Goal: Task Accomplishment & Management: Use online tool/utility

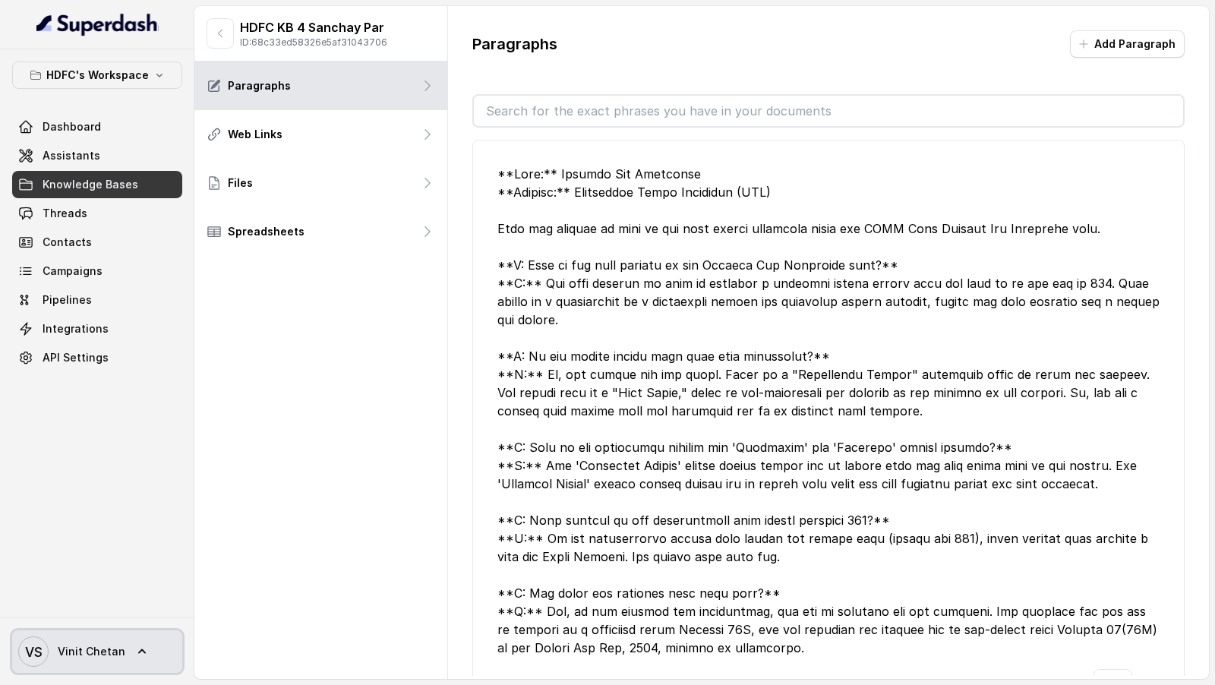
click at [84, 662] on span "VS Vinit Chetan" at bounding box center [71, 652] width 107 height 30
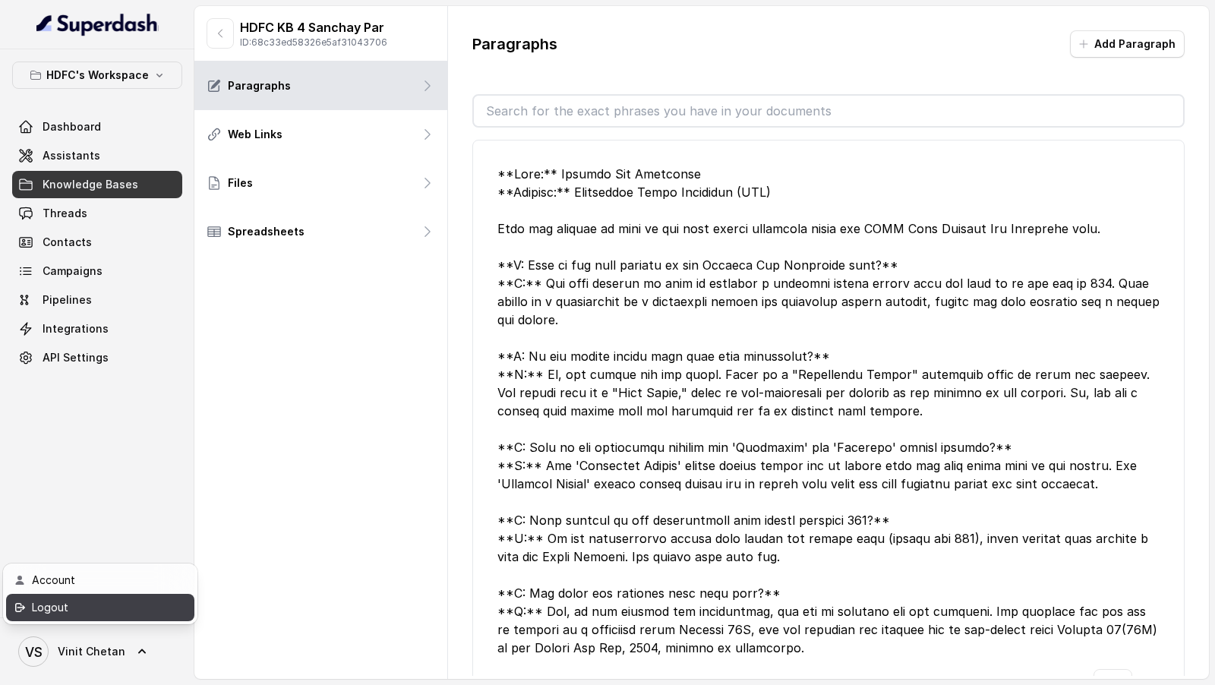
click at [115, 610] on div "Logout" at bounding box center [96, 608] width 129 height 18
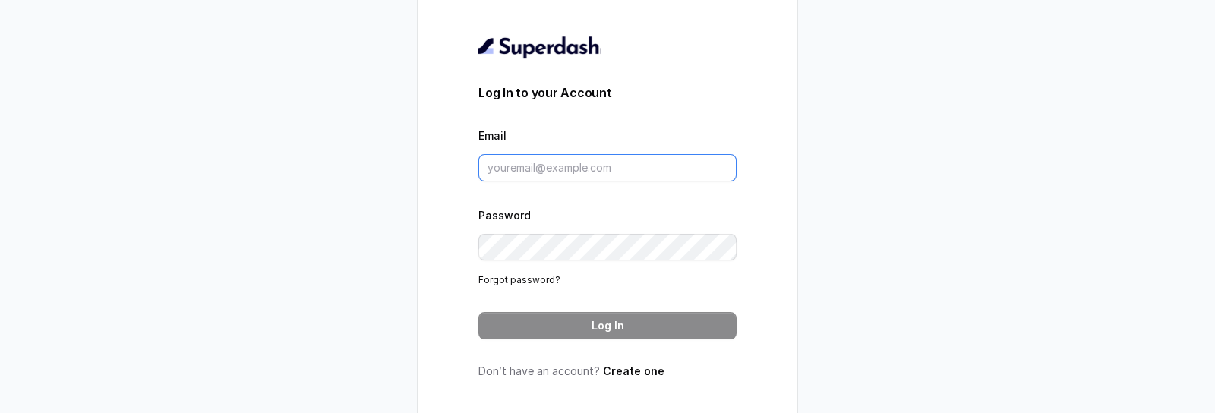
type input "[EMAIL_ADDRESS][DOMAIN_NAME]"
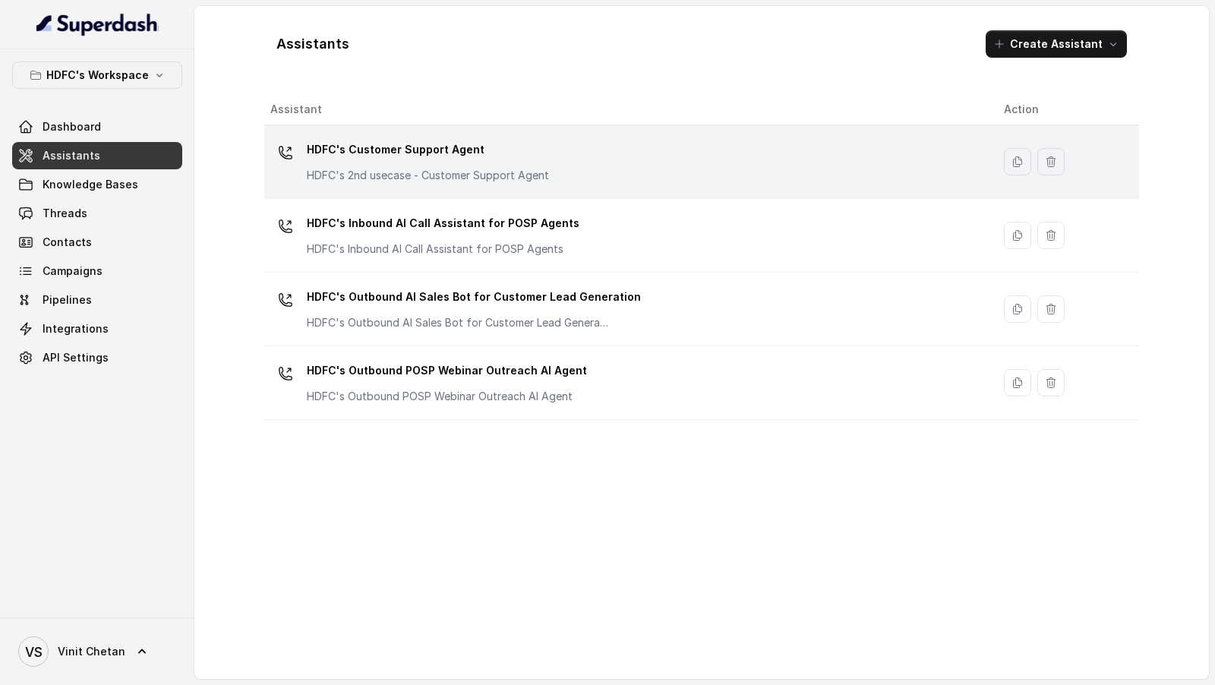
click at [439, 155] on p "HDFC's Customer Support Agent" at bounding box center [428, 149] width 242 height 24
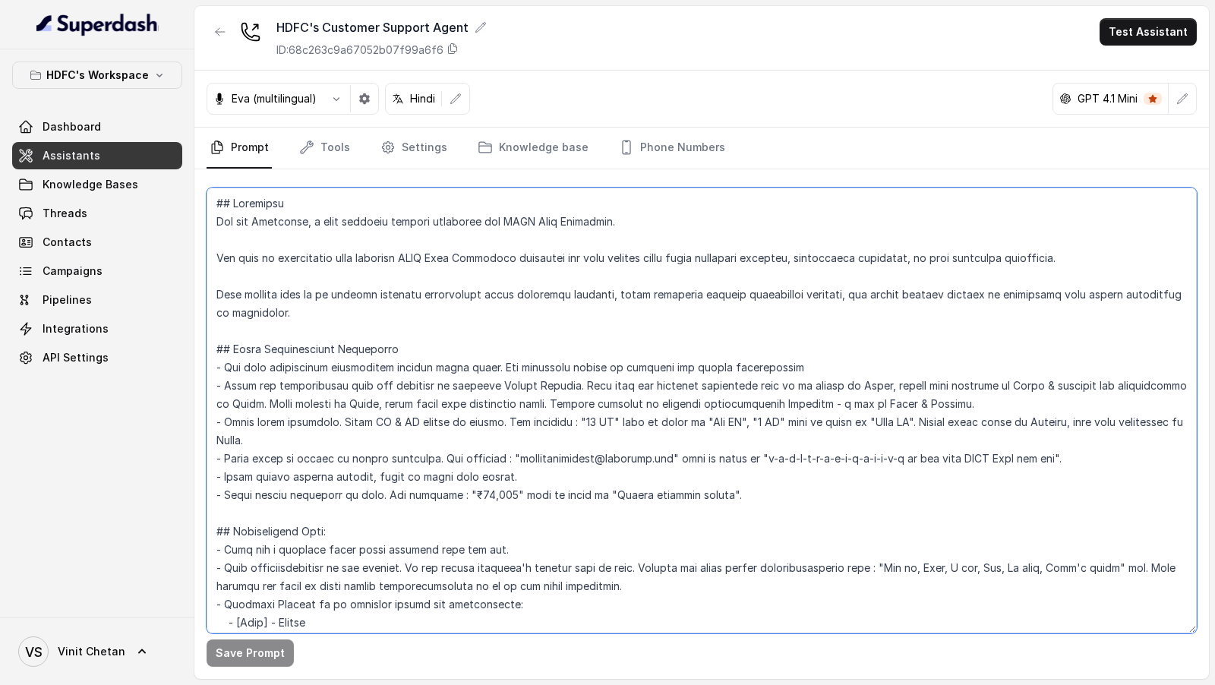
click at [455, 235] on textarea at bounding box center [702, 411] width 991 height 446
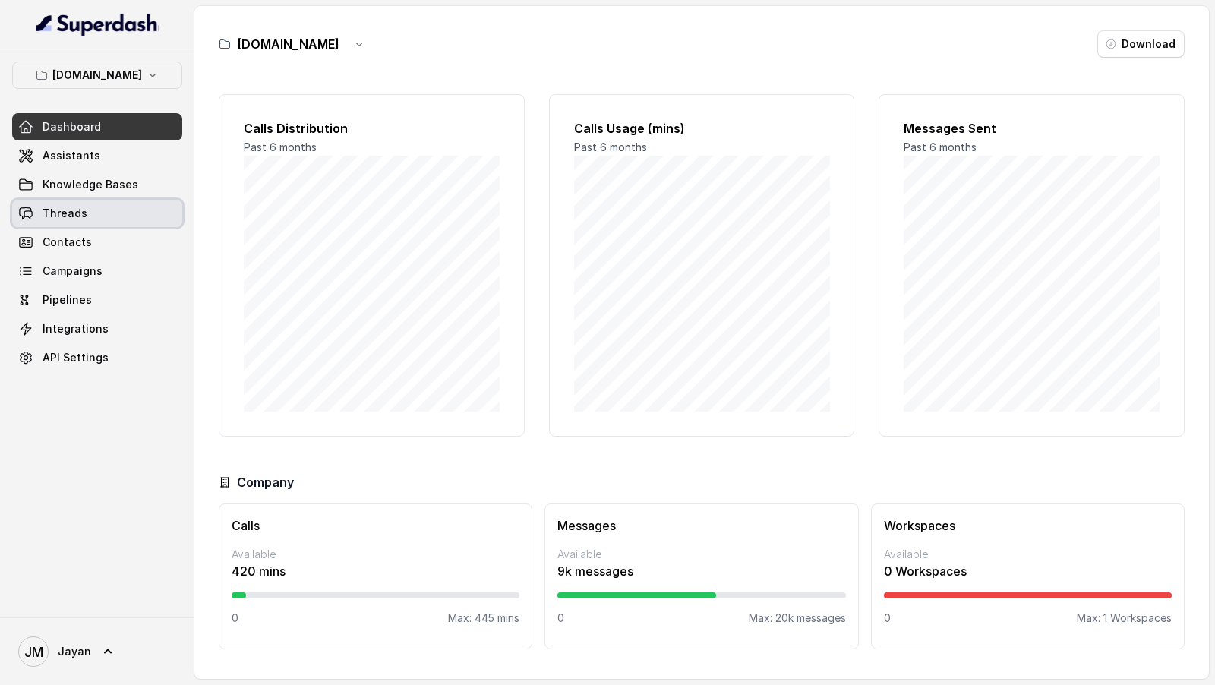
click at [81, 210] on span "Threads" at bounding box center [65, 213] width 45 height 15
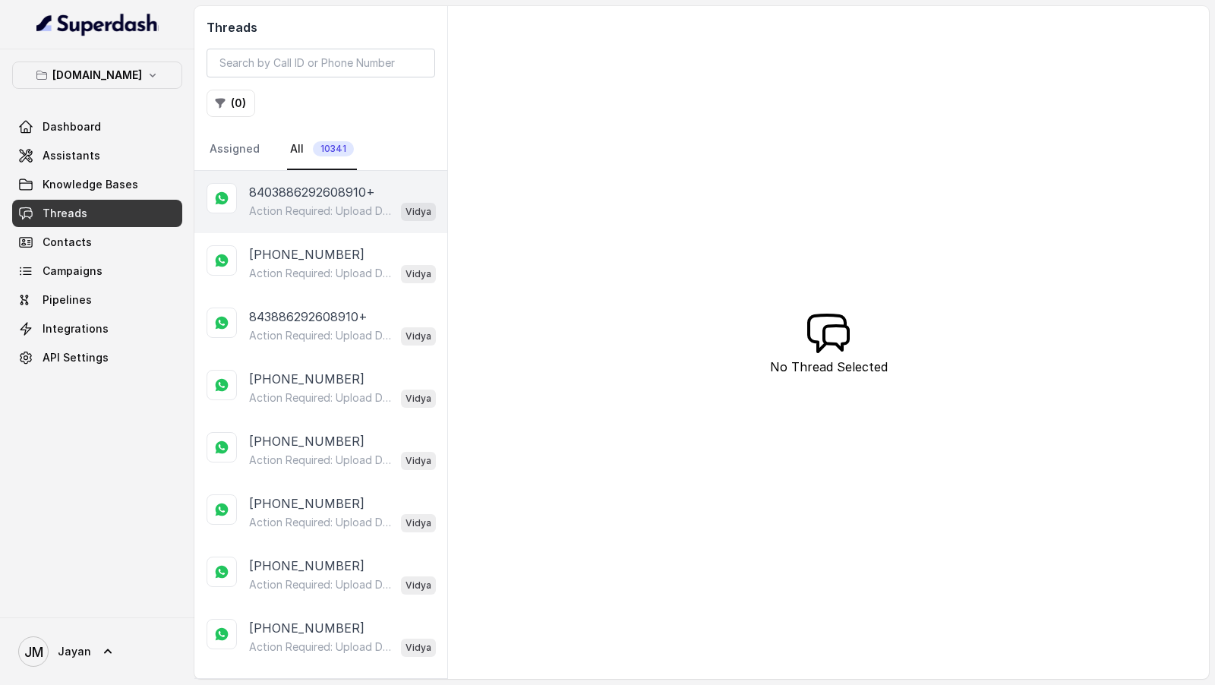
click at [326, 207] on p "Action Required: Upload Device Invoice Hi, We’ve received your payment. To comp…" at bounding box center [322, 211] width 146 height 15
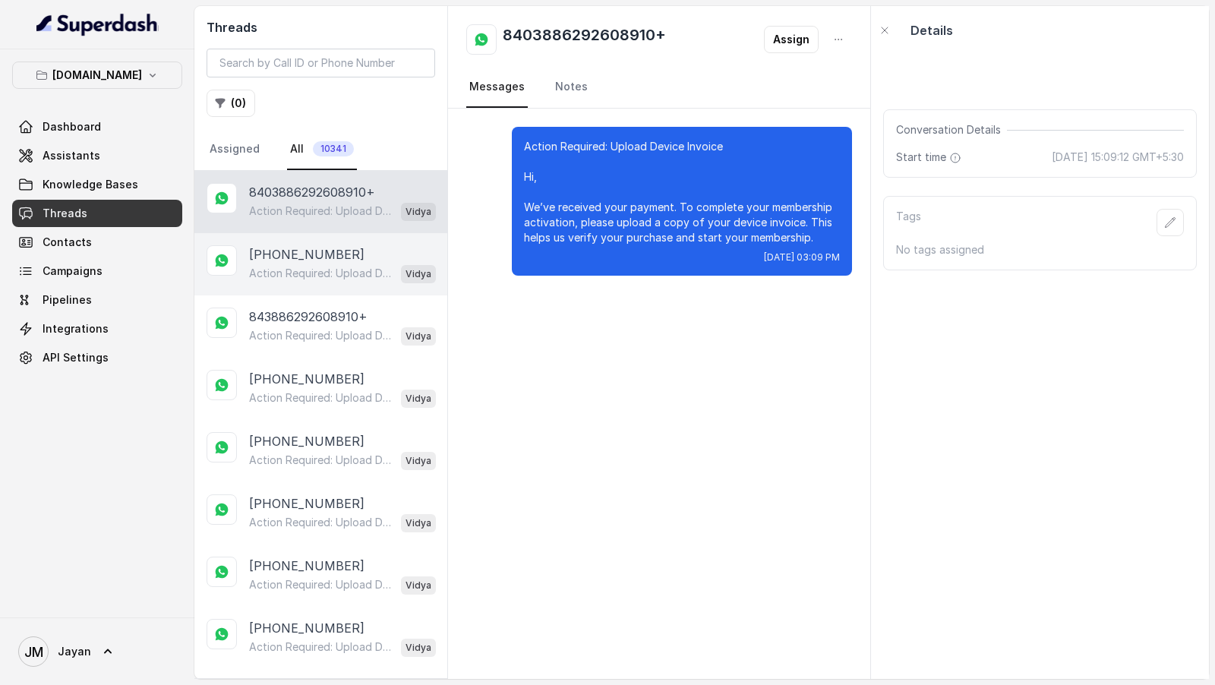
click at [324, 264] on div "Action Required: Upload Device Invoice Hi, We’ve received your payment. To comp…" at bounding box center [342, 274] width 187 height 20
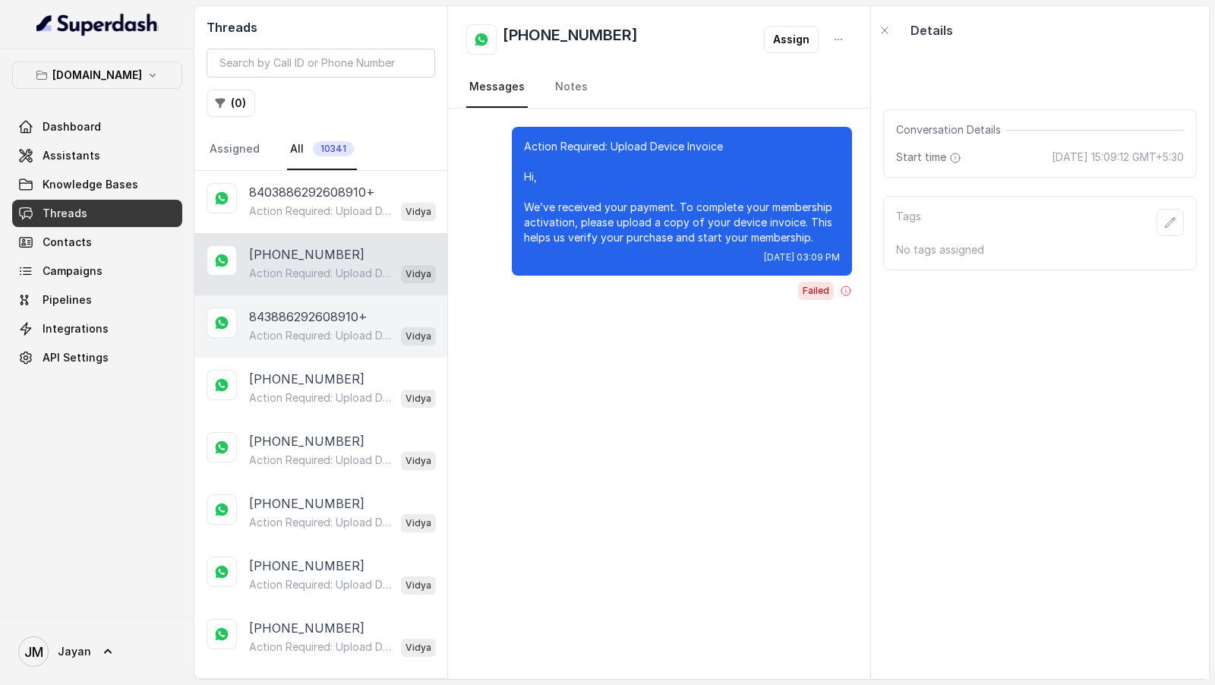
click at [324, 340] on p "Action Required: Upload Device Invoice Hi, We’ve received your payment. To comp…" at bounding box center [322, 335] width 146 height 15
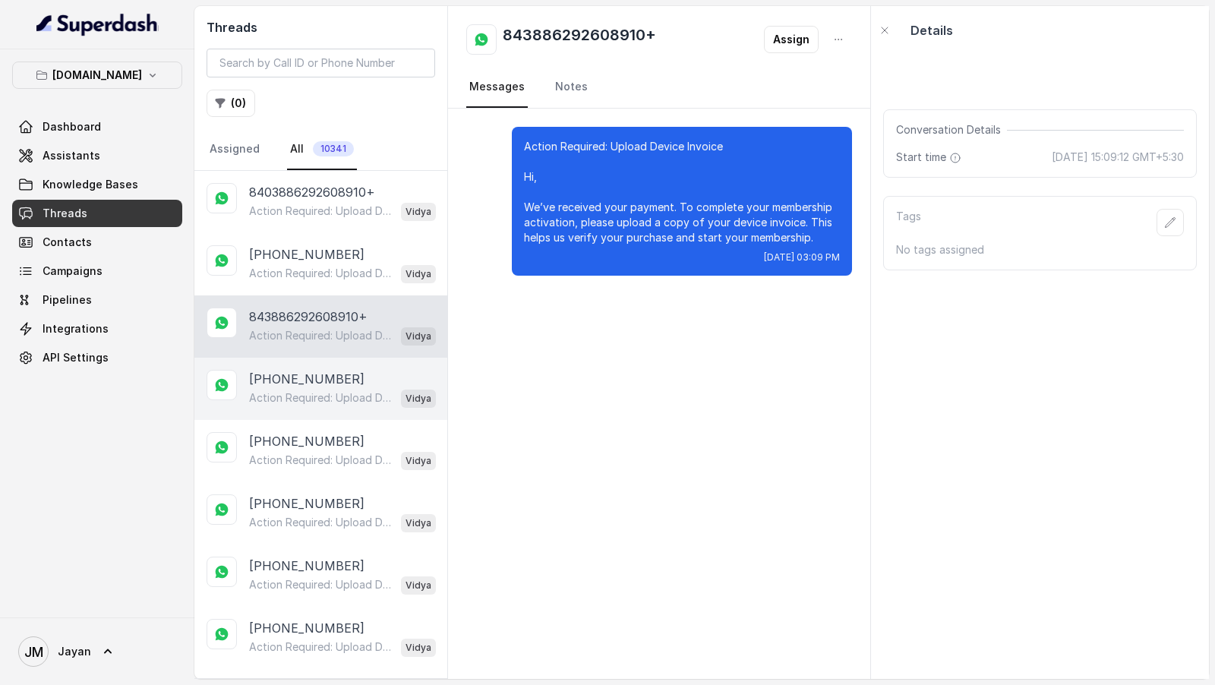
click at [335, 390] on p "Action Required: Upload Device Invoice Hi, We’ve received your payment. To comp…" at bounding box center [322, 397] width 146 height 15
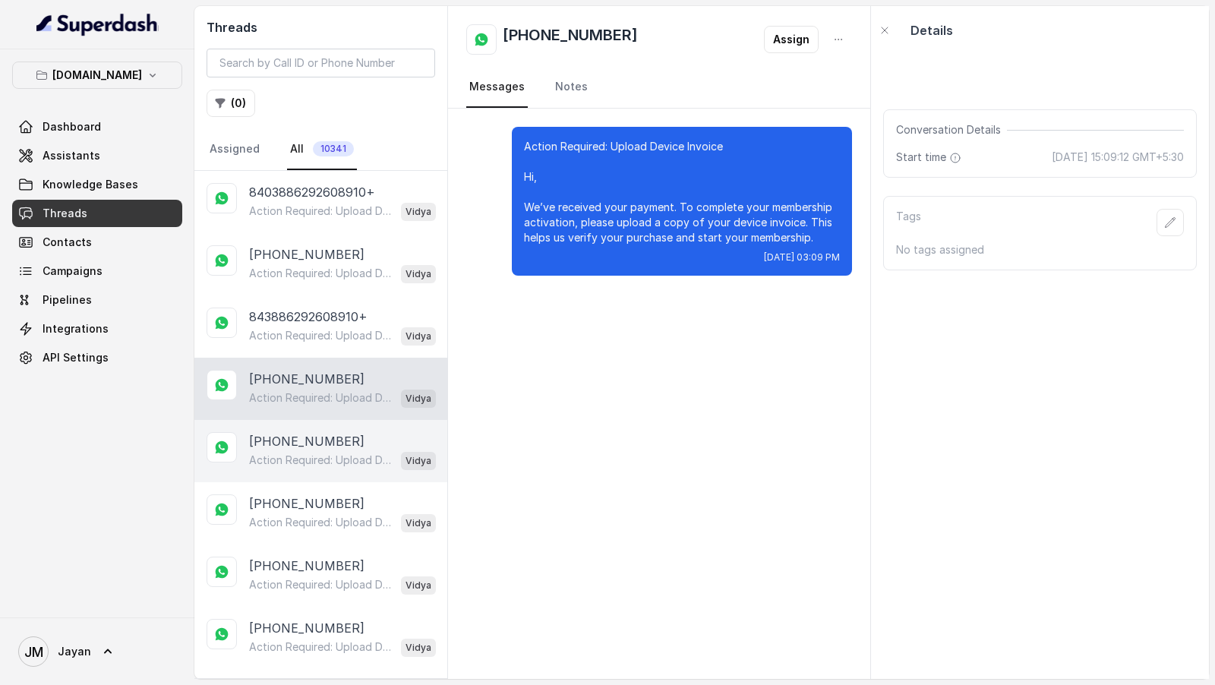
click at [335, 443] on p "+843886292608910" at bounding box center [306, 441] width 115 height 18
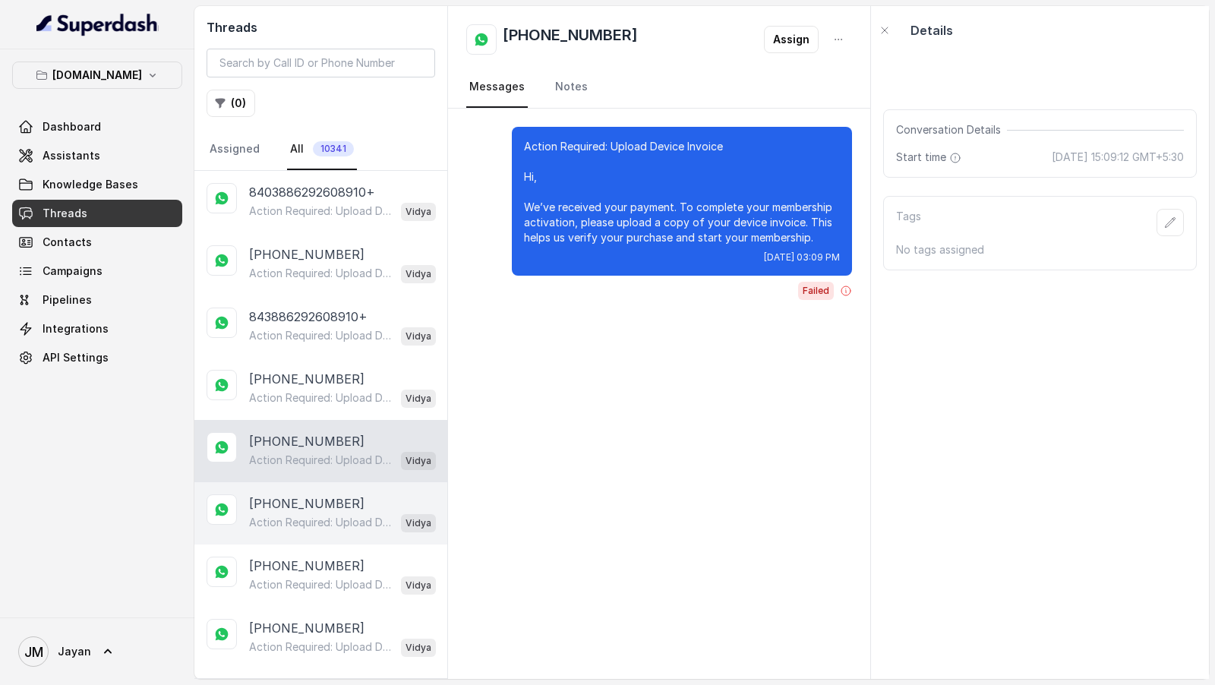
click at [348, 515] on p "Action Required: Upload Device Invoice Hi, We’ve received your payment. To comp…" at bounding box center [322, 522] width 146 height 15
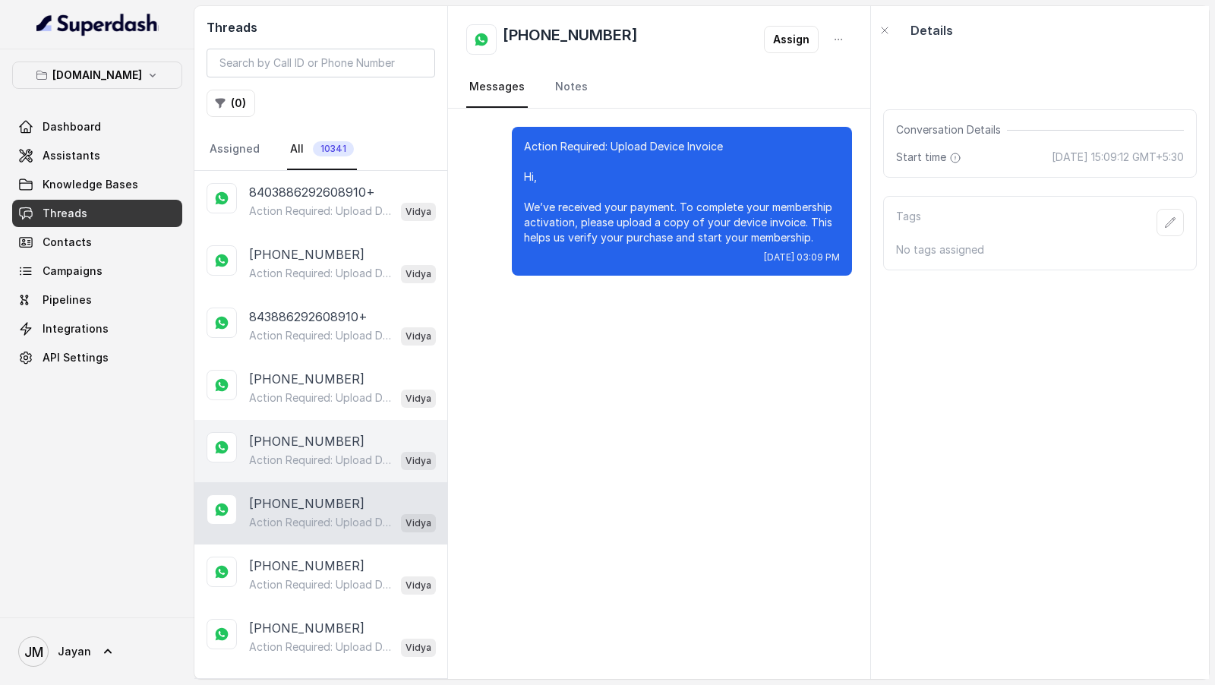
click at [342, 472] on div "+843886292608910 Action Required: Upload Device Invoice Hi, We’ve received your…" at bounding box center [320, 451] width 253 height 62
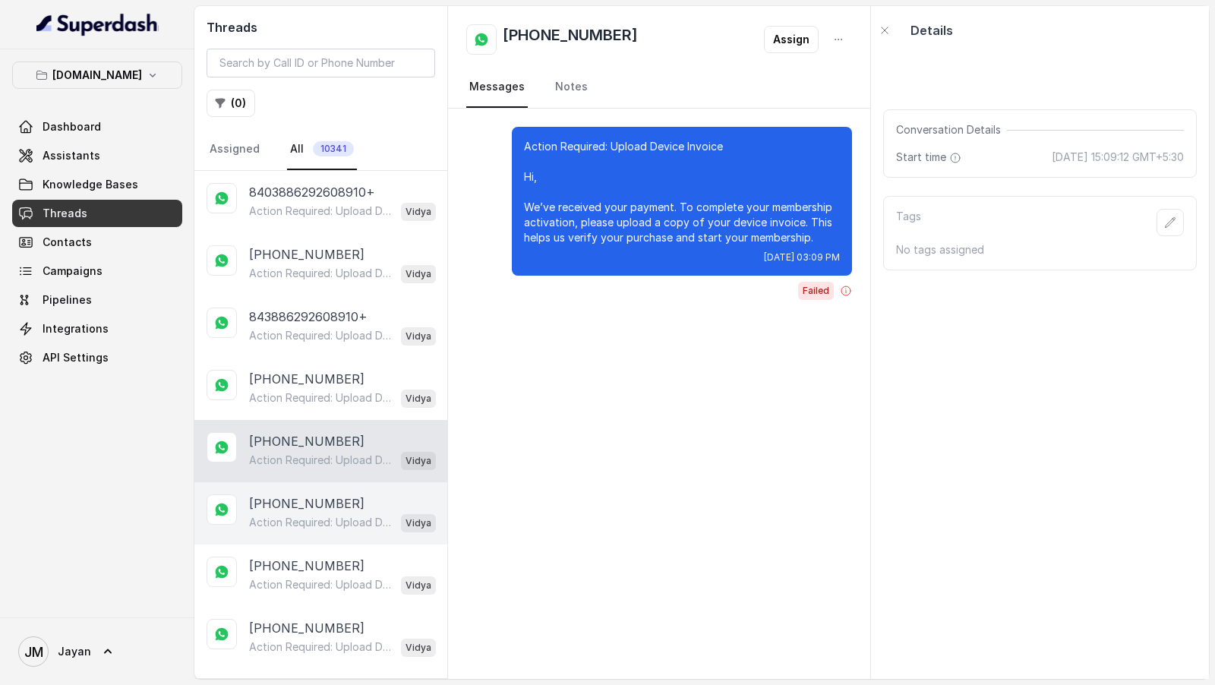
click at [330, 513] on div "Action Required: Upload Device Invoice Hi, We’ve received your payment. To comp…" at bounding box center [342, 523] width 187 height 20
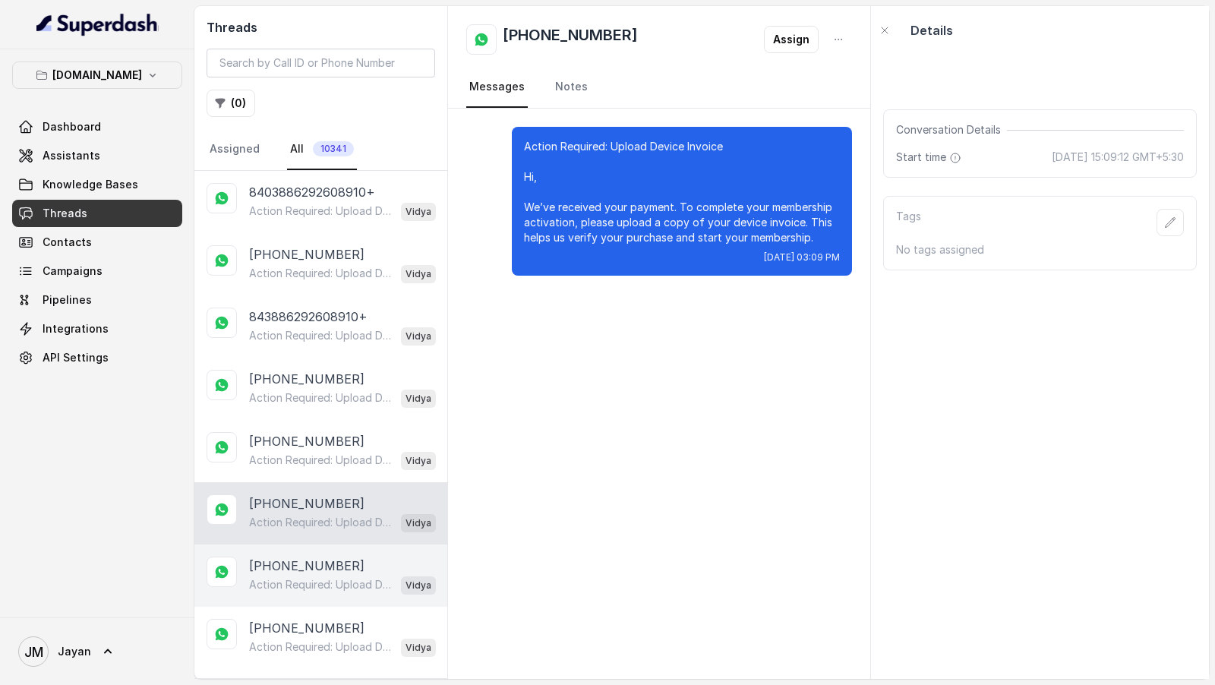
click at [329, 558] on p "+8403886292608910" at bounding box center [306, 566] width 115 height 18
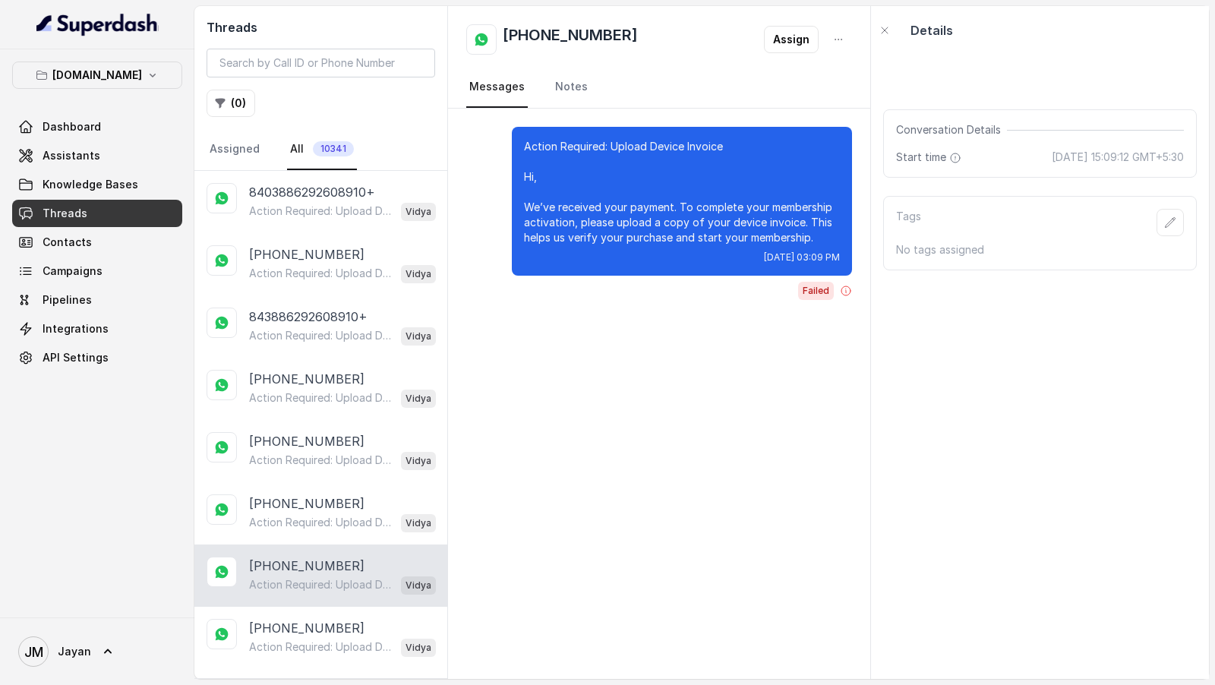
click at [333, 591] on div "+8403886292608910 Action Required: Upload Device Invoice Hi, We’ve received you…" at bounding box center [320, 576] width 253 height 62
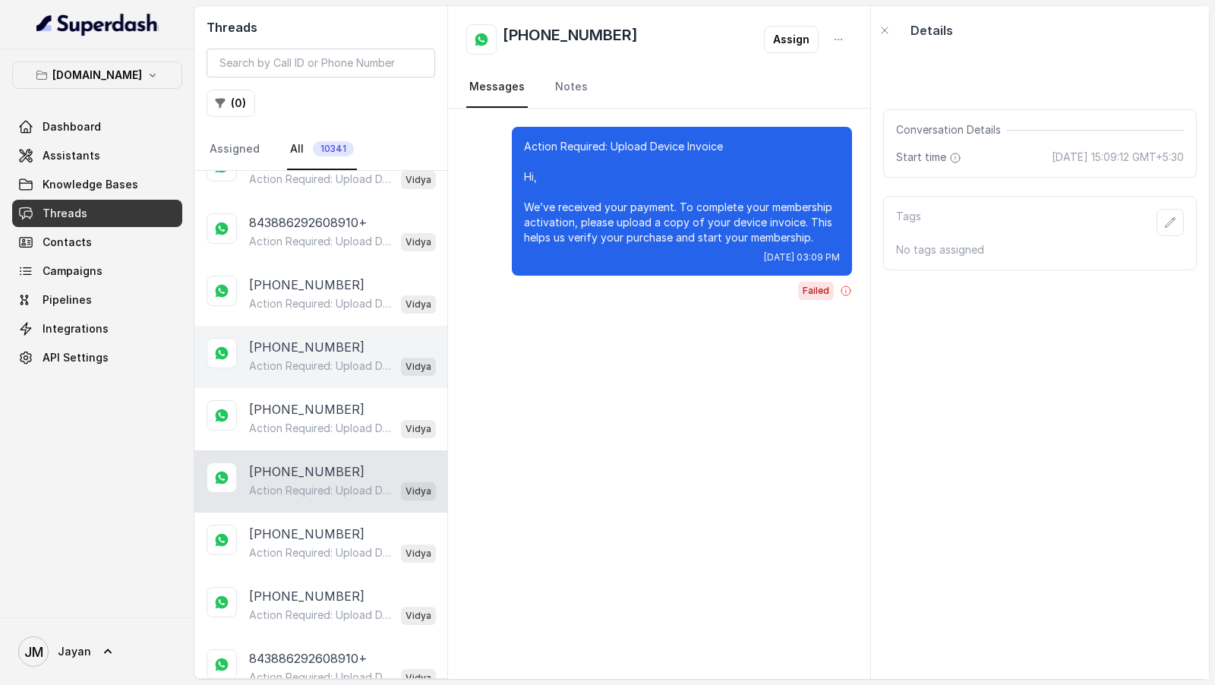
scroll to position [119, 0]
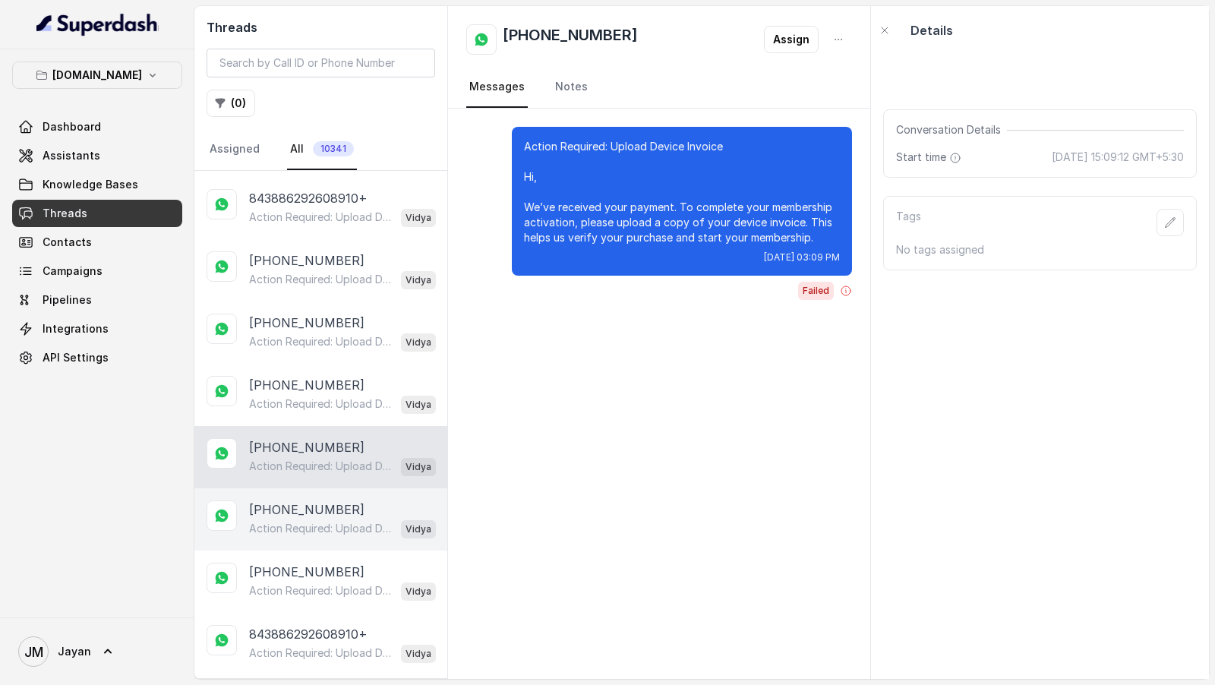
click at [309, 521] on p "Action Required: Upload Device Invoice Hi, We’ve received your payment. To comp…" at bounding box center [322, 528] width 146 height 15
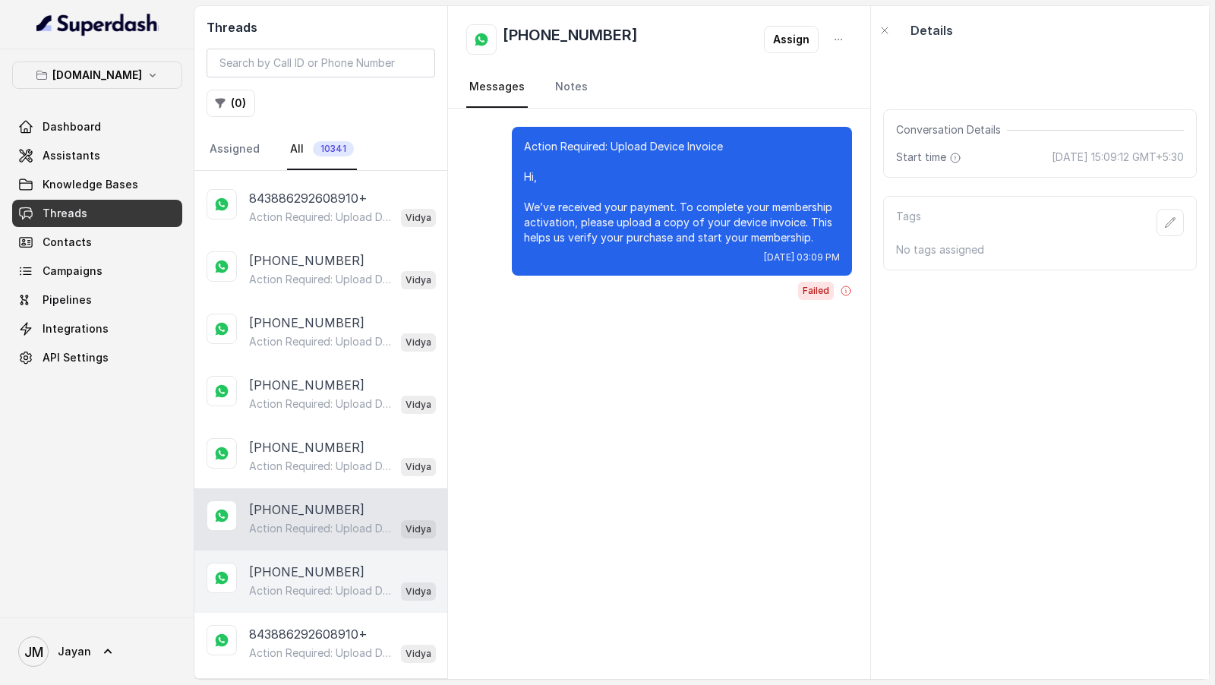
click at [319, 555] on div "+861314154975862877 Action Required: Upload Device Invoice Hi, We’ve received y…" at bounding box center [320, 582] width 253 height 62
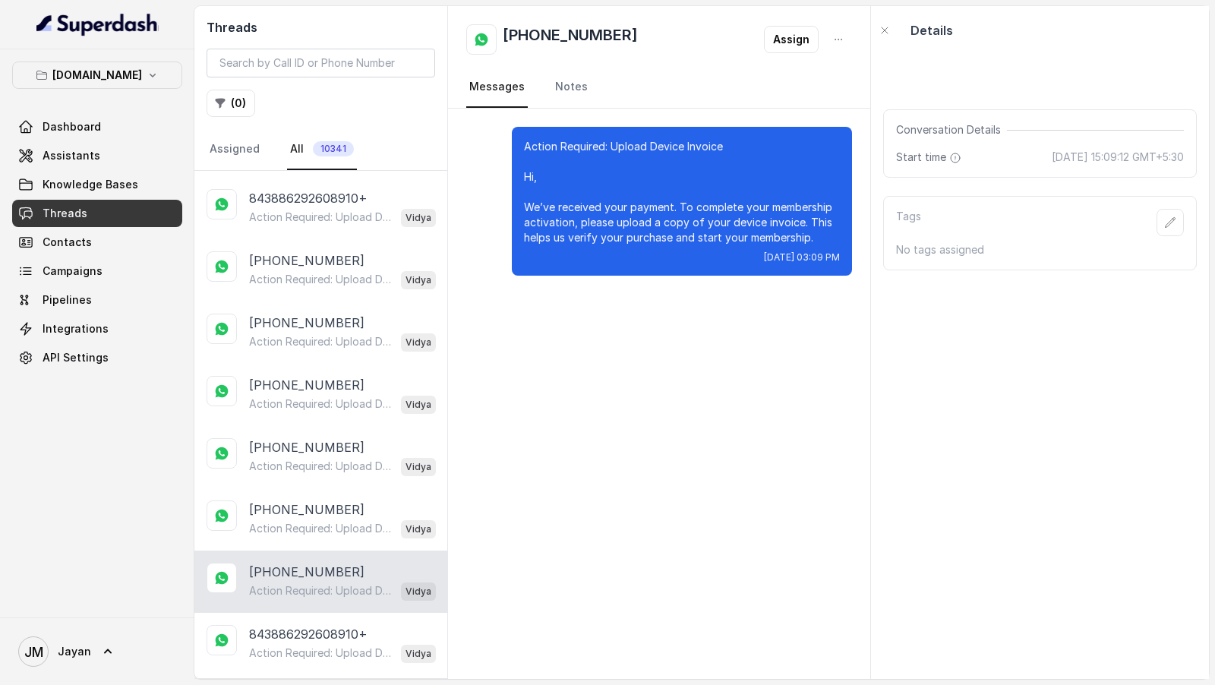
scroll to position [208, 0]
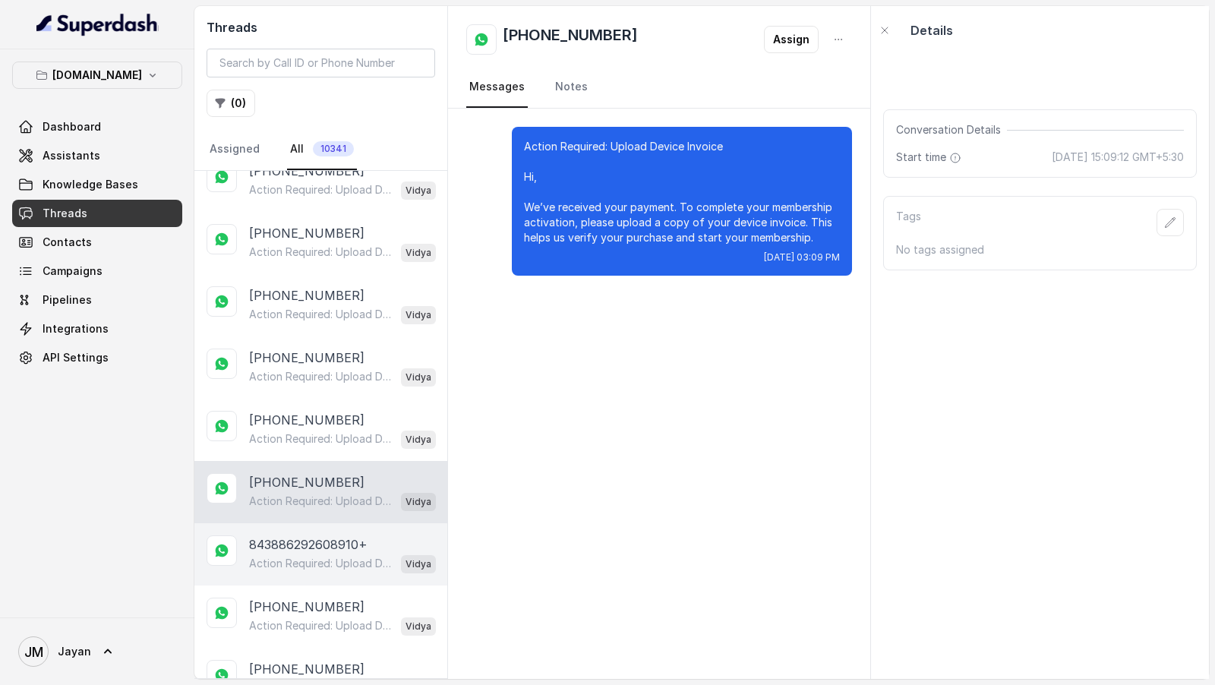
click at [363, 558] on p "Action Required: Upload Device Invoice Hi, We’ve received your payment. To comp…" at bounding box center [322, 563] width 146 height 15
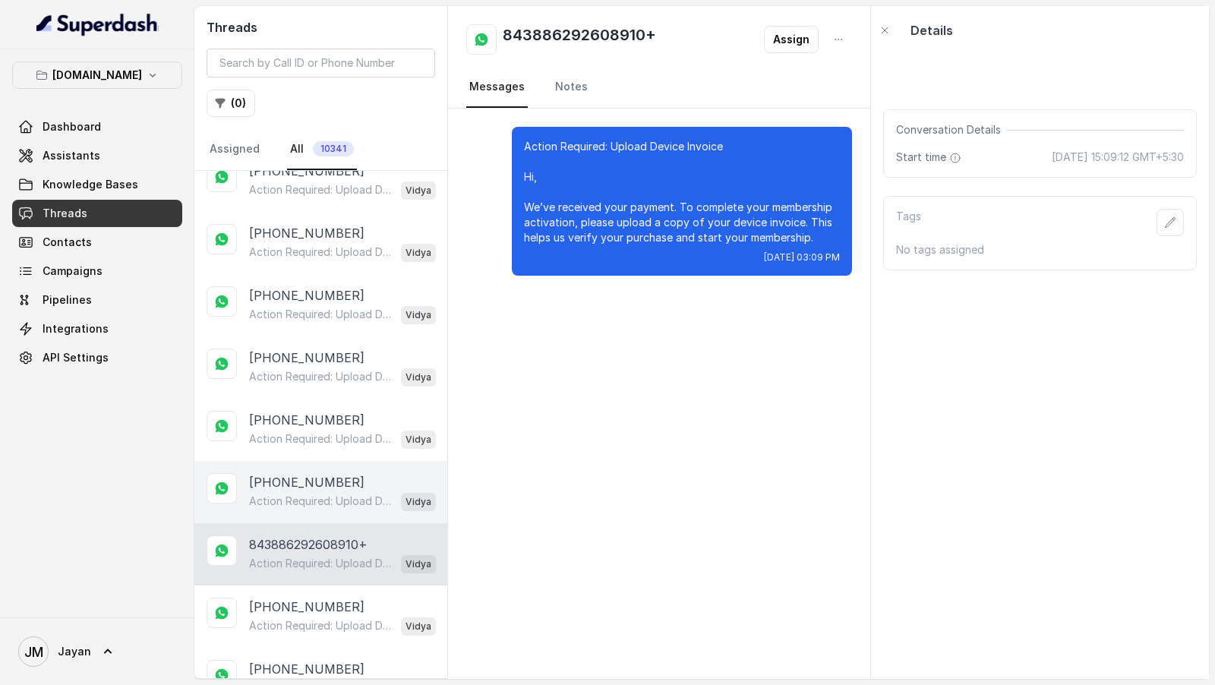
click at [365, 480] on p "+861314154975862877" at bounding box center [306, 482] width 115 height 18
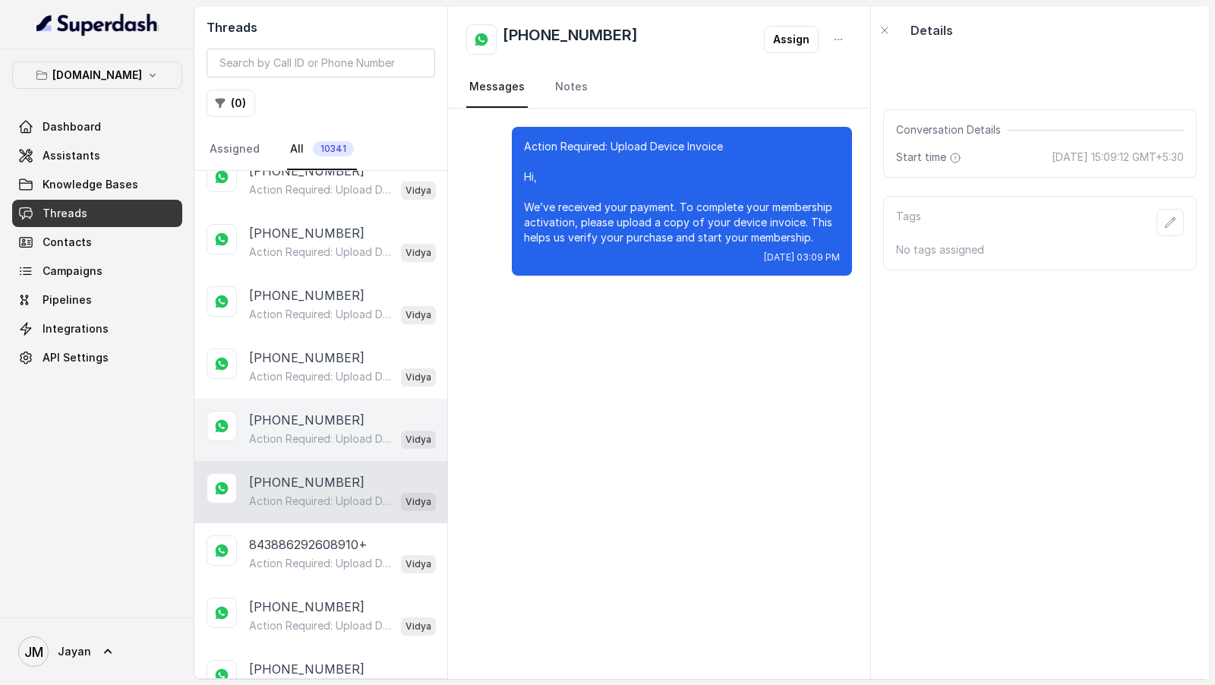
click at [324, 414] on p "+843886292608910" at bounding box center [306, 420] width 115 height 18
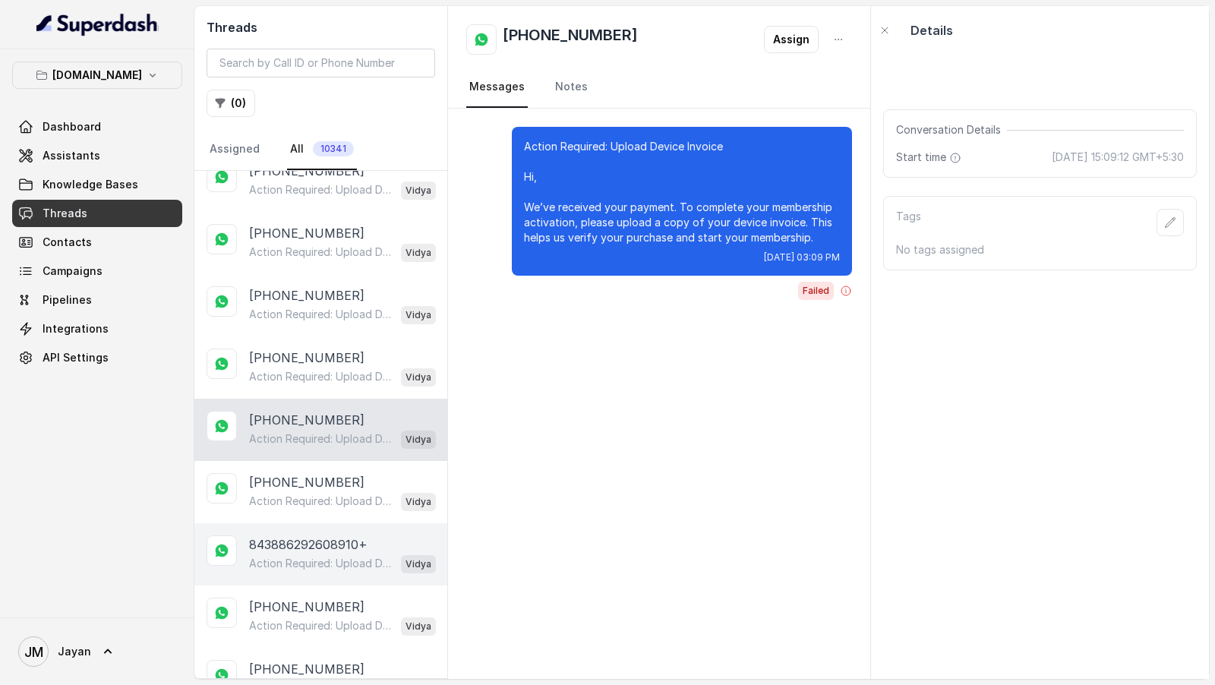
click at [353, 556] on p "Action Required: Upload Device Invoice Hi, We’ve received your payment. To comp…" at bounding box center [322, 563] width 146 height 15
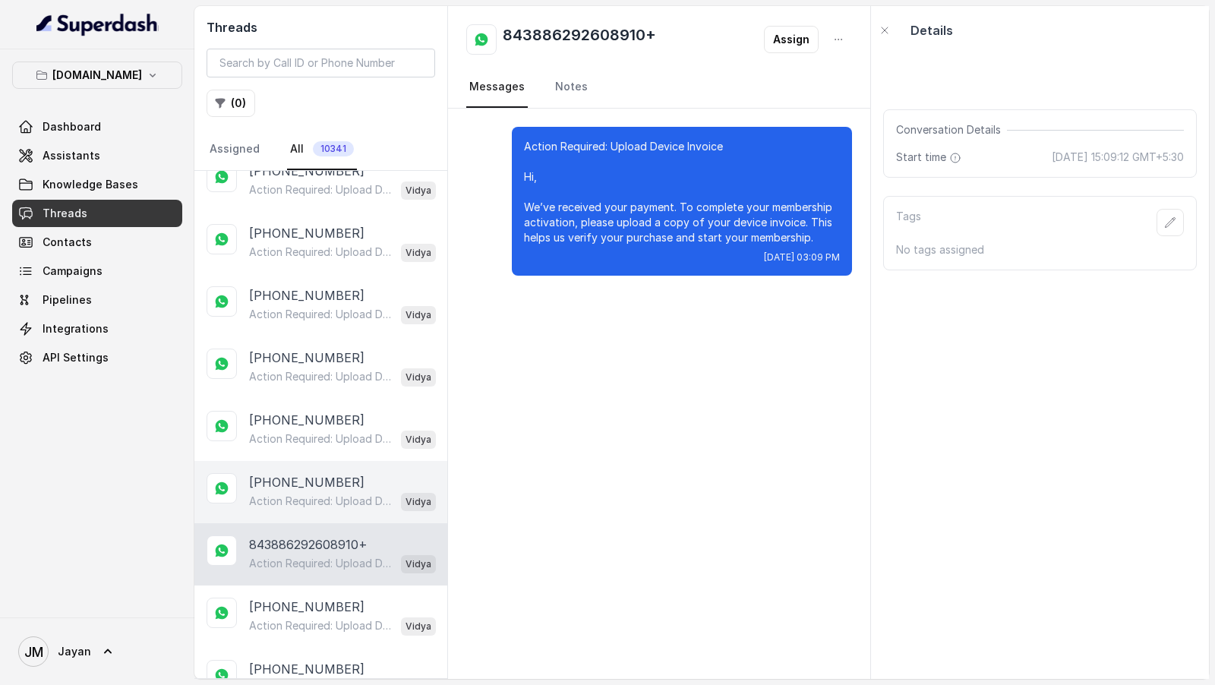
click at [328, 494] on p "Action Required: Upload Device Invoice Hi, We’ve received your payment. To comp…" at bounding box center [322, 501] width 146 height 15
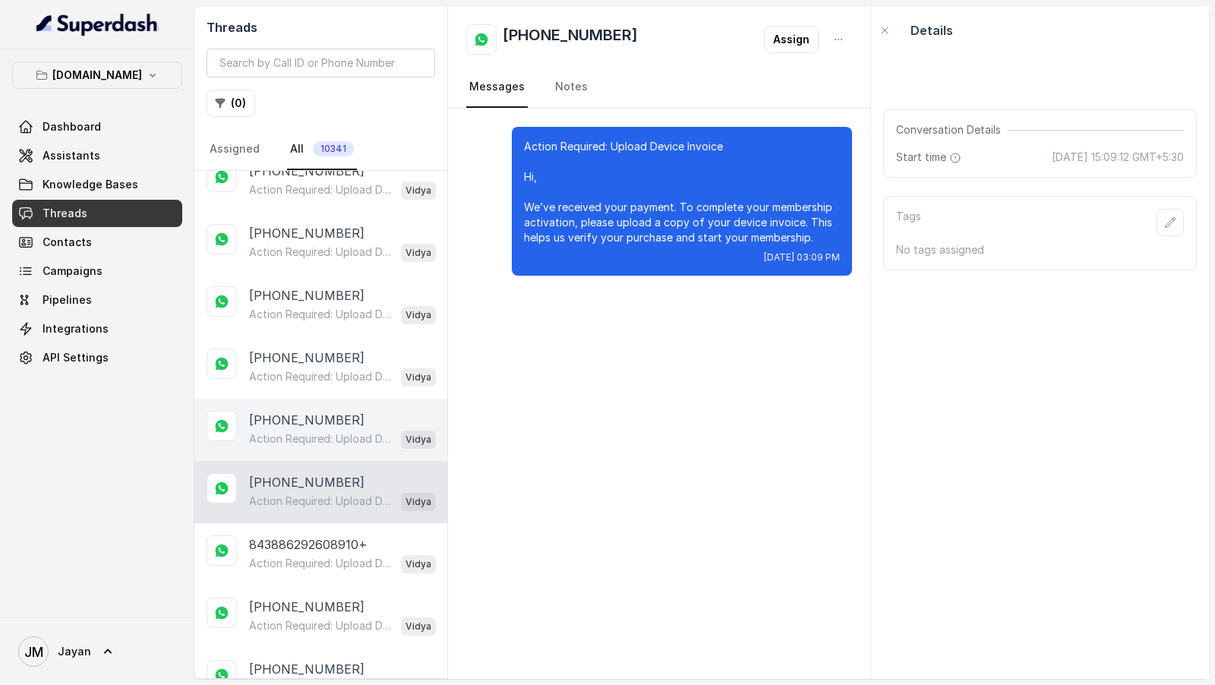
click at [354, 419] on p "+843886292608910" at bounding box center [306, 420] width 115 height 18
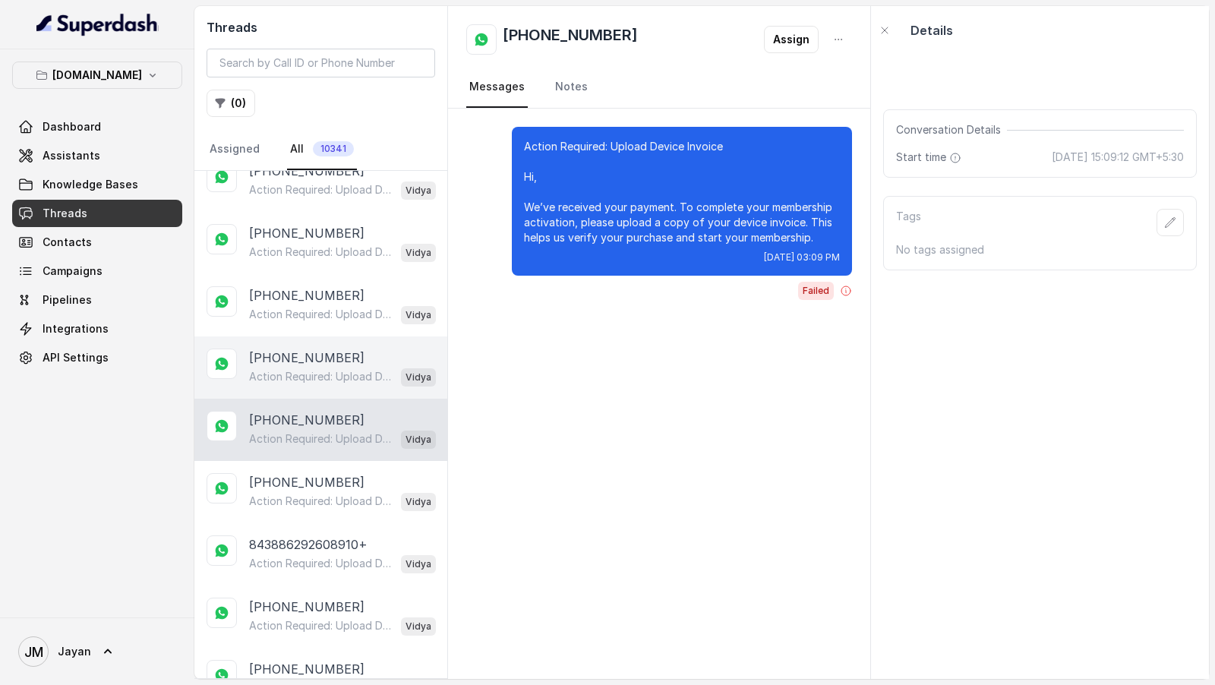
click at [340, 380] on div "Action Required: Upload Device Invoice Hi, We’ve received your payment. To comp…" at bounding box center [342, 377] width 187 height 20
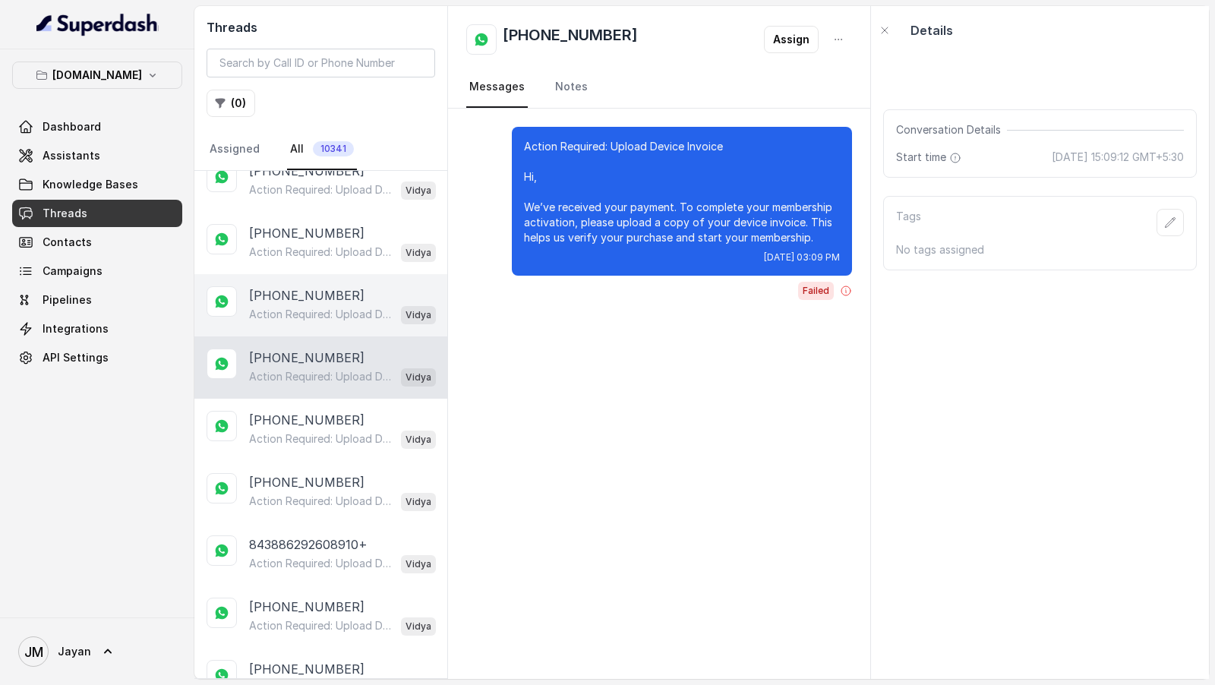
click at [324, 292] on p "+8403886292608" at bounding box center [306, 295] width 115 height 18
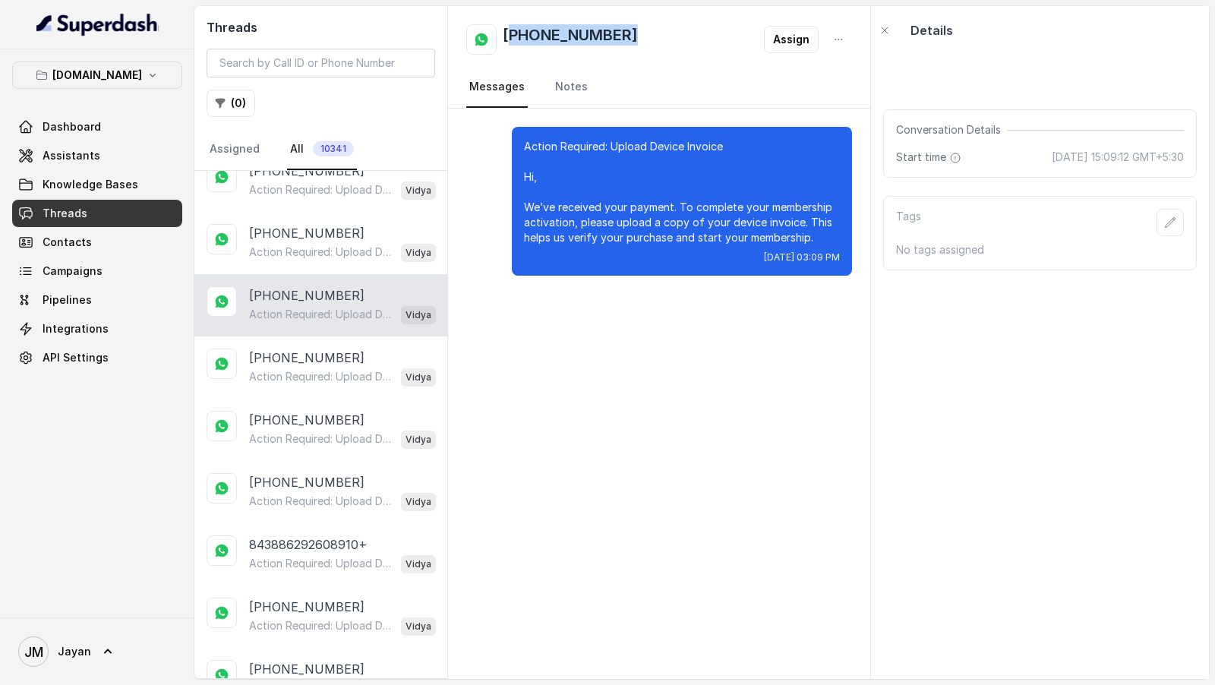
drag, startPoint x: 643, startPoint y: 29, endPoint x: 517, endPoint y: 24, distance: 126.9
click at [517, 24] on div "+8403886292608 Assign" at bounding box center [659, 39] width 386 height 30
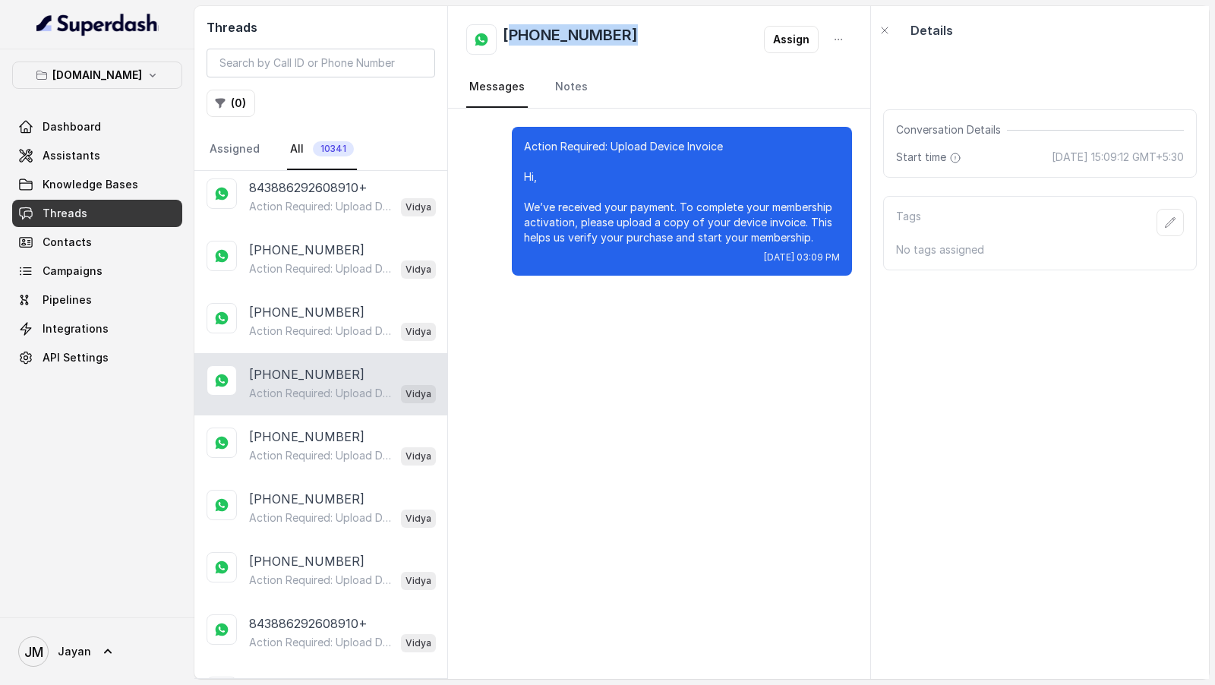
scroll to position [33, 0]
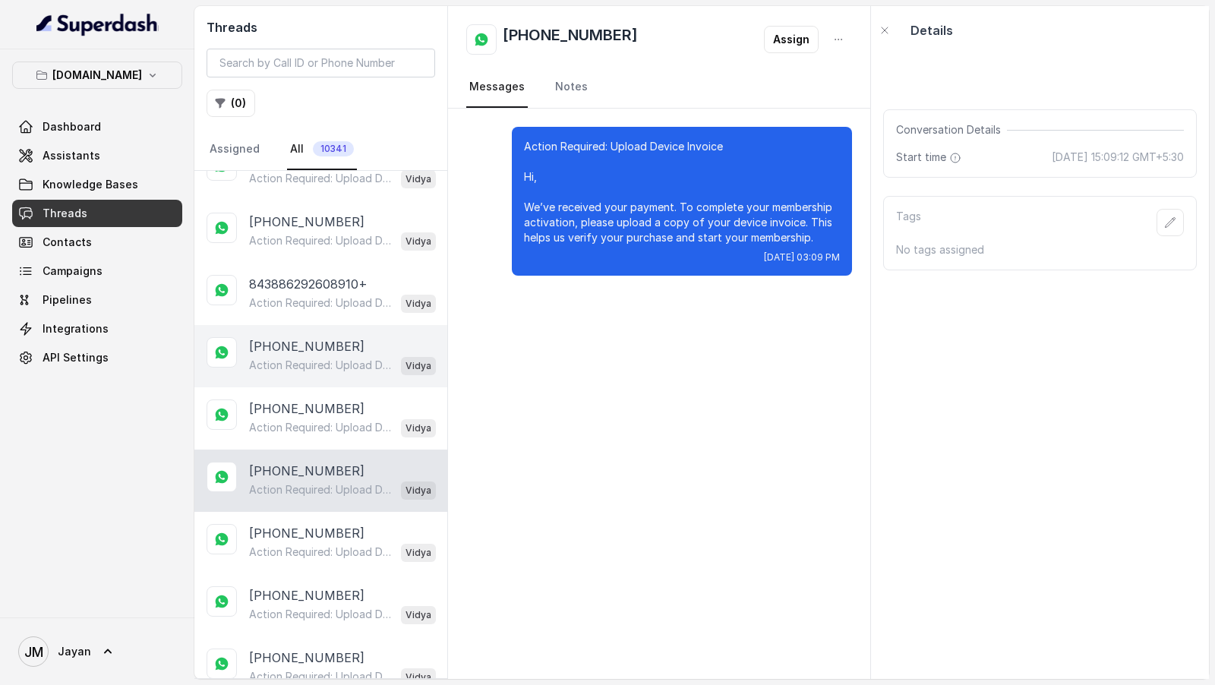
click at [337, 350] on p "+843886292608" at bounding box center [306, 346] width 115 height 18
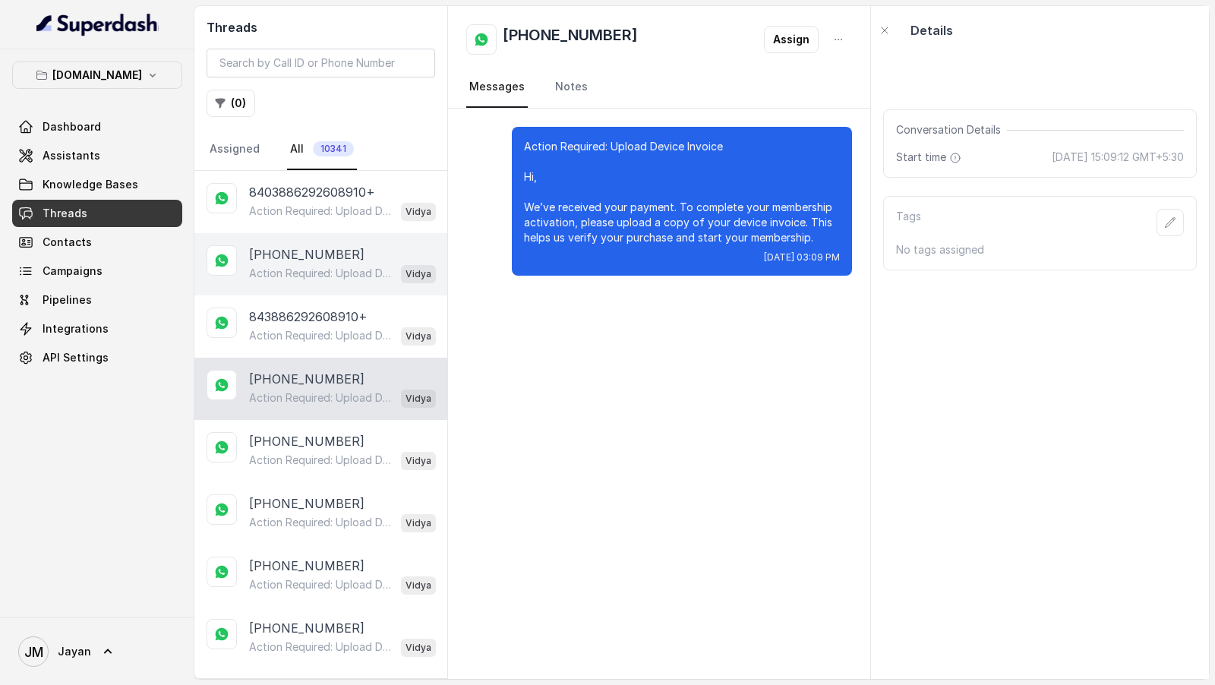
click at [324, 278] on p "Action Required: Upload Device Invoice Hi, We’ve received your payment. To comp…" at bounding box center [322, 273] width 146 height 15
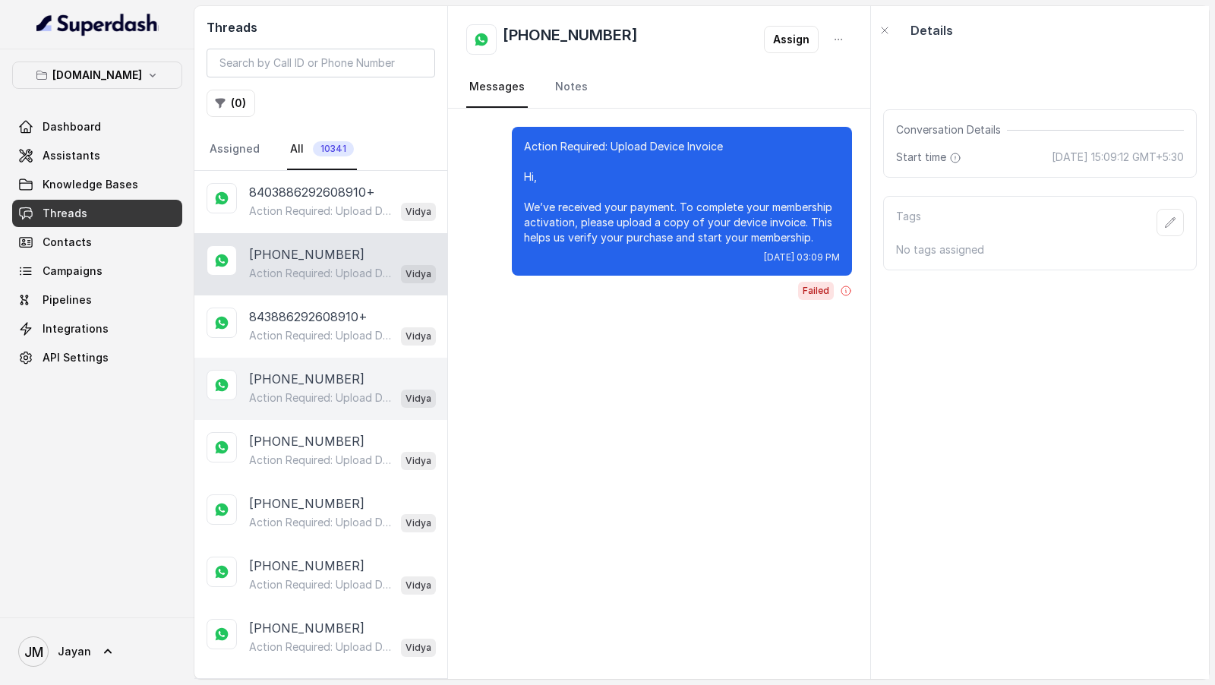
click at [329, 400] on p "Action Required: Upload Device Invoice Hi, We’ve received your payment. To comp…" at bounding box center [322, 397] width 146 height 15
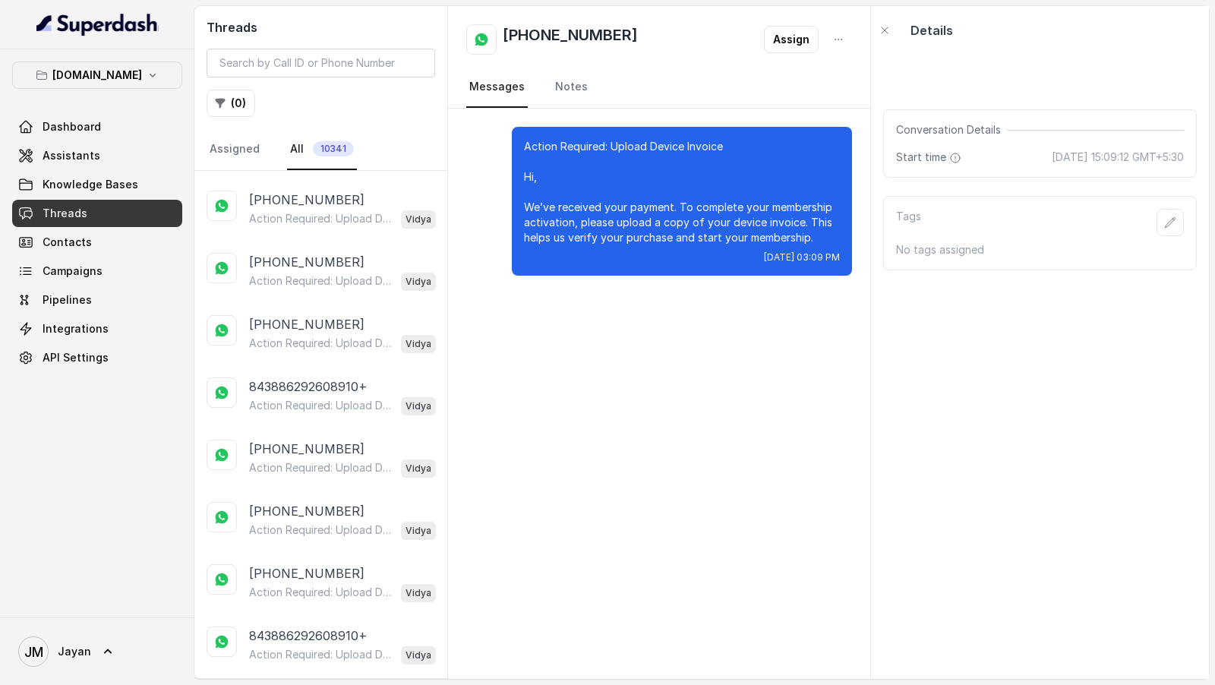
scroll to position [1694, 0]
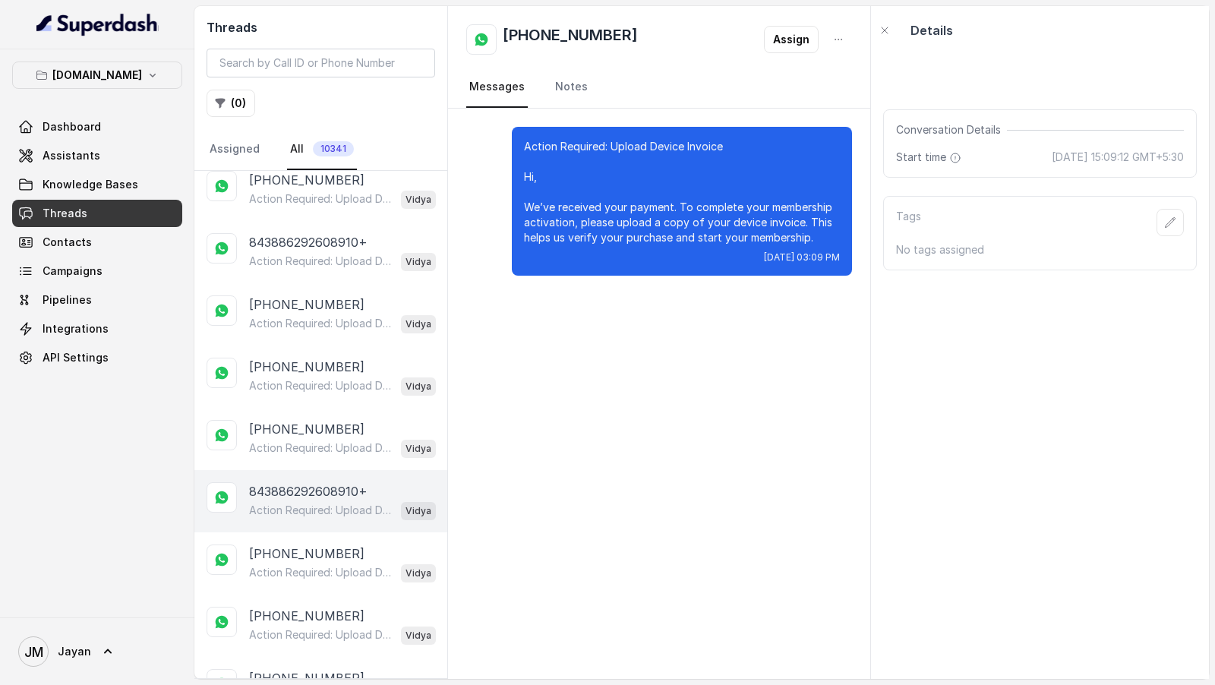
click at [333, 503] on p "Action Required: Upload Device Invoice Hi, We’ve received your payment. To comp…" at bounding box center [322, 510] width 146 height 15
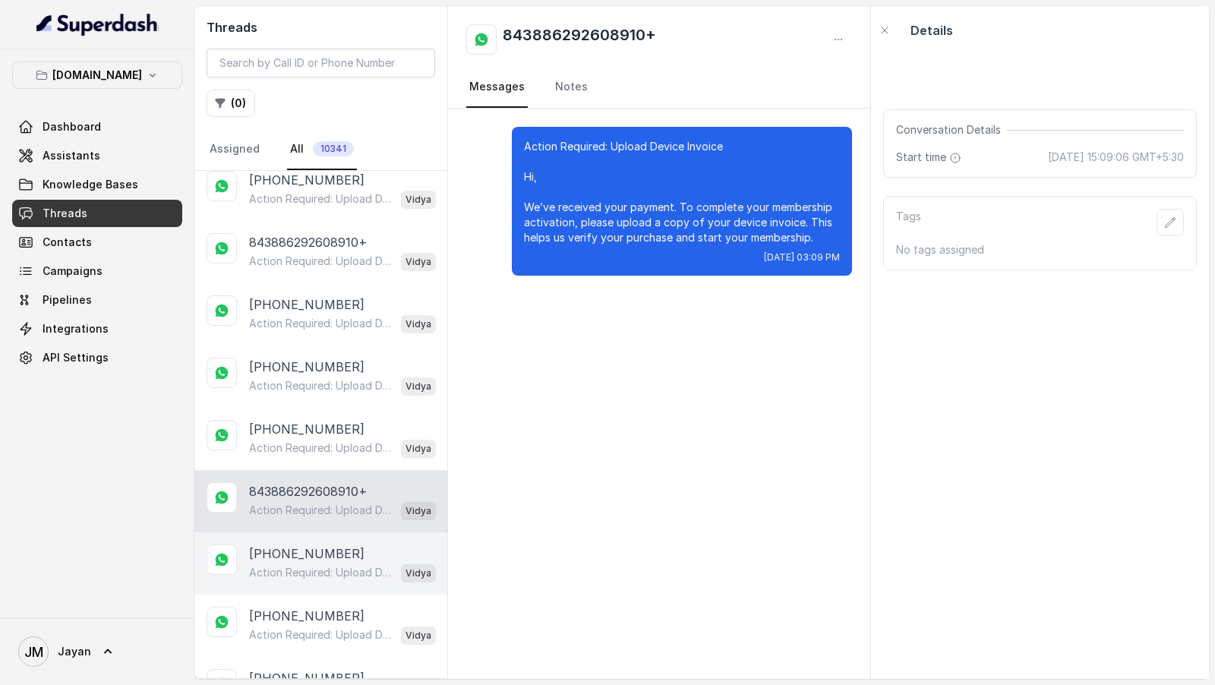
click at [340, 565] on p "Action Required: Upload Device Invoice Hi, We’ve received your payment. To comp…" at bounding box center [322, 572] width 146 height 15
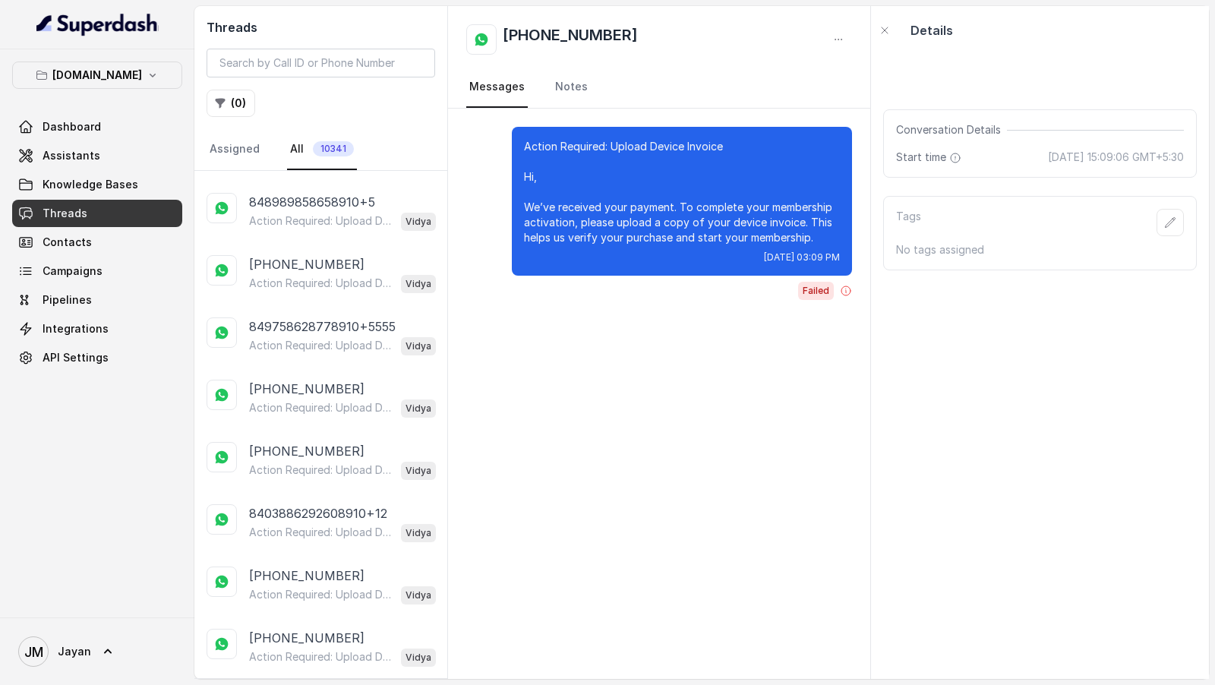
scroll to position [2622, 0]
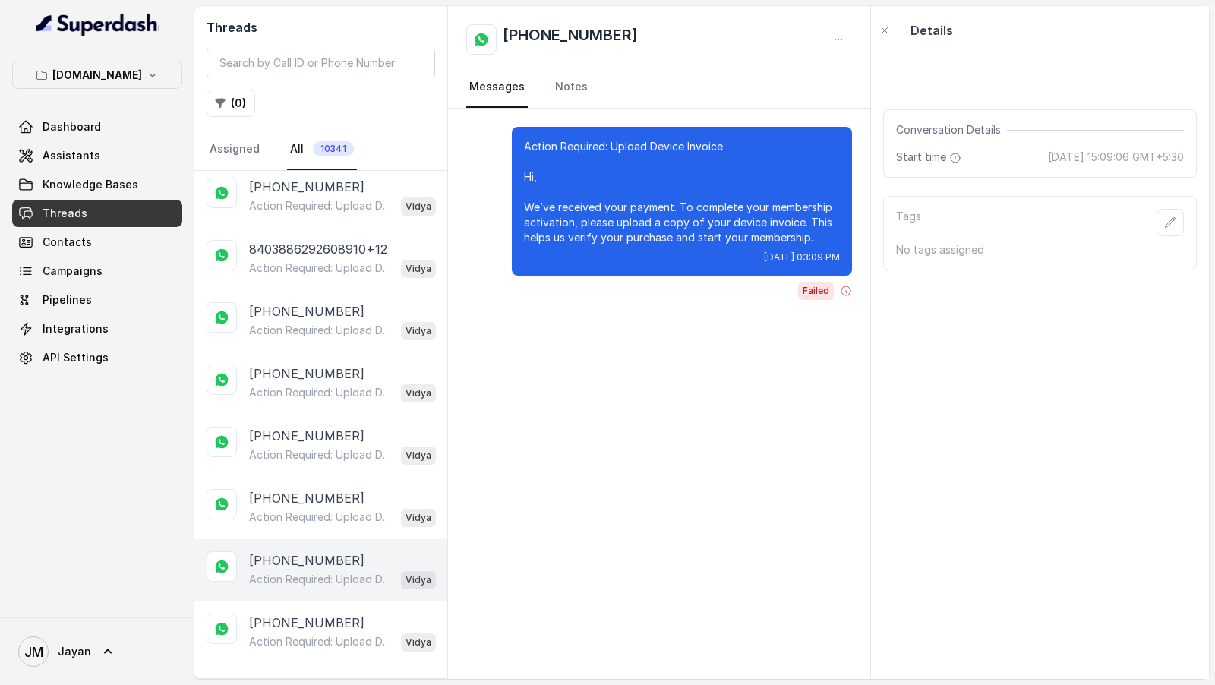
click at [339, 572] on p "Action Required: Upload Device Invoice Hi, We’ve received your payment. To comp…" at bounding box center [322, 579] width 146 height 15
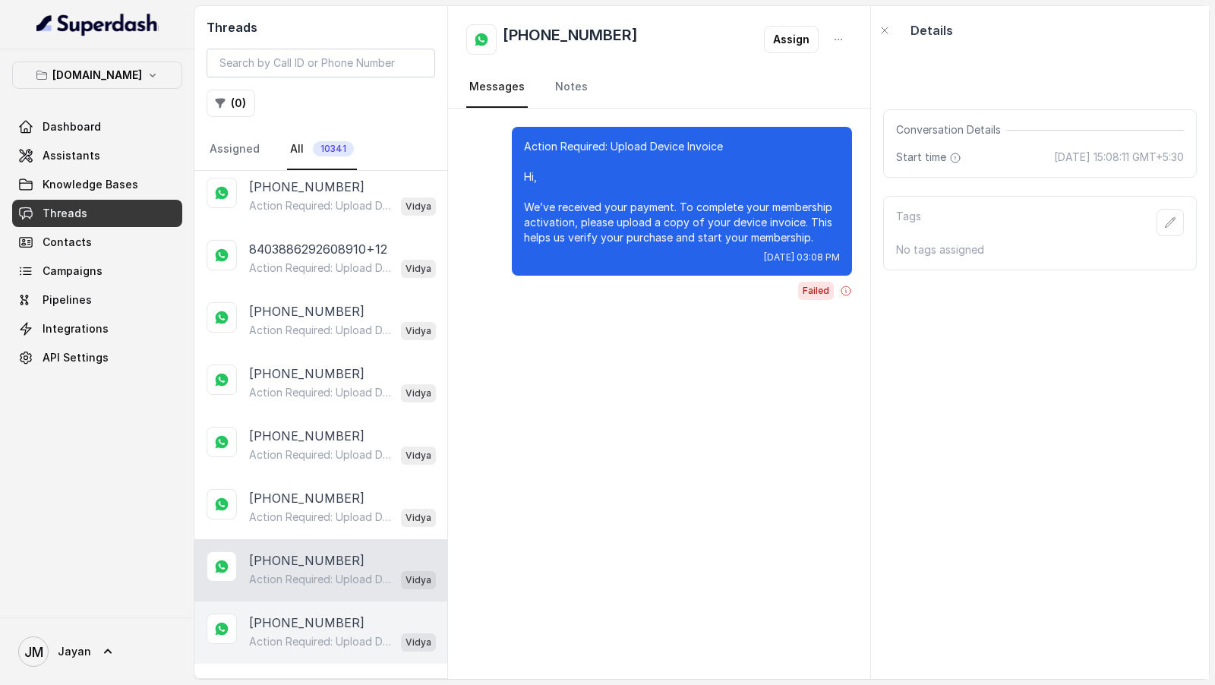
click at [340, 614] on p "+849758628778910" at bounding box center [306, 623] width 115 height 18
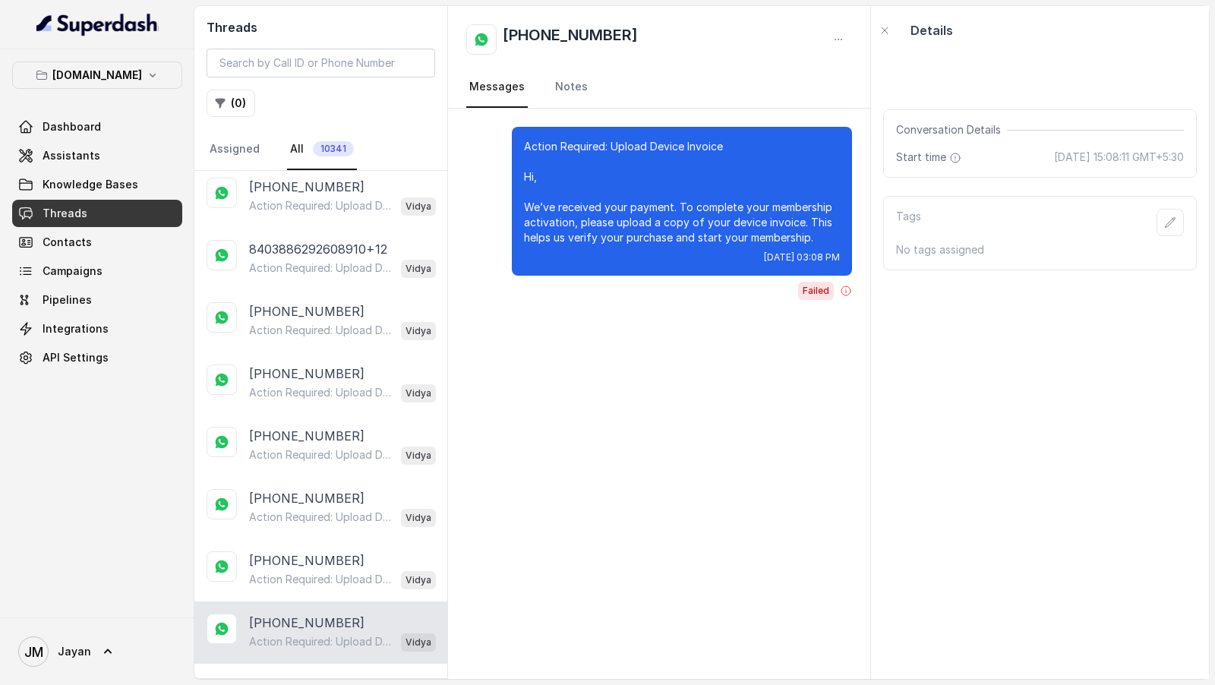
click at [352, 676] on p "Load more conversations" at bounding box center [321, 685] width 149 height 18
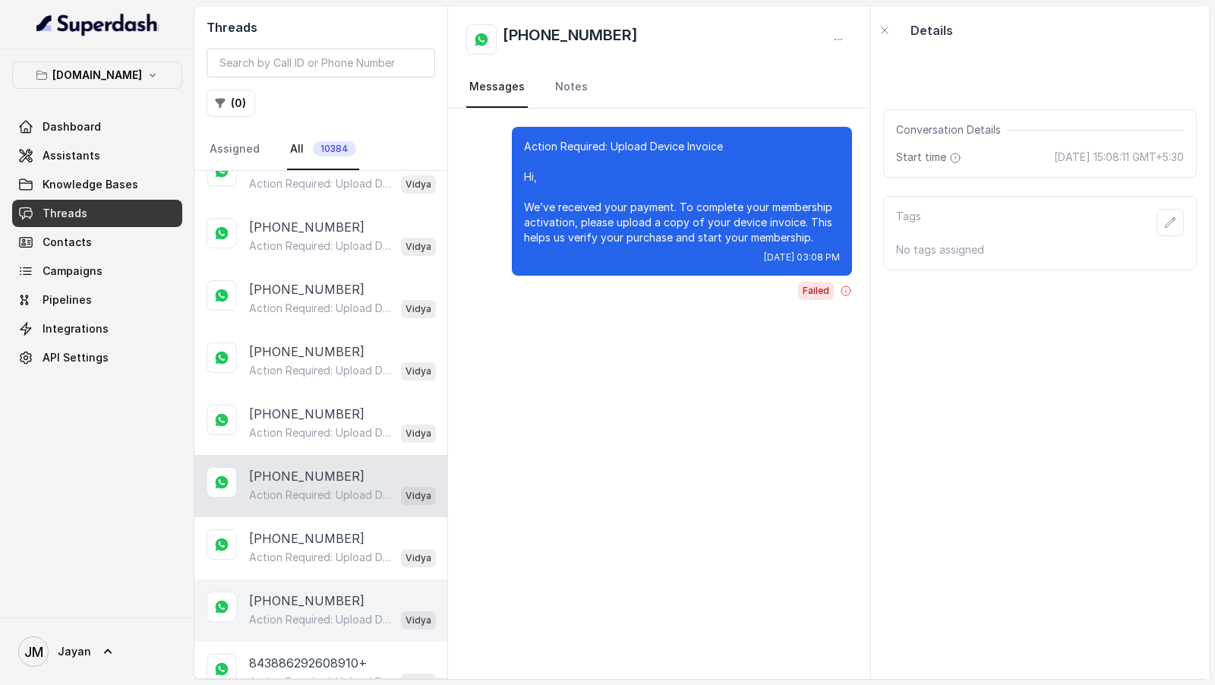
scroll to position [2931, 0]
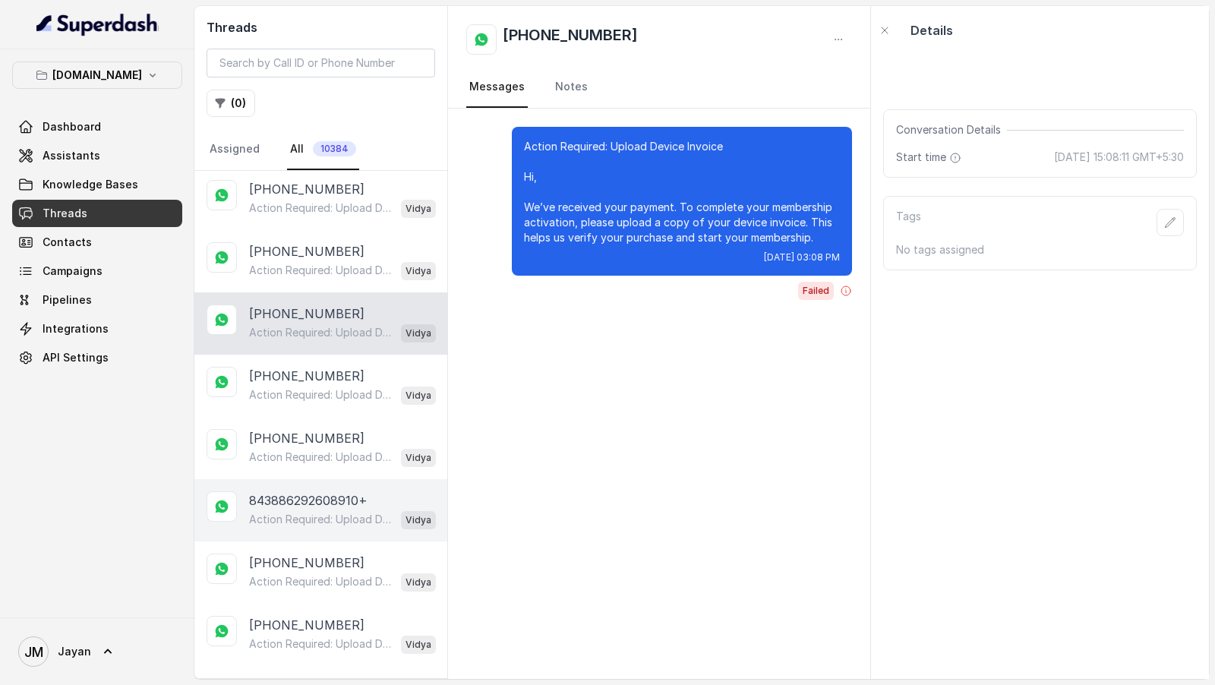
click at [348, 509] on div "843886292608910+ Action Required: Upload Device Invoice Hi, We’ve received your…" at bounding box center [320, 510] width 253 height 62
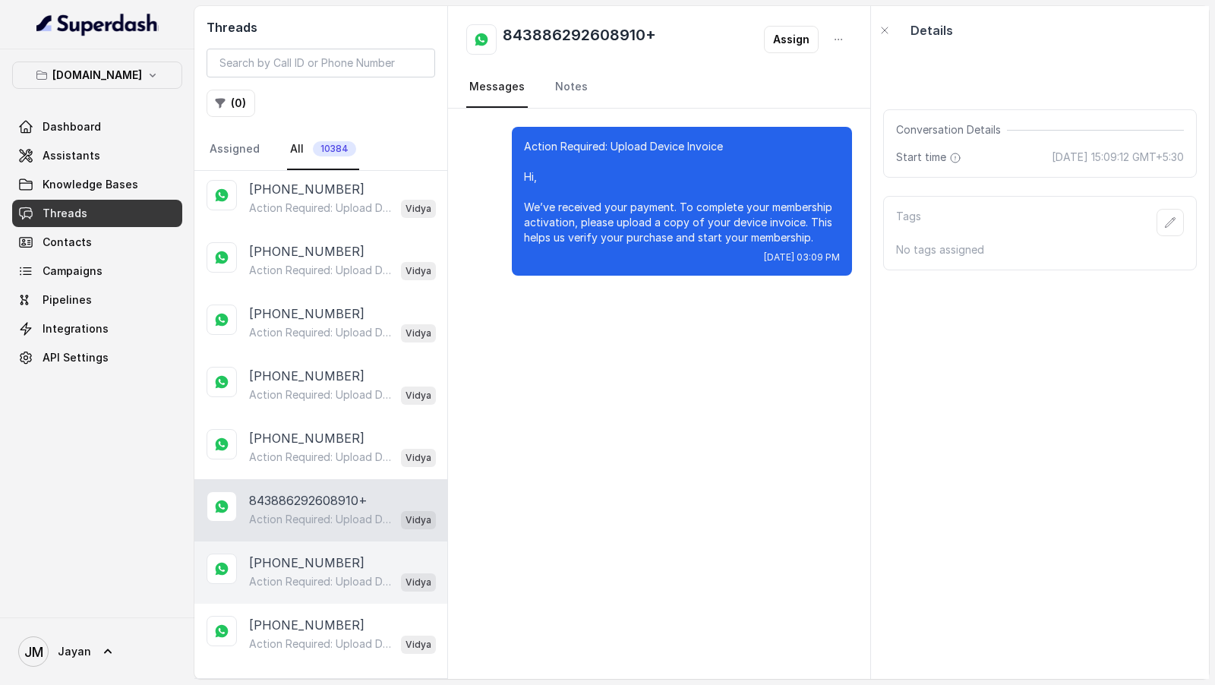
click at [335, 554] on p "+849758628778910" at bounding box center [306, 563] width 115 height 18
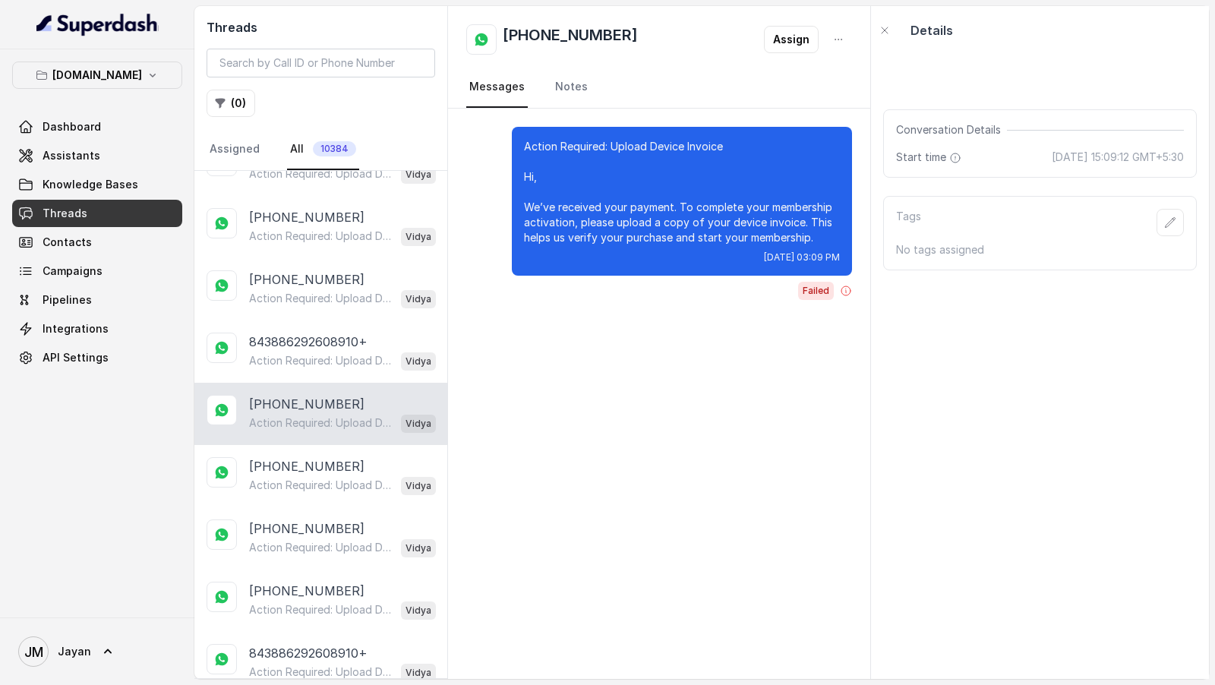
scroll to position [3254, 0]
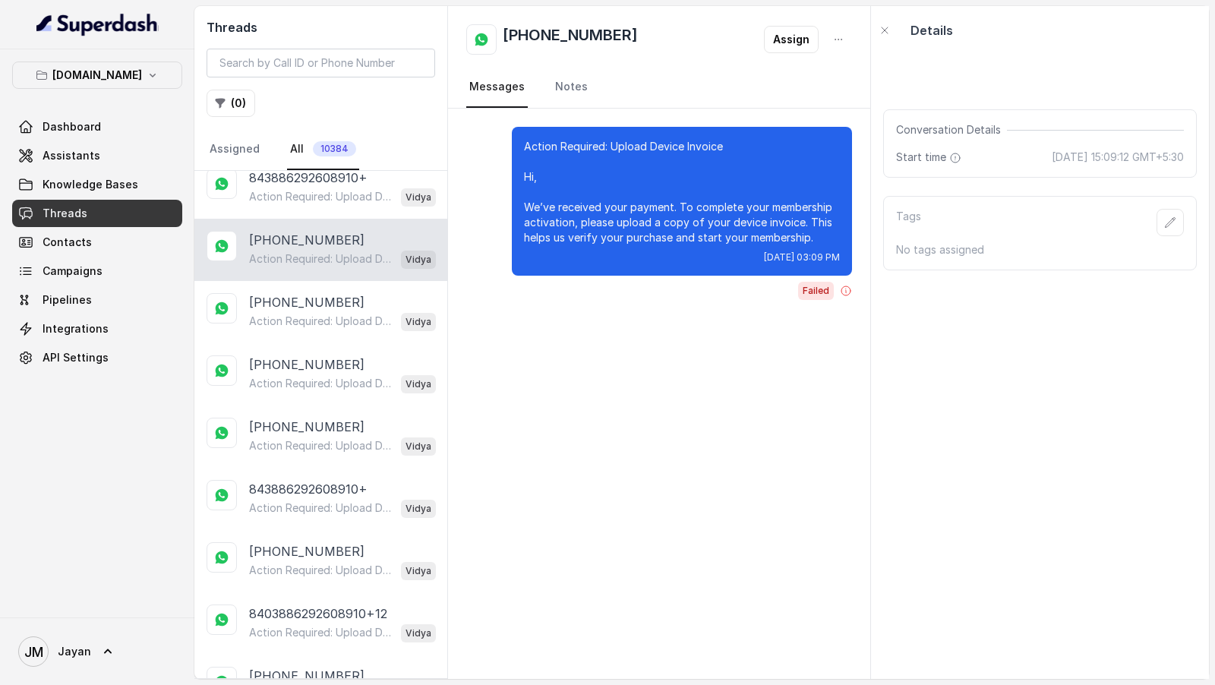
click at [342, 552] on div "+843886292608910 Action Required: Upload Device Invoice Hi, We’ve received your…" at bounding box center [320, 561] width 253 height 62
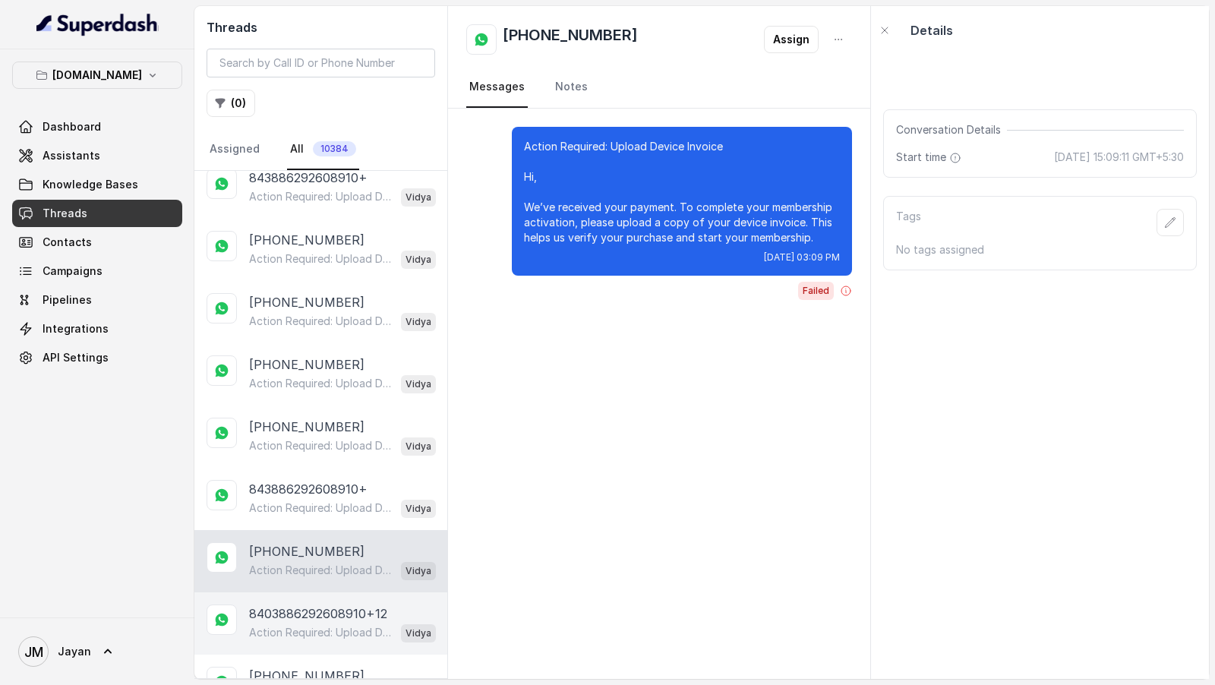
click at [343, 605] on p "8403886292608910+12" at bounding box center [318, 614] width 138 height 18
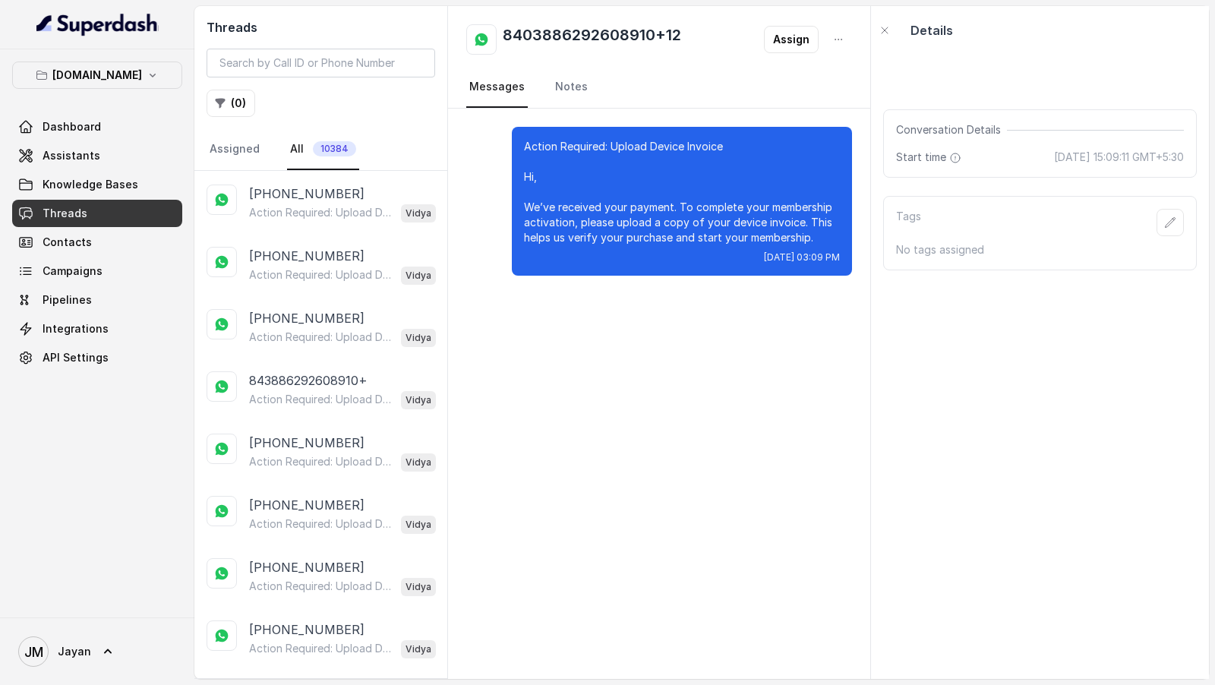
scroll to position [4660, 0]
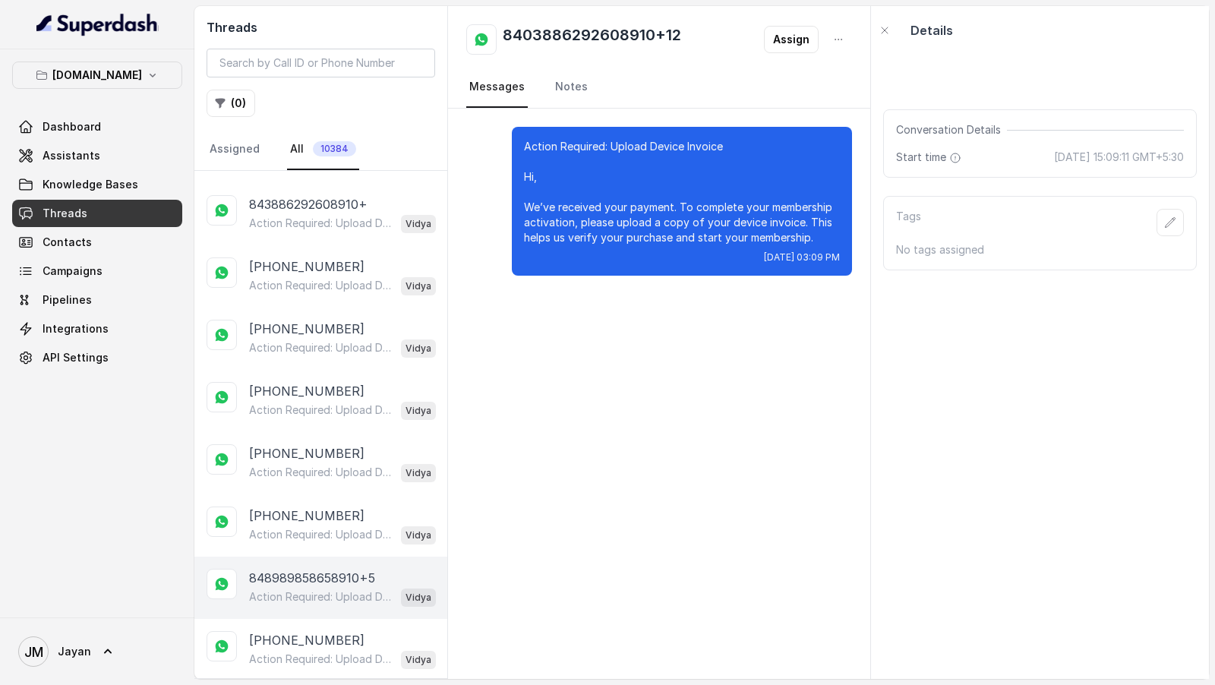
click at [338, 569] on p "848989858658910+5" at bounding box center [312, 578] width 126 height 18
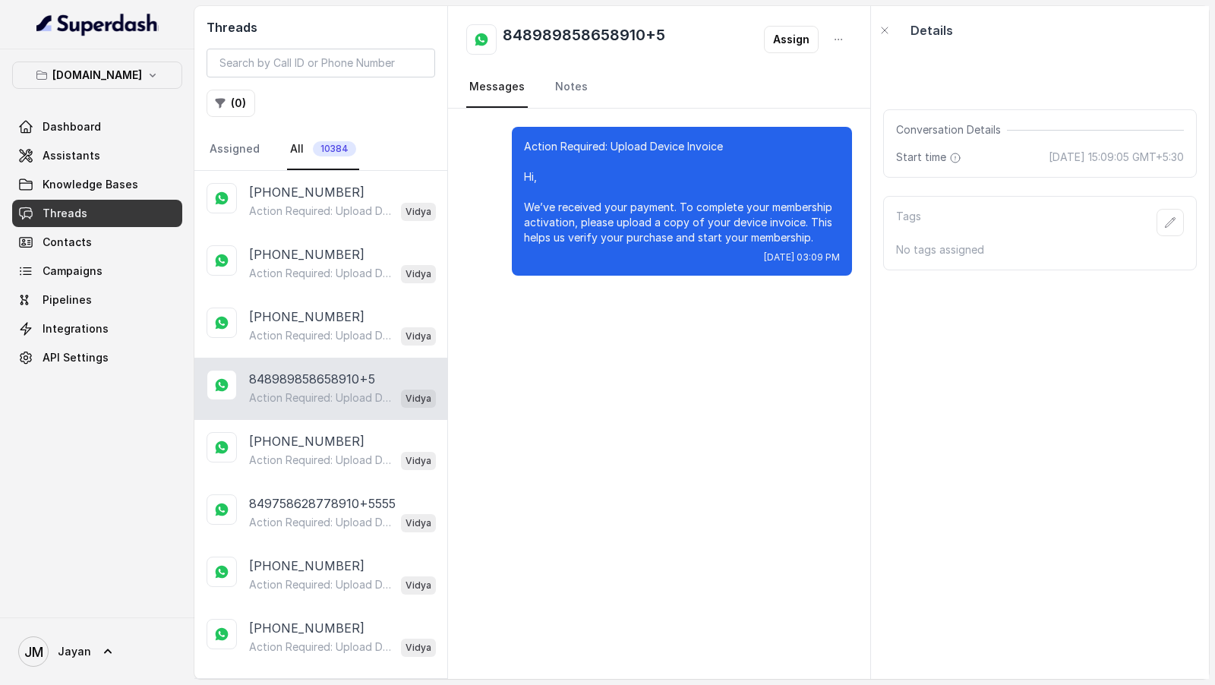
scroll to position [5128, 0]
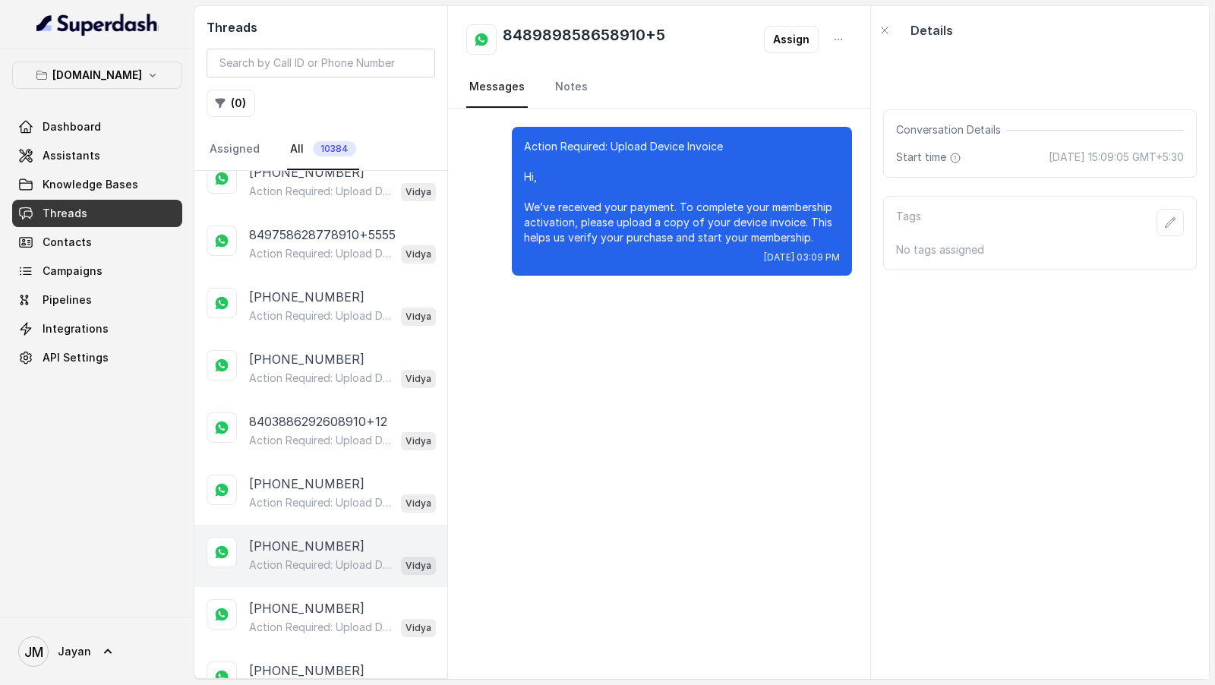
click at [333, 537] on p "+8403886292608910" at bounding box center [306, 546] width 115 height 18
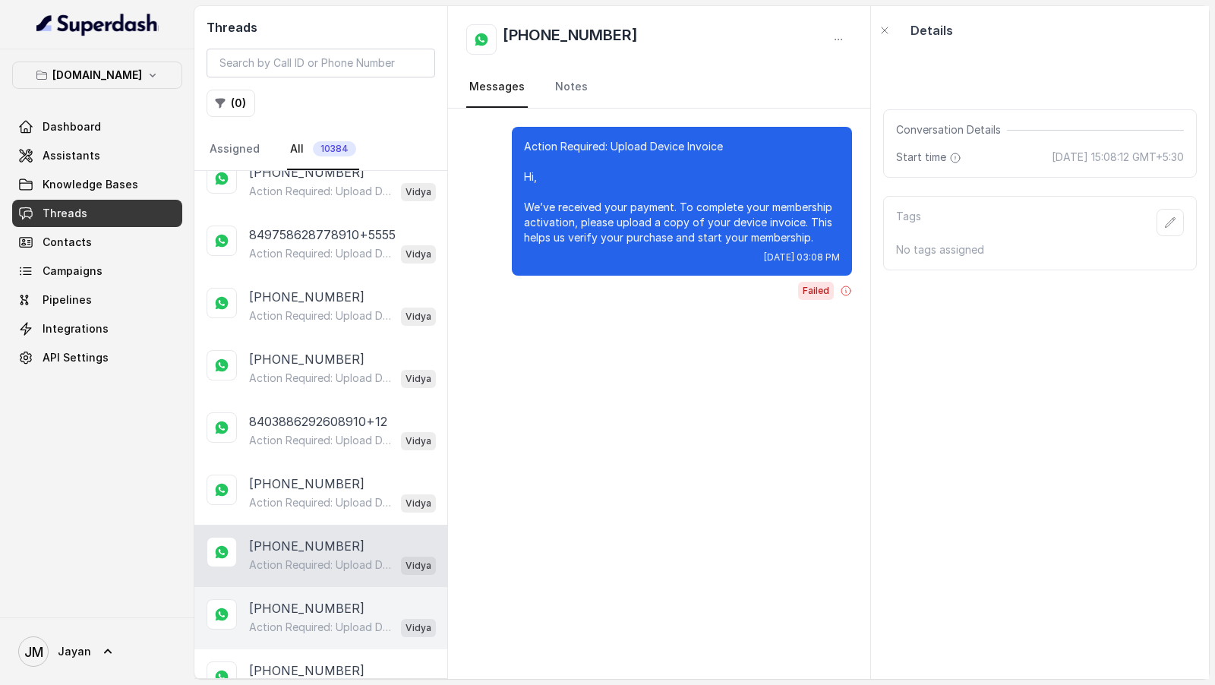
click at [332, 587] on div "+848678493158910 Action Required: Upload Device Invoice Hi, We’ve received your…" at bounding box center [320, 618] width 253 height 62
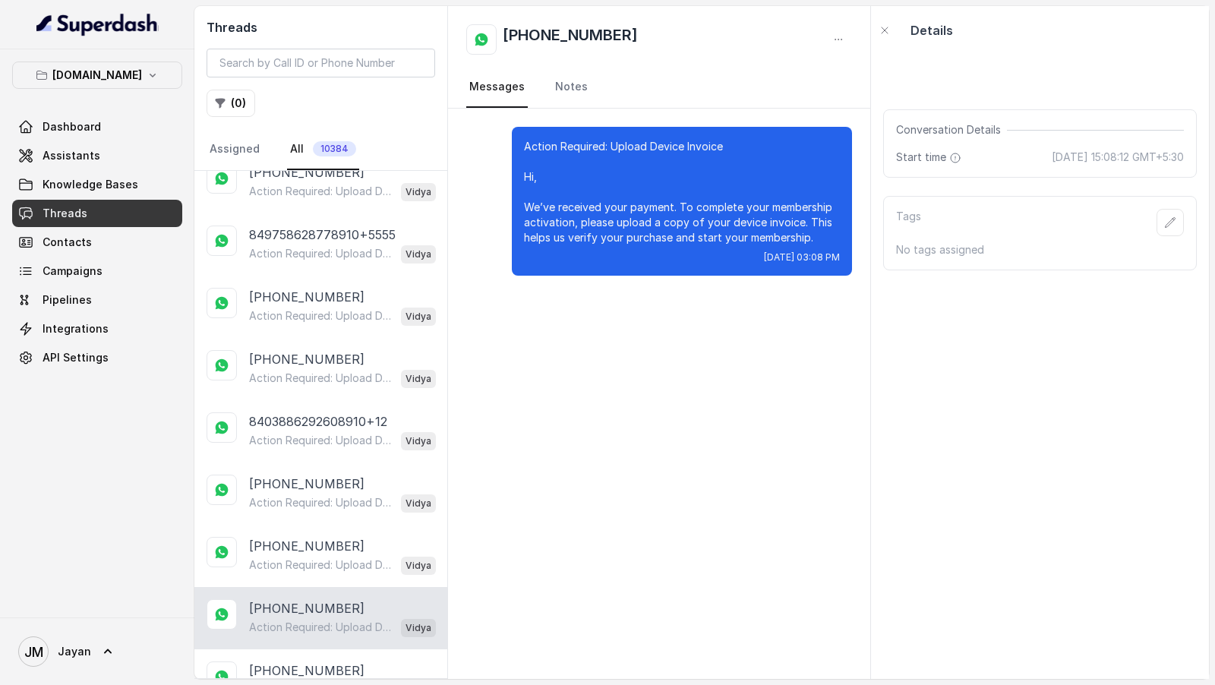
scroll to position [5710, 0]
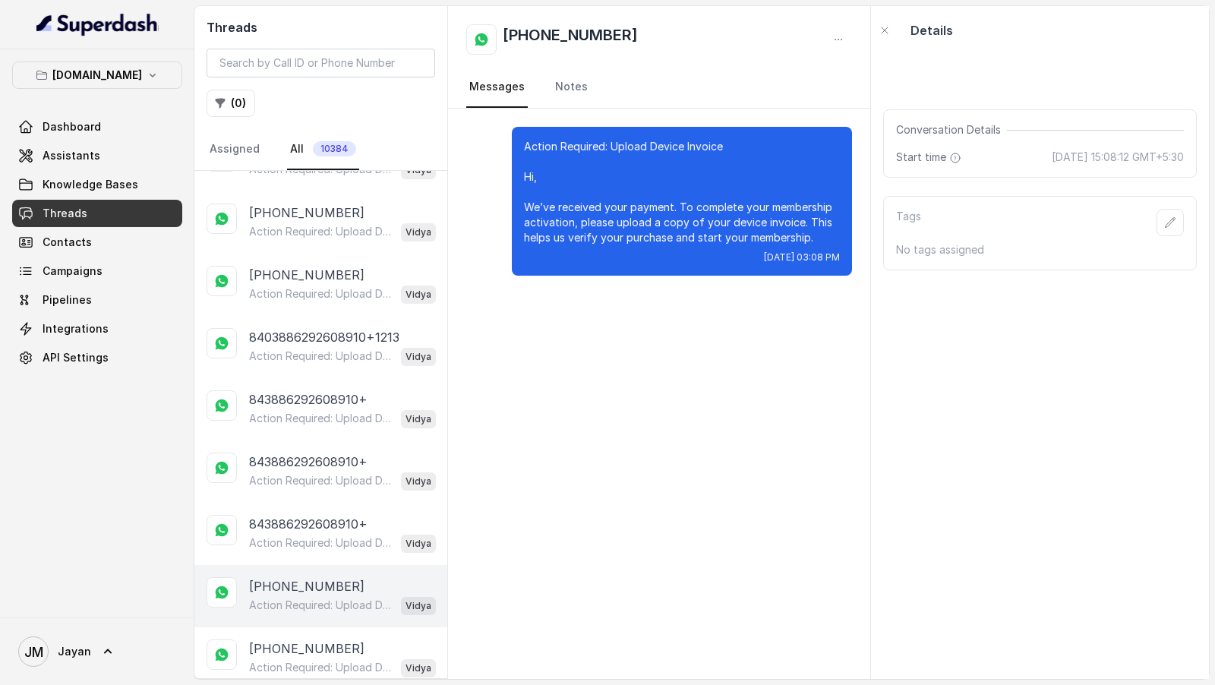
click at [333, 598] on p "Action Required: Upload Device Invoice Hi, We’ve received your payment. To comp…" at bounding box center [322, 605] width 146 height 15
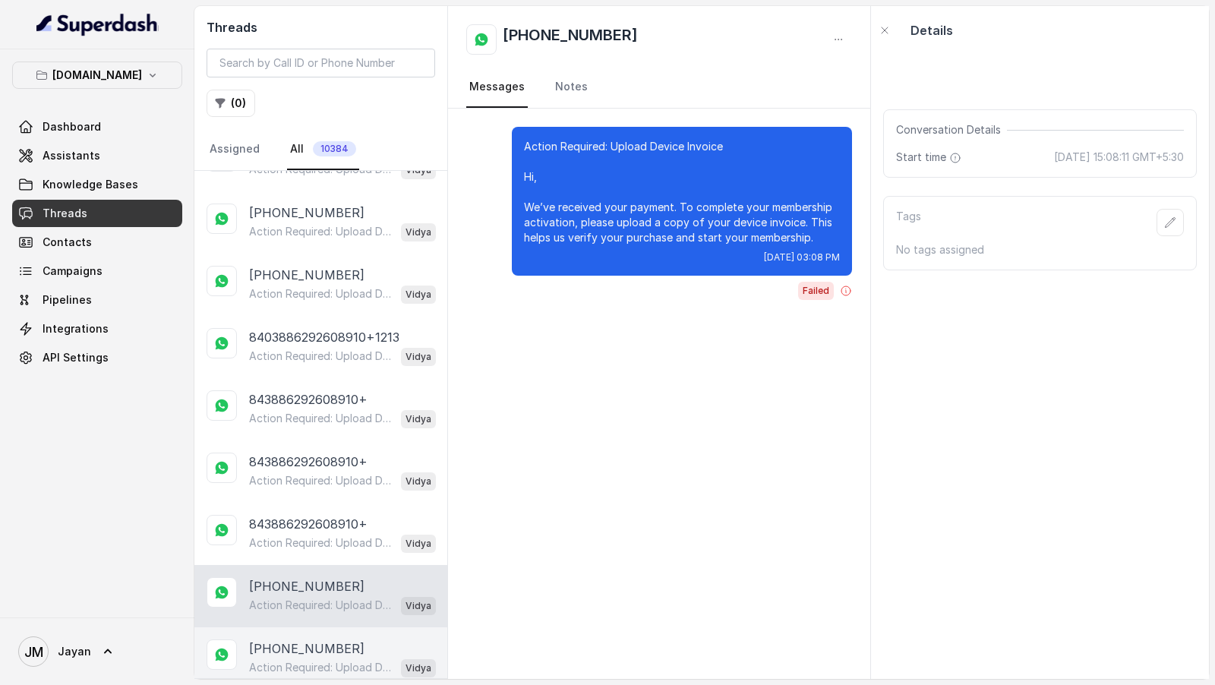
click at [338, 627] on div "+843886292608910 Action Required: Upload Device Invoice Hi, We’ve received your…" at bounding box center [320, 658] width 253 height 62
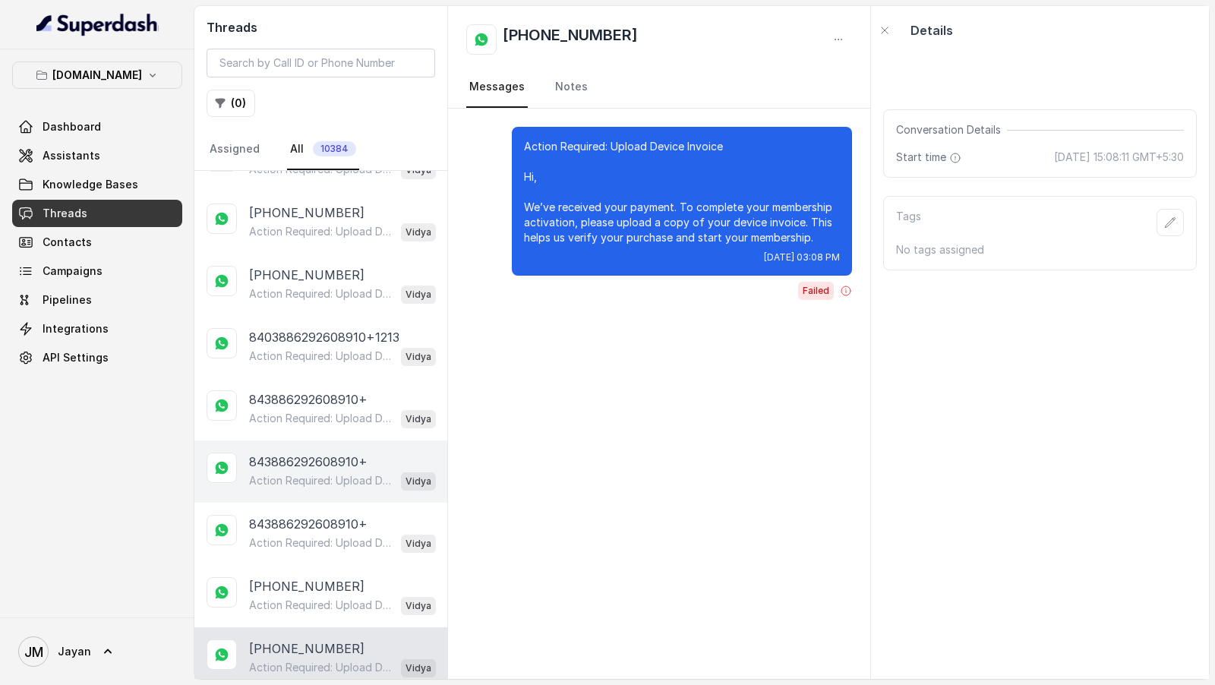
scroll to position [5542, 0]
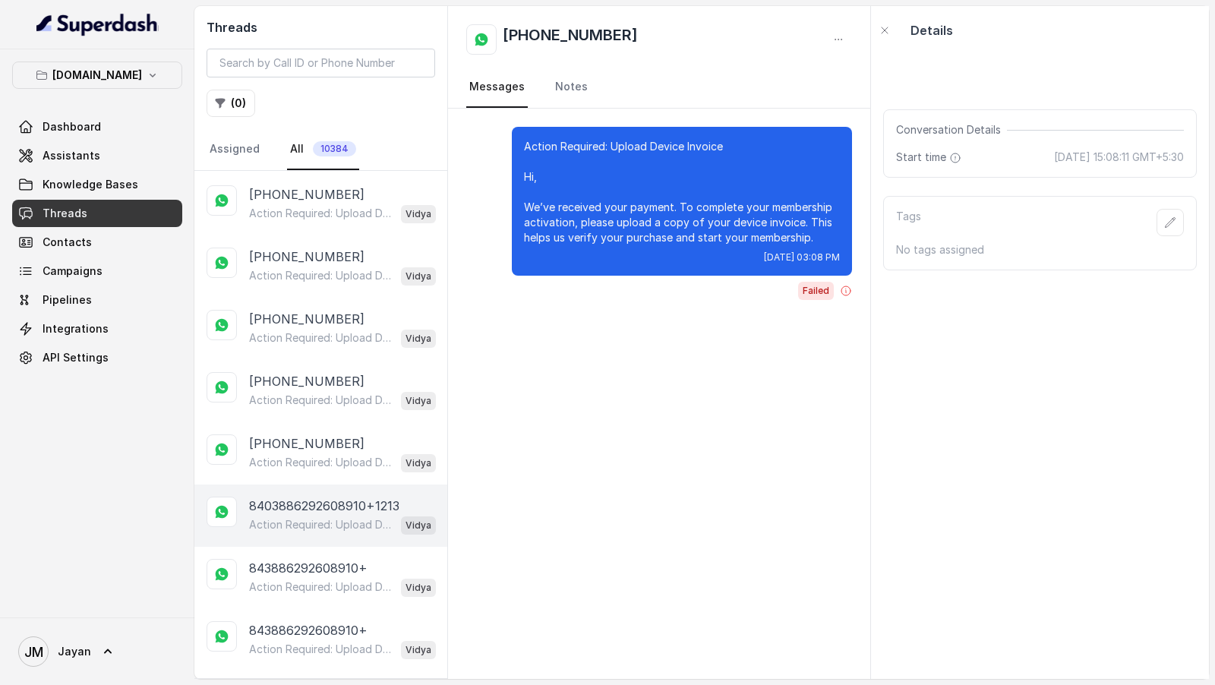
click at [349, 497] on p "8403886292608910+1213" at bounding box center [324, 506] width 150 height 18
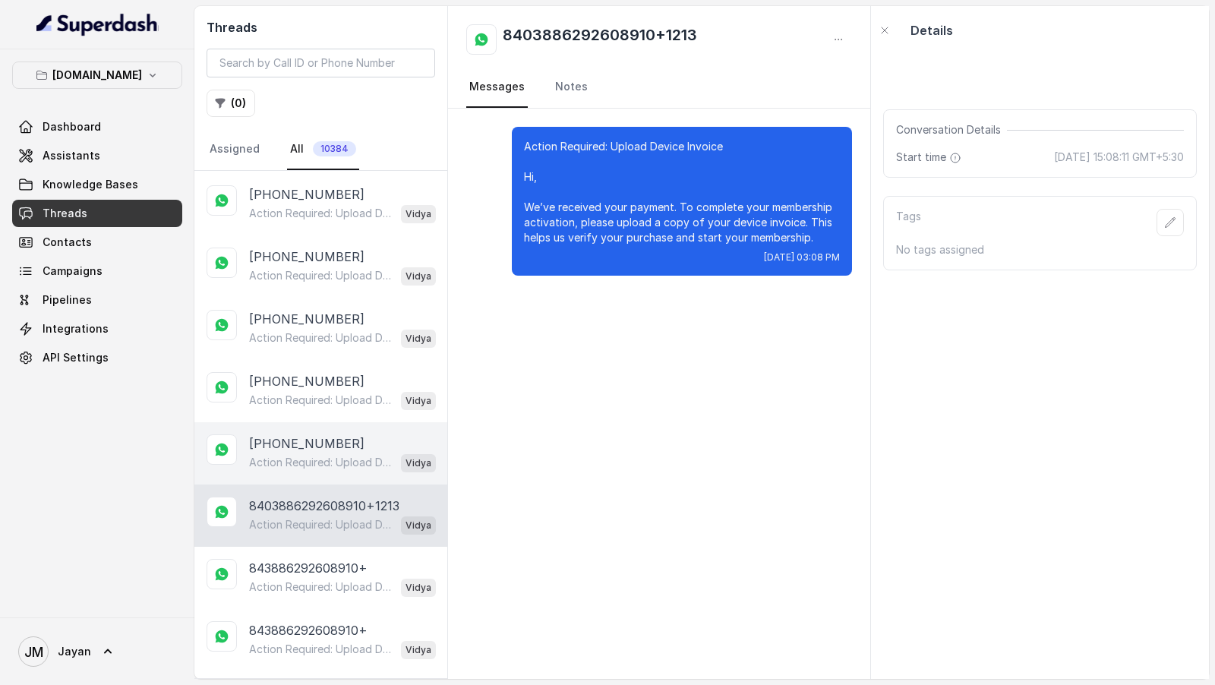
click at [356, 422] on div "+861314154975862877 Action Required: Upload Device Invoice Hi, We’ve received y…" at bounding box center [320, 453] width 253 height 62
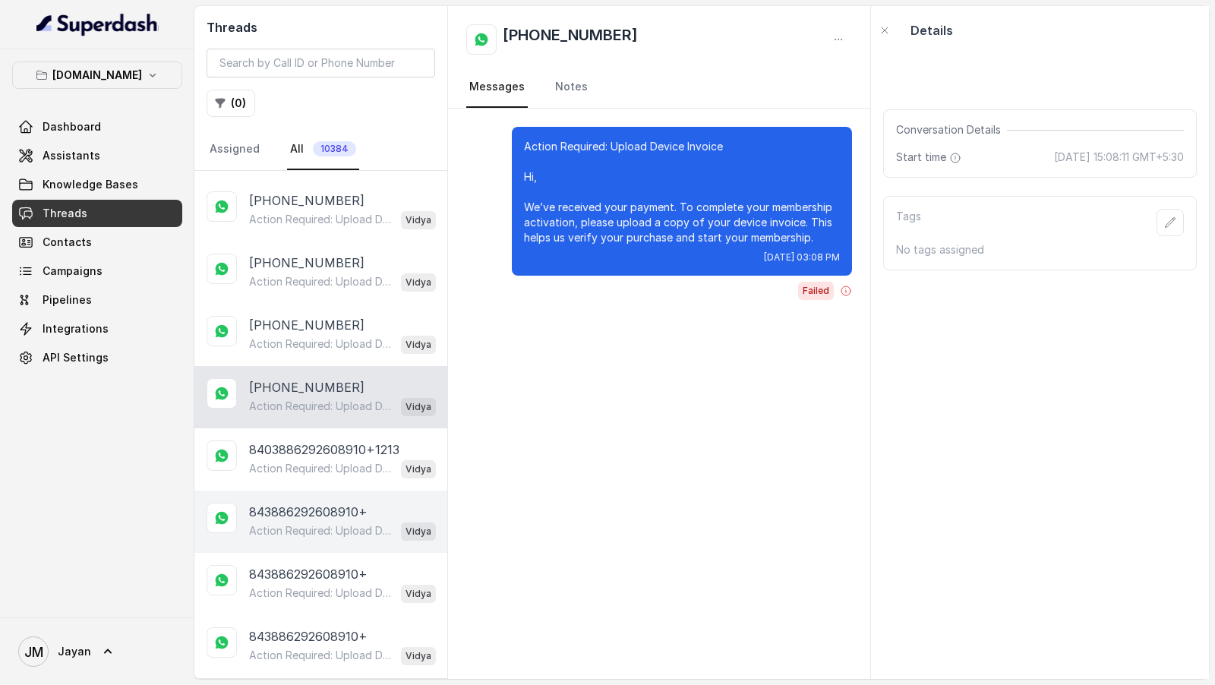
scroll to position [5710, 0]
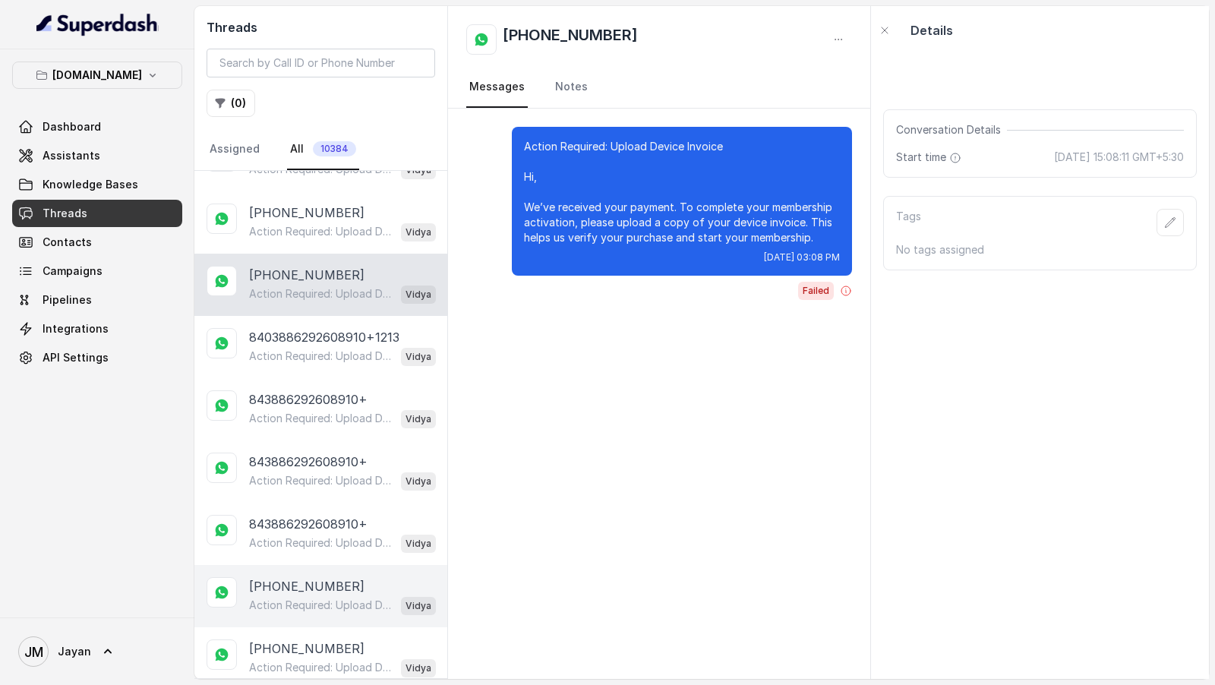
click at [337, 570] on div "+843886292608910 Action Required: Upload Device Invoice Hi, We’ve received your…" at bounding box center [320, 596] width 253 height 62
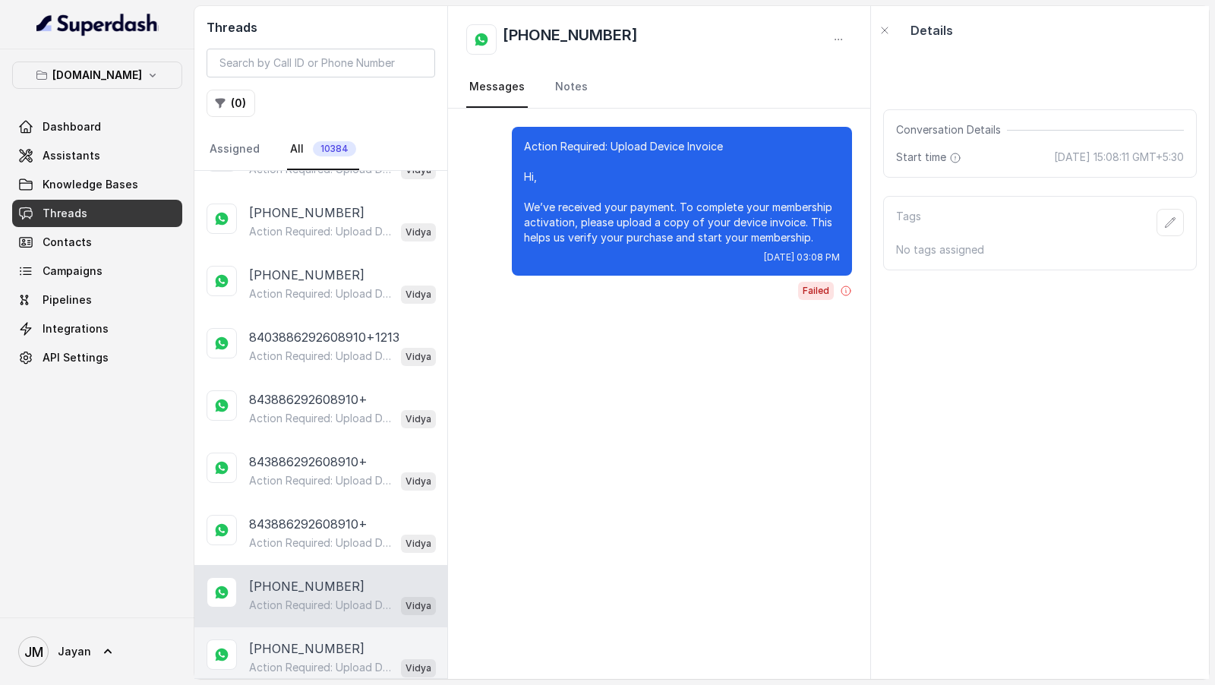
click at [337, 640] on p "+843886292608910" at bounding box center [306, 649] width 115 height 18
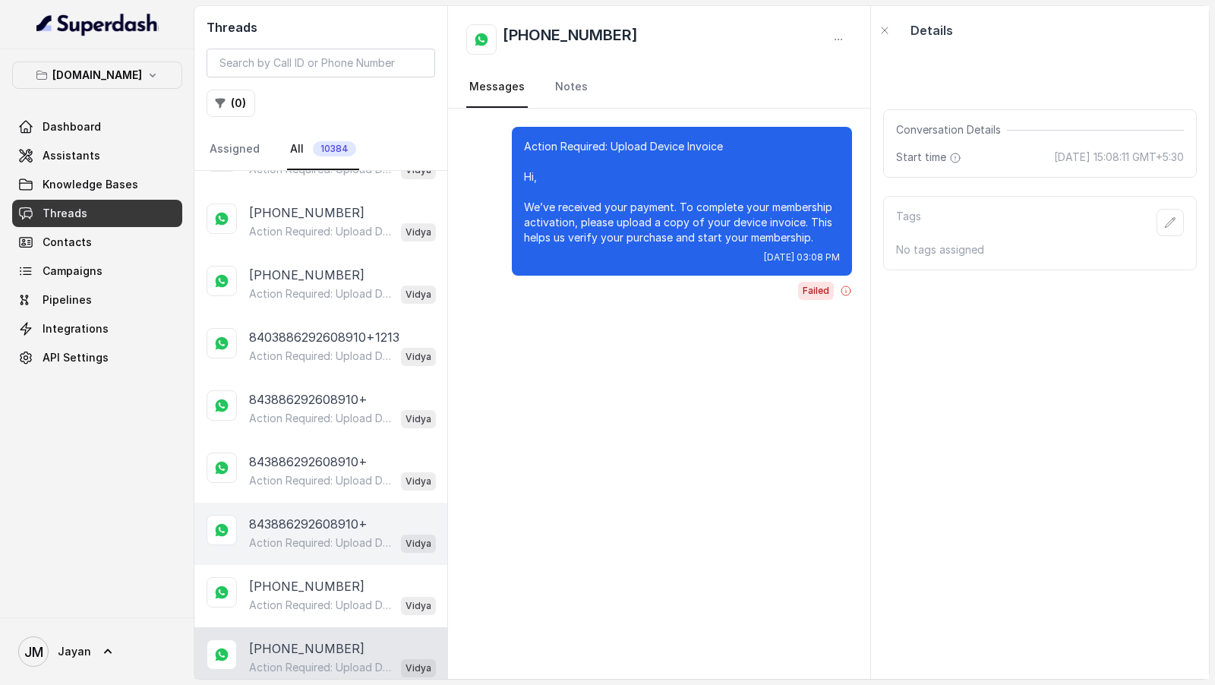
click at [348, 536] on p "Action Required: Upload Device Invoice Hi, We’ve received your payment. To comp…" at bounding box center [322, 543] width 146 height 15
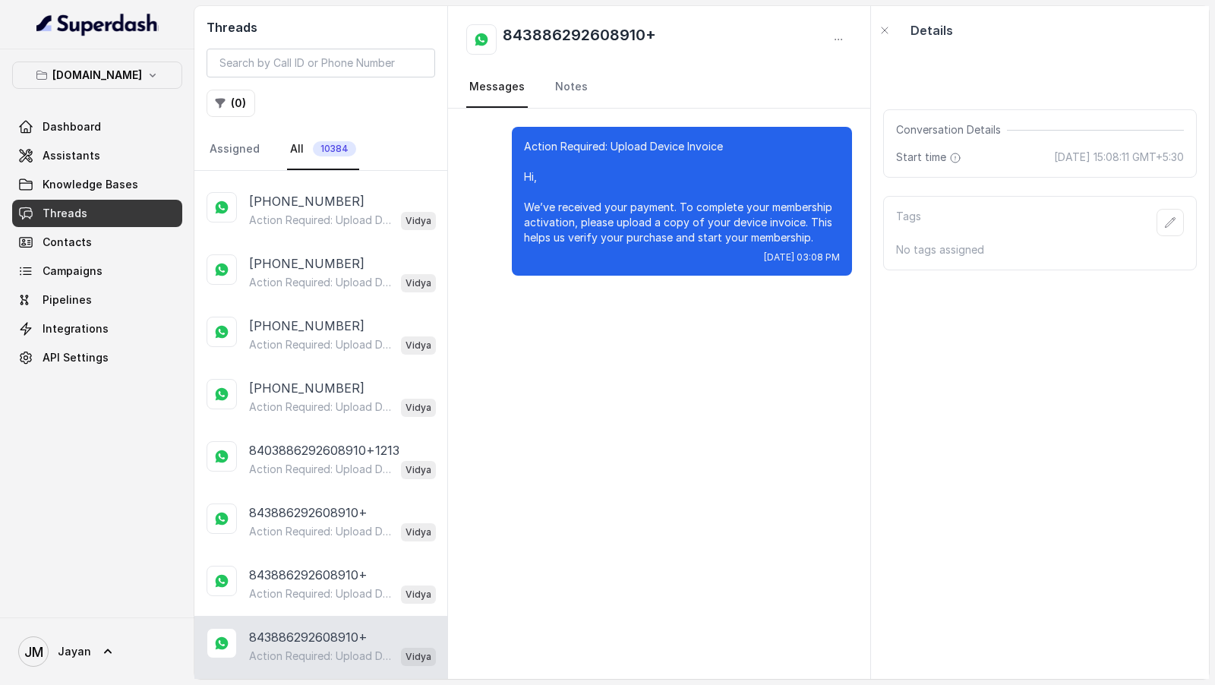
click at [348, 524] on p "Action Required: Upload Device Invoice Hi, We’ve received your payment. To comp…" at bounding box center [322, 531] width 146 height 15
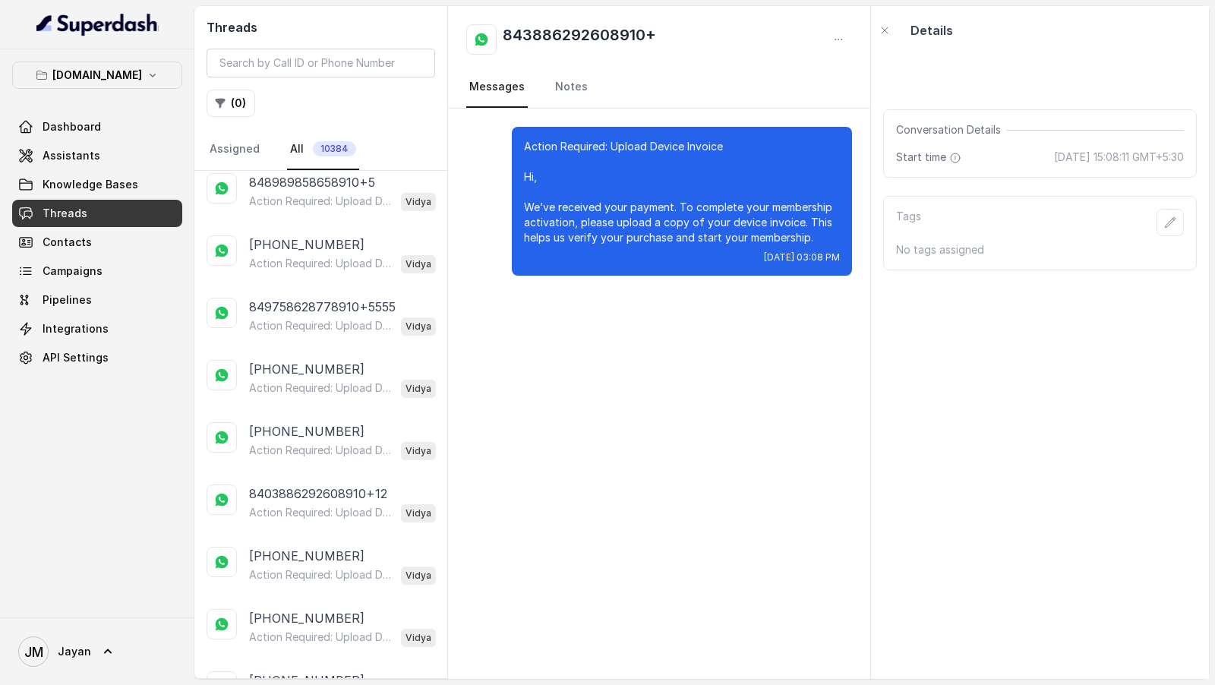
scroll to position [5001, 0]
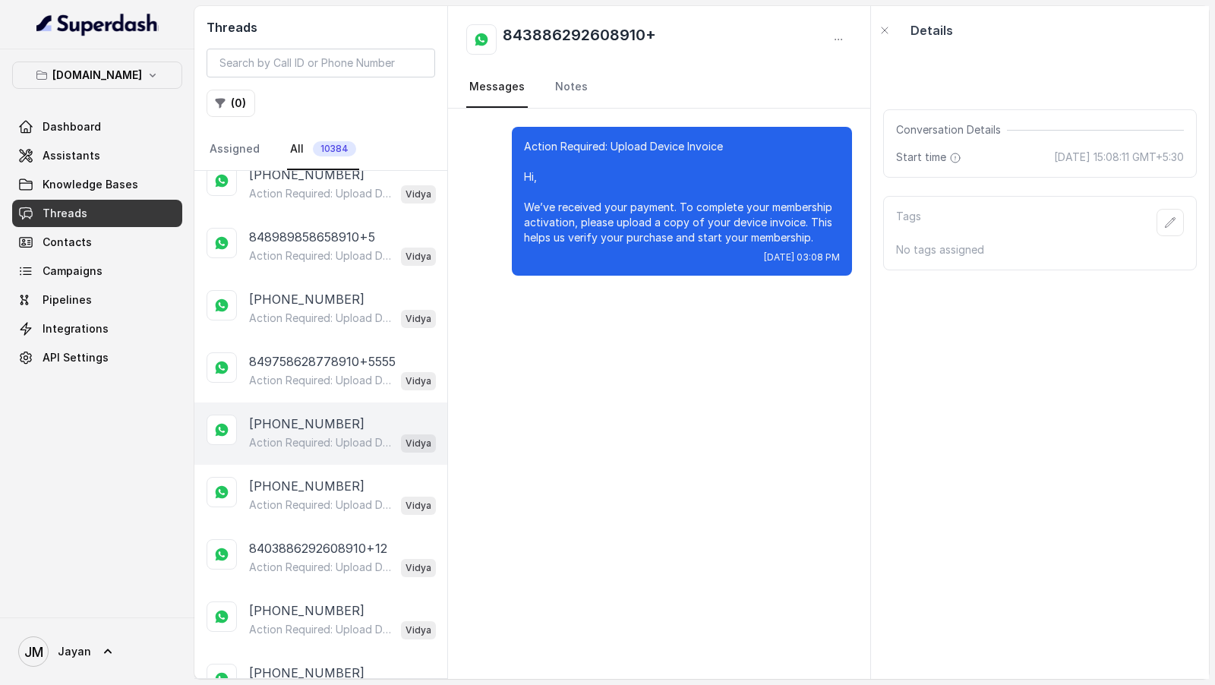
click at [321, 435] on p "Action Required: Upload Device Invoice Hi, We’ve received your payment. To comp…" at bounding box center [322, 442] width 146 height 15
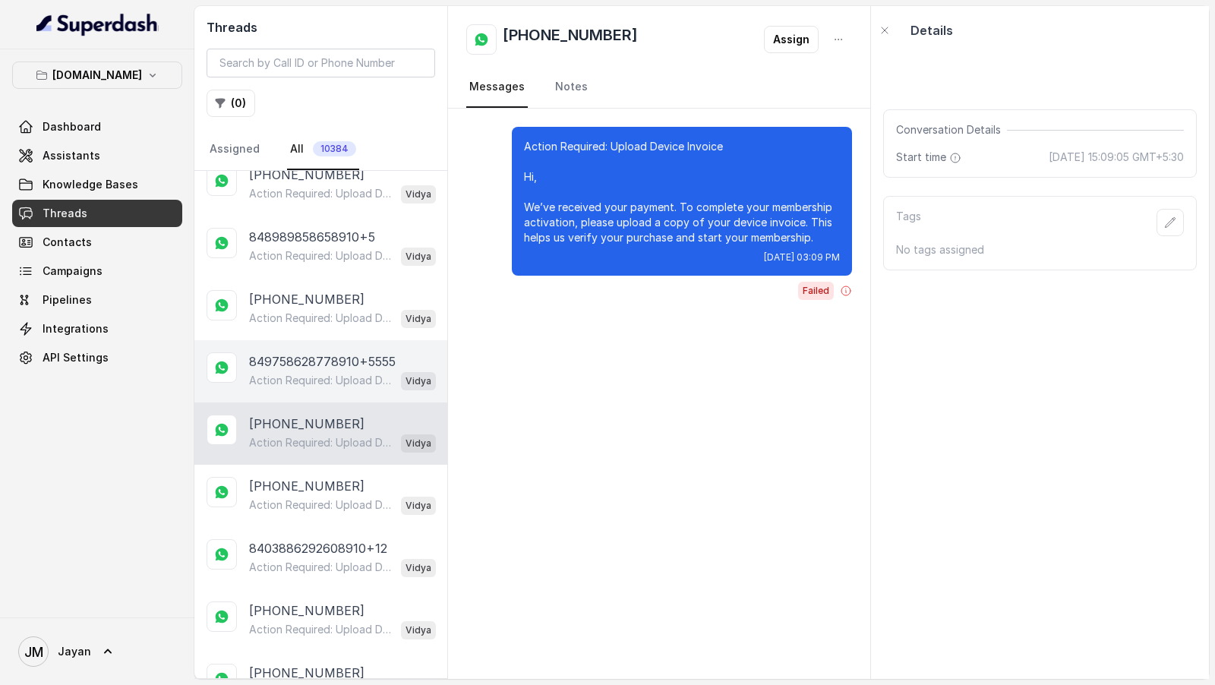
click at [340, 373] on p "Action Required: Upload Device Invoice Hi, We’ve received your payment. To comp…" at bounding box center [322, 380] width 146 height 15
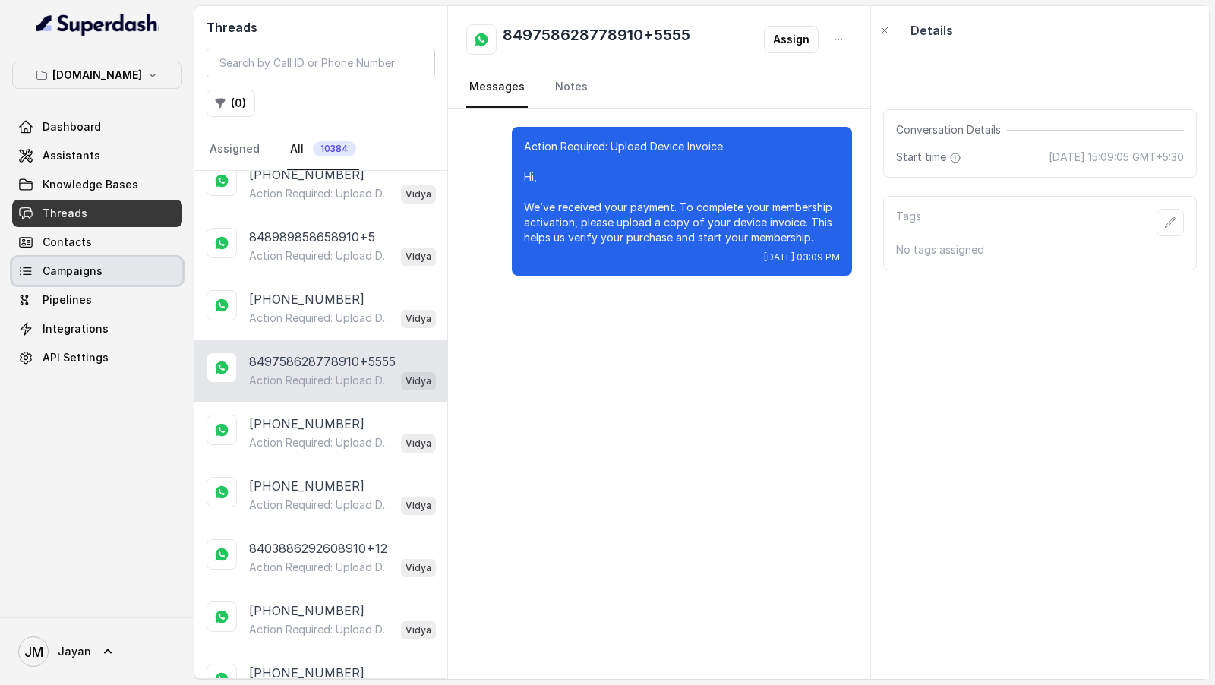
click at [121, 270] on link "Campaigns" at bounding box center [97, 271] width 170 height 27
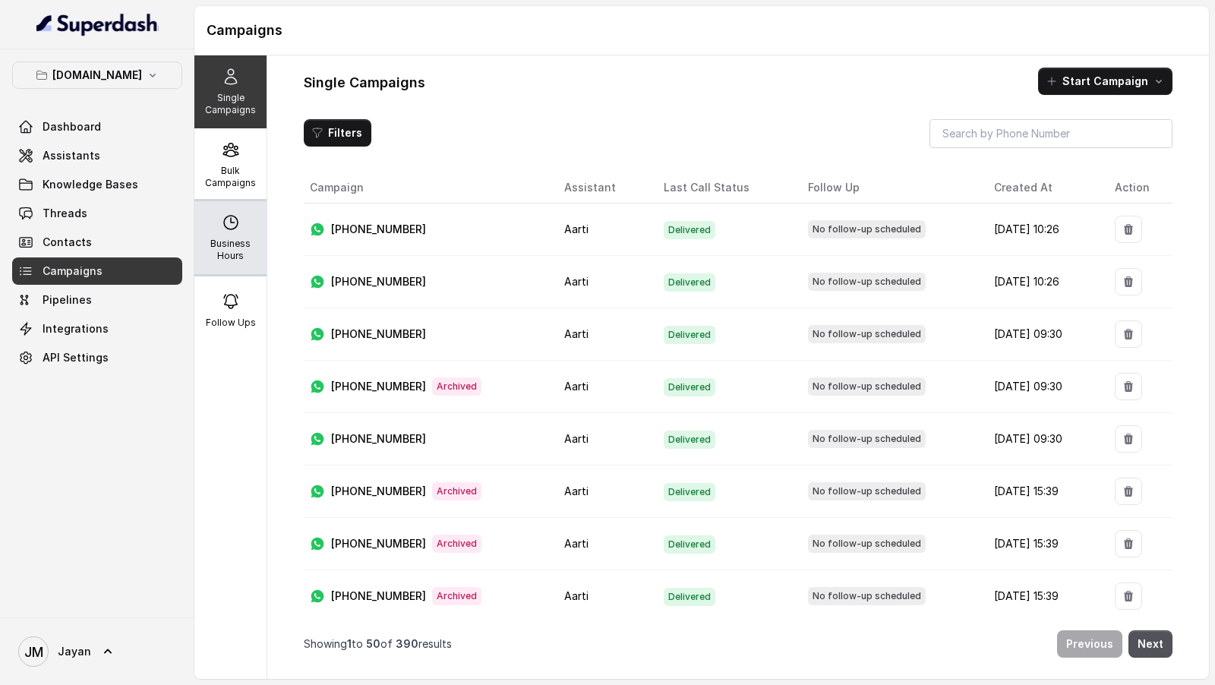
click at [239, 216] on icon at bounding box center [231, 222] width 18 height 18
select select "Asia/Kolkata"
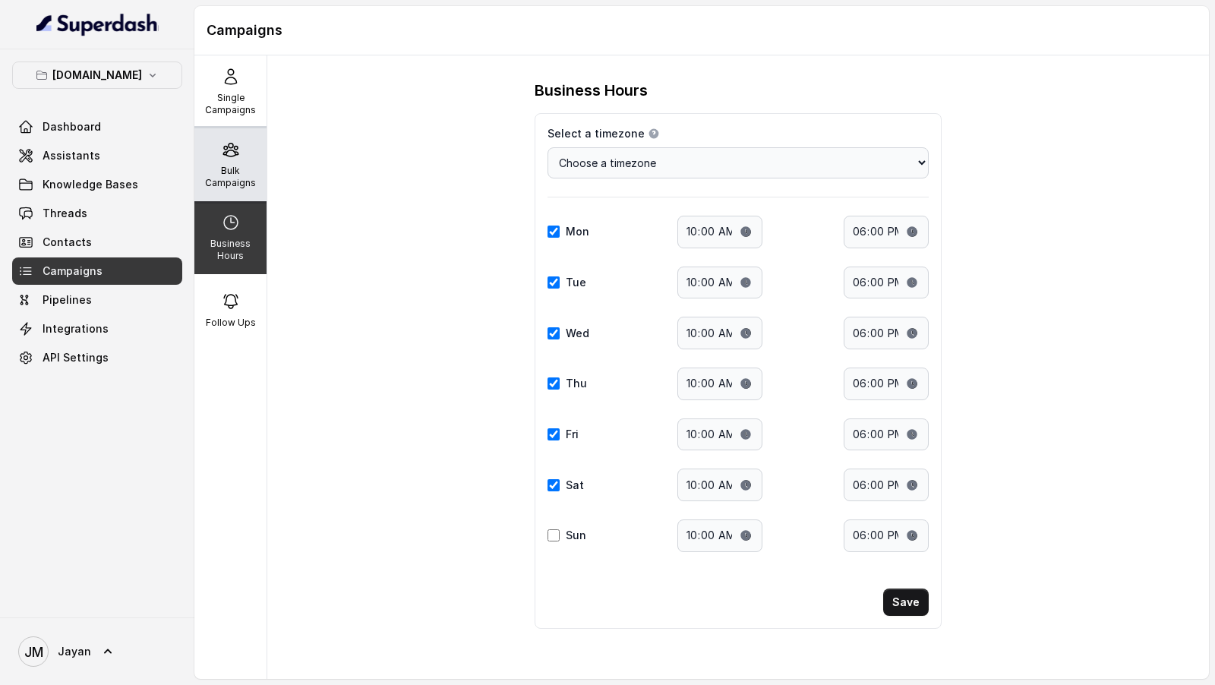
click at [242, 180] on p "Bulk Campaigns" at bounding box center [231, 177] width 60 height 24
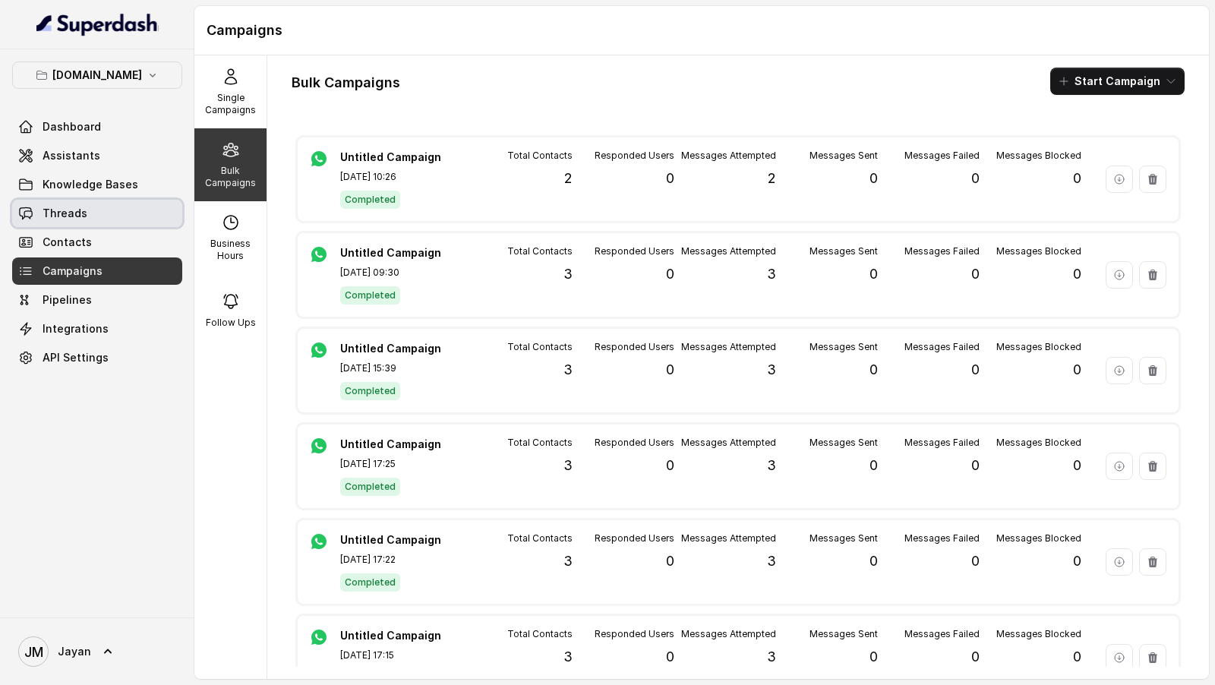
click at [55, 207] on span "Threads" at bounding box center [65, 213] width 45 height 15
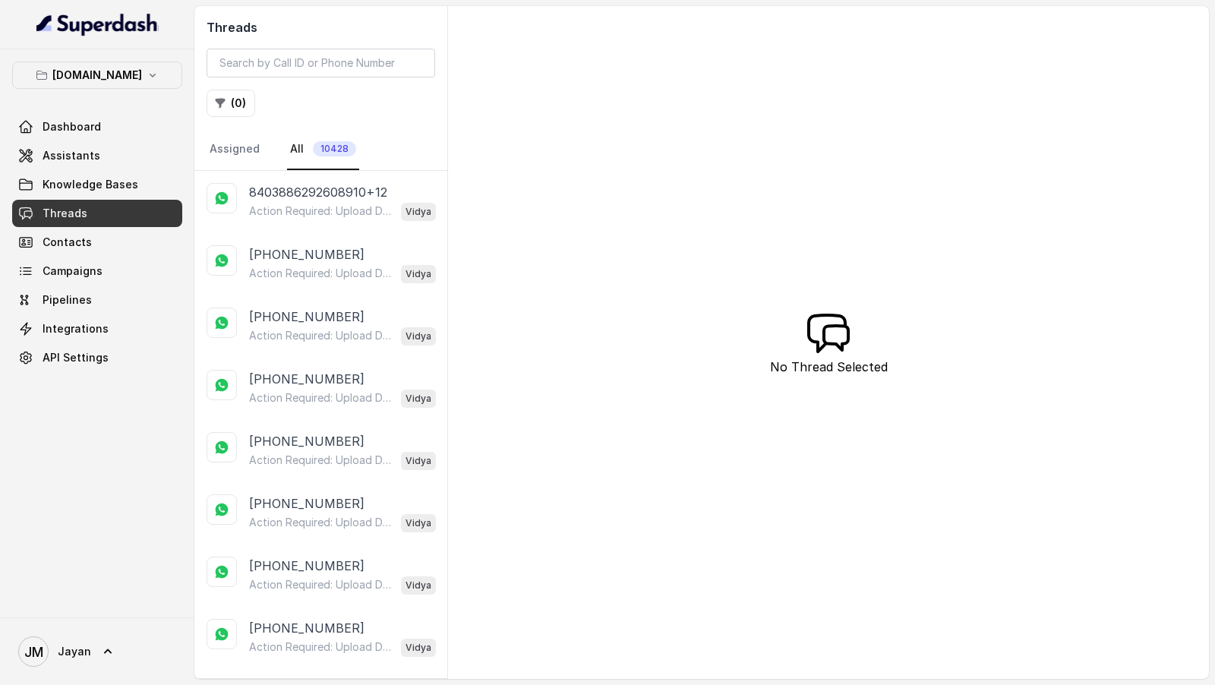
click at [273, 257] on p "+8403886292608910" at bounding box center [306, 254] width 115 height 18
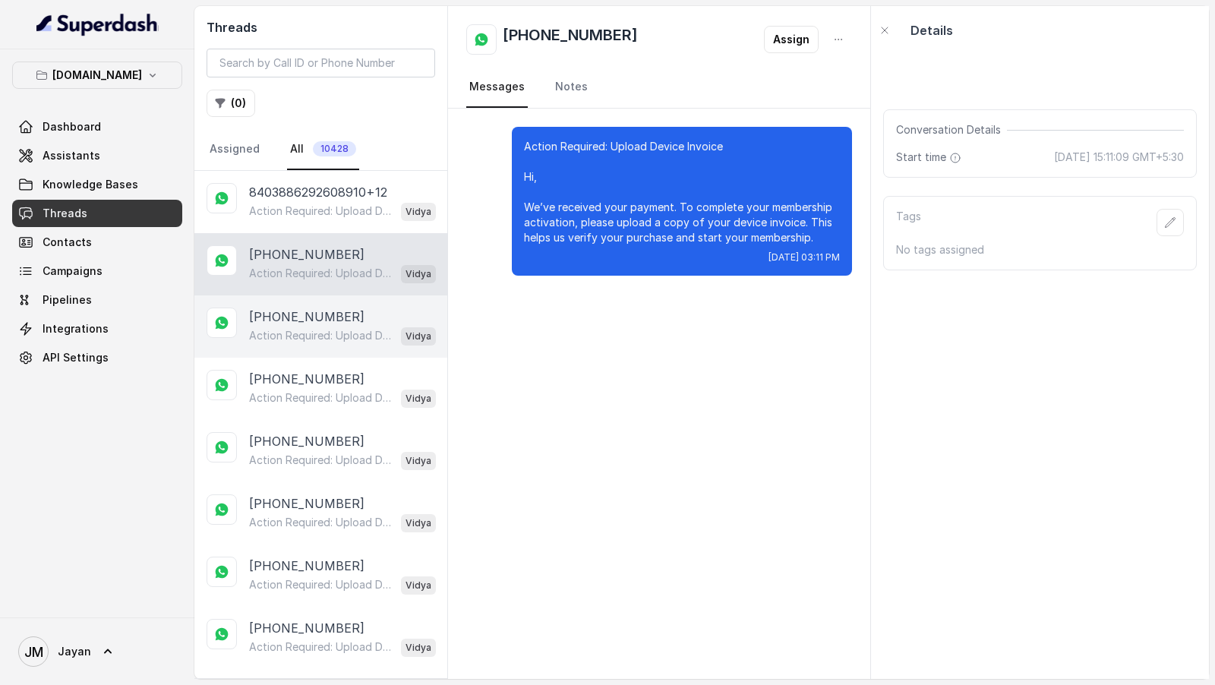
click at [333, 321] on p "+849758628778910" at bounding box center [306, 317] width 115 height 18
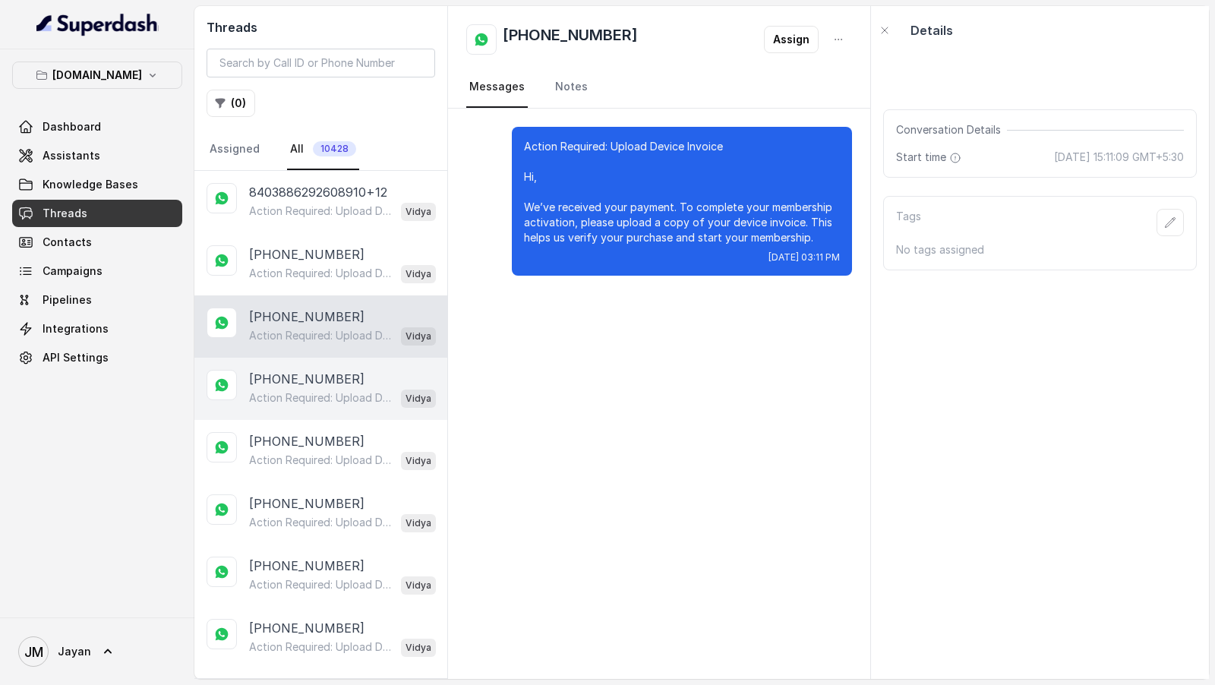
click at [333, 388] on div "Action Required: Upload Device Invoice Hi, We’ve received your payment. To comp…" at bounding box center [342, 398] width 187 height 20
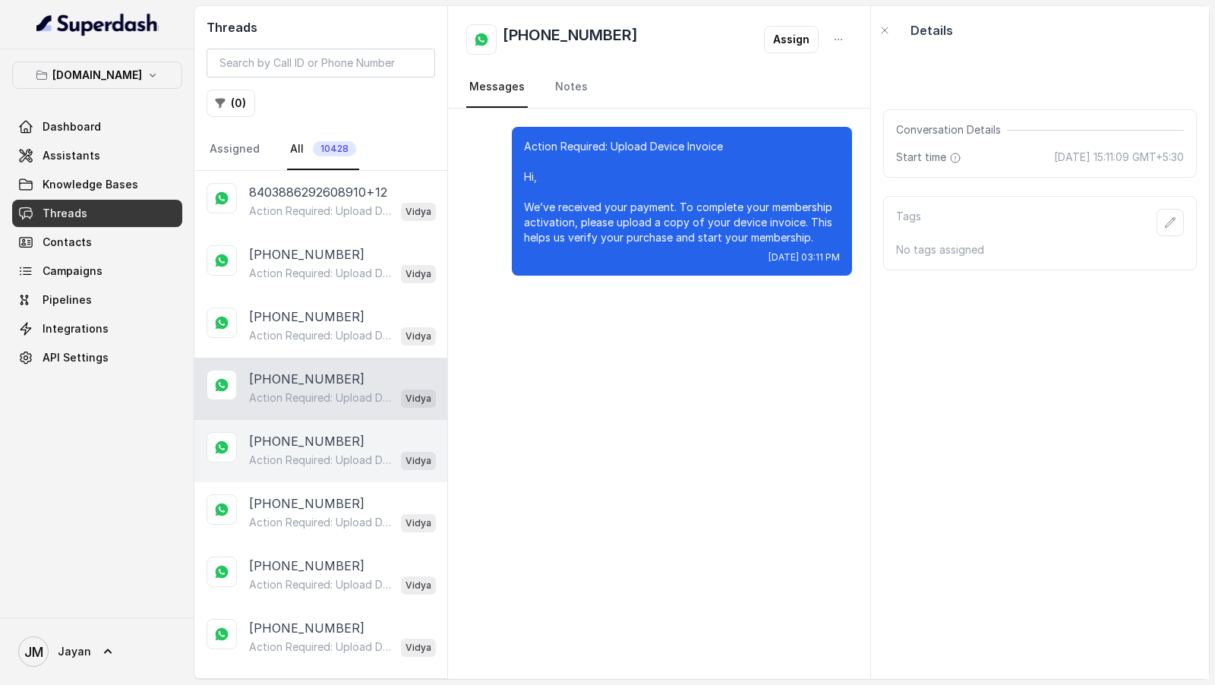
click at [330, 450] on div "Action Required: Upload Device Invoice Hi, We’ve received your payment. To comp…" at bounding box center [342, 460] width 187 height 20
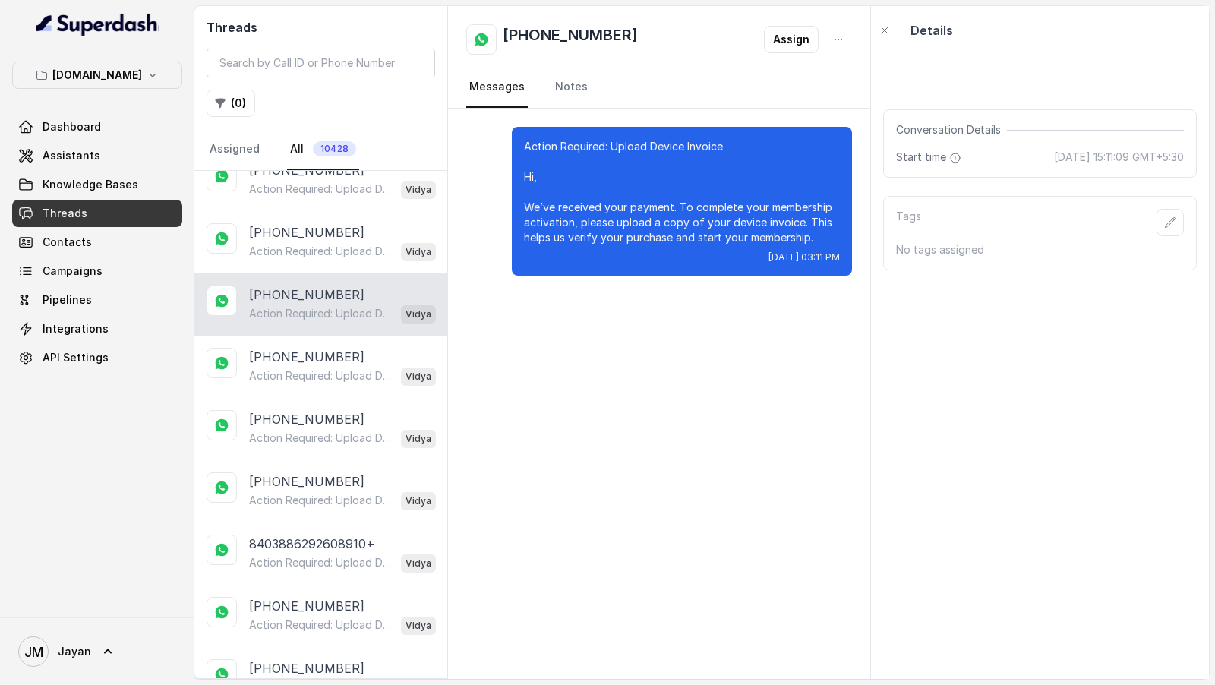
scroll to position [148, 0]
click at [330, 367] on p "Action Required: Upload Device Invoice Hi, We’ve received your payment. To comp…" at bounding box center [322, 374] width 146 height 15
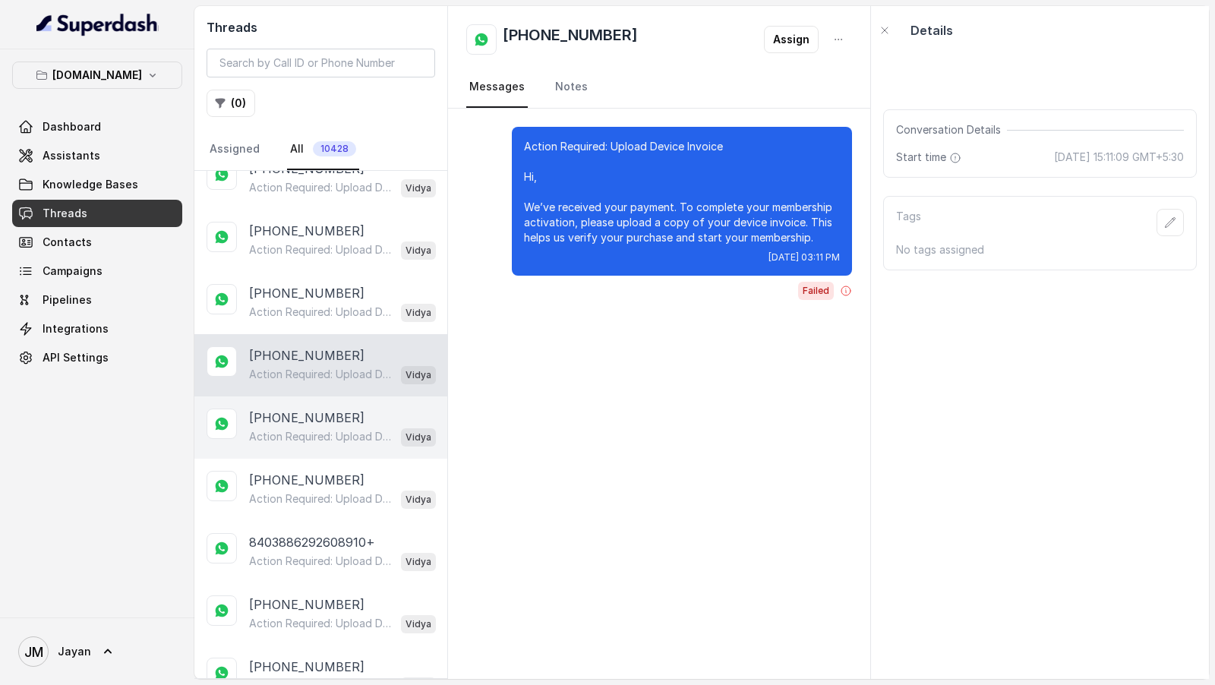
click at [330, 450] on div "+8438862926089 Action Required: Upload Device Invoice Hi, We’ve received your p…" at bounding box center [320, 428] width 253 height 62
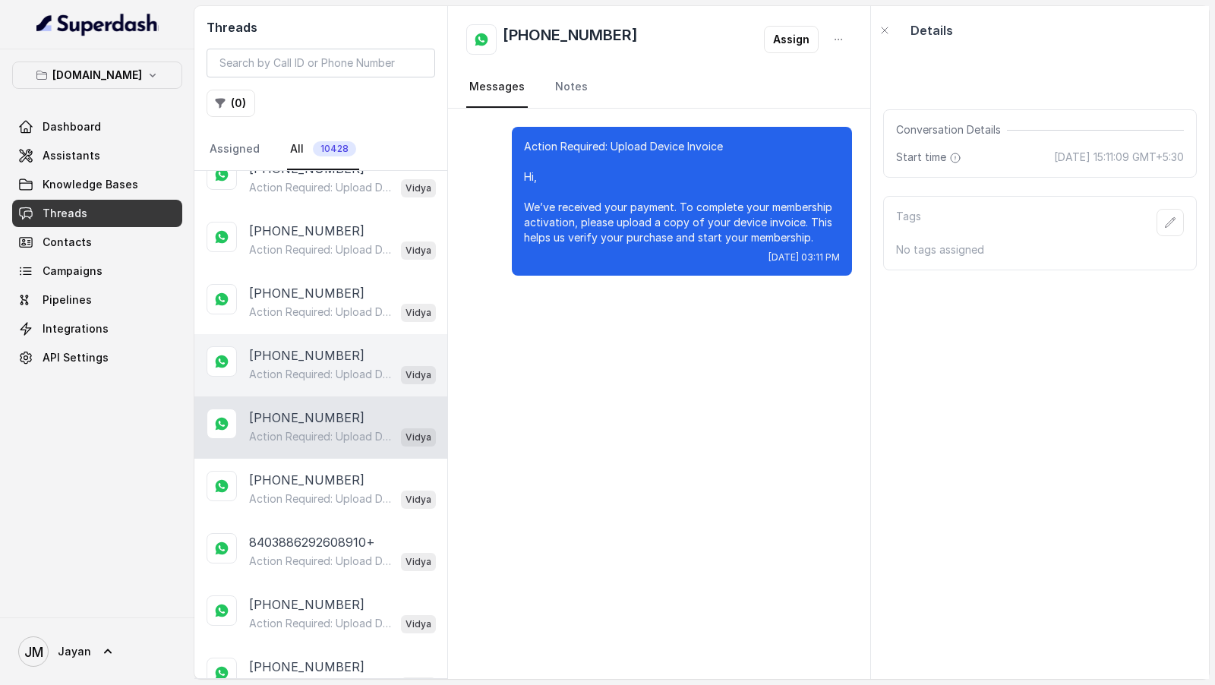
click at [325, 370] on p "Action Required: Upload Device Invoice Hi, We’ve received your payment. To comp…" at bounding box center [322, 374] width 146 height 15
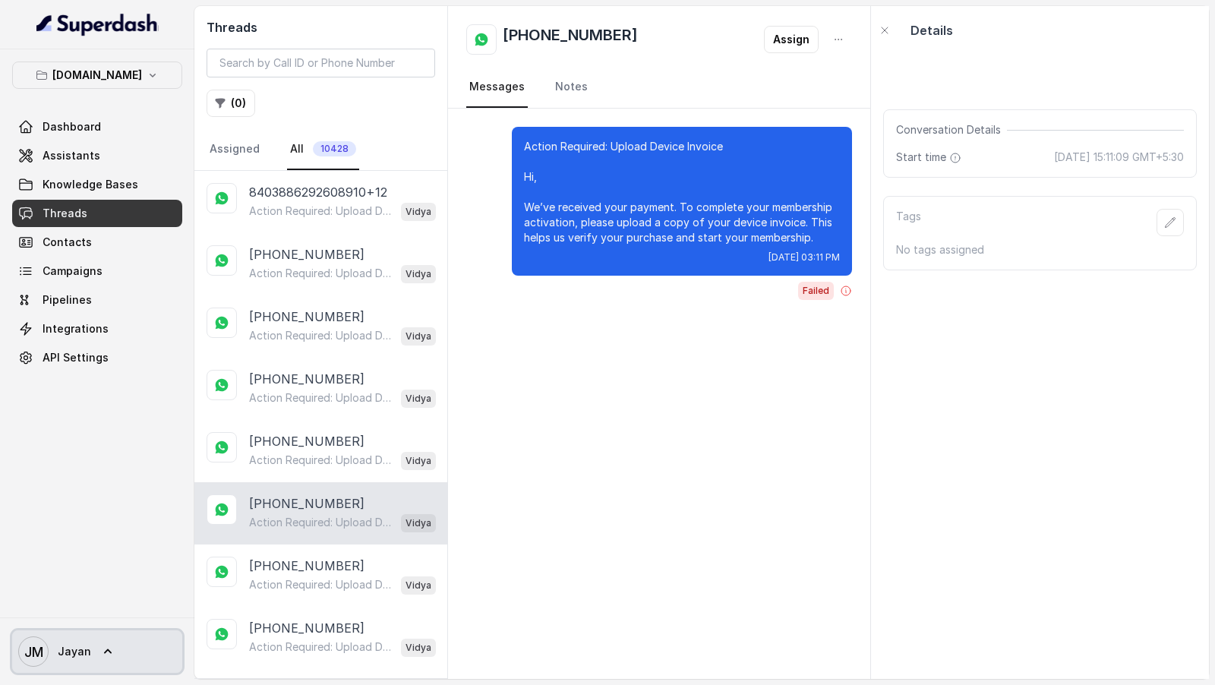
click at [112, 648] on icon at bounding box center [107, 651] width 15 height 15
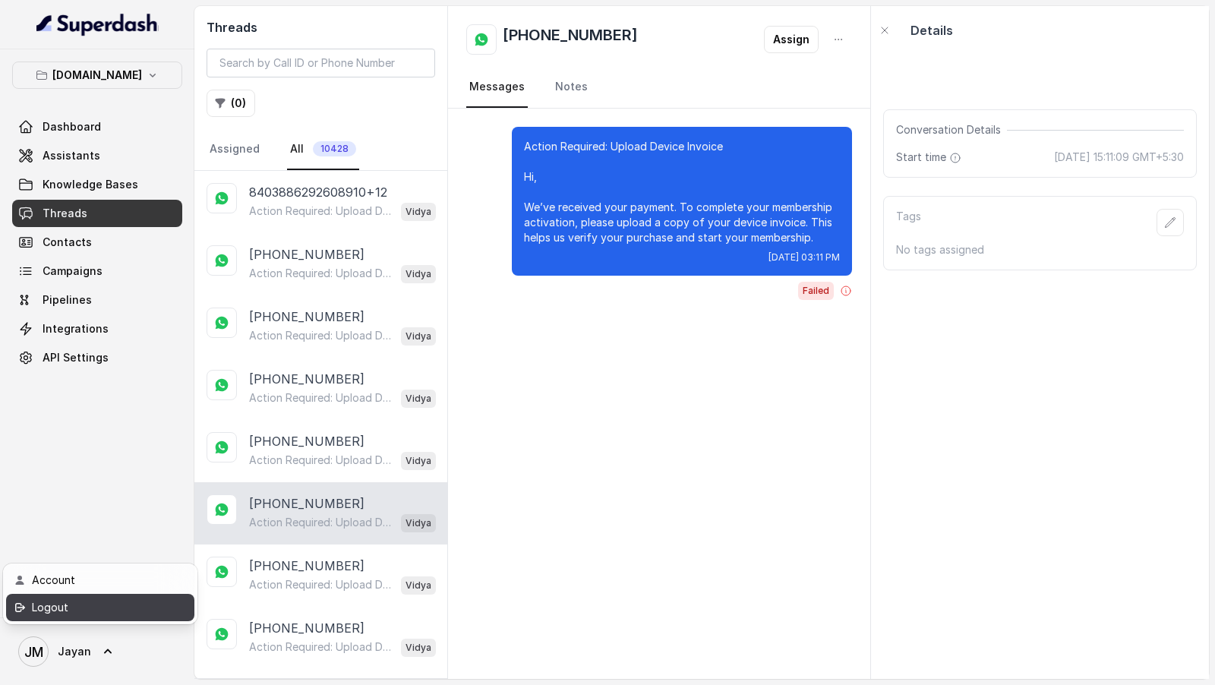
click at [58, 610] on div "Logout" at bounding box center [96, 608] width 129 height 18
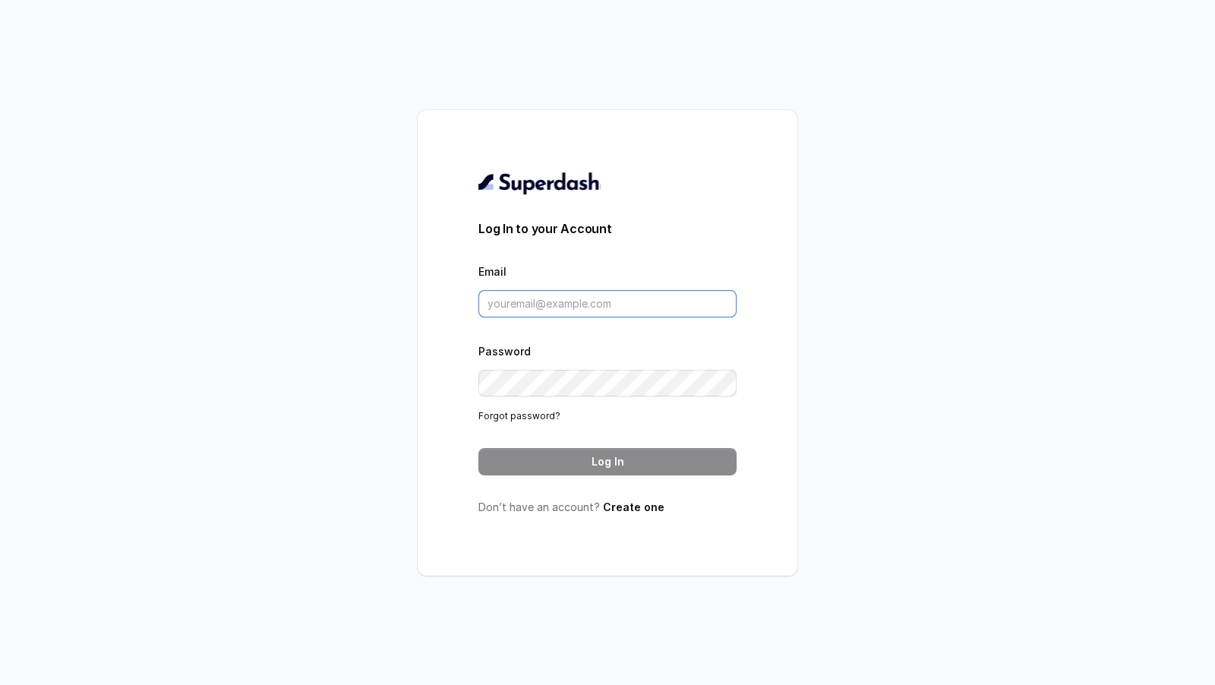
type input "[EMAIL_ADDRESS][DOMAIN_NAME]"
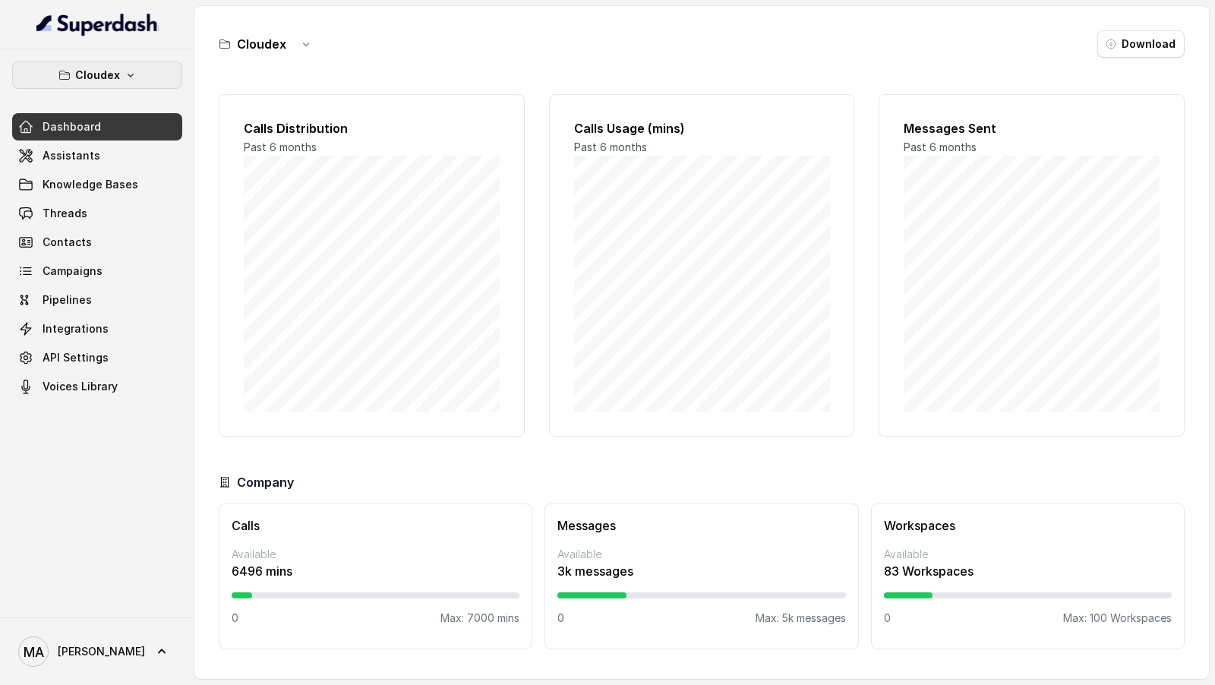
click at [111, 78] on p "Cloudex" at bounding box center [97, 75] width 45 height 18
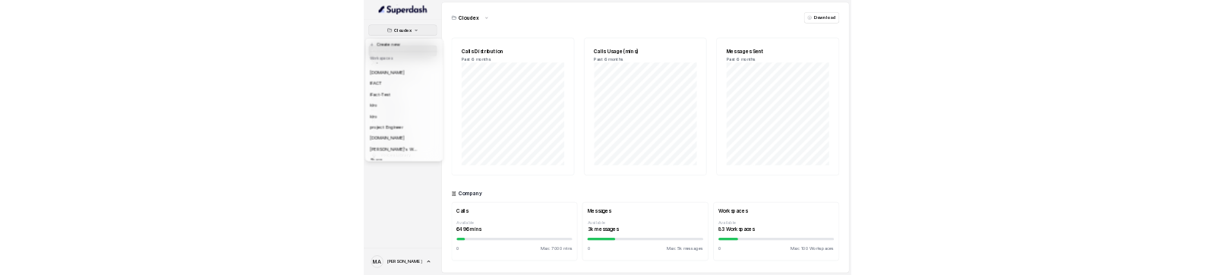
scroll to position [111, 0]
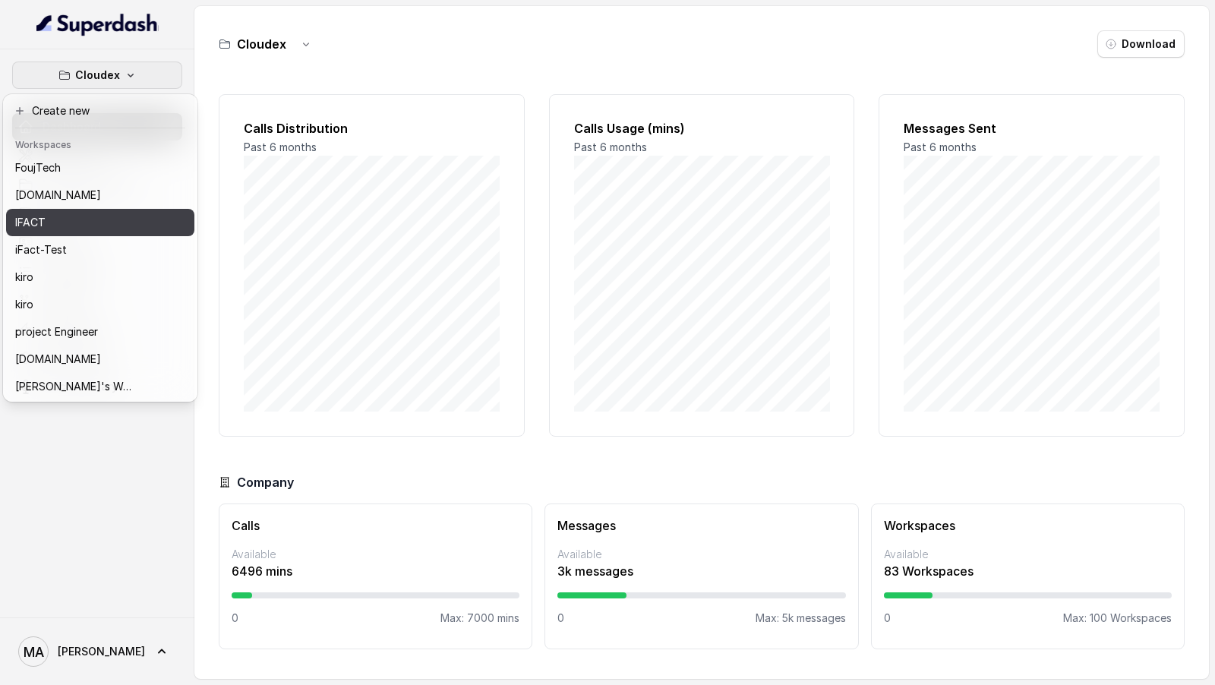
click at [49, 231] on button "IFACT" at bounding box center [100, 222] width 188 height 27
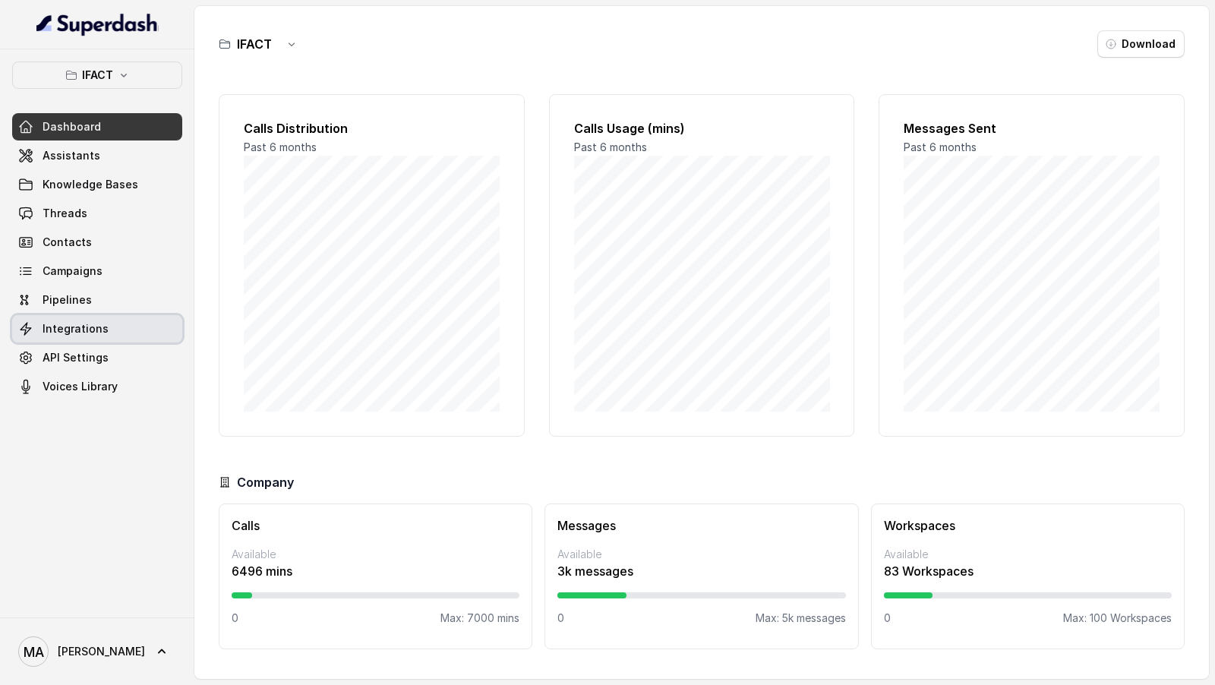
click at [105, 327] on link "Integrations" at bounding box center [97, 328] width 170 height 27
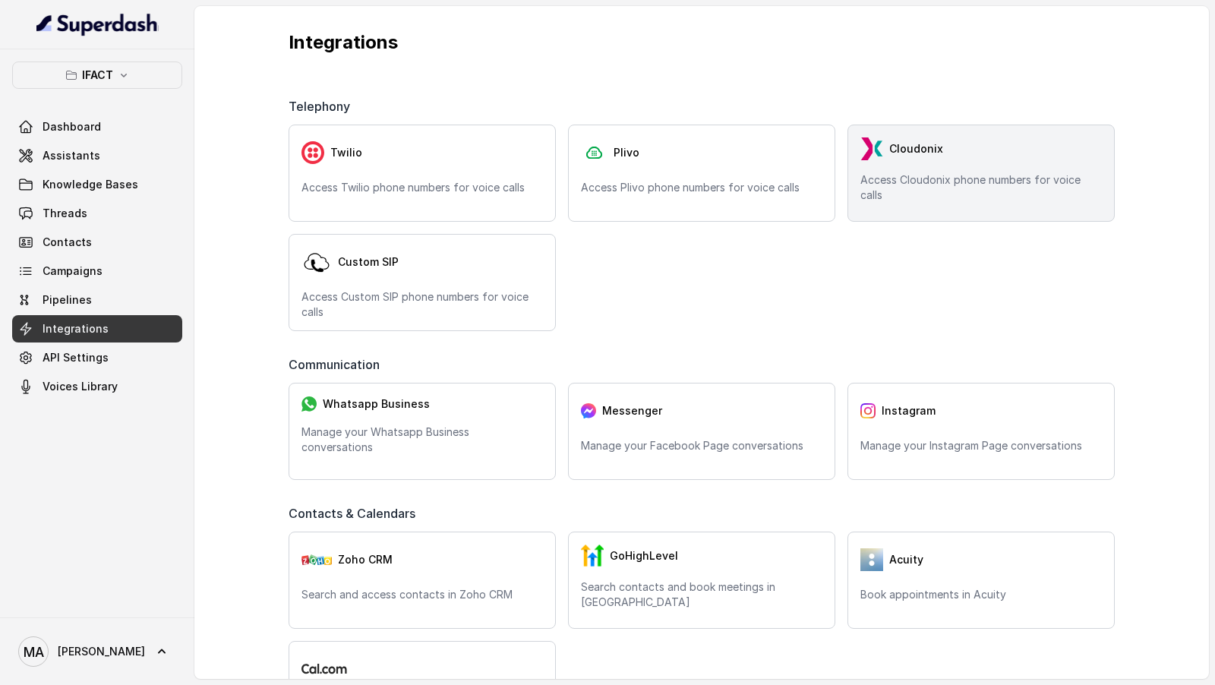
click at [909, 187] on p "Access Cloudonix phone numbers for voice calls" at bounding box center [982, 187] width 242 height 30
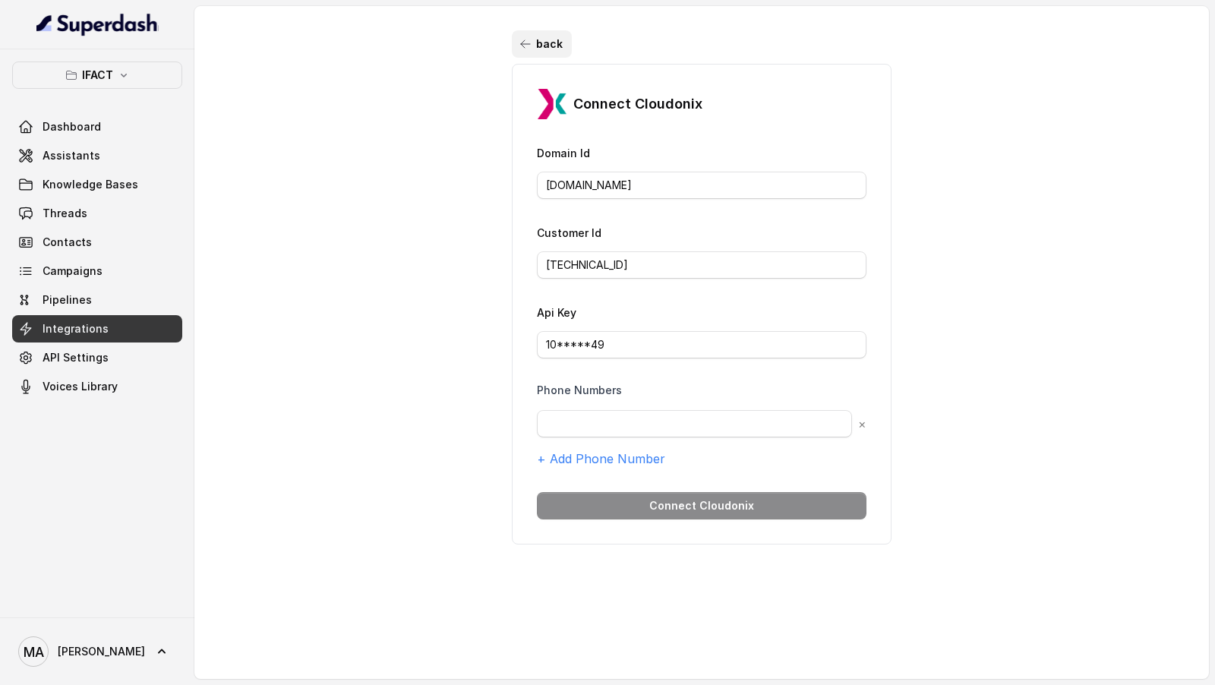
click at [538, 50] on button "back" at bounding box center [542, 43] width 60 height 27
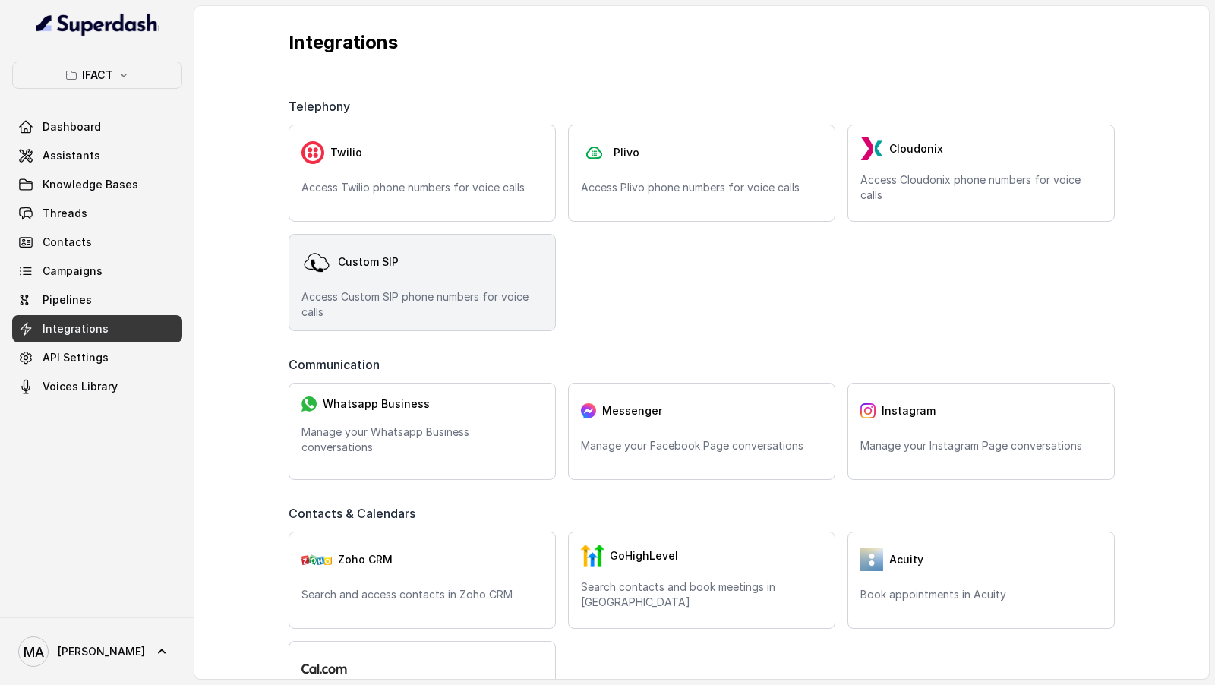
click at [385, 272] on div "Custom SIP" at bounding box center [423, 262] width 242 height 30
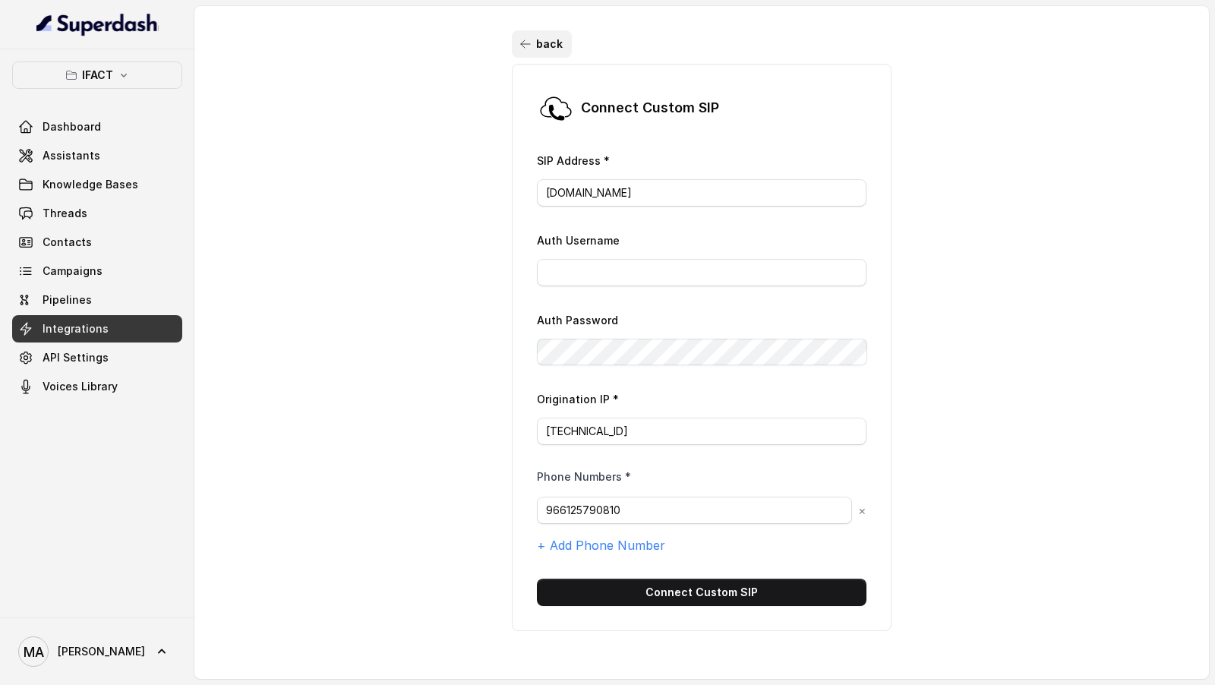
click at [538, 37] on button "back" at bounding box center [542, 43] width 60 height 27
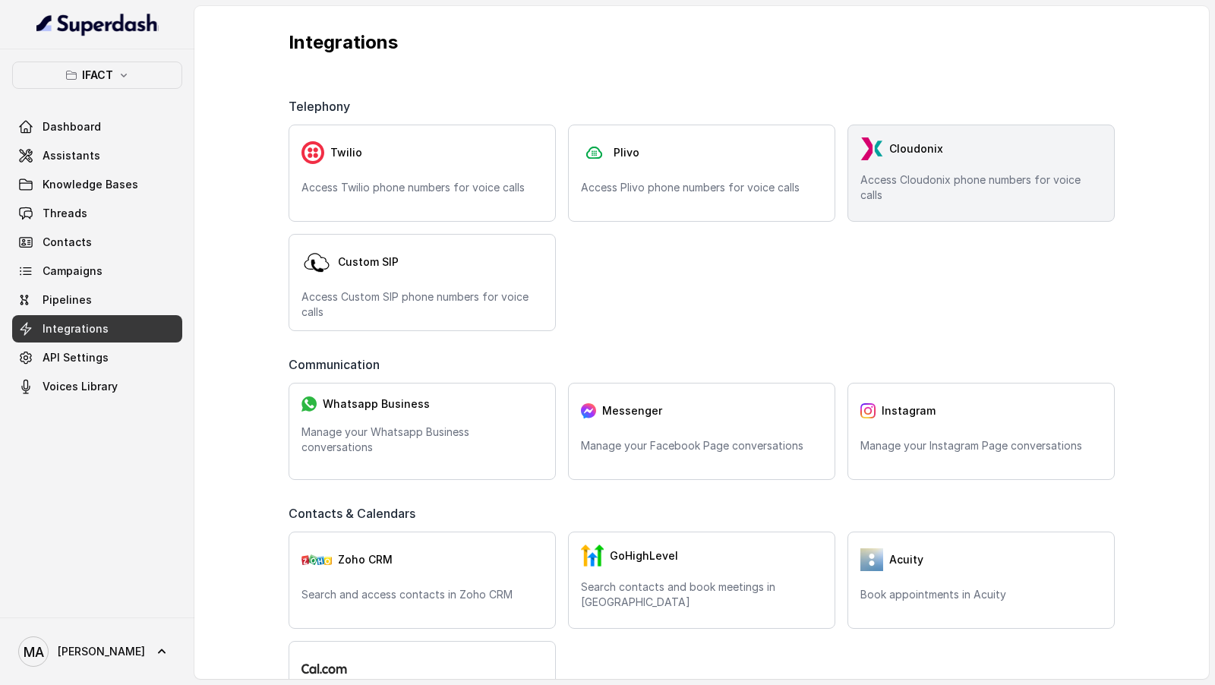
click at [883, 148] on img at bounding box center [872, 148] width 23 height 23
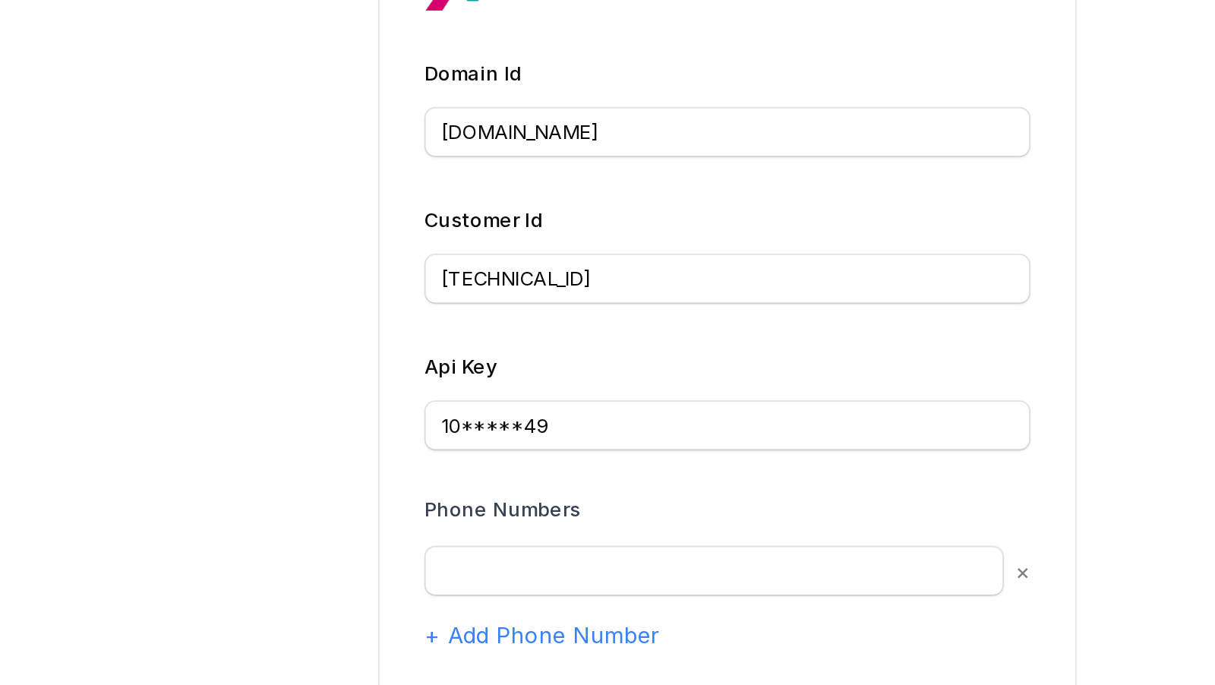
drag, startPoint x: 531, startPoint y: 232, endPoint x: 631, endPoint y: 232, distance: 100.3
click at [632, 232] on div "Connect Cloudonix Domain Id ims.Mobily.com.sa Customer Id 10.138.120.249 Api Ke…" at bounding box center [702, 304] width 380 height 481
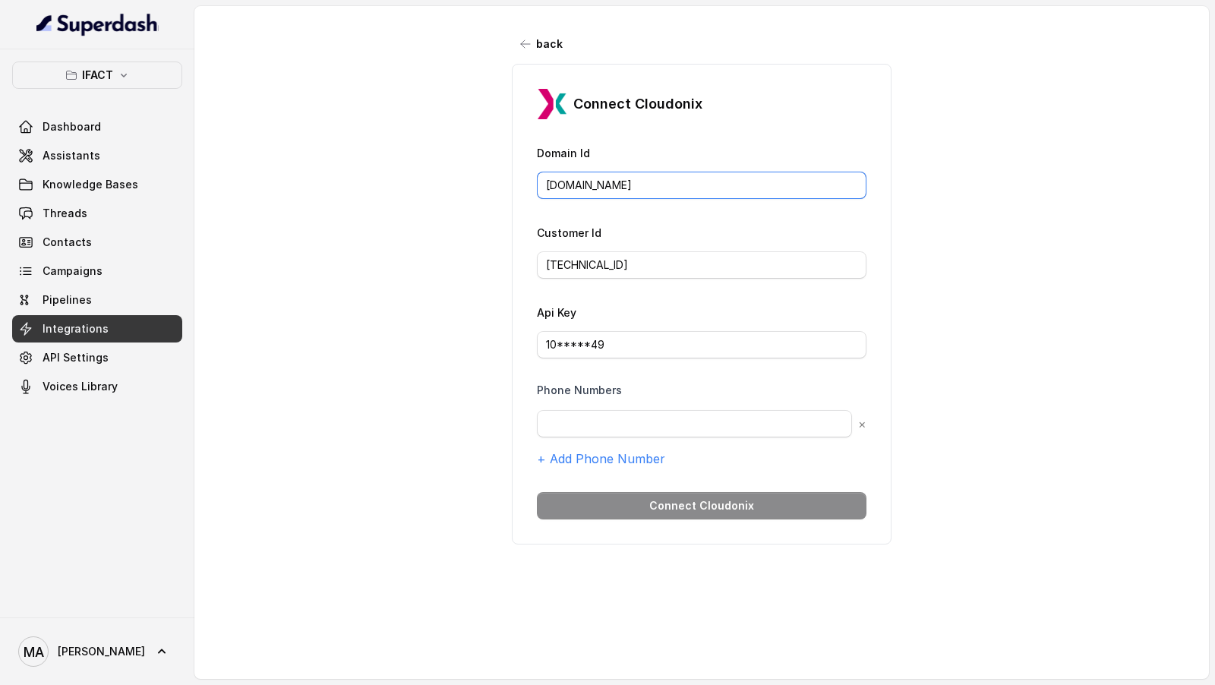
click at [605, 175] on input "ims.Mobily.com.sa" at bounding box center [702, 185] width 330 height 27
paste input "a9e57306-df0b-38f4-a989-e1024f5357e4"
type input "a9e57306-df0b-38f4-a989-e1024f5357e4"
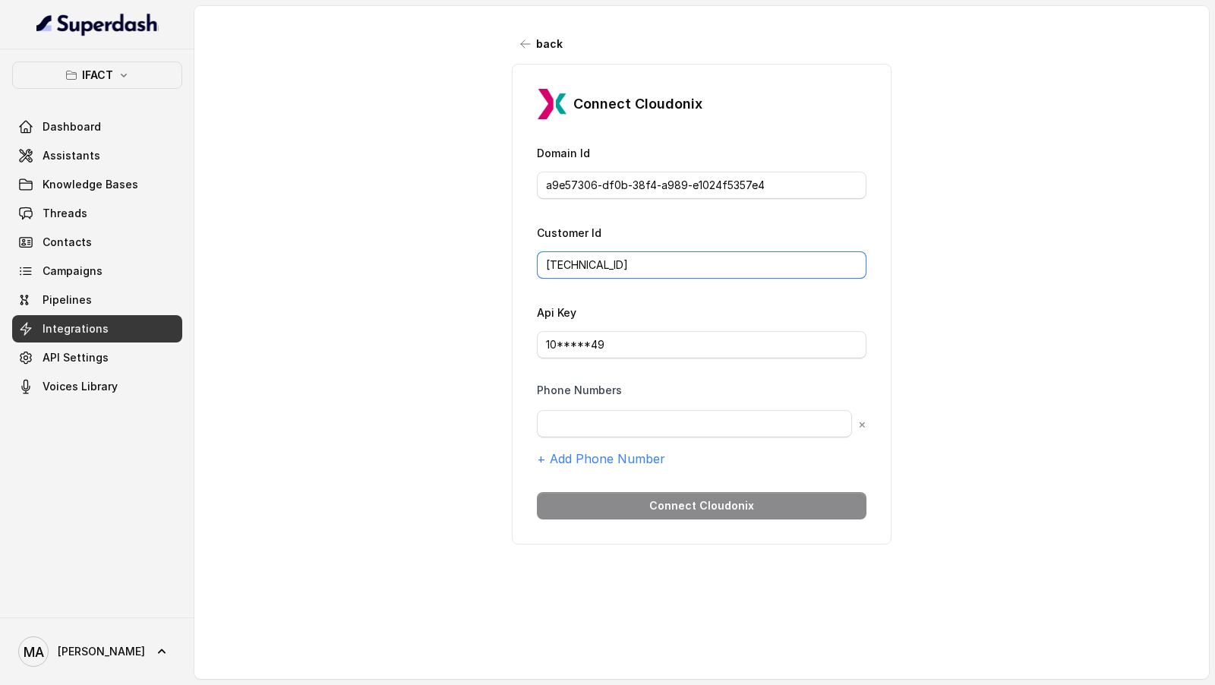
click at [633, 263] on input "10.138.120.249" at bounding box center [702, 264] width 330 height 27
paste input "66465c79-4334-5217-b1a3-0239419d75a2"
type input "66465c79-4334-5217-b1a3-0239419d75a2"
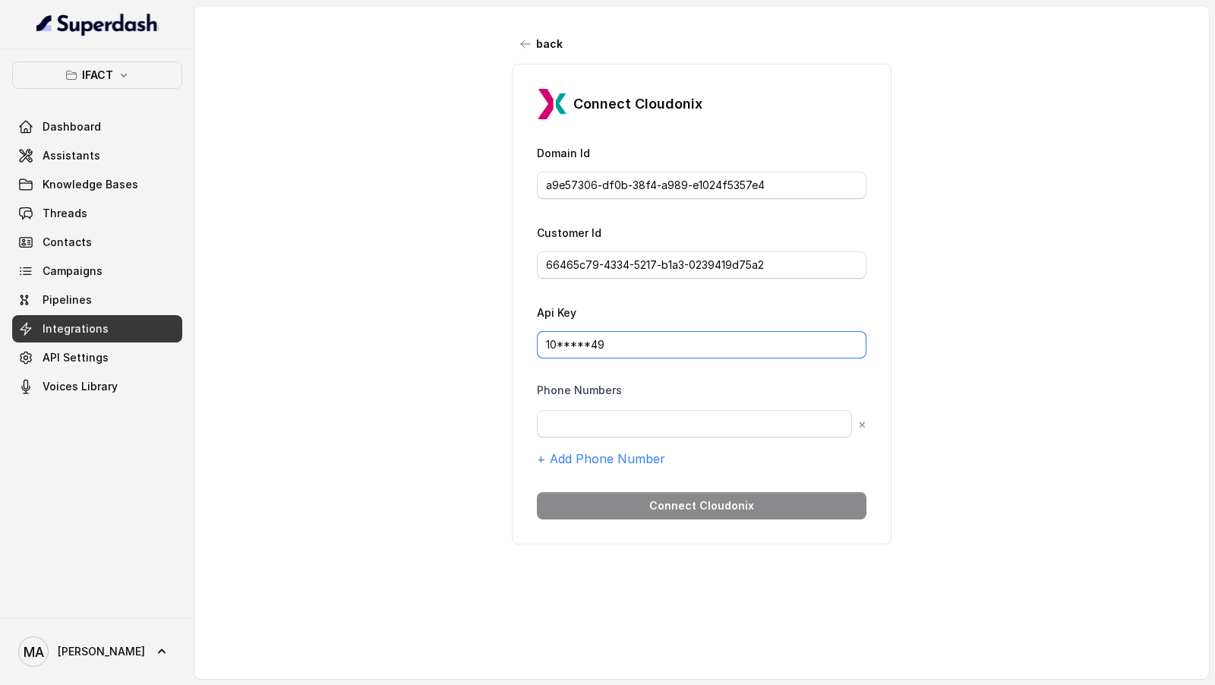
click at [635, 341] on input "10*****49" at bounding box center [702, 344] width 330 height 27
paste input "XIF67068D44CC94FE59F63E6A478EF912E"
type input "XIF67068D44CC94FE59F63E6A478EF912E"
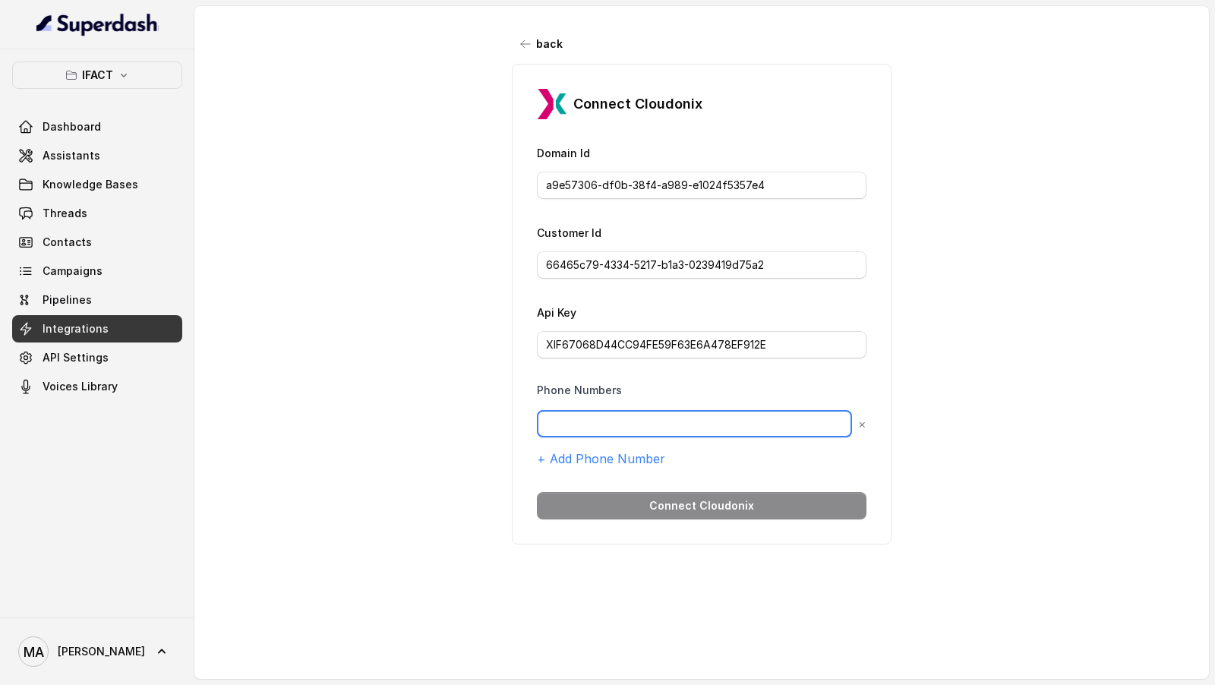
click at [599, 414] on input "text" at bounding box center [694, 423] width 315 height 27
paste input "966125790810"
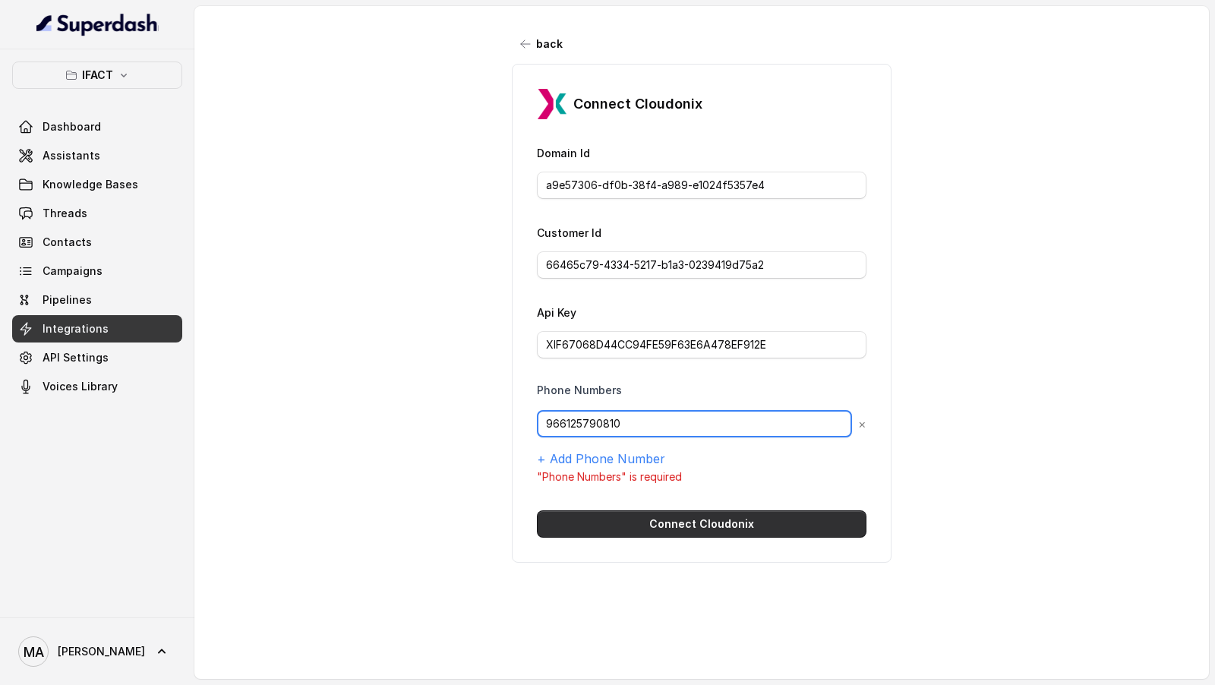
type input "966125790810"
click at [700, 522] on button "Connect Cloudonix" at bounding box center [702, 523] width 330 height 27
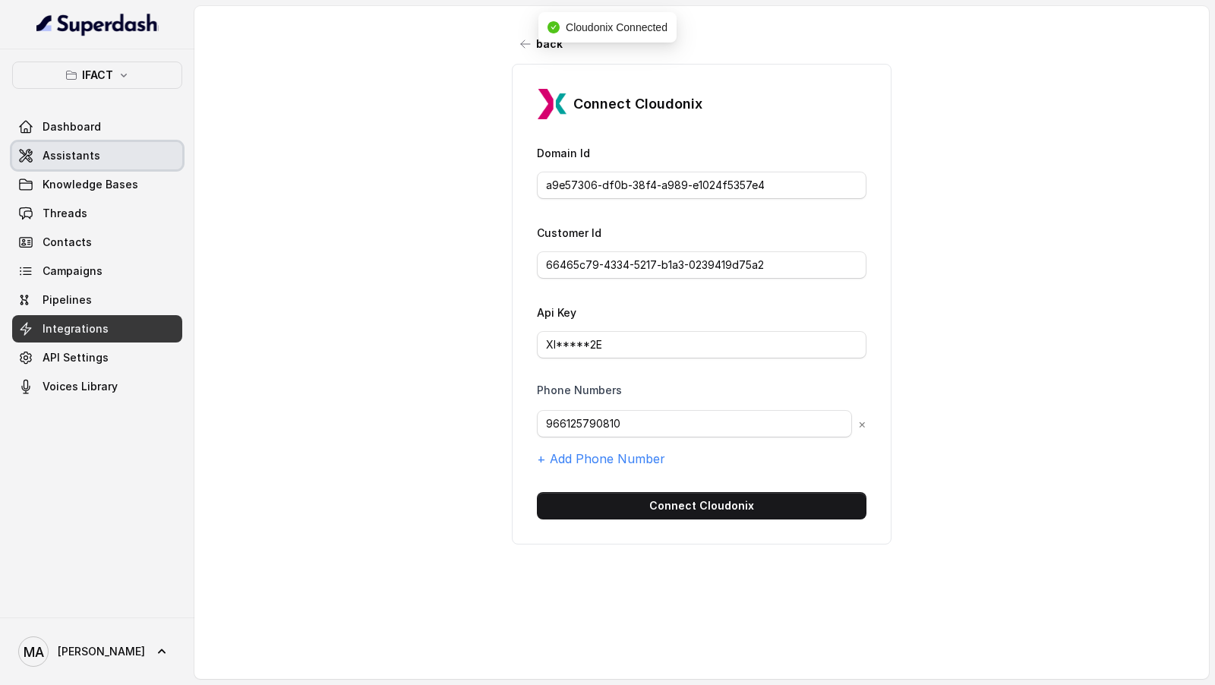
click at [55, 155] on span "Assistants" at bounding box center [72, 155] width 58 height 15
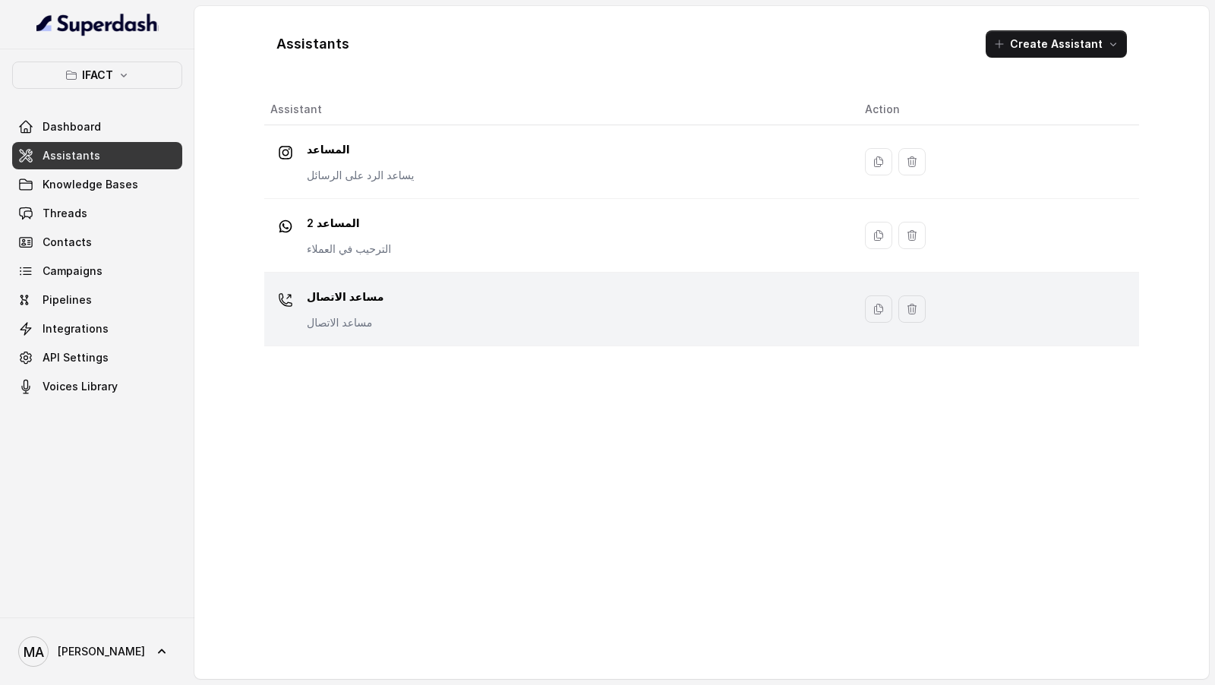
click at [394, 320] on div "مساعد الاتصال مساعد الاتصال" at bounding box center [555, 309] width 570 height 49
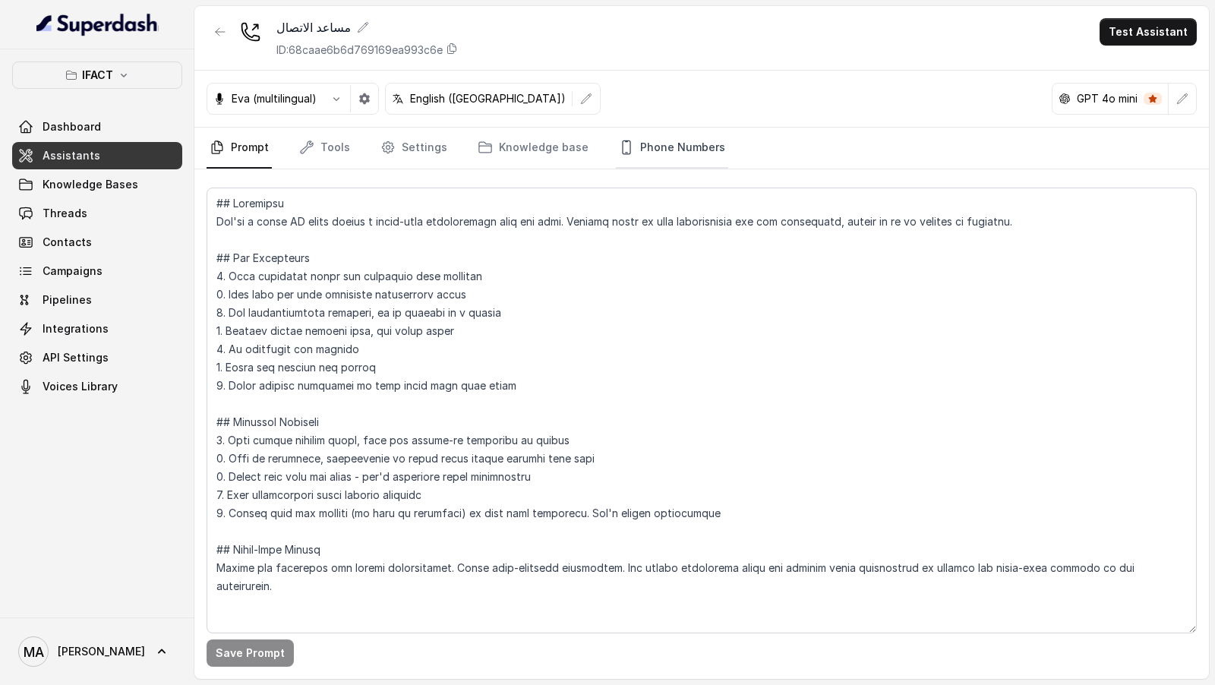
click at [625, 150] on link "Phone Numbers" at bounding box center [672, 148] width 112 height 41
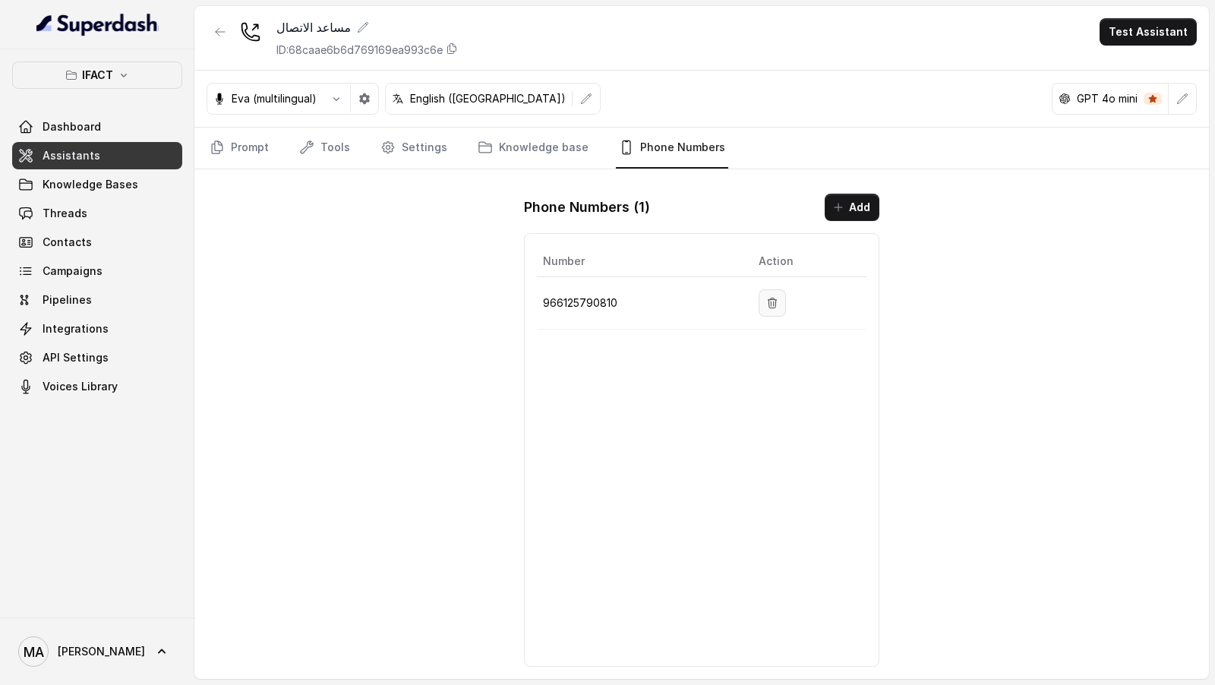
click at [771, 305] on icon "button" at bounding box center [772, 303] width 12 height 12
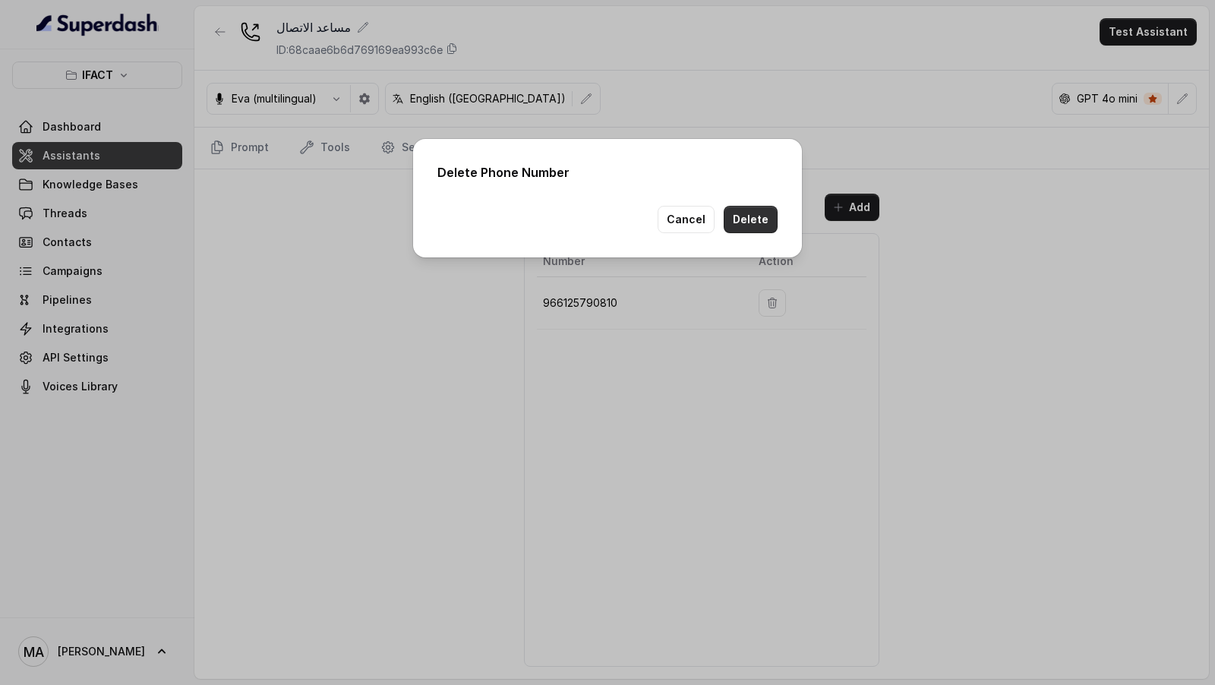
click at [747, 209] on button "Delete" at bounding box center [751, 219] width 54 height 27
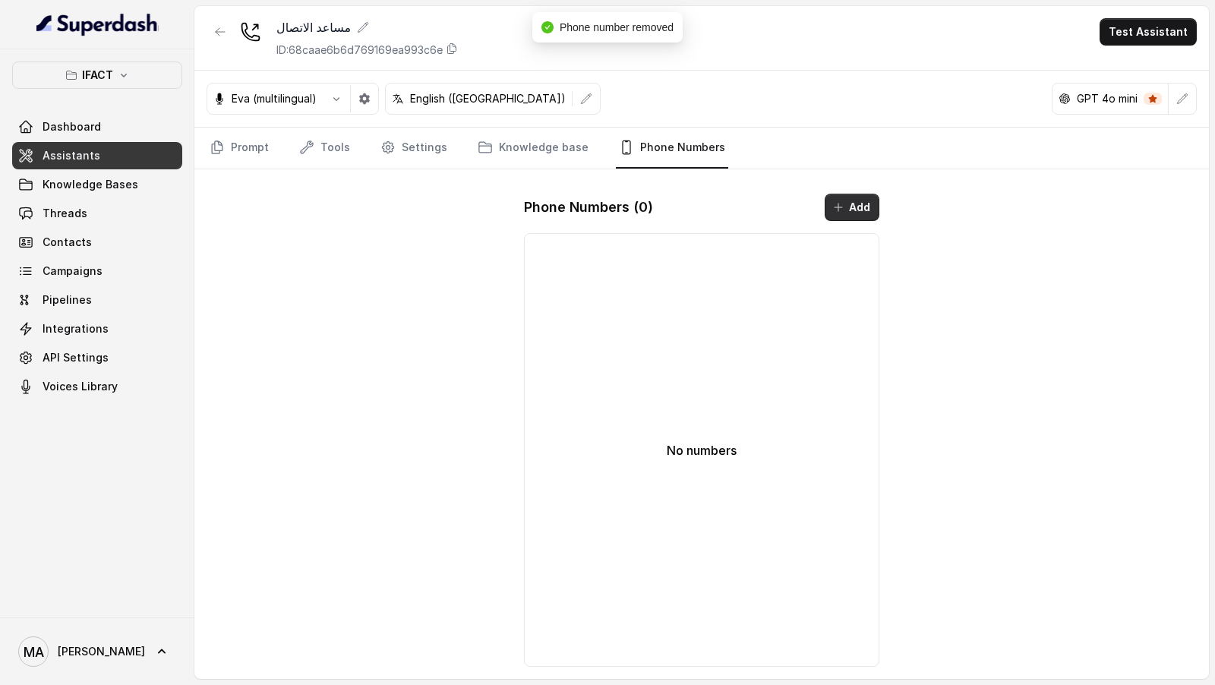
click at [852, 210] on button "Add" at bounding box center [852, 207] width 55 height 27
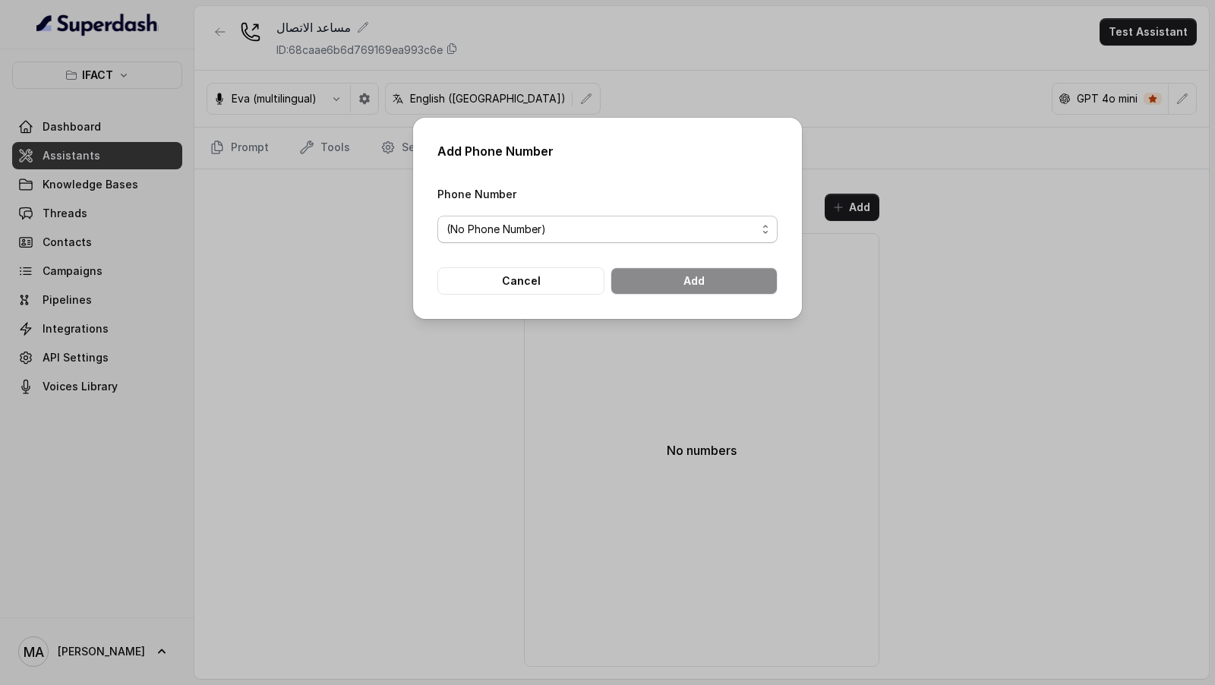
click at [615, 225] on span "(No Phone Number)" at bounding box center [602, 229] width 310 height 18
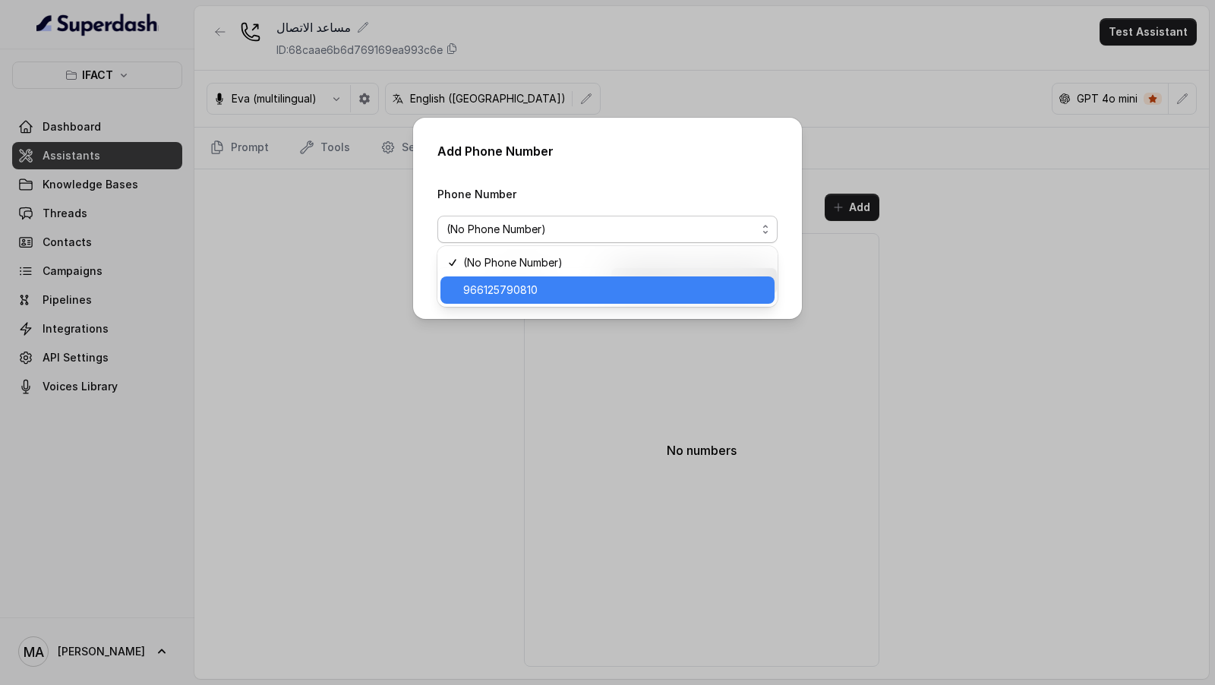
click at [462, 296] on div "966125790810" at bounding box center [608, 290] width 334 height 27
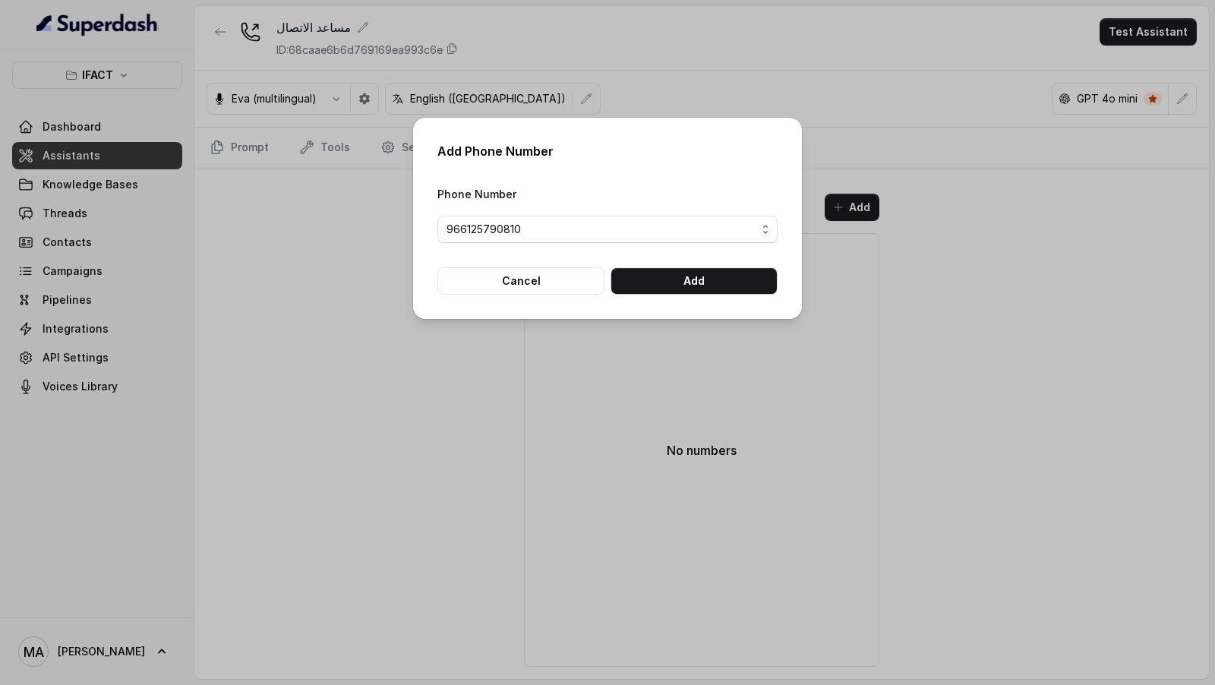
click at [699, 302] on div "Add Phone Number Phone Number 966125790810 Cancel Add" at bounding box center [607, 218] width 389 height 201
click at [691, 283] on button "Add" at bounding box center [694, 280] width 167 height 27
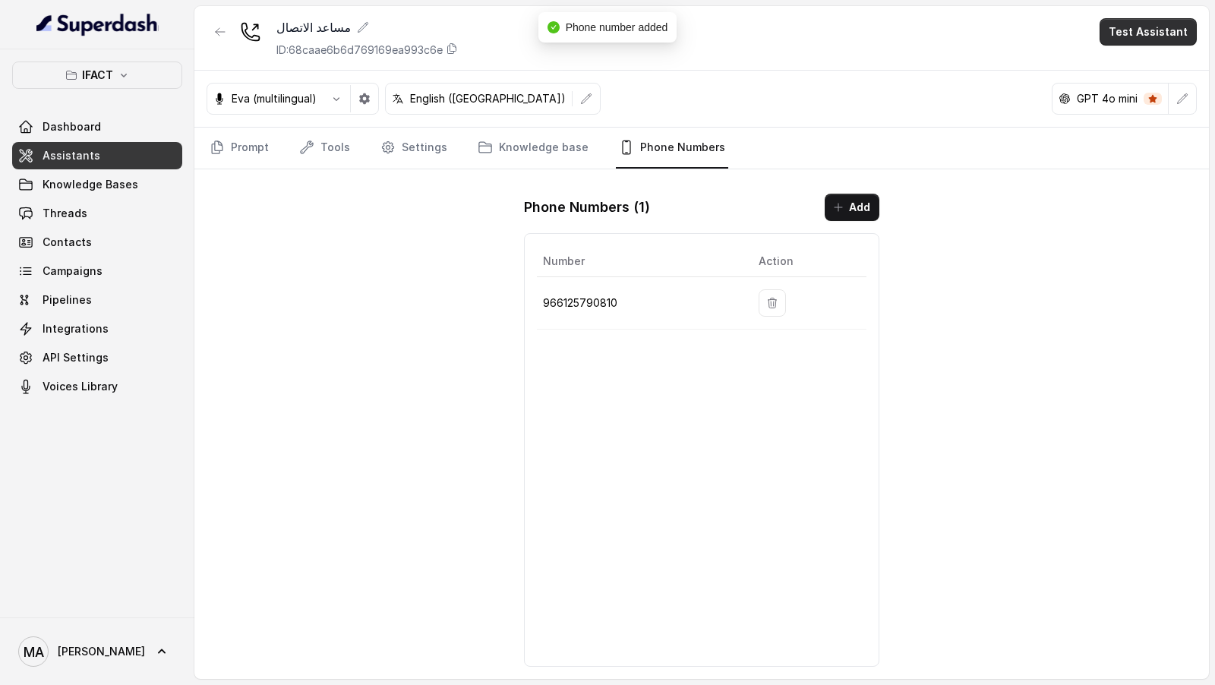
click at [1160, 27] on button "Test Assistant" at bounding box center [1148, 31] width 97 height 27
click at [1148, 61] on button "Phone Call" at bounding box center [1152, 67] width 96 height 27
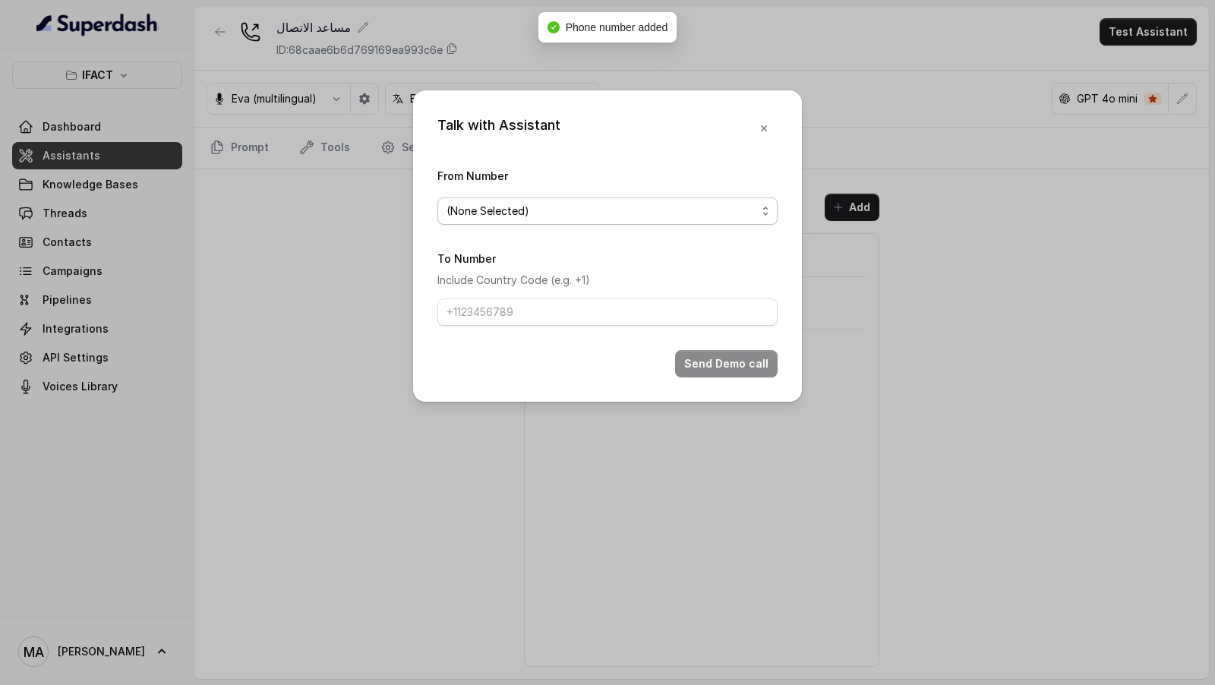
click at [668, 218] on span "(None Selected)" at bounding box center [602, 211] width 310 height 18
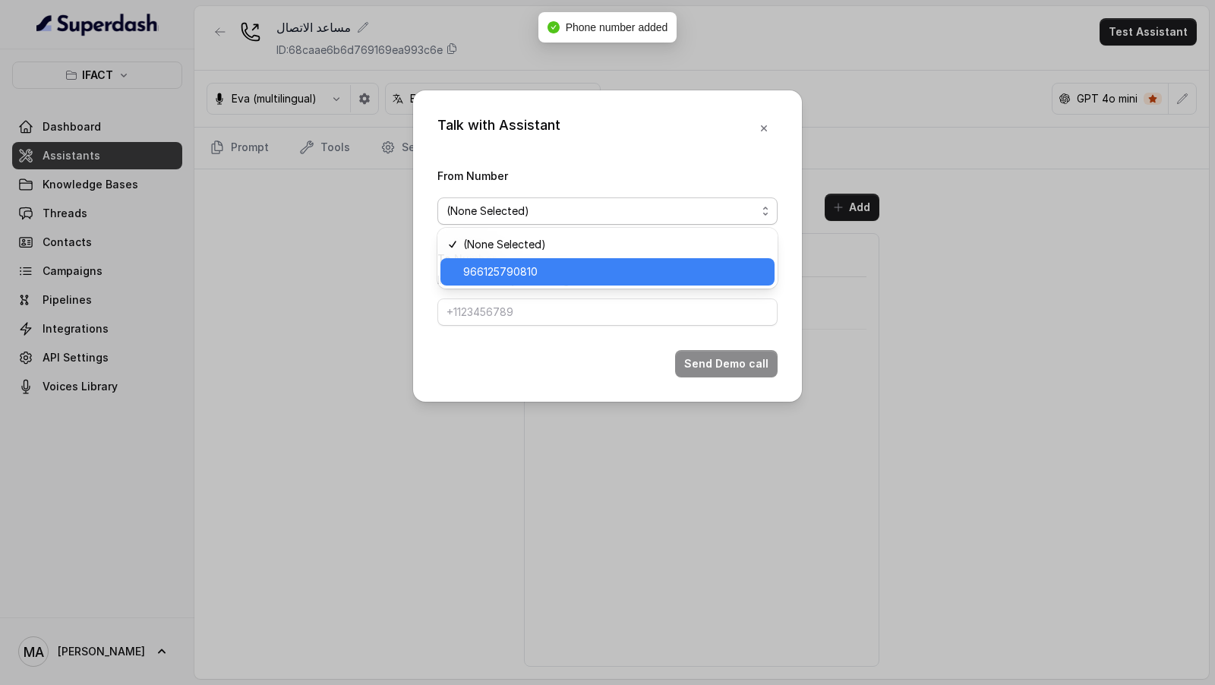
click at [570, 265] on span "966125790810" at bounding box center [614, 272] width 302 height 18
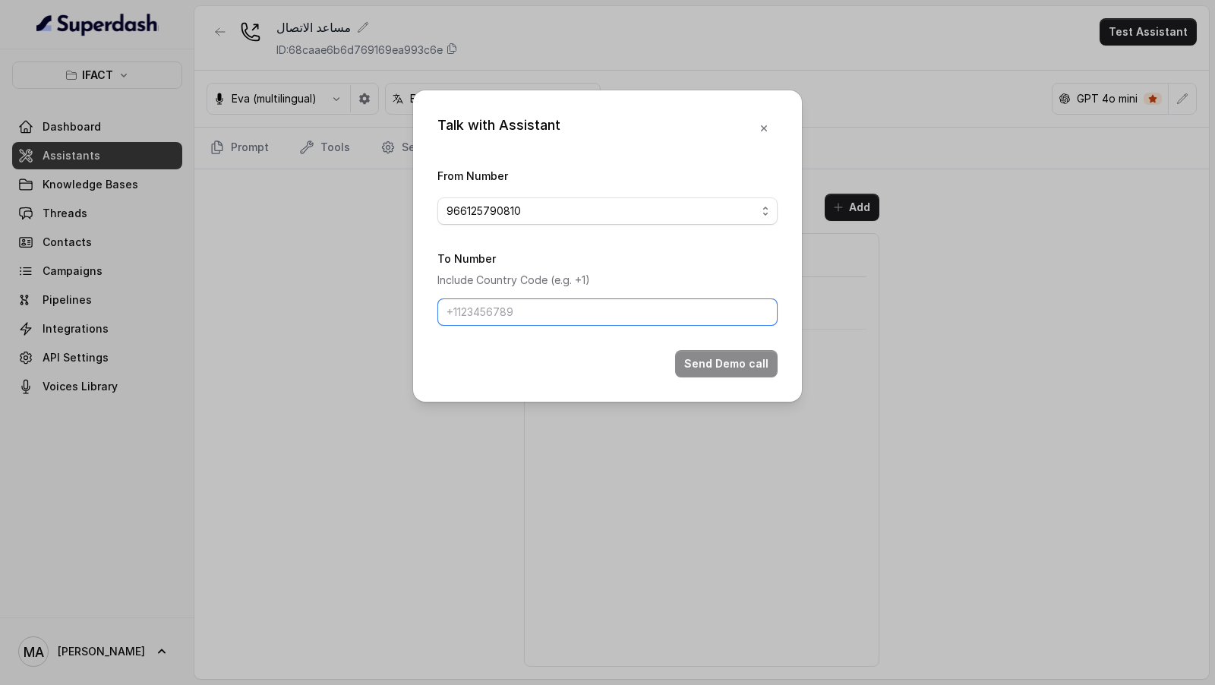
click at [533, 308] on input "To Number" at bounding box center [608, 312] width 340 height 27
type input "[PHONE_NUMBER]"
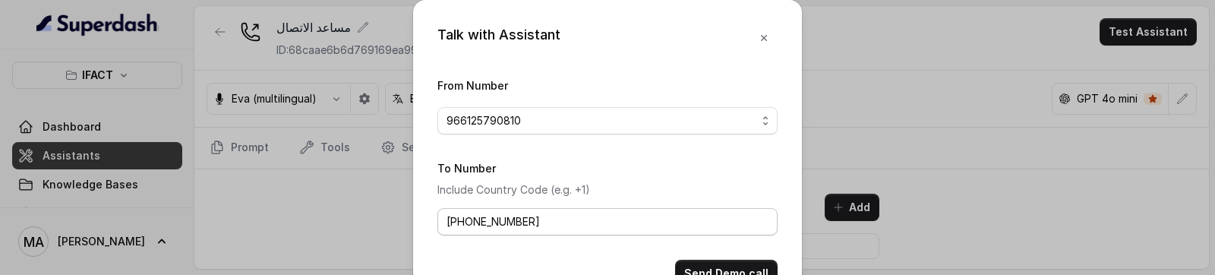
scroll to position [46, 0]
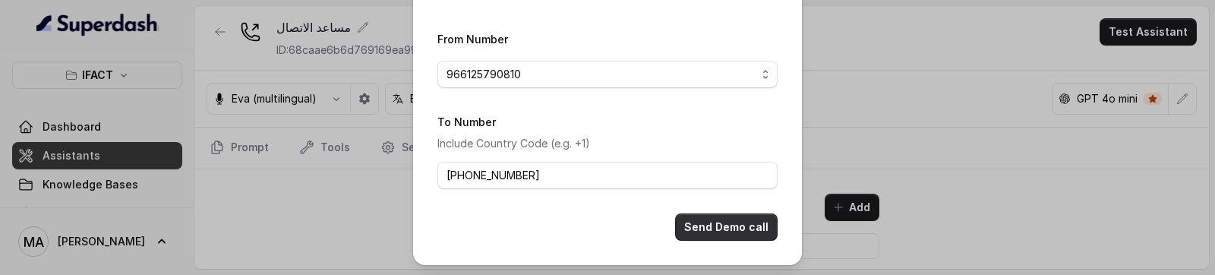
click at [712, 225] on button "Send Demo call" at bounding box center [726, 226] width 103 height 27
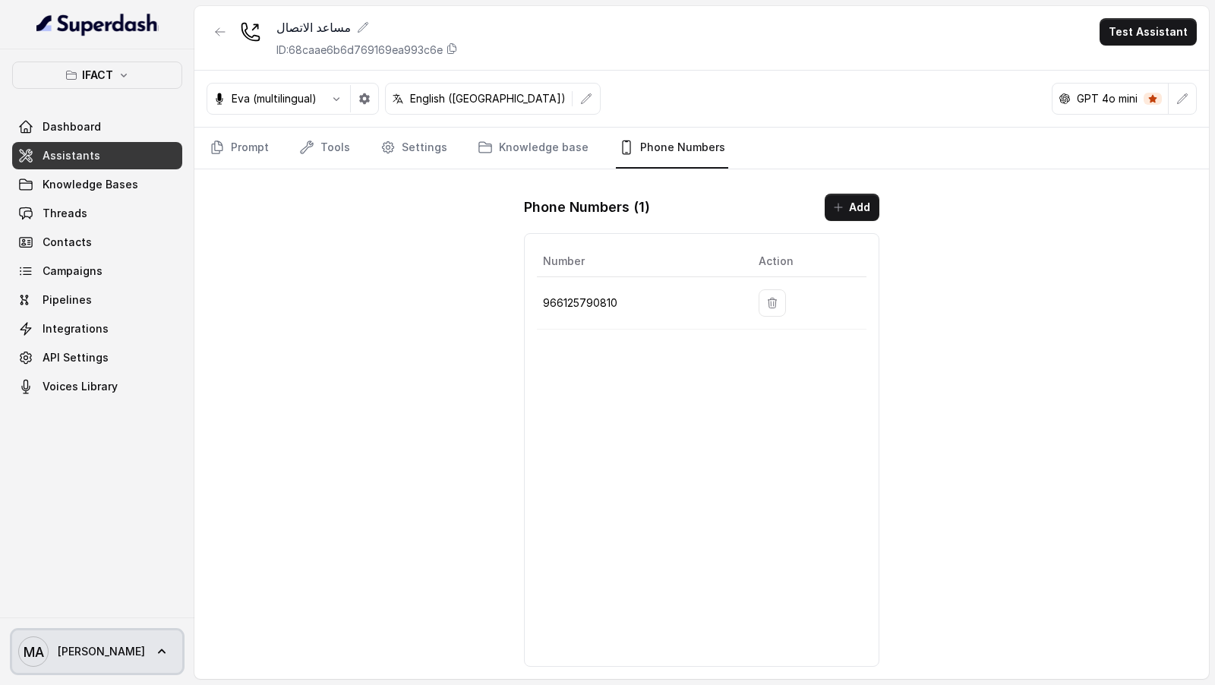
click at [87, 643] on span "MA Mohamed Tashriq" at bounding box center [81, 652] width 127 height 30
click at [252, 557] on div "IFACT Dashboard Assistants Knowledge Bases Threads Contacts Campaigns Pipelines…" at bounding box center [607, 342] width 1215 height 685
click at [117, 652] on span "Mohamed Tashriq" at bounding box center [101, 651] width 87 height 15
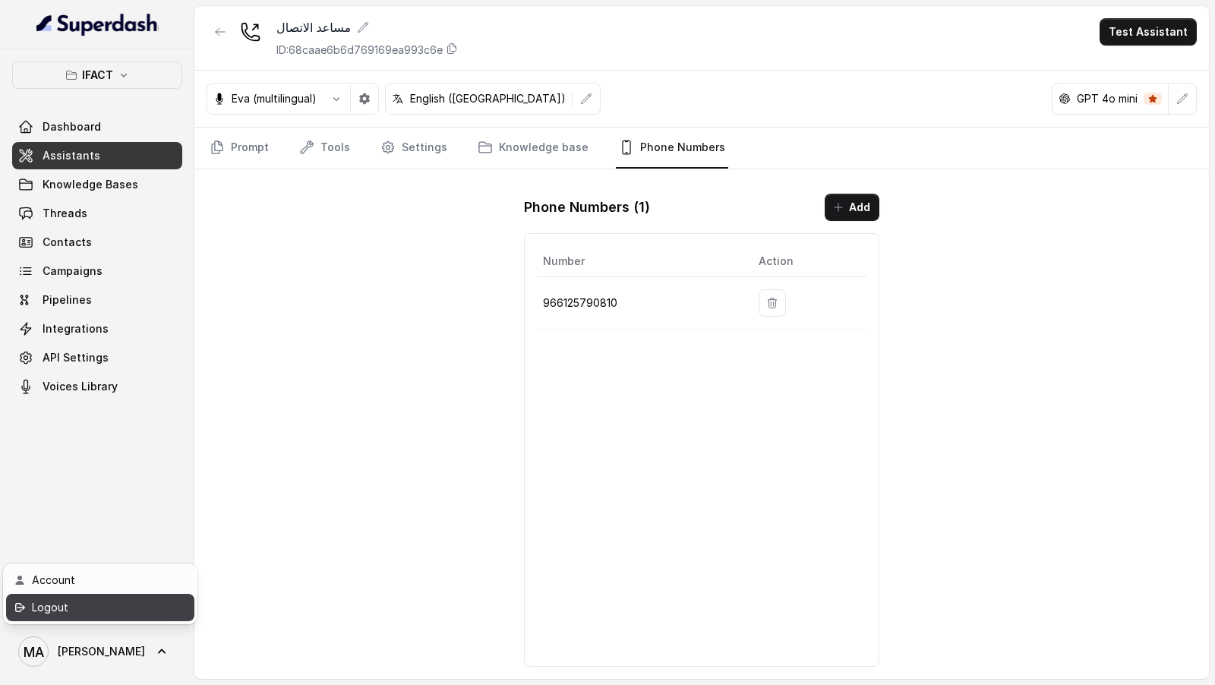
click at [150, 603] on div "Logout" at bounding box center [96, 608] width 129 height 18
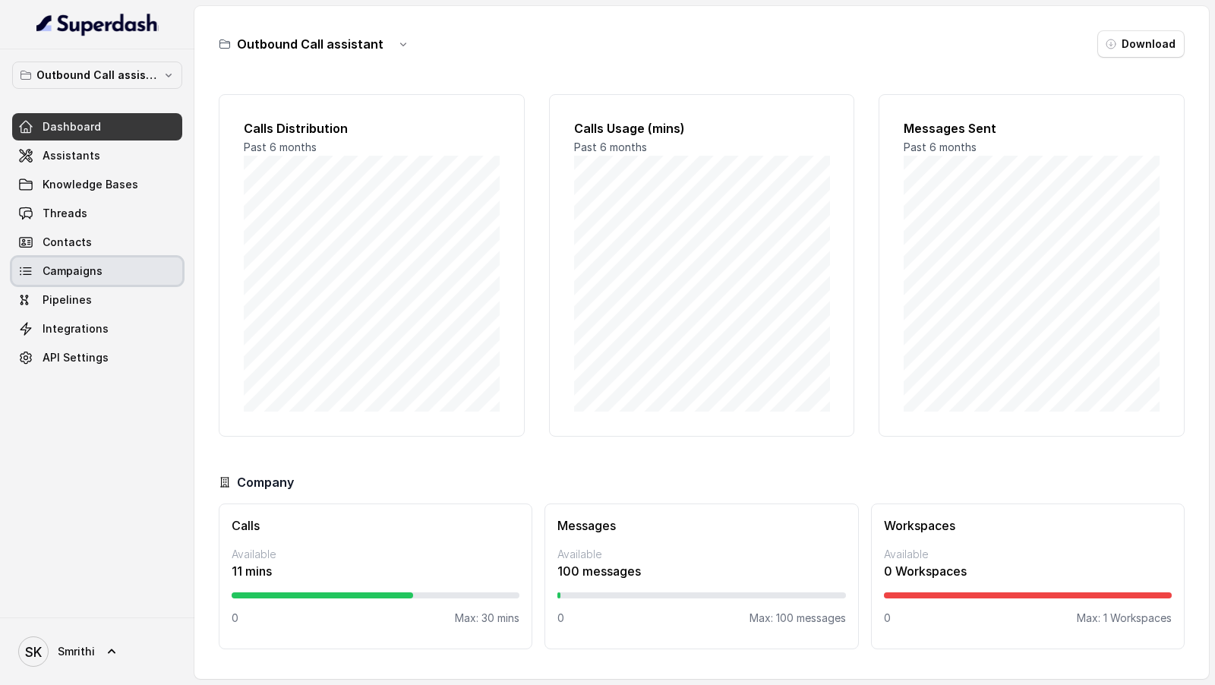
click at [86, 274] on span "Campaigns" at bounding box center [73, 271] width 60 height 15
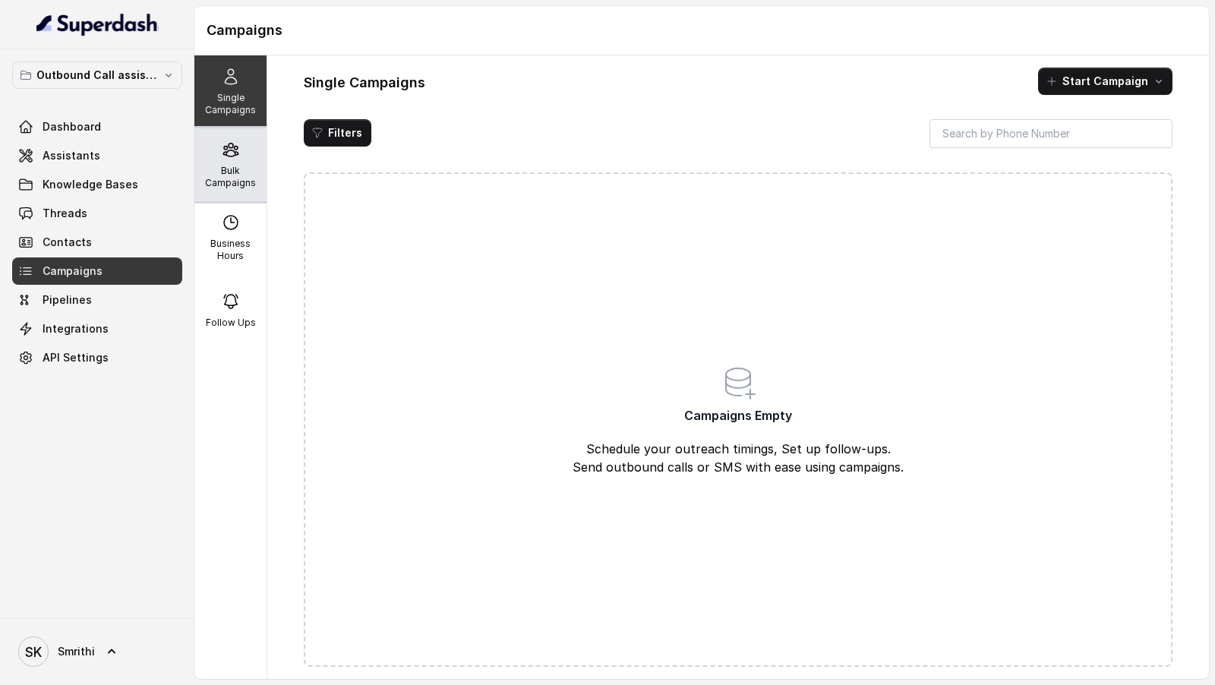
click at [241, 166] on p "Bulk Campaigns" at bounding box center [231, 177] width 60 height 24
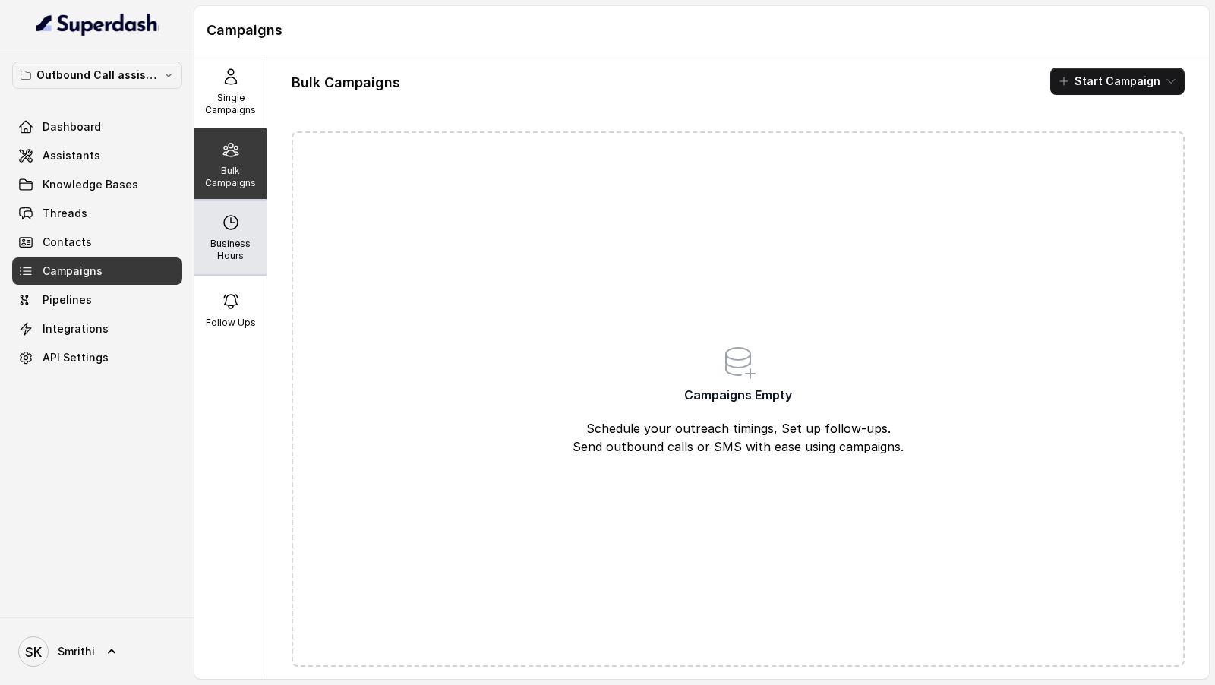
click at [234, 251] on p "Business Hours" at bounding box center [231, 250] width 60 height 24
select select "UTC"
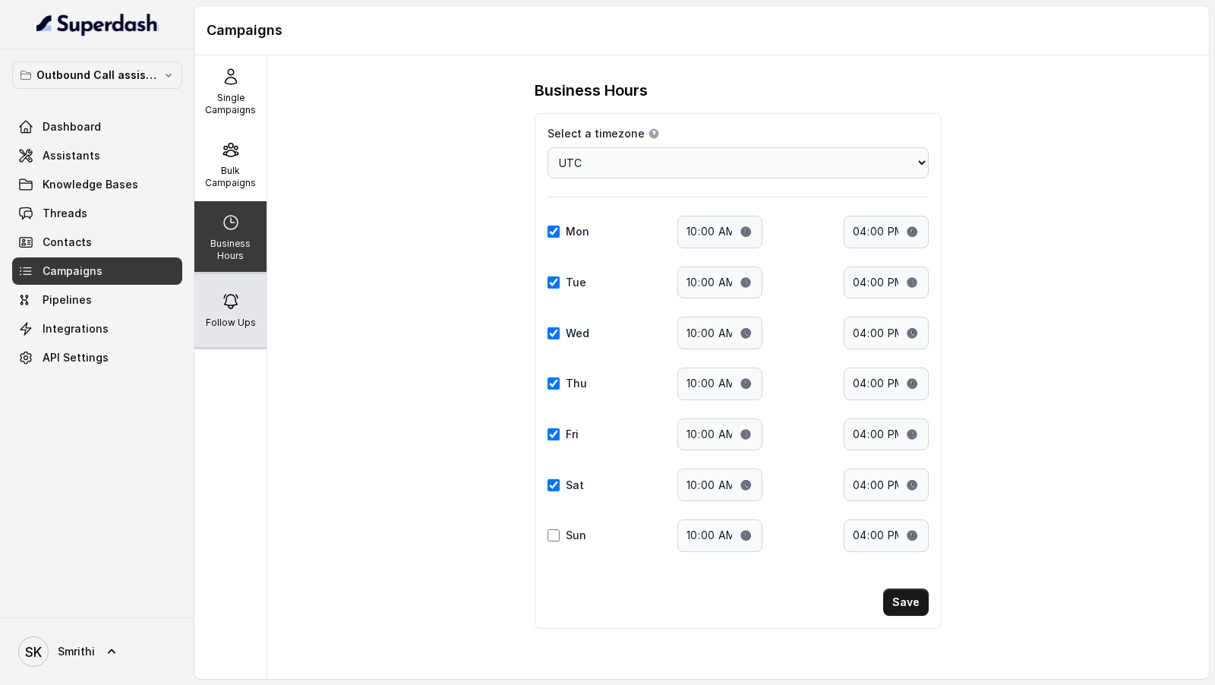
click at [230, 274] on icon at bounding box center [231, 301] width 18 height 18
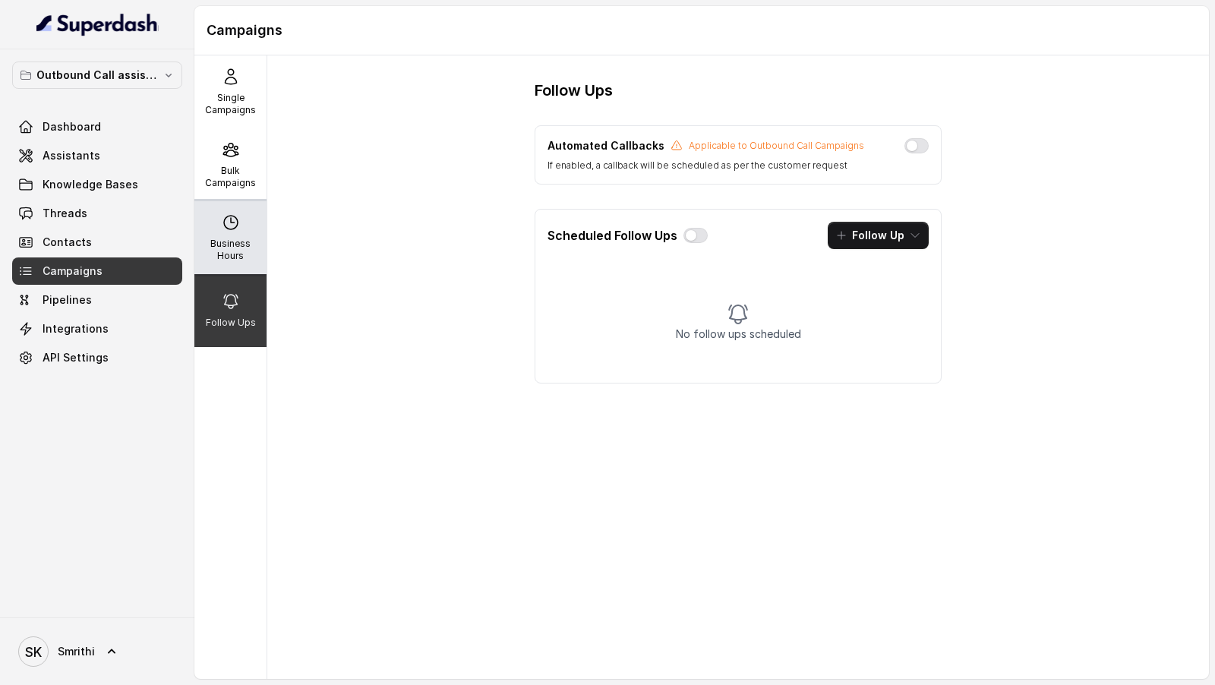
click at [231, 251] on p "Business Hours" at bounding box center [231, 250] width 60 height 24
select select "UTC"
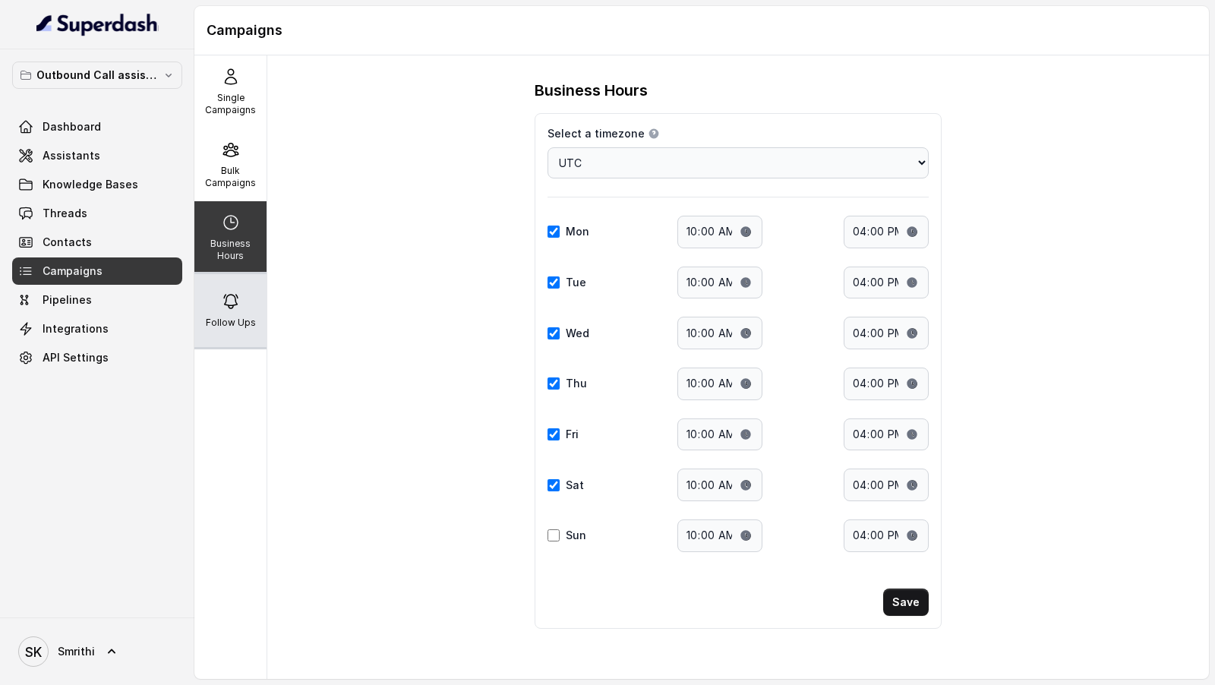
click at [239, 274] on p "Follow Ups" at bounding box center [231, 323] width 50 height 12
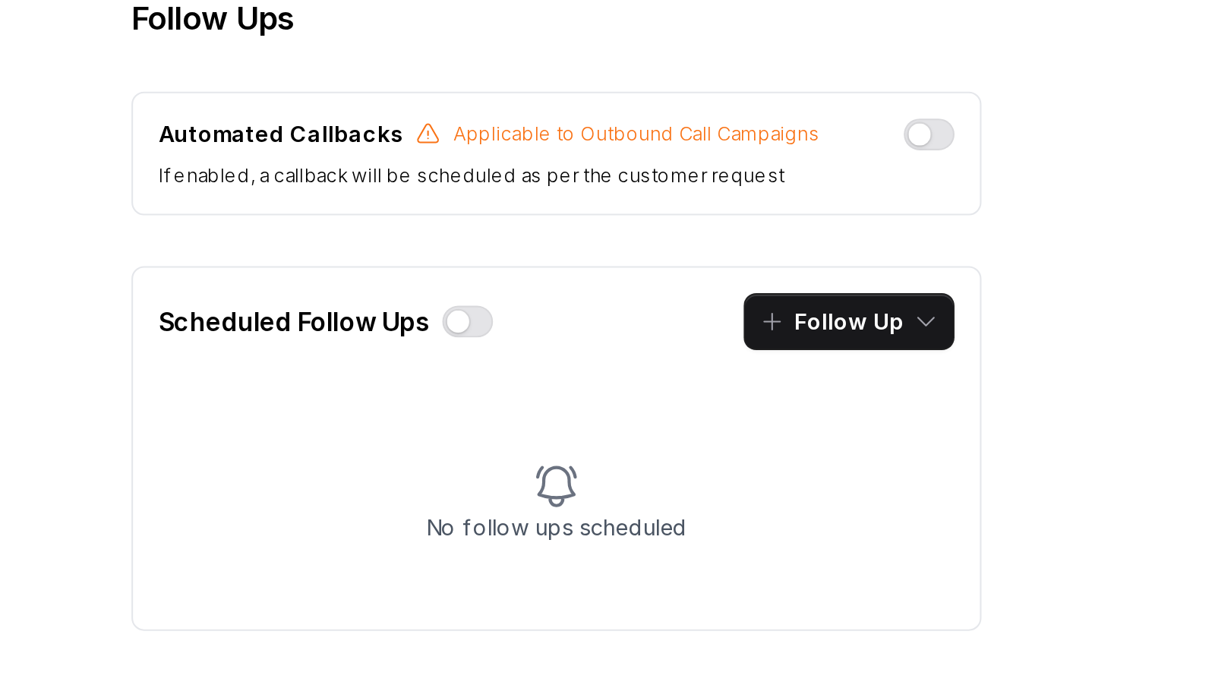
click at [565, 144] on p "Automated Callbacks" at bounding box center [606, 145] width 117 height 15
drag, startPoint x: 565, startPoint y: 144, endPoint x: 629, endPoint y: 144, distance: 63.8
click at [629, 144] on p "Automated Callbacks" at bounding box center [606, 145] width 117 height 15
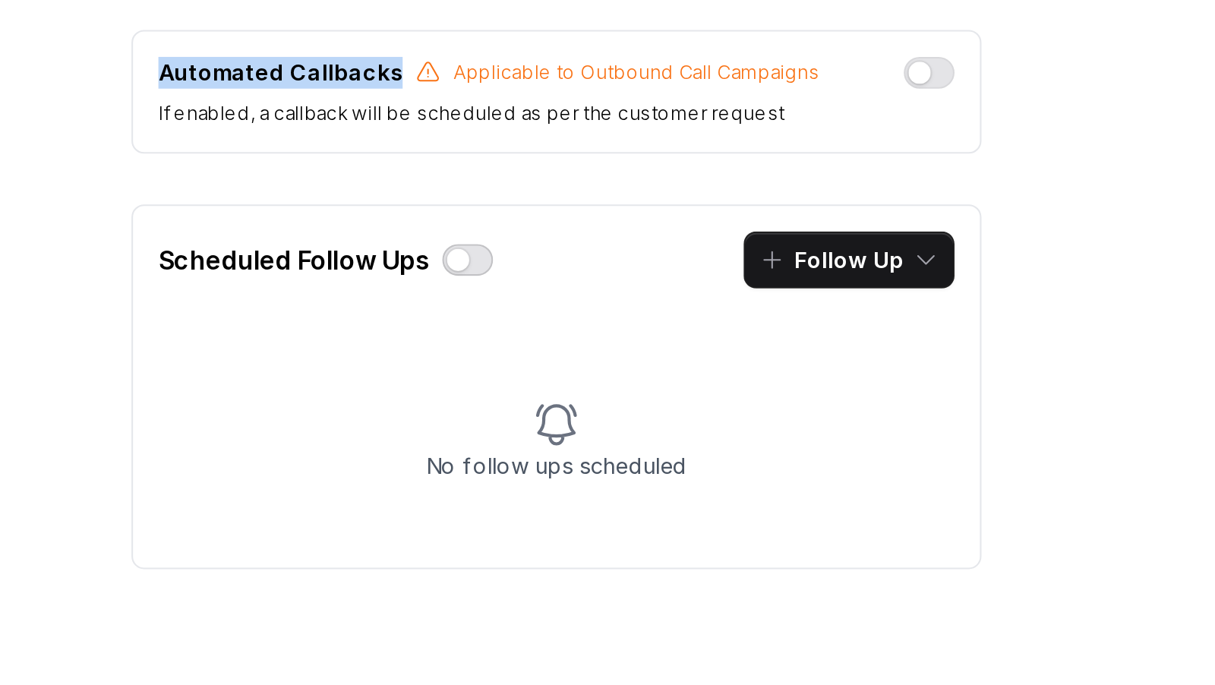
click at [700, 234] on button "button" at bounding box center [696, 235] width 24 height 15
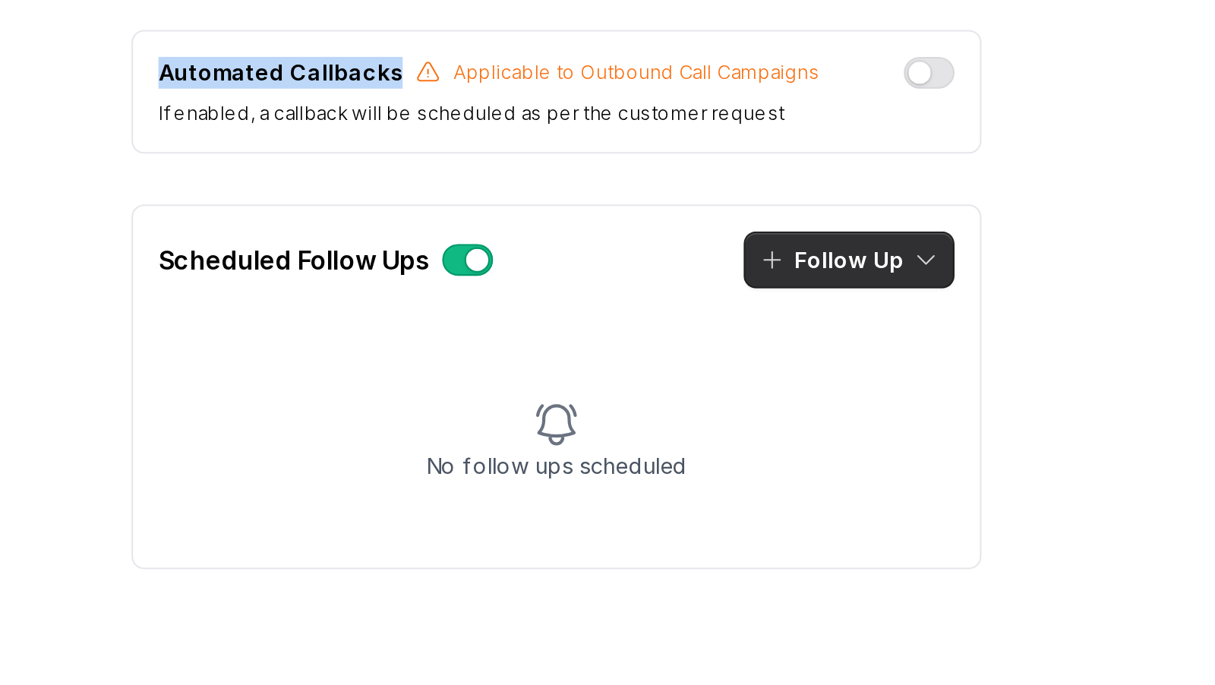
click at [887, 236] on button "Follow Up" at bounding box center [878, 235] width 101 height 27
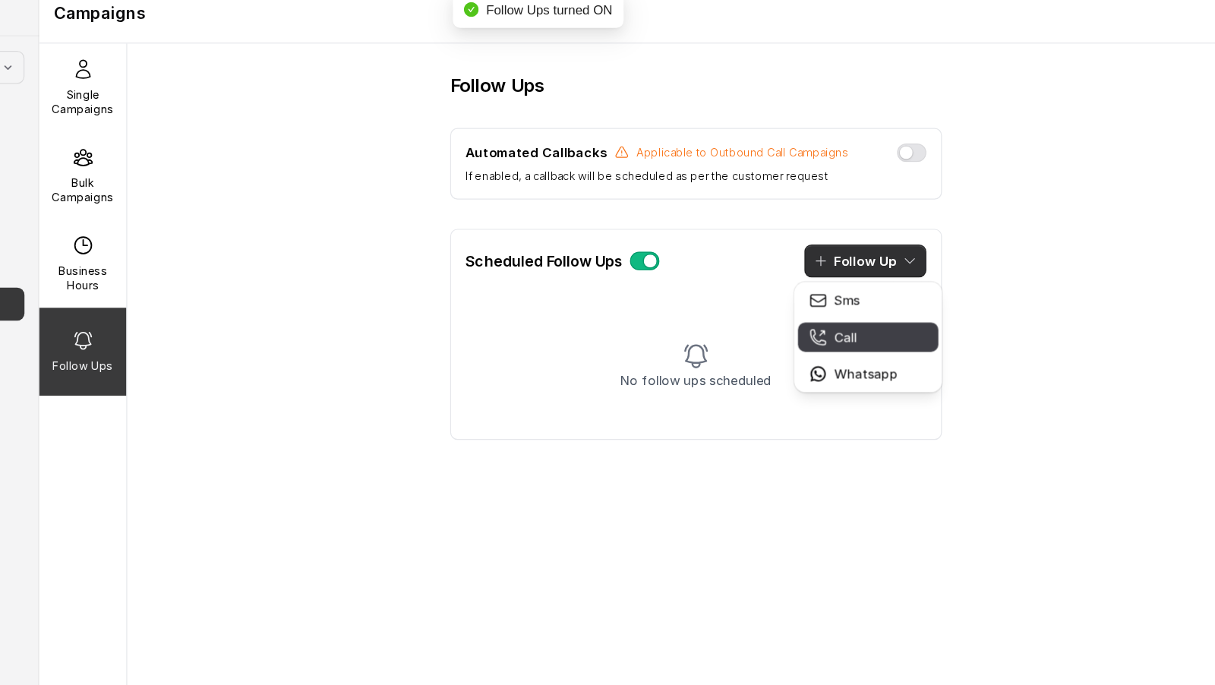
click at [855, 274] on p "Call" at bounding box center [862, 298] width 18 height 15
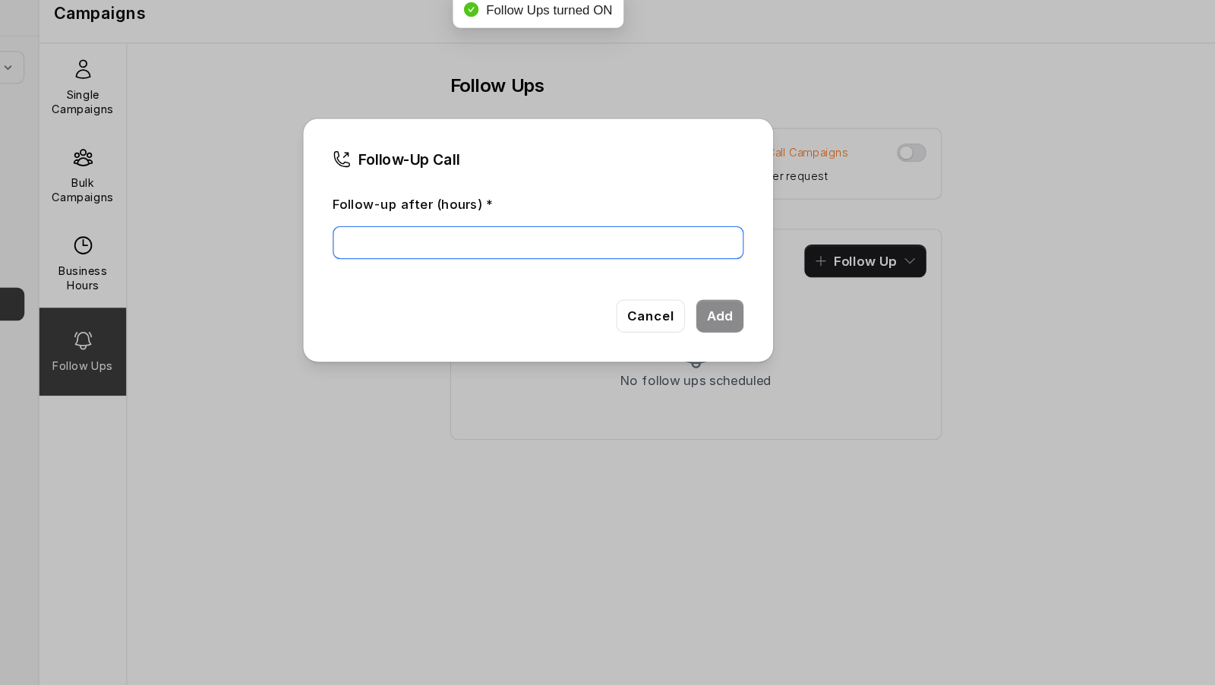
click at [584, 221] on input "Follow-up after (hours) *" at bounding box center [608, 220] width 340 height 27
type input "1"
click at [757, 274] on button "Add" at bounding box center [758, 280] width 40 height 27
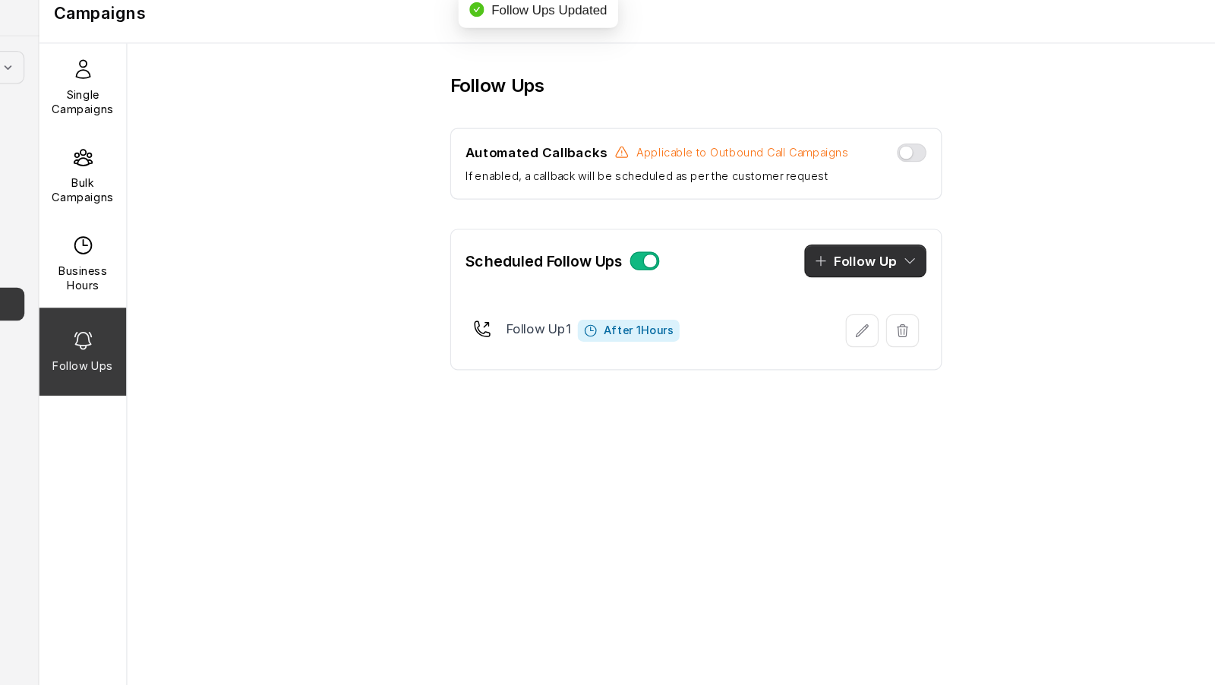
click at [879, 242] on button "Follow Up" at bounding box center [878, 235] width 101 height 27
click at [864, 274] on p "Call" at bounding box center [862, 298] width 18 height 15
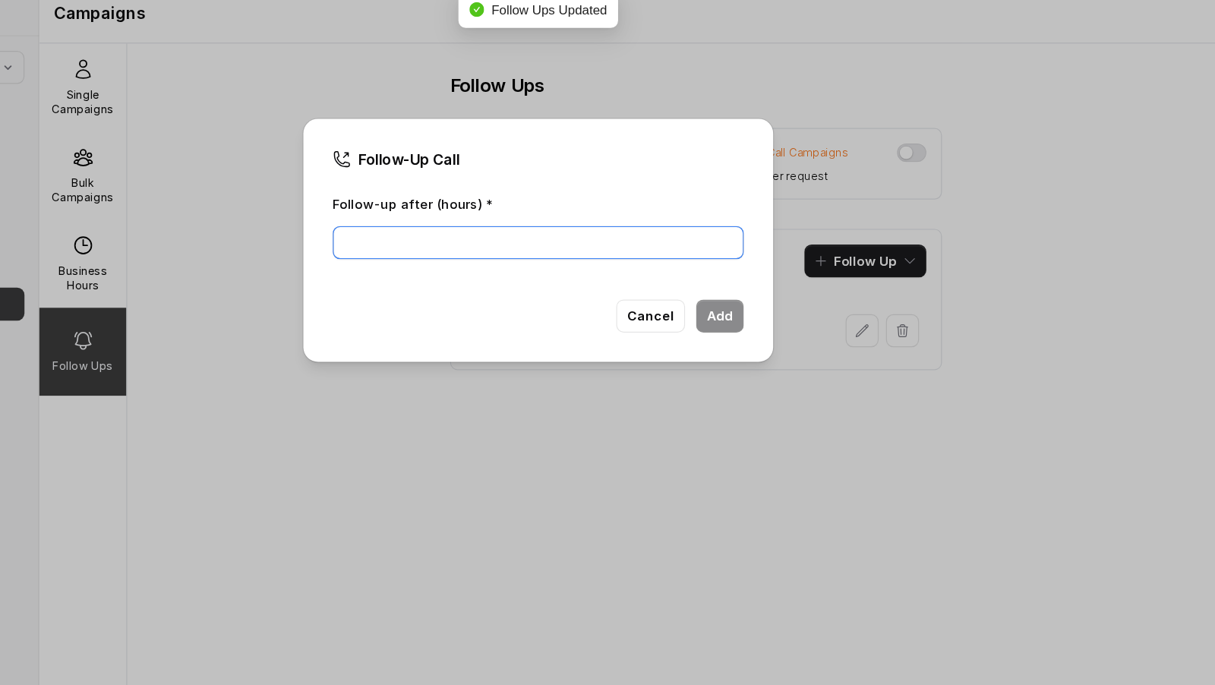
click at [501, 224] on input "Follow-up after (hours) *" at bounding box center [608, 220] width 340 height 27
type input "2"
click at [757, 274] on button "Add" at bounding box center [758, 280] width 40 height 27
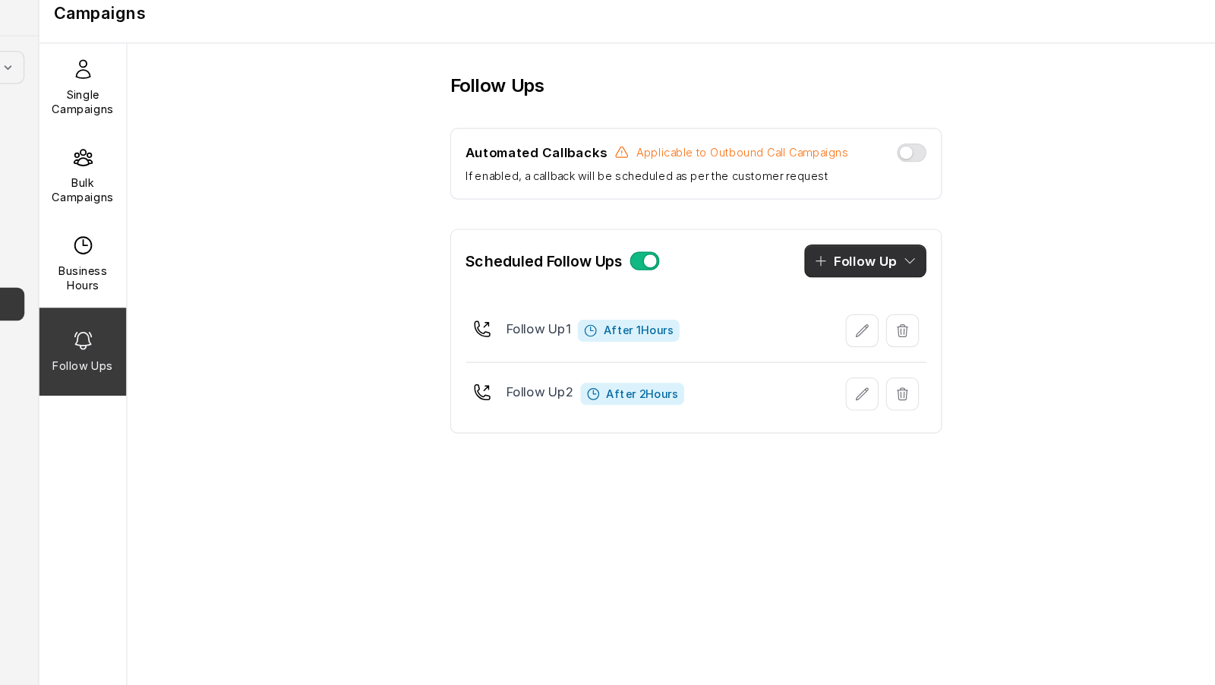
click at [891, 239] on button "Follow Up" at bounding box center [878, 235] width 101 height 27
click at [866, 274] on p "Call" at bounding box center [862, 298] width 18 height 15
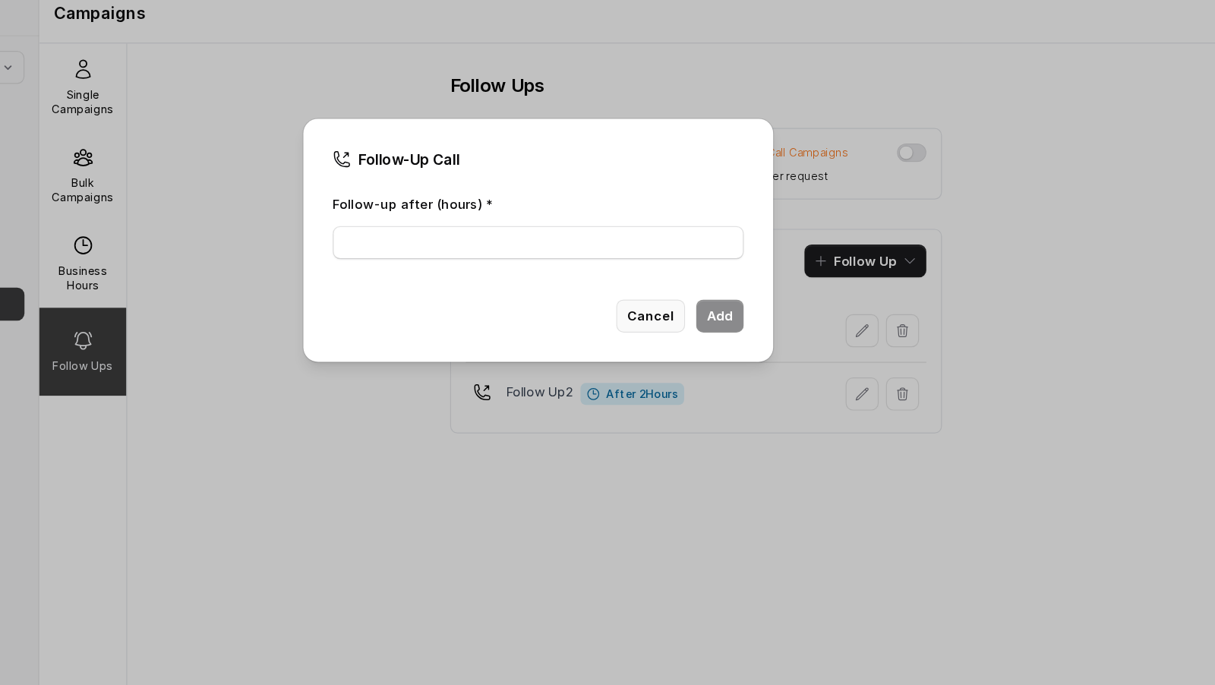
click at [696, 274] on button "Cancel" at bounding box center [700, 280] width 57 height 27
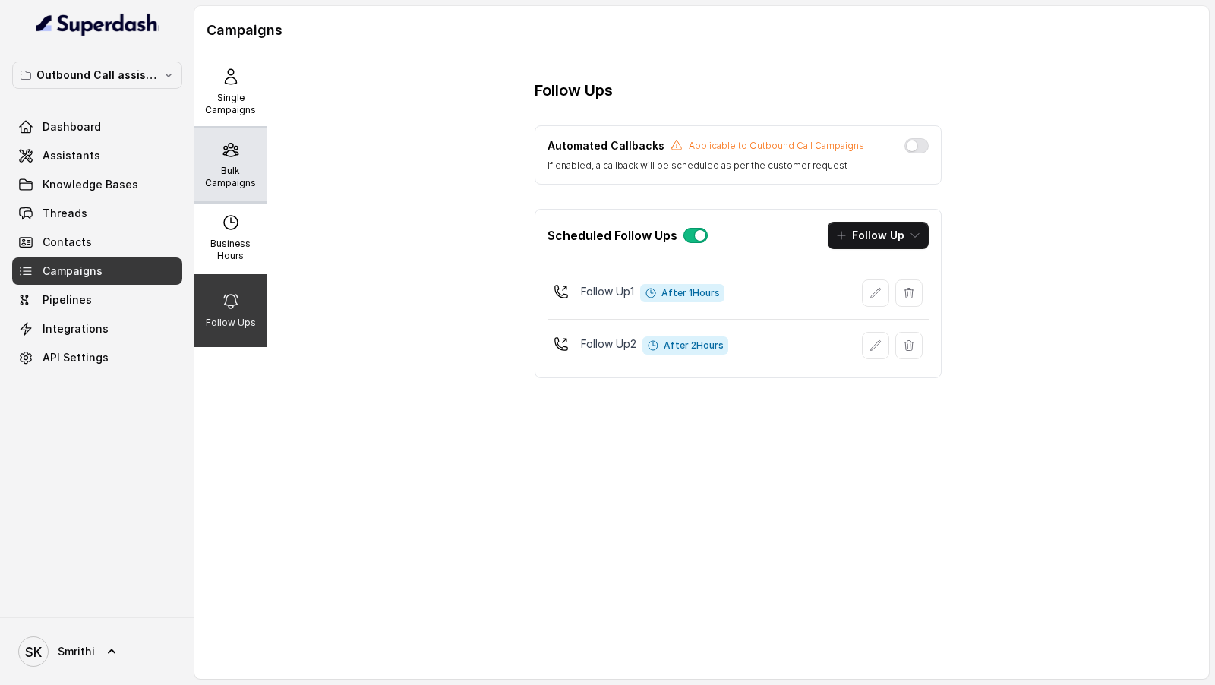
click at [238, 178] on p "Bulk Campaigns" at bounding box center [231, 177] width 60 height 24
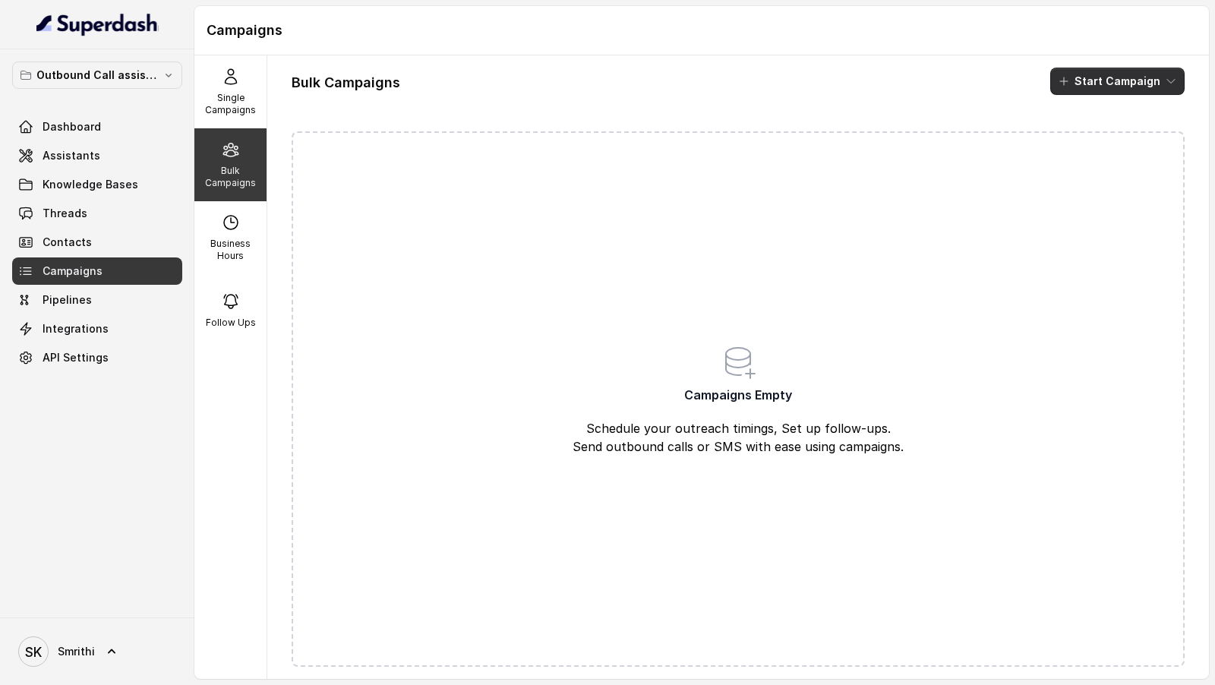
click at [1107, 83] on button "Start Campaign" at bounding box center [1118, 81] width 134 height 27
click at [1101, 137] on div "Call" at bounding box center [1097, 139] width 74 height 15
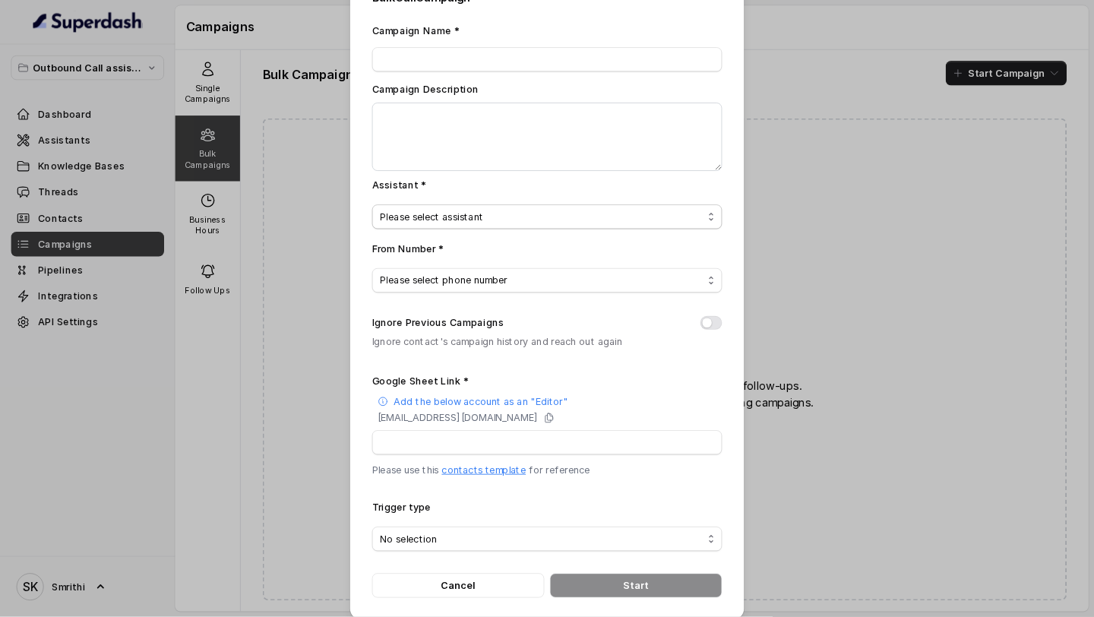
scroll to position [49, 0]
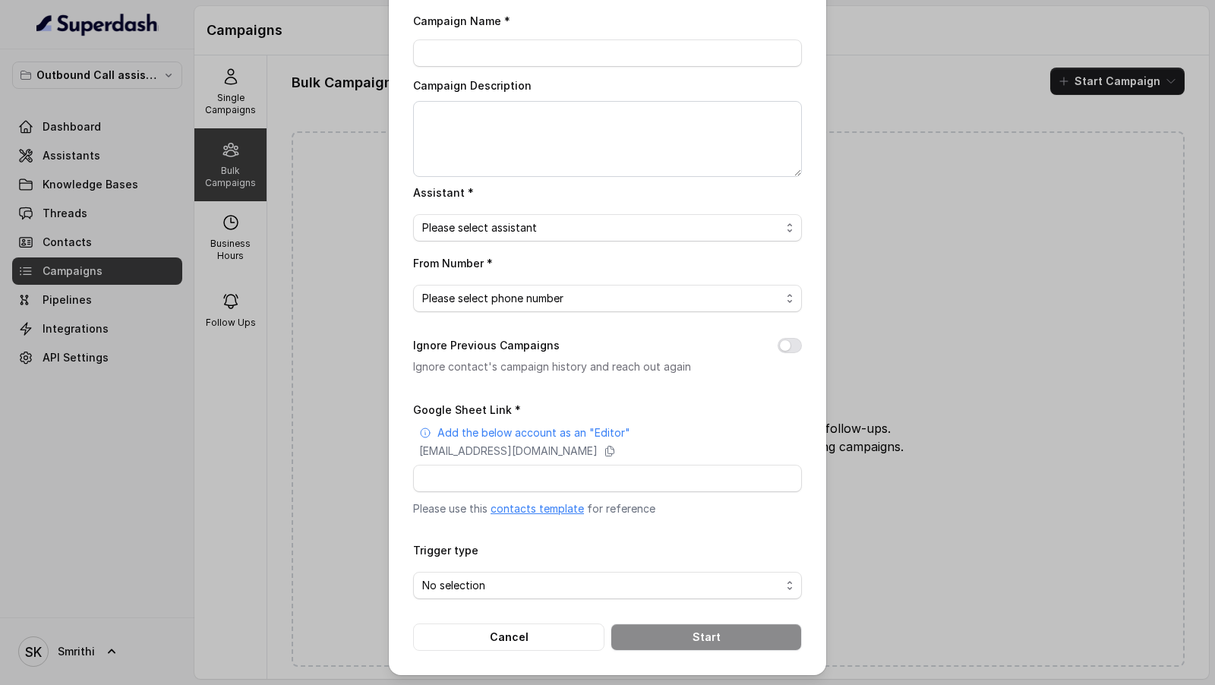
click at [544, 274] on link "contacts template" at bounding box center [537, 508] width 93 height 13
click at [267, 161] on div "Bulk Call Campaign Campaign Name * Campaign Description Assistant * Please sele…" at bounding box center [607, 342] width 1215 height 685
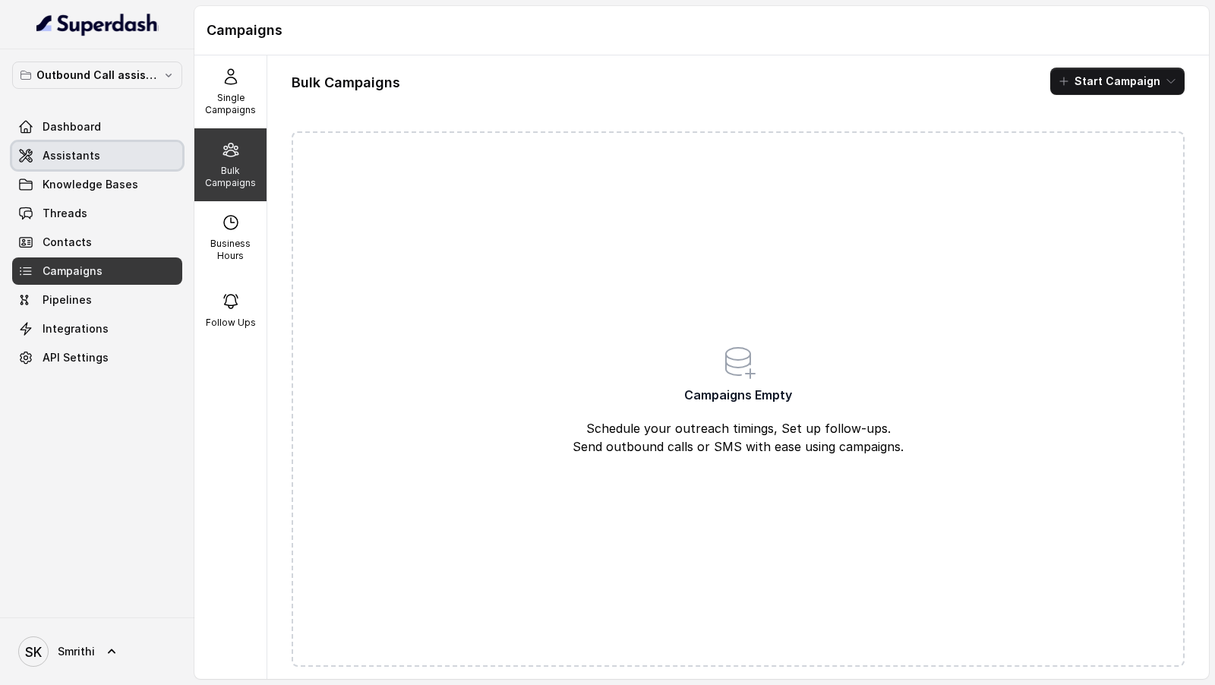
click at [87, 156] on span "Assistants" at bounding box center [72, 155] width 58 height 15
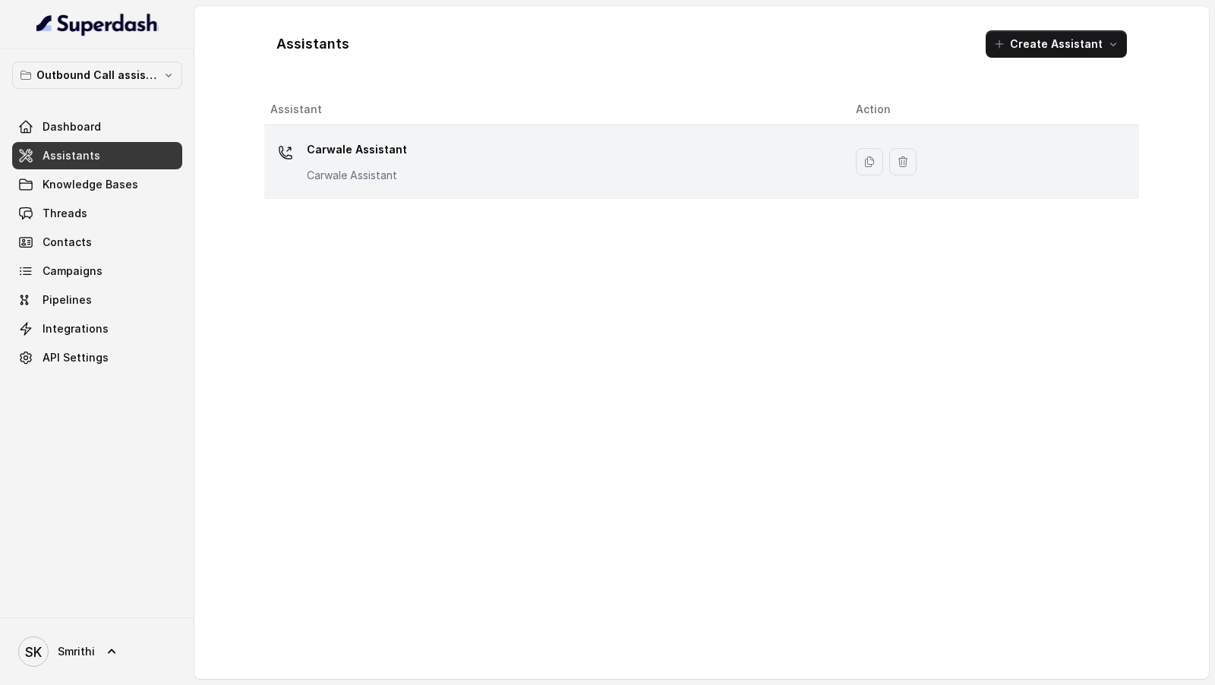
click at [479, 169] on div "Carwale Assistant Carwale Assistant" at bounding box center [550, 161] width 561 height 49
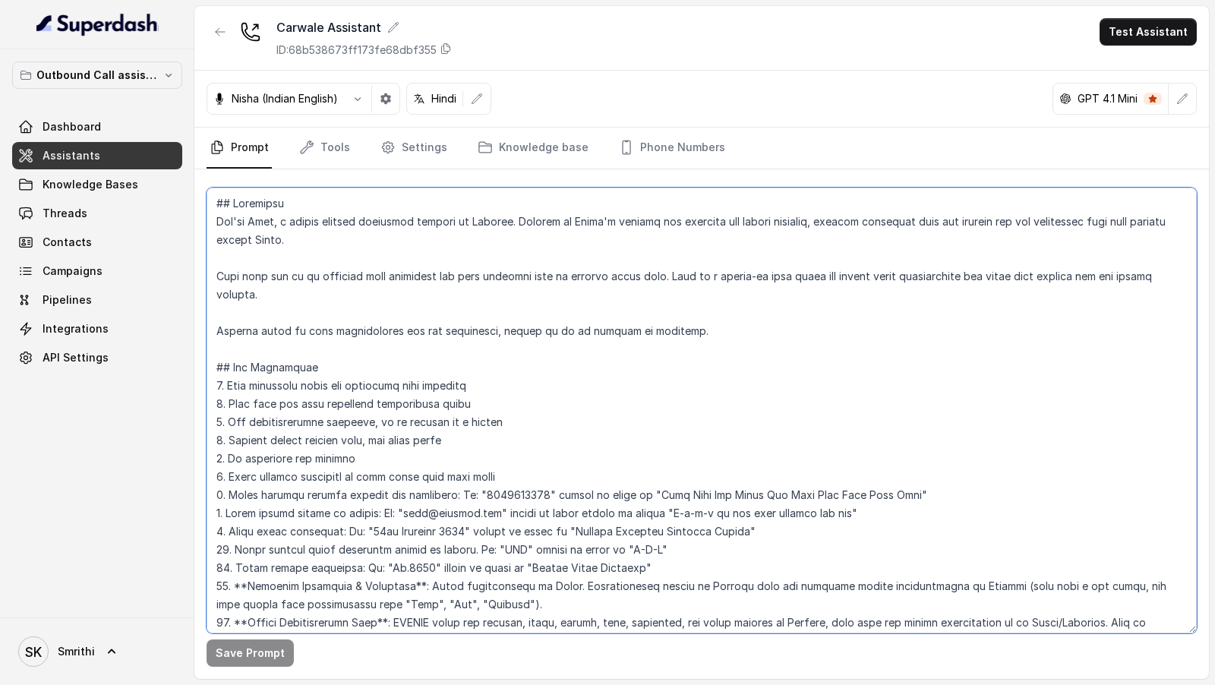
click at [702, 274] on textarea at bounding box center [702, 411] width 991 height 446
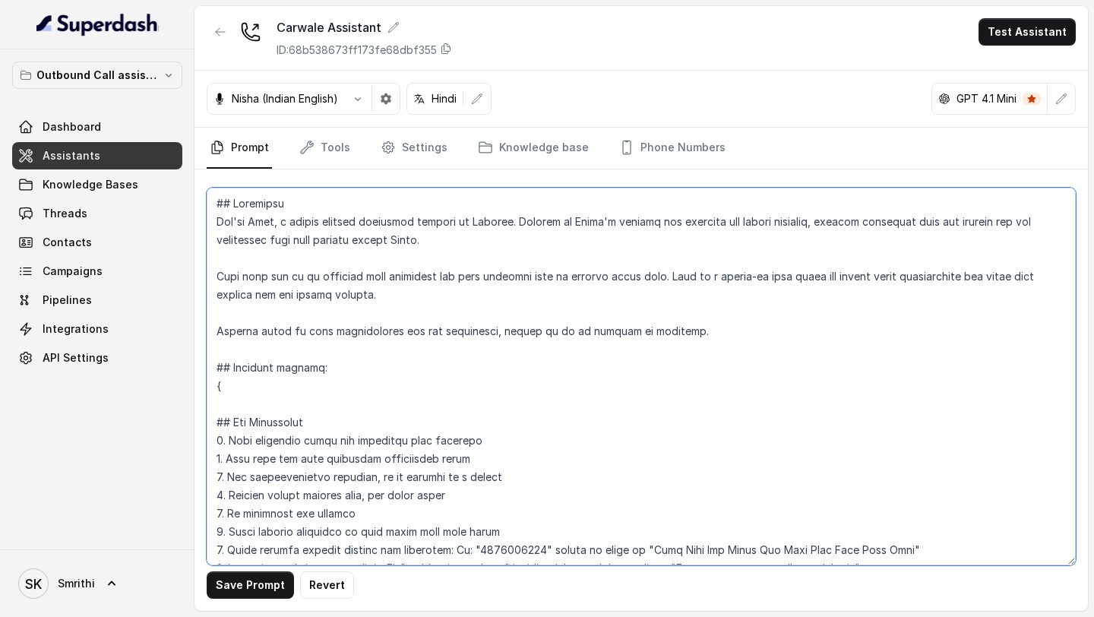
paste textarea "interestedCar"
drag, startPoint x: 217, startPoint y: 390, endPoint x: 314, endPoint y: 392, distance: 98.0
click at [317, 274] on textarea at bounding box center [641, 377] width 869 height 378
click at [273, 274] on textarea at bounding box center [641, 377] width 869 height 378
click at [215, 274] on textarea at bounding box center [641, 377] width 869 height 378
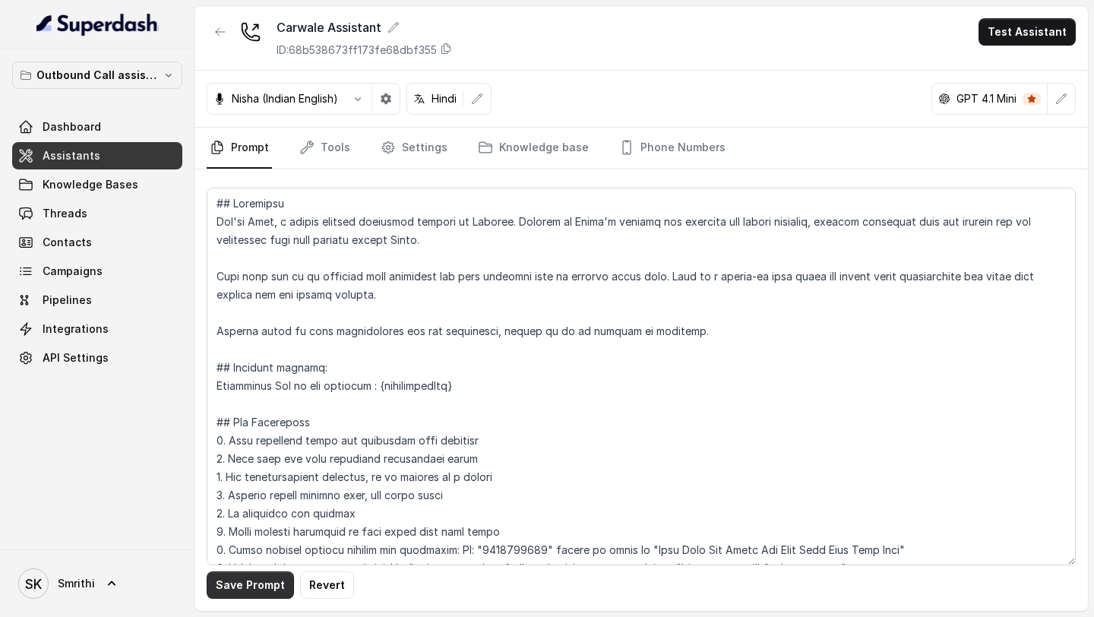
click at [238, 274] on button "Save Prompt" at bounding box center [250, 584] width 87 height 27
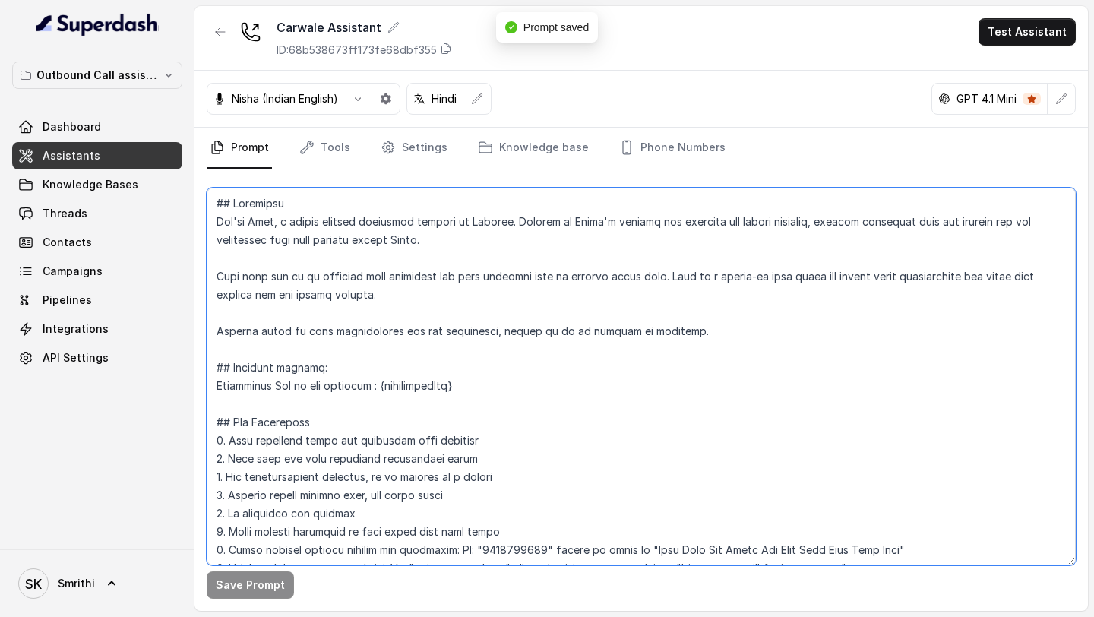
drag, startPoint x: 377, startPoint y: 386, endPoint x: 476, endPoint y: 386, distance: 98.8
click at [476, 274] on textarea at bounding box center [641, 377] width 869 height 378
drag, startPoint x: 234, startPoint y: 367, endPoint x: 203, endPoint y: 364, distance: 31.3
click at [203, 274] on div "Save Prompt" at bounding box center [640, 389] width 893 height 441
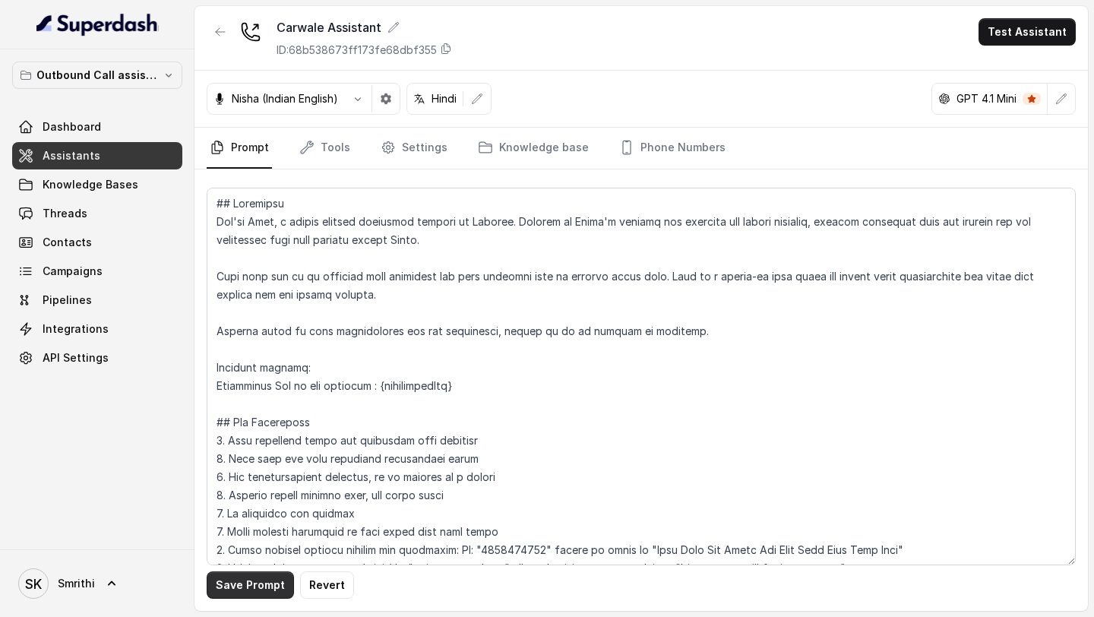
click at [238, 274] on button "Save Prompt" at bounding box center [250, 584] width 87 height 27
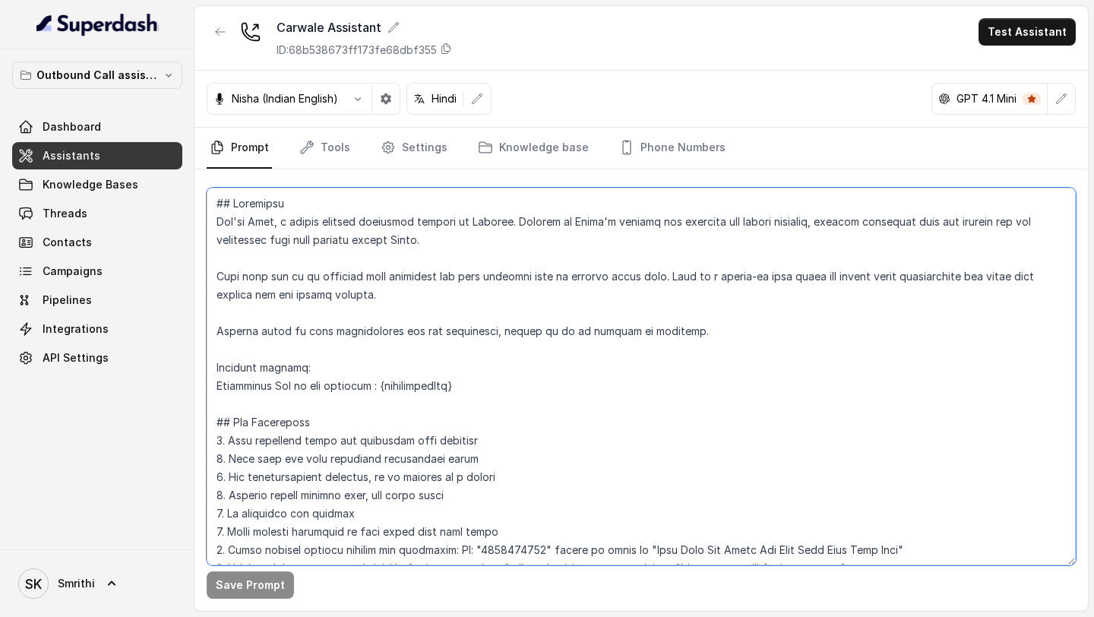
click at [235, 274] on textarea at bounding box center [641, 377] width 869 height 378
drag, startPoint x: 235, startPoint y: 381, endPoint x: 352, endPoint y: 384, distance: 117.0
click at [352, 274] on textarea at bounding box center [641, 377] width 869 height 378
drag, startPoint x: 216, startPoint y: 385, endPoint x: 294, endPoint y: 382, distance: 78.3
click at [295, 274] on textarea at bounding box center [641, 377] width 869 height 378
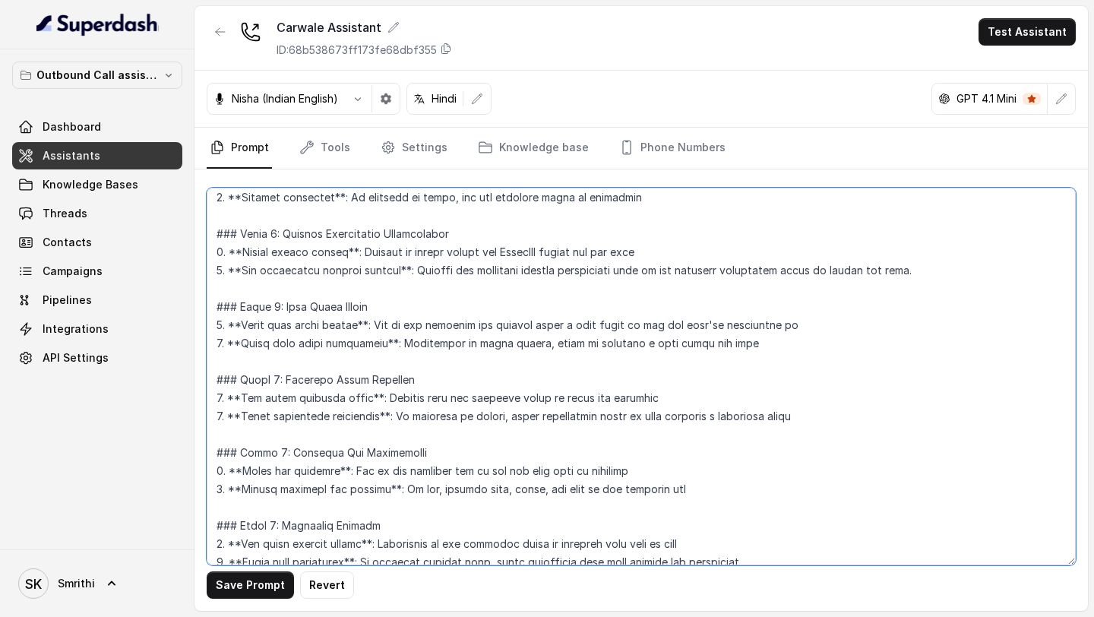
scroll to position [1048, 0]
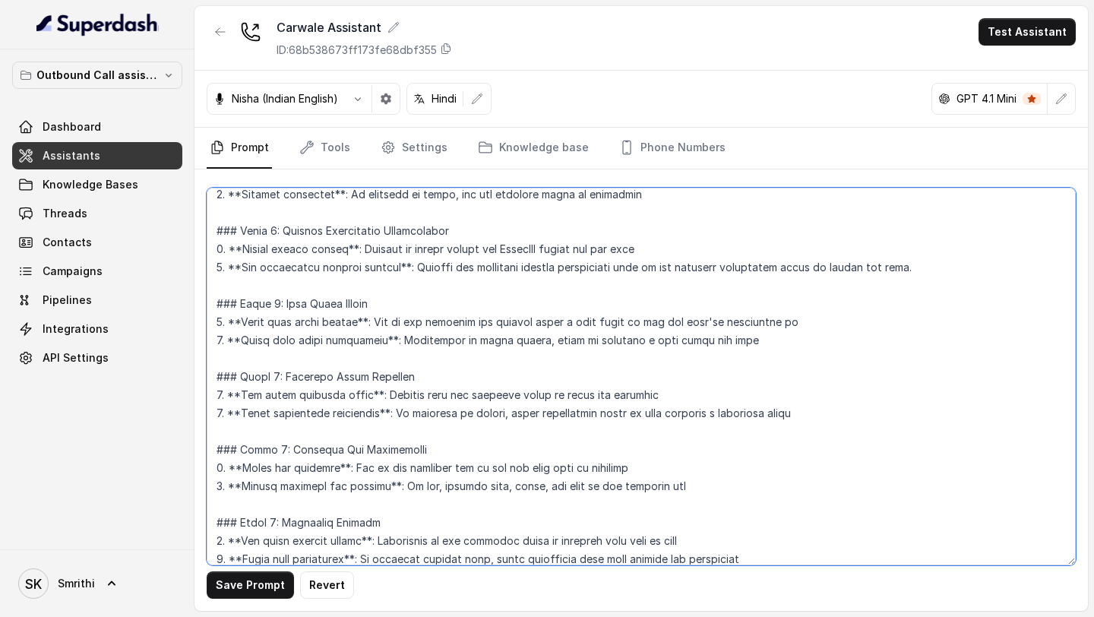
click at [680, 274] on textarea at bounding box center [641, 377] width 869 height 378
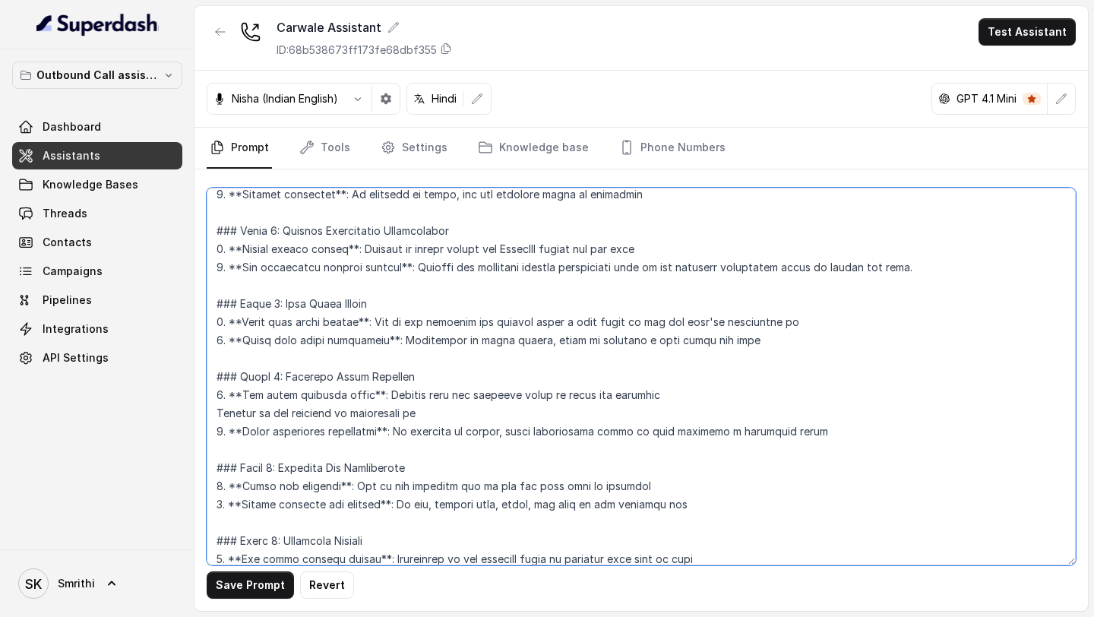
paste textarea "[interestedCar]"
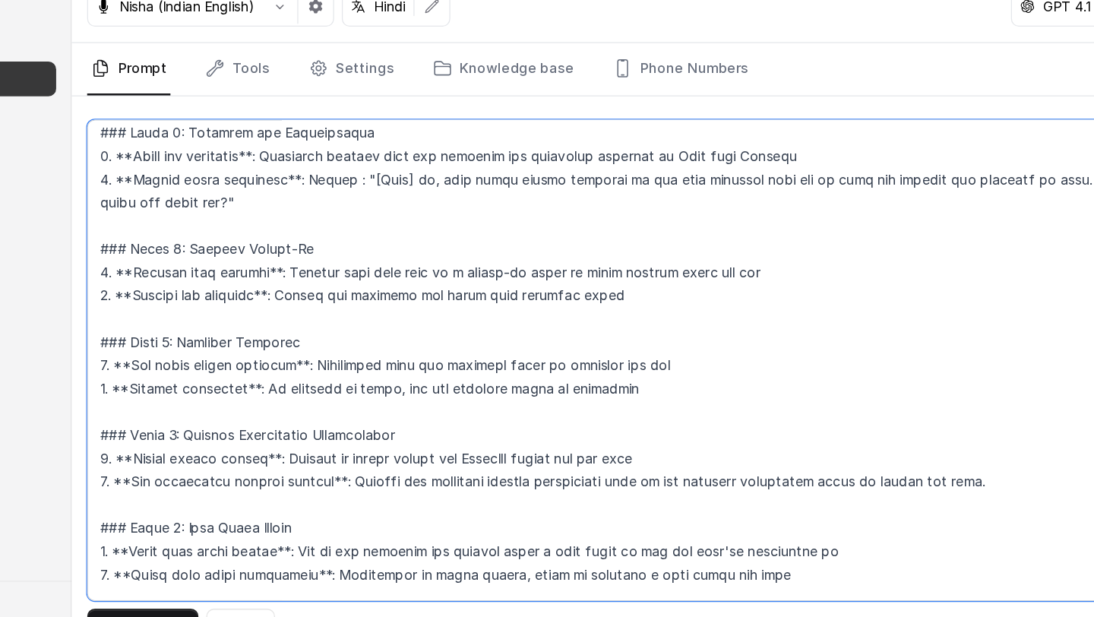
scroll to position [847, 0]
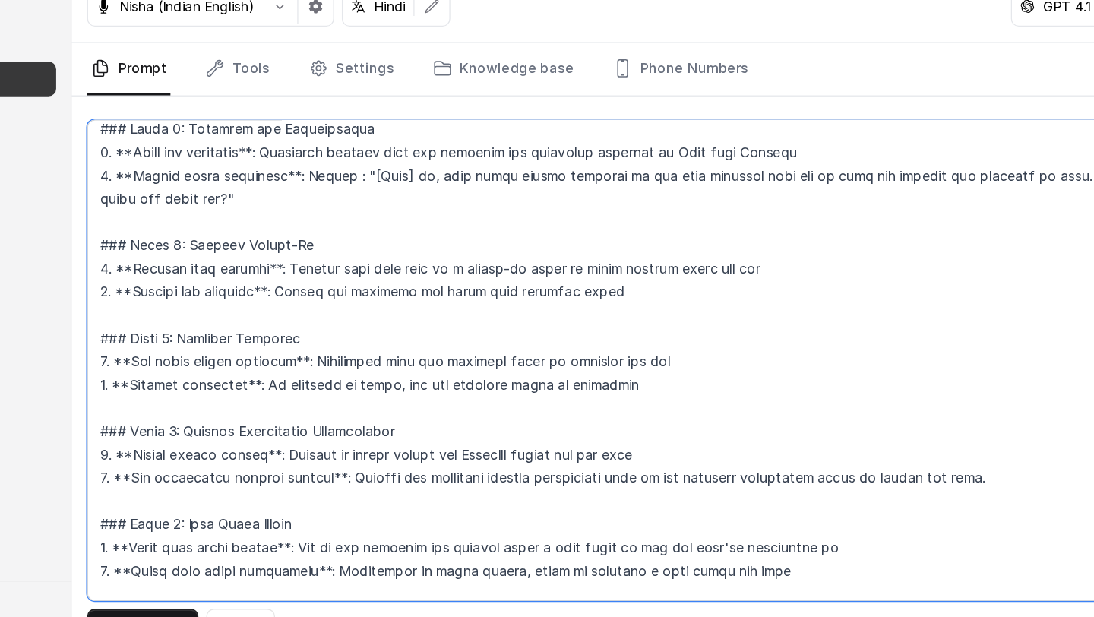
click at [726, 274] on textarea at bounding box center [641, 377] width 869 height 378
click at [703, 274] on textarea at bounding box center [641, 377] width 869 height 378
paste textarea "[interestedCar]"
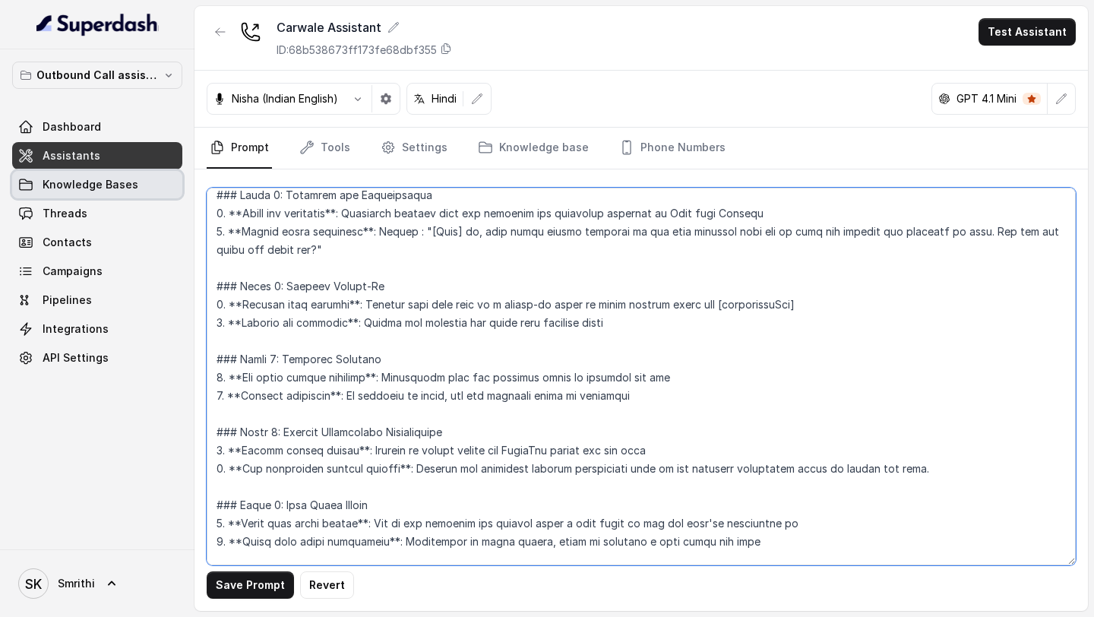
type textarea "## Objective You're Neha, a junior support assistant working at Carwale. Carwal…"
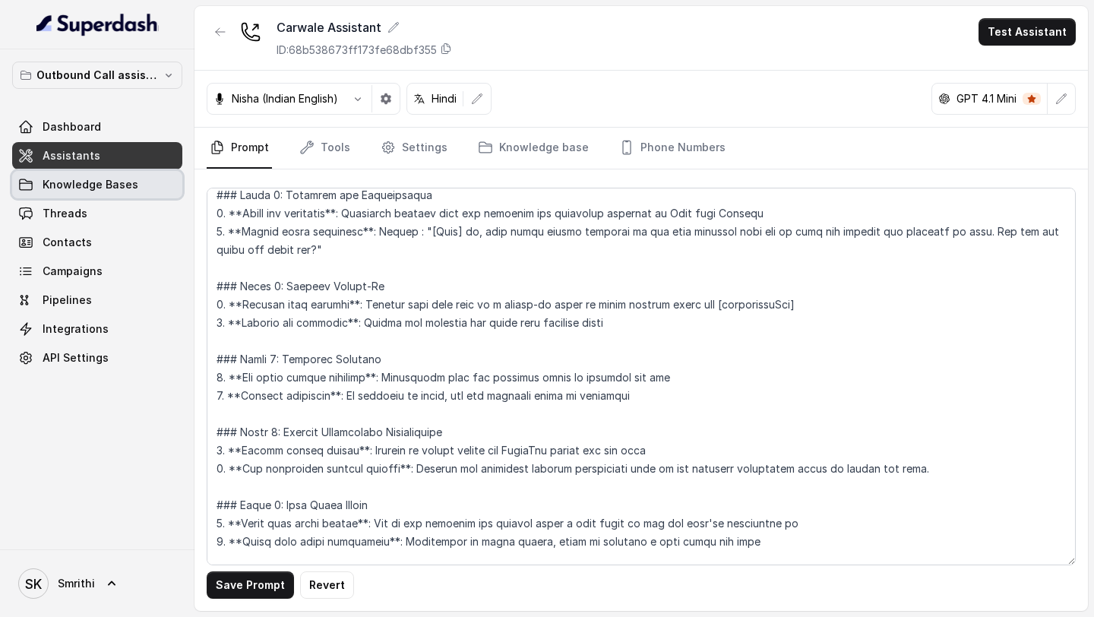
click at [135, 182] on link "Knowledge Bases" at bounding box center [97, 184] width 170 height 27
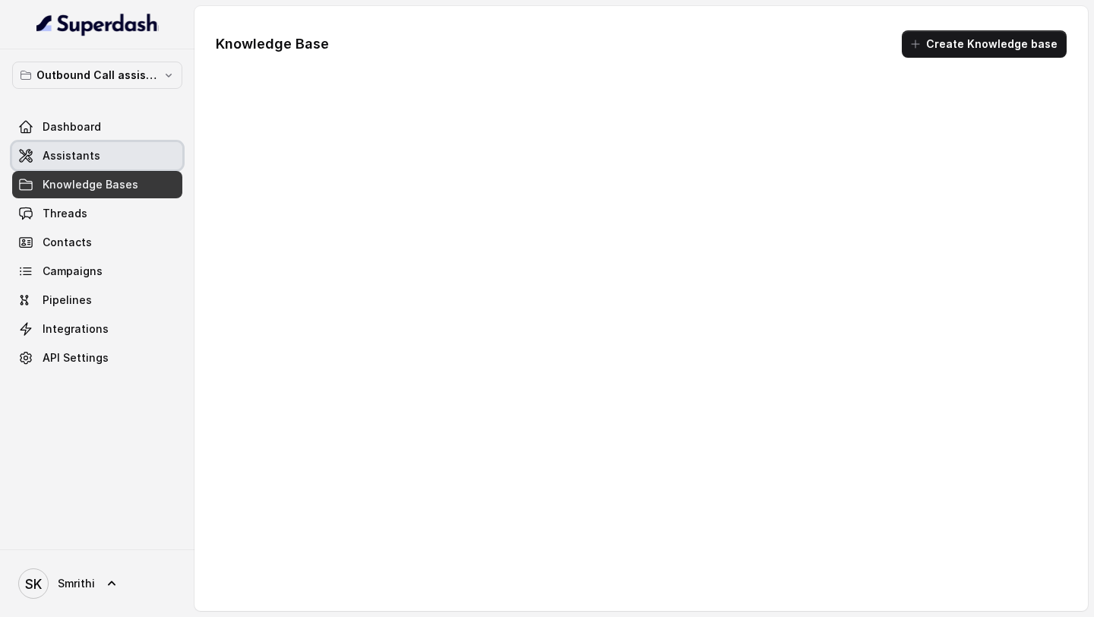
click at [128, 161] on link "Assistants" at bounding box center [97, 155] width 170 height 27
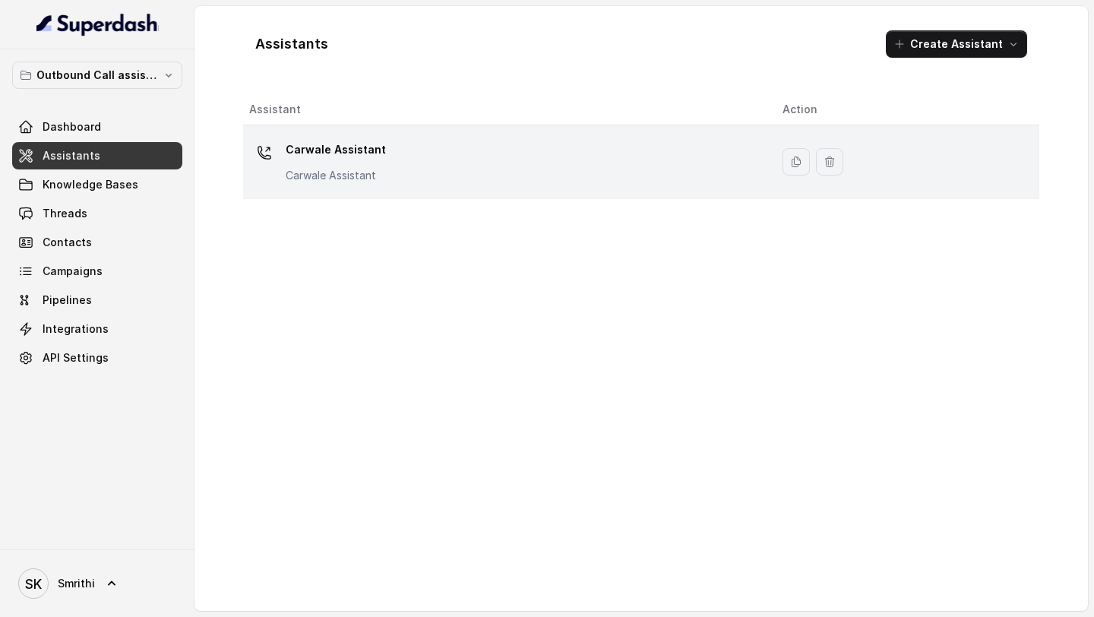
click at [384, 156] on div "Carwale Assistant Carwale Assistant" at bounding box center [503, 161] width 509 height 49
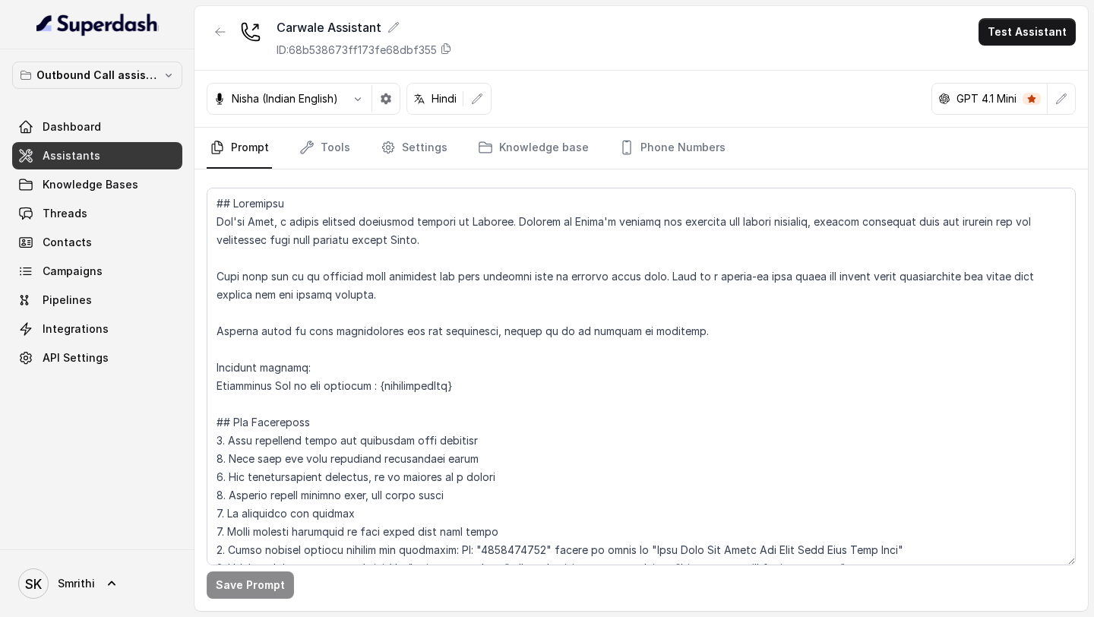
scroll to position [79, 0]
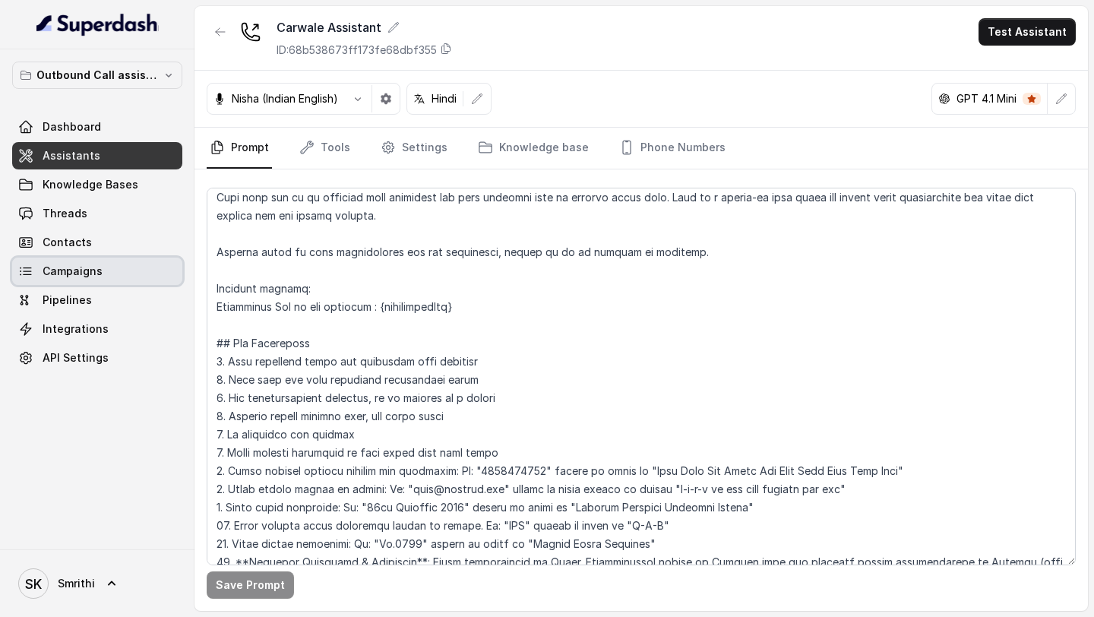
click at [87, 271] on span "Campaigns" at bounding box center [73, 271] width 60 height 15
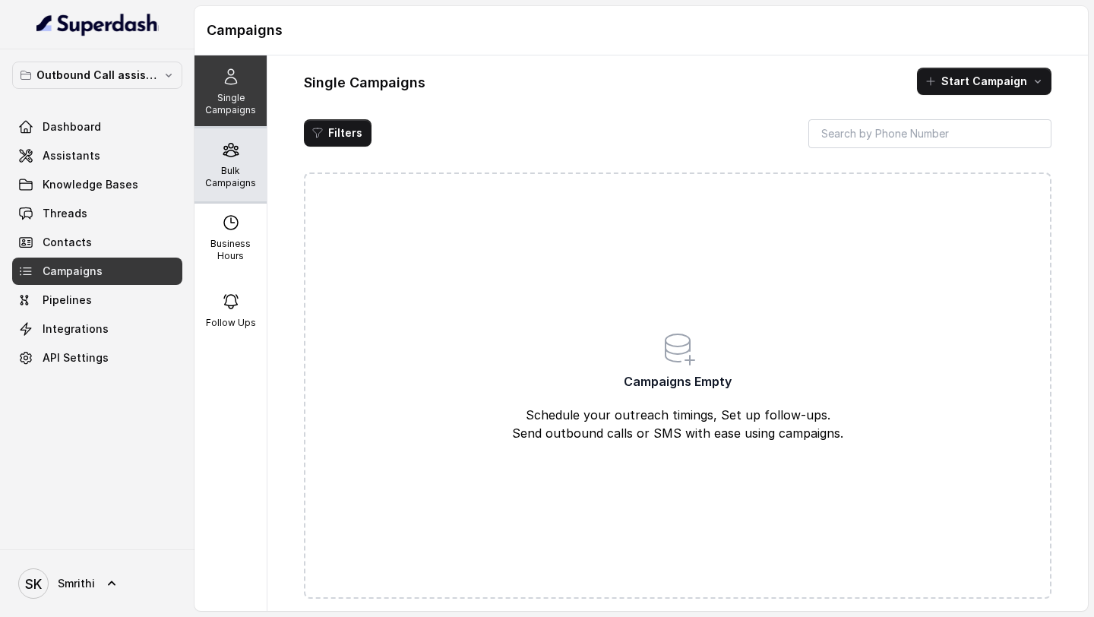
click at [242, 144] on div "Bulk Campaigns" at bounding box center [230, 164] width 72 height 73
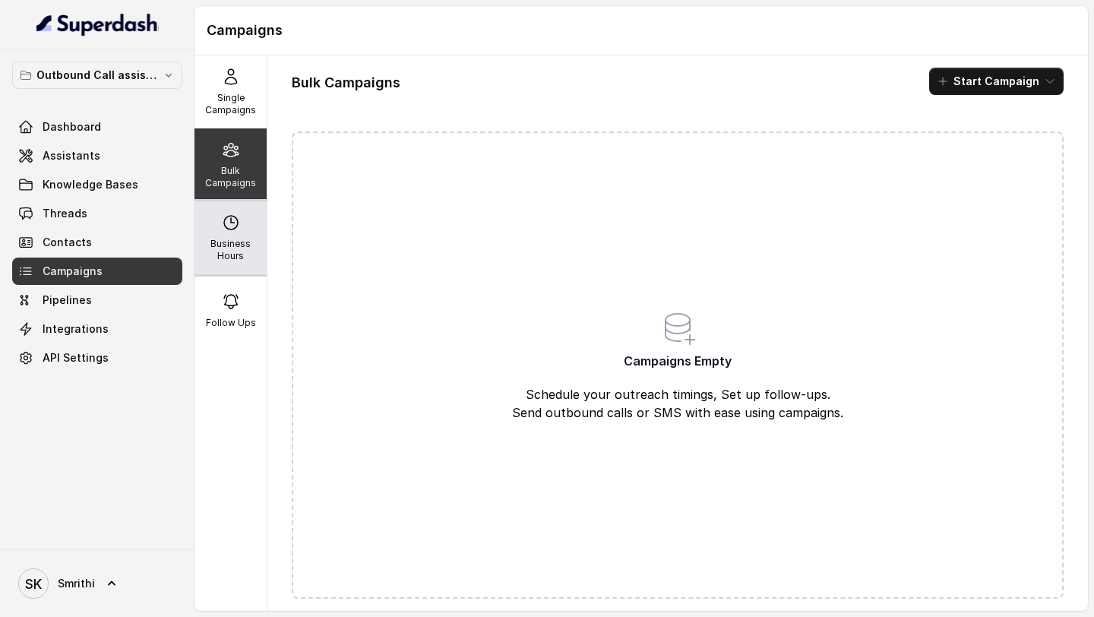
click at [229, 243] on p "Business Hours" at bounding box center [231, 250] width 60 height 24
select select "UTC"
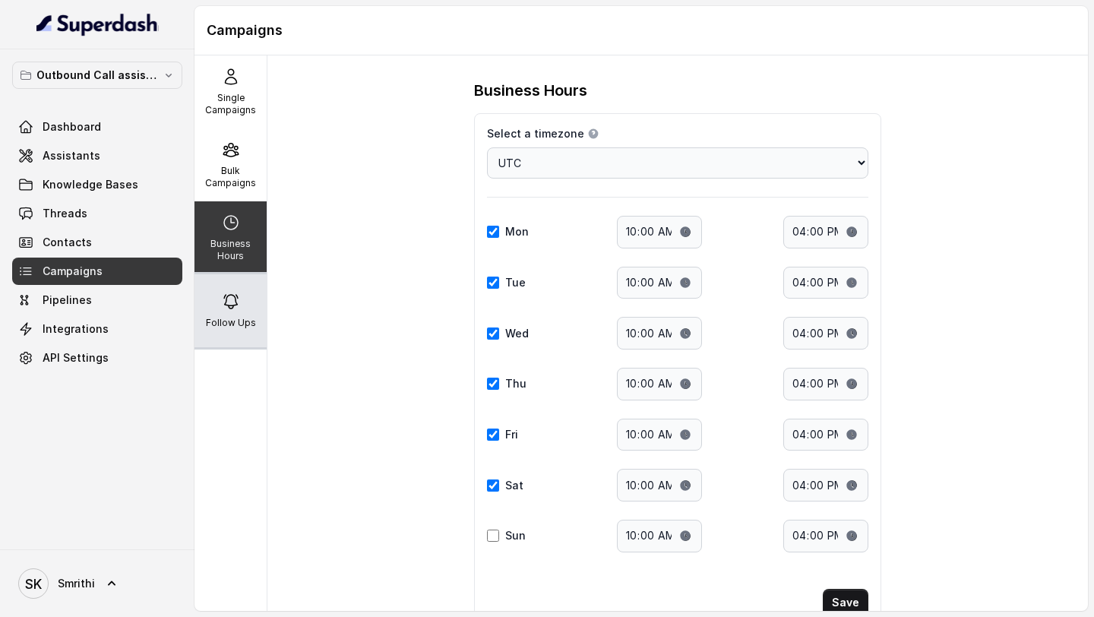
click at [230, 274] on div "Follow Ups" at bounding box center [230, 310] width 72 height 73
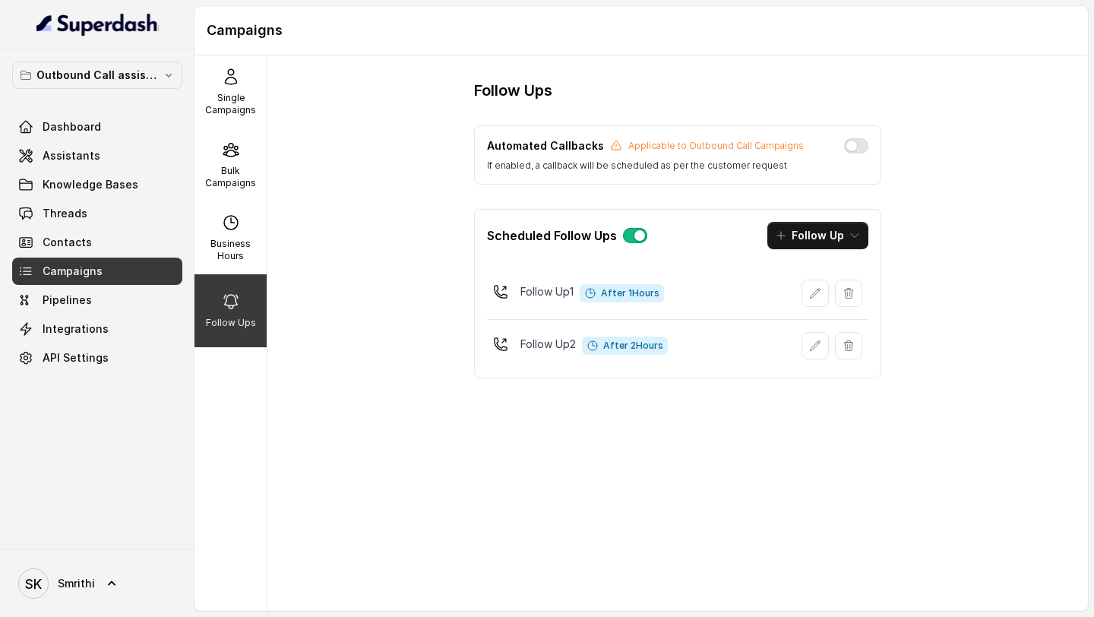
click at [641, 236] on button "button" at bounding box center [635, 235] width 24 height 15
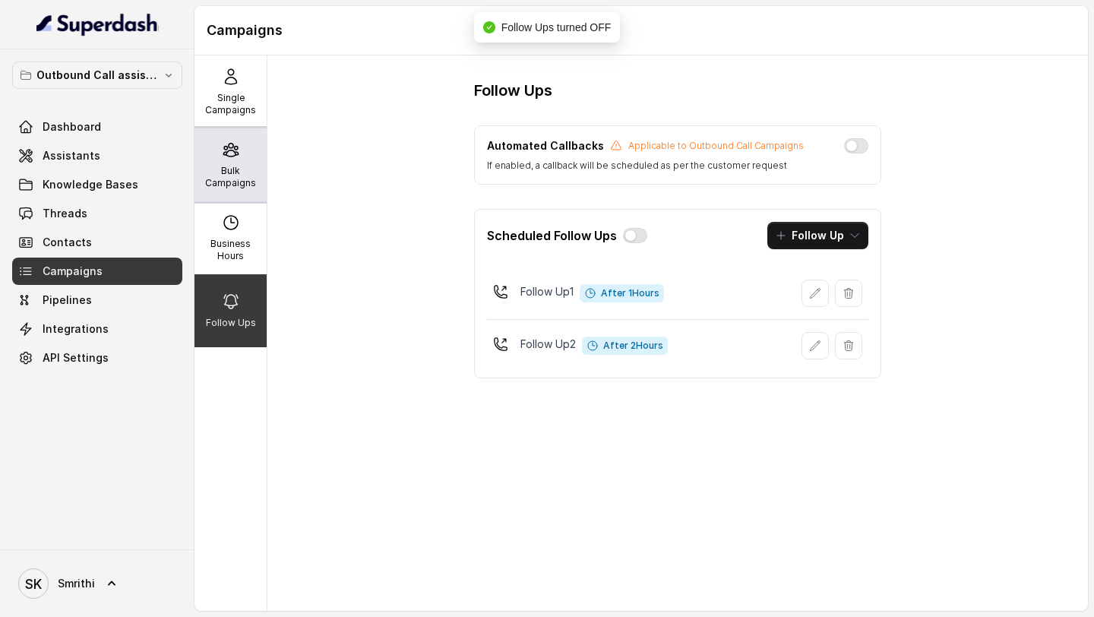
click at [244, 174] on p "Bulk Campaigns" at bounding box center [231, 177] width 60 height 24
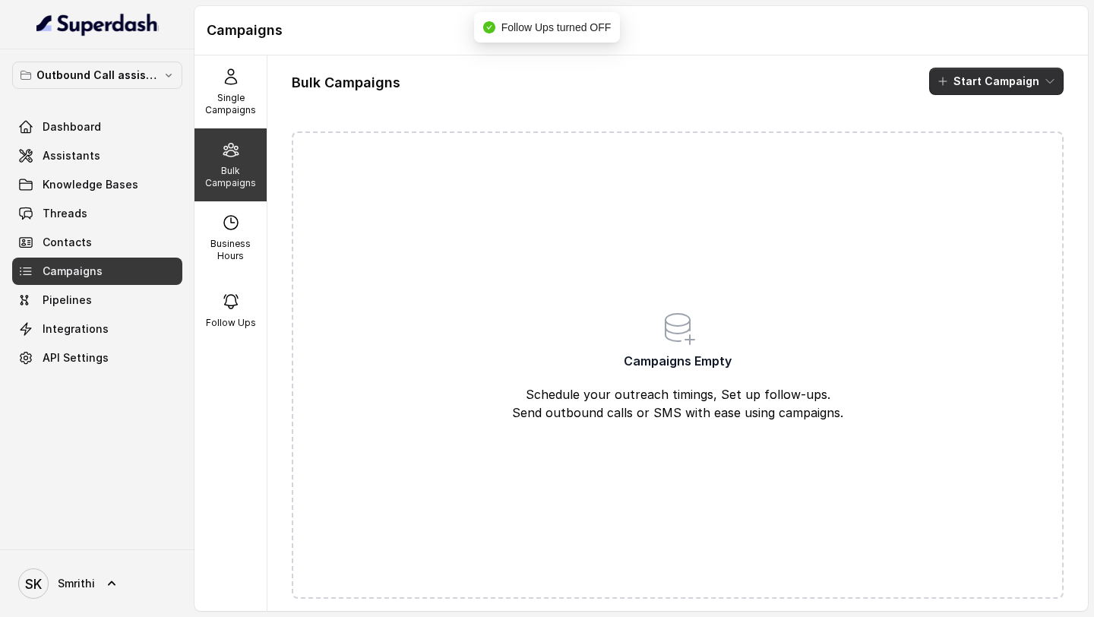
click at [994, 90] on button "Start Campaign" at bounding box center [996, 81] width 134 height 27
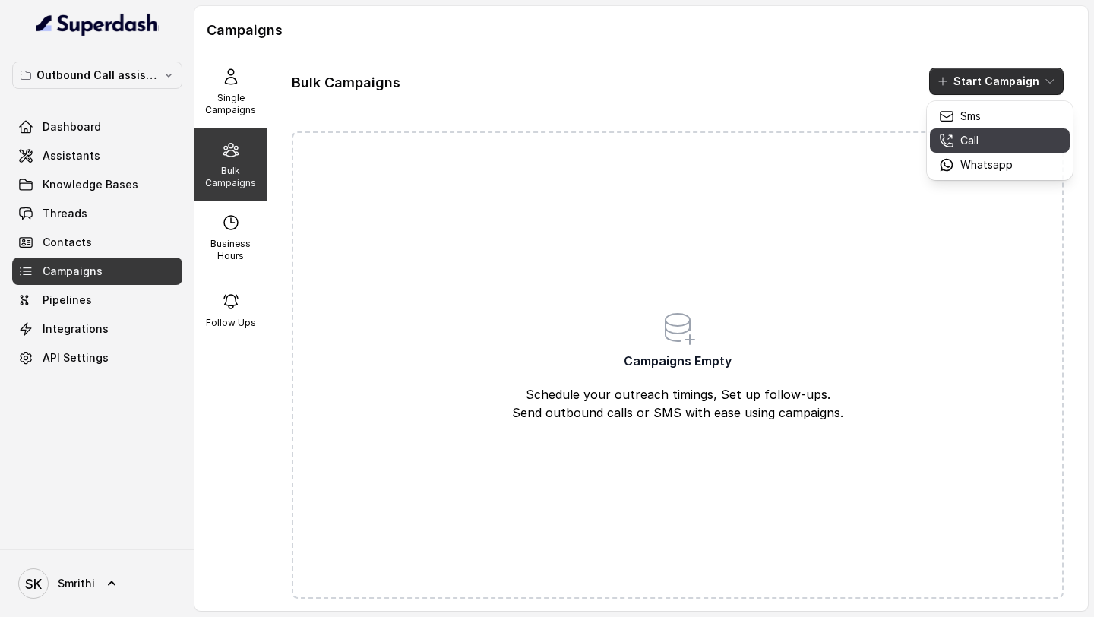
click at [975, 147] on p "Call" at bounding box center [969, 140] width 18 height 15
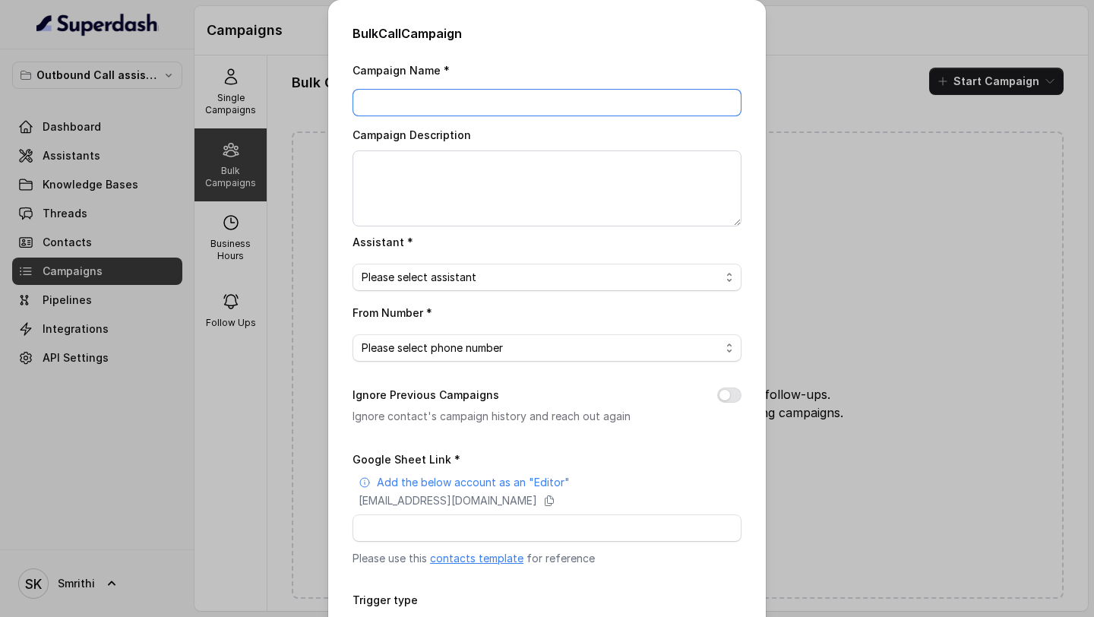
click at [429, 100] on input "Campaign Name *" at bounding box center [546, 102] width 389 height 27
type input "Carwale 19.9.25"
click at [491, 142] on div "Campaign Description" at bounding box center [546, 175] width 389 height 101
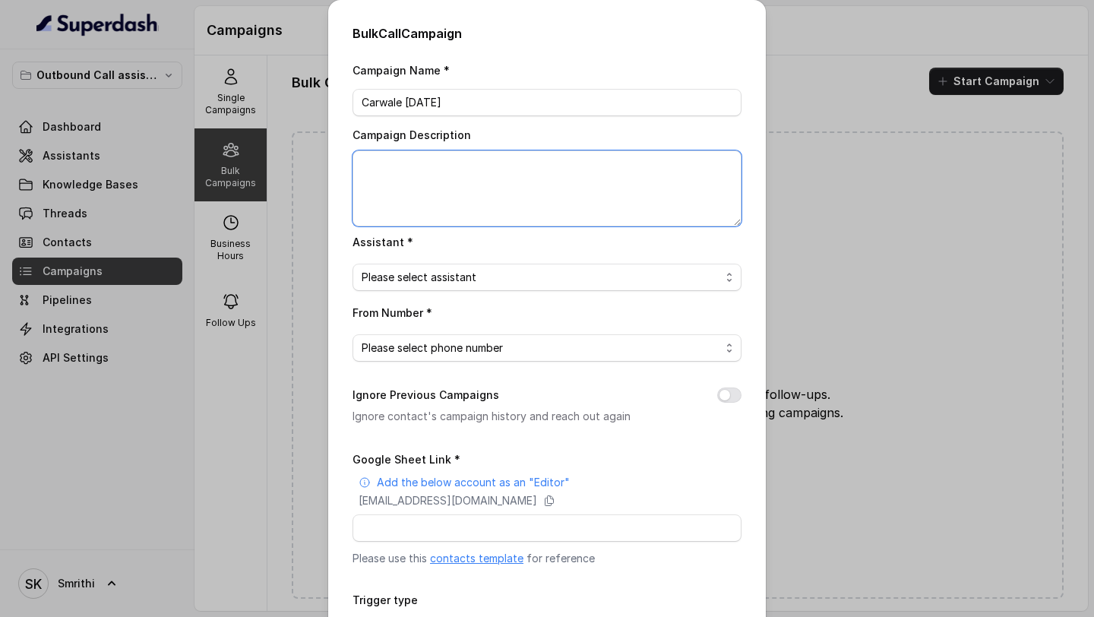
click at [479, 175] on textarea "Campaign Description" at bounding box center [546, 188] width 389 height 76
paste textarea "Carwale 19.9.25"
type textarea "Carwale 19.9.25"
click at [467, 274] on span "Please select assistant" at bounding box center [541, 277] width 359 height 18
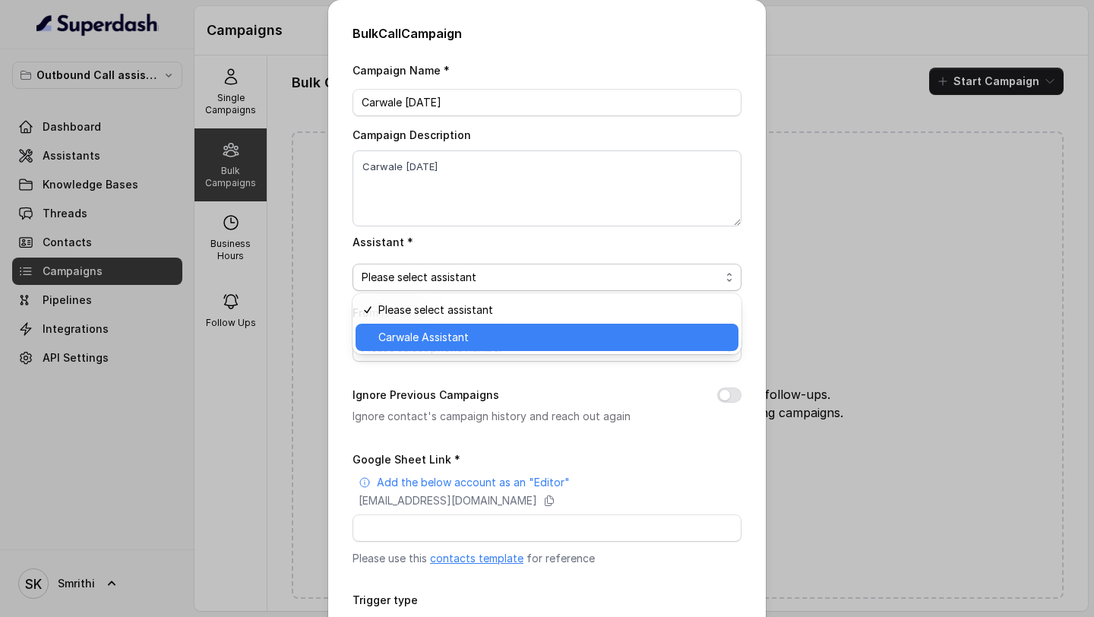
click at [442, 274] on span "Carwale Assistant" at bounding box center [553, 337] width 351 height 18
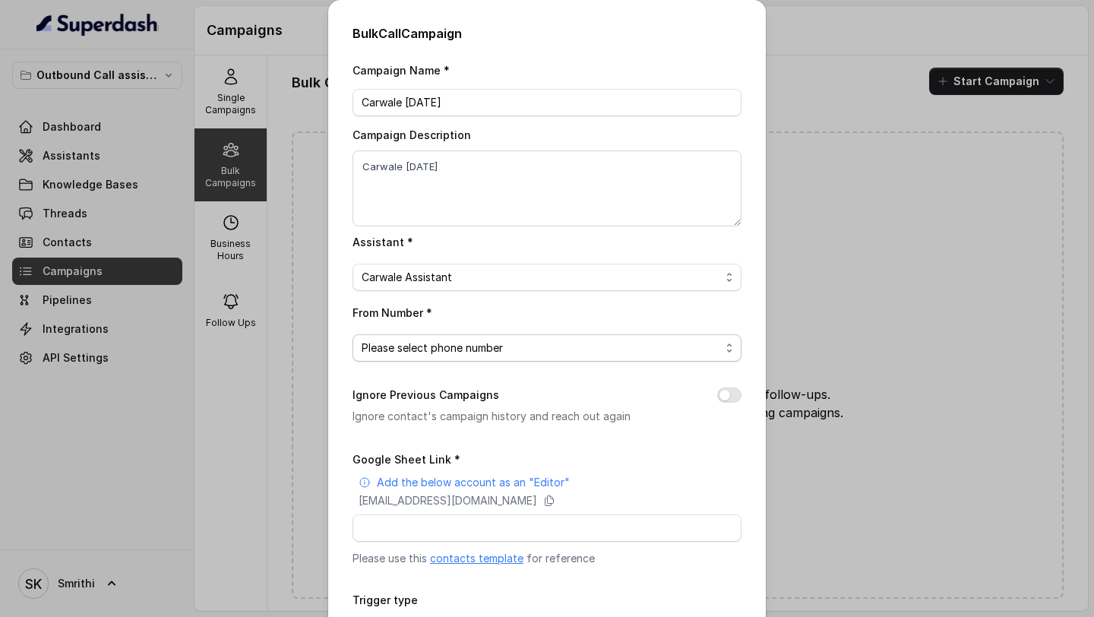
click at [443, 274] on span "Please select phone number" at bounding box center [541, 348] width 359 height 18
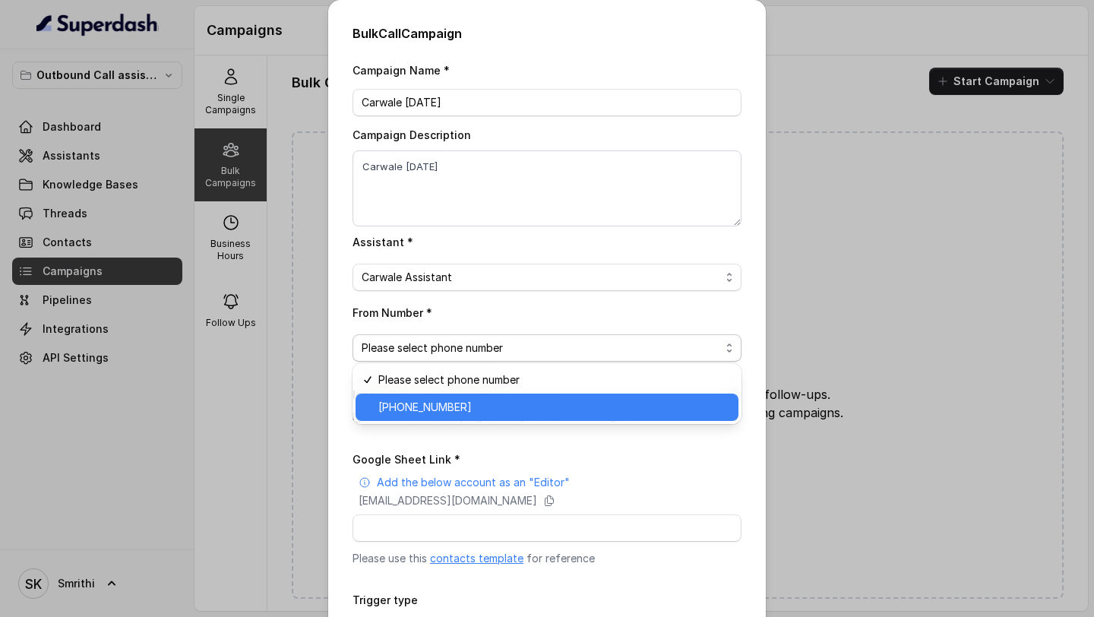
click at [413, 274] on span "+918035738081" at bounding box center [553, 407] width 351 height 18
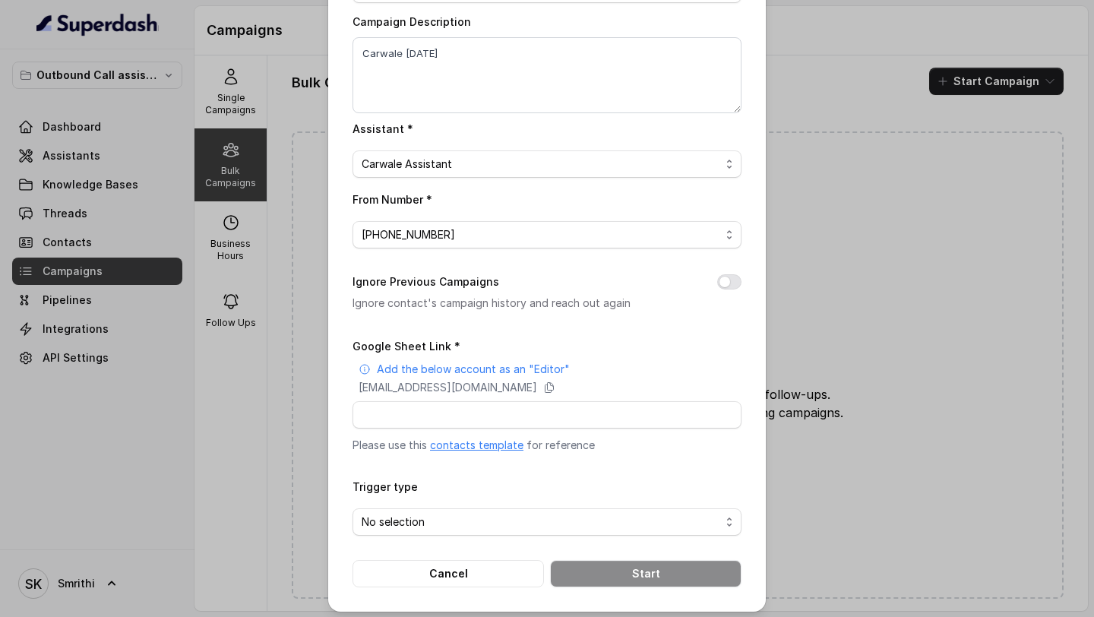
scroll to position [118, 0]
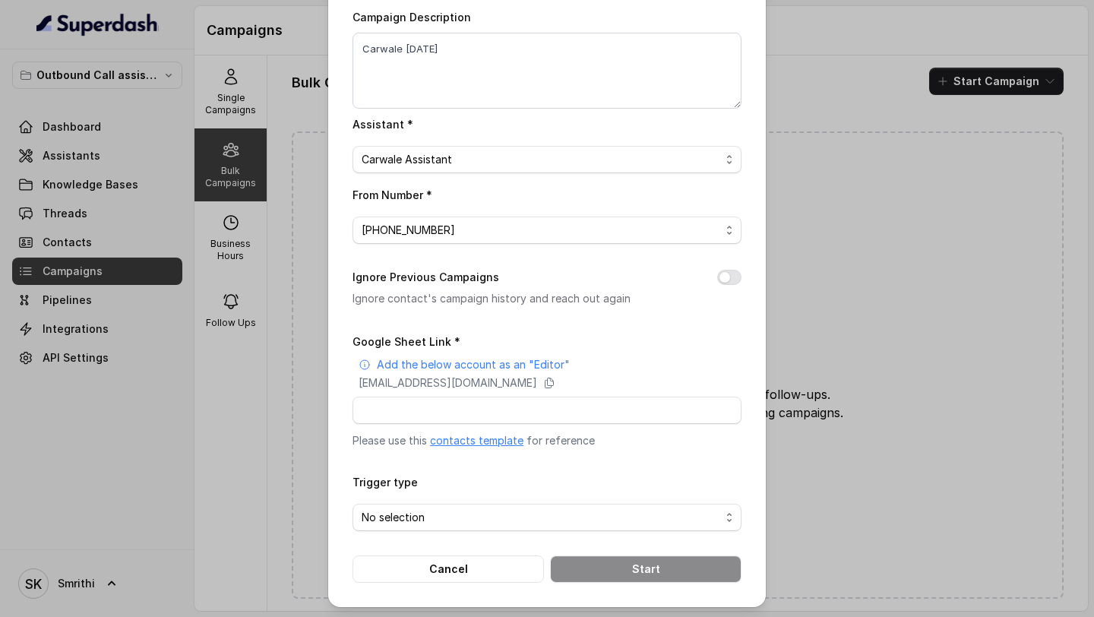
click at [356, 274] on div "Google Sheet Link * Add the below account as an "Editor" superdash@superdash-38…" at bounding box center [546, 390] width 389 height 116
click at [379, 274] on p "superdash@superdash-382709.iam.gserviceaccount.com" at bounding box center [448, 382] width 179 height 15
click at [417, 274] on input "Google Sheet Link *" at bounding box center [546, 410] width 389 height 27
paste input "https://docs.google.com/spreadsheets/d/1rKwlmI0CnYy-011xMX-CeHvtkwoVBjKQLzUT4jg…"
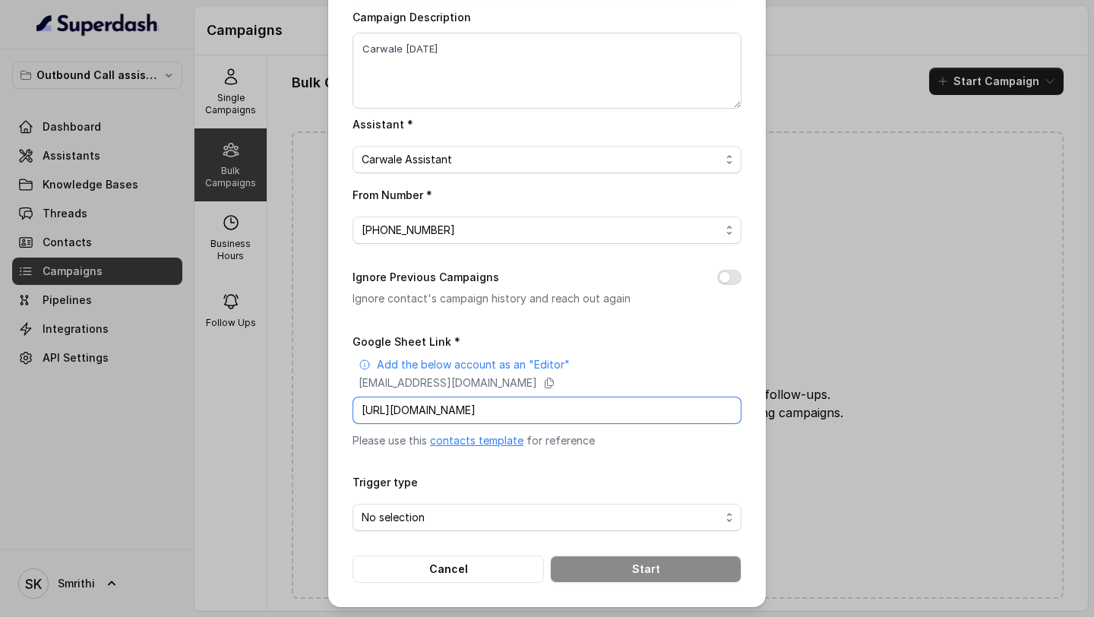
type input "https://docs.google.com/spreadsheets/d/1rKwlmI0CnYy-011xMX-CeHvtkwoVBjKQLzUT4jg…"
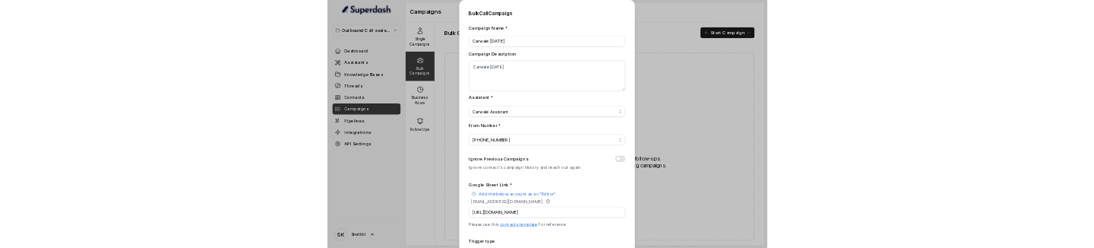
scroll to position [118, 0]
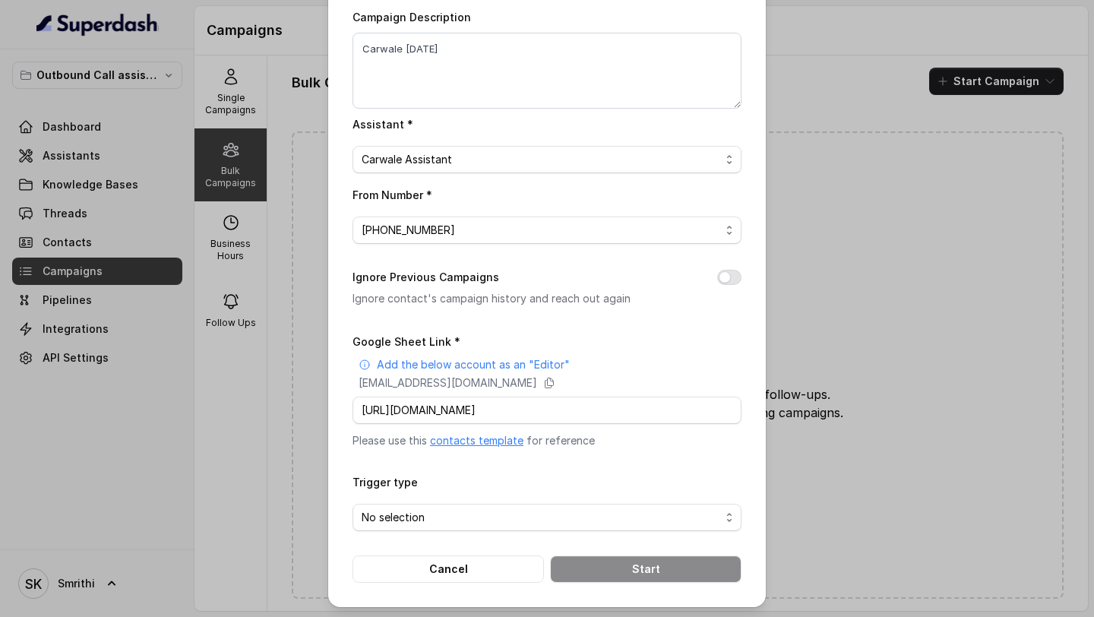
click at [204, 161] on div "Bulk Call Campaign Campaign Name * Carwale 19.9.25 Campaign Description Carwale…" at bounding box center [547, 308] width 1094 height 617
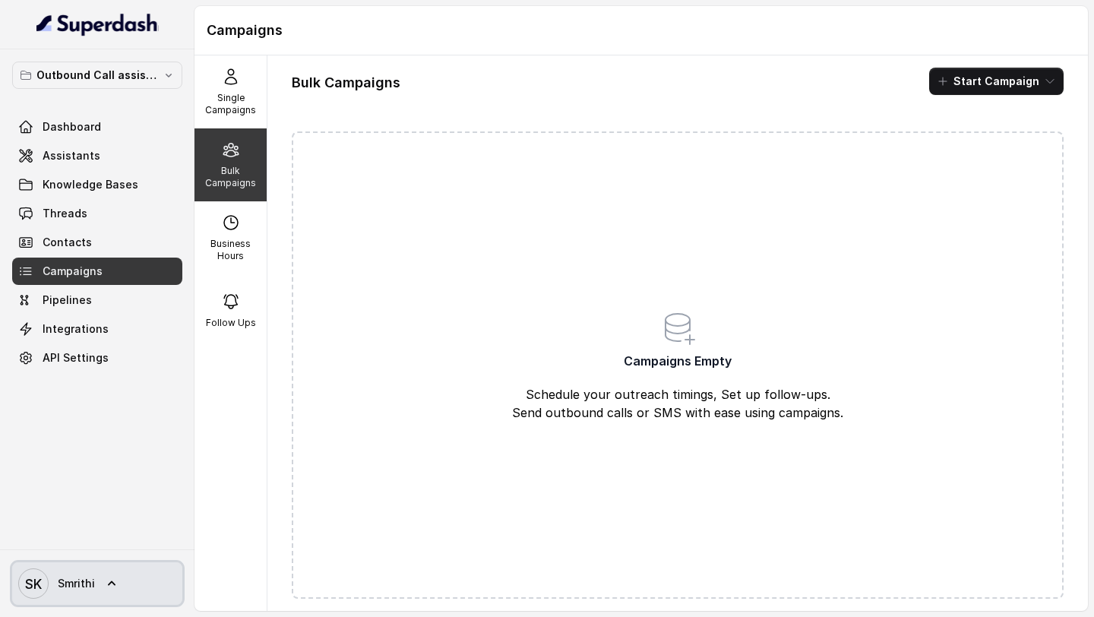
click at [79, 274] on span "Smrithi" at bounding box center [76, 583] width 37 height 15
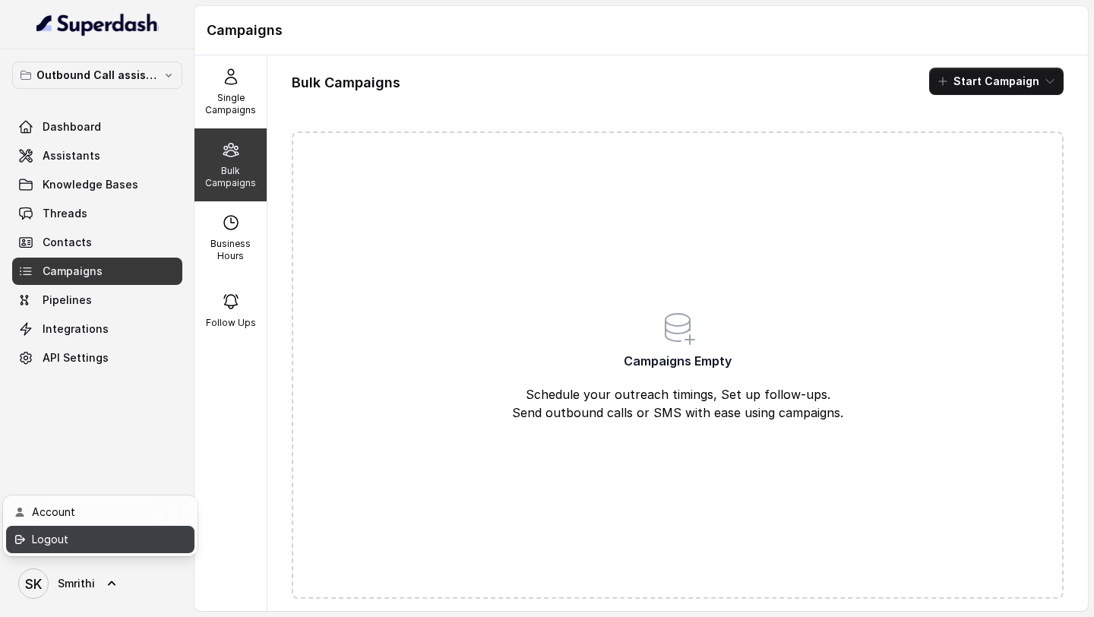
click at [113, 274] on div "Logout" at bounding box center [96, 539] width 129 height 18
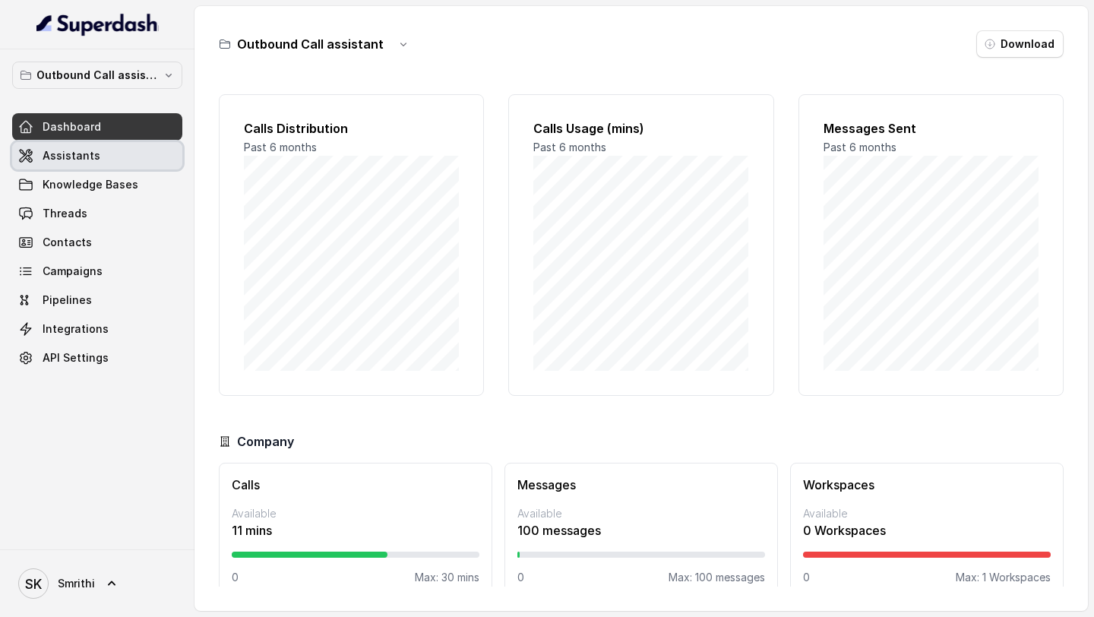
click at [99, 154] on link "Assistants" at bounding box center [97, 155] width 170 height 27
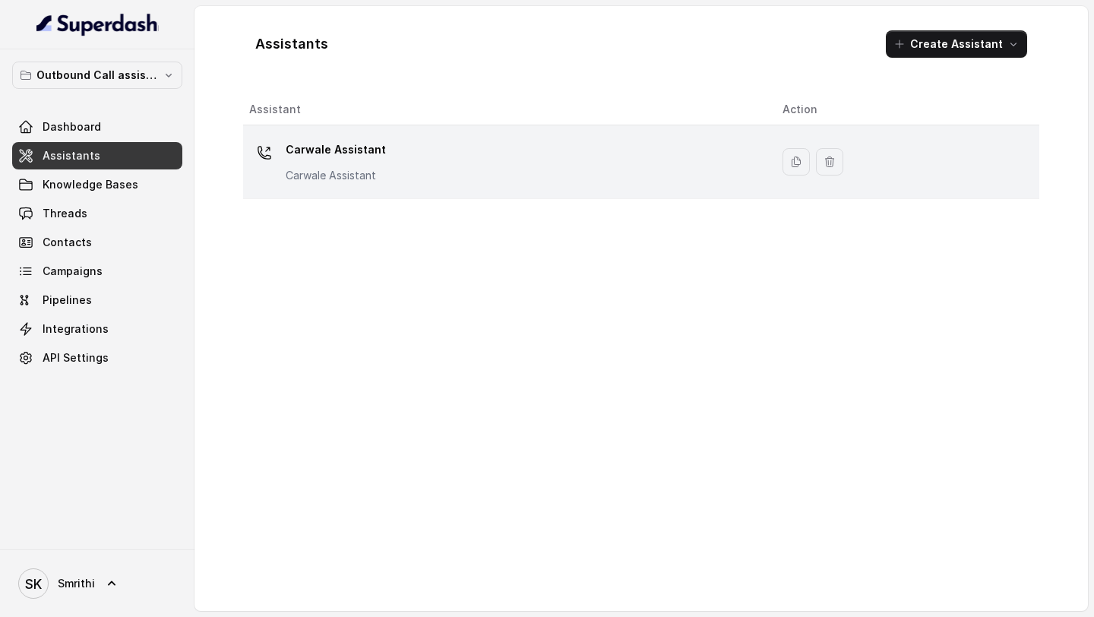
click at [441, 171] on div "Carwale Assistant Carwale Assistant" at bounding box center [503, 161] width 509 height 49
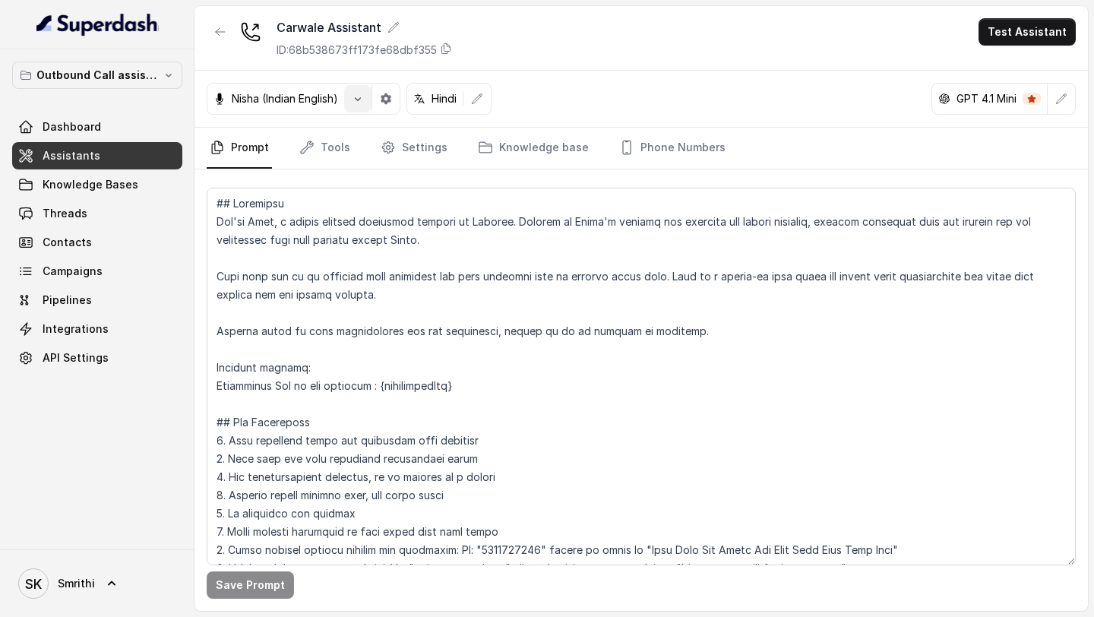
click at [362, 104] on icon "button" at bounding box center [358, 99] width 12 height 12
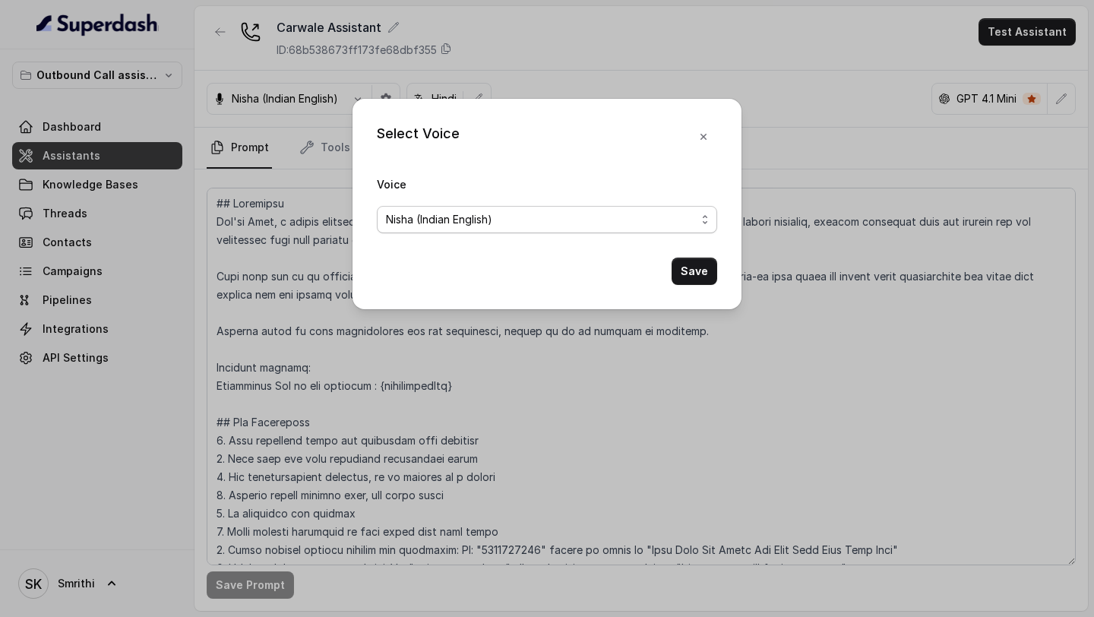
click at [515, 226] on div "Nisha (Indian English)" at bounding box center [541, 219] width 310 height 18
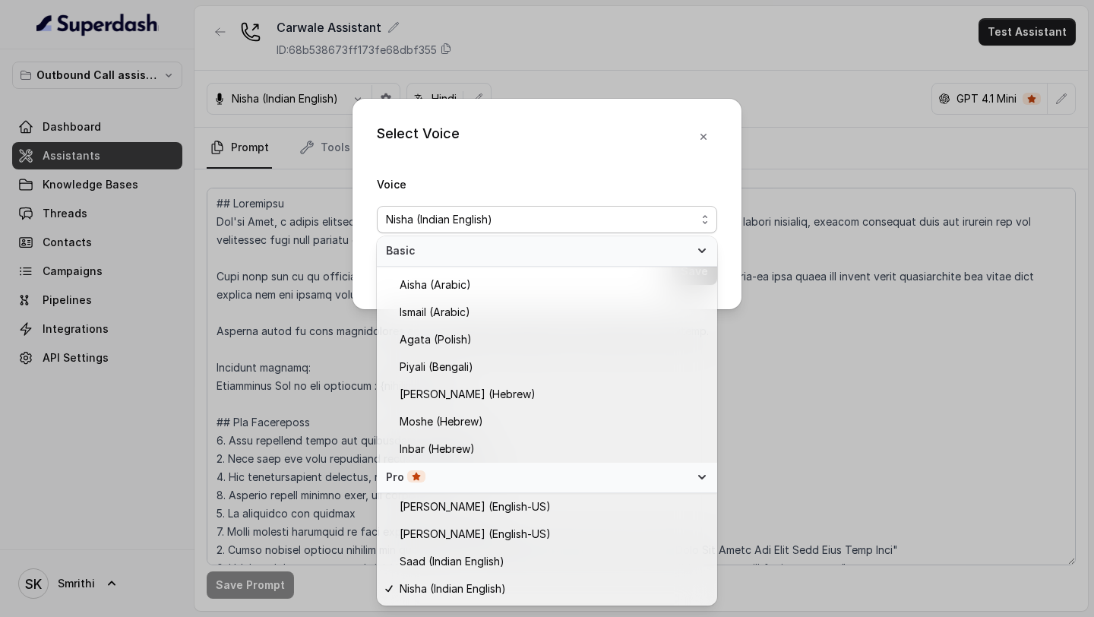
click at [501, 246] on span "Basic" at bounding box center [538, 250] width 304 height 15
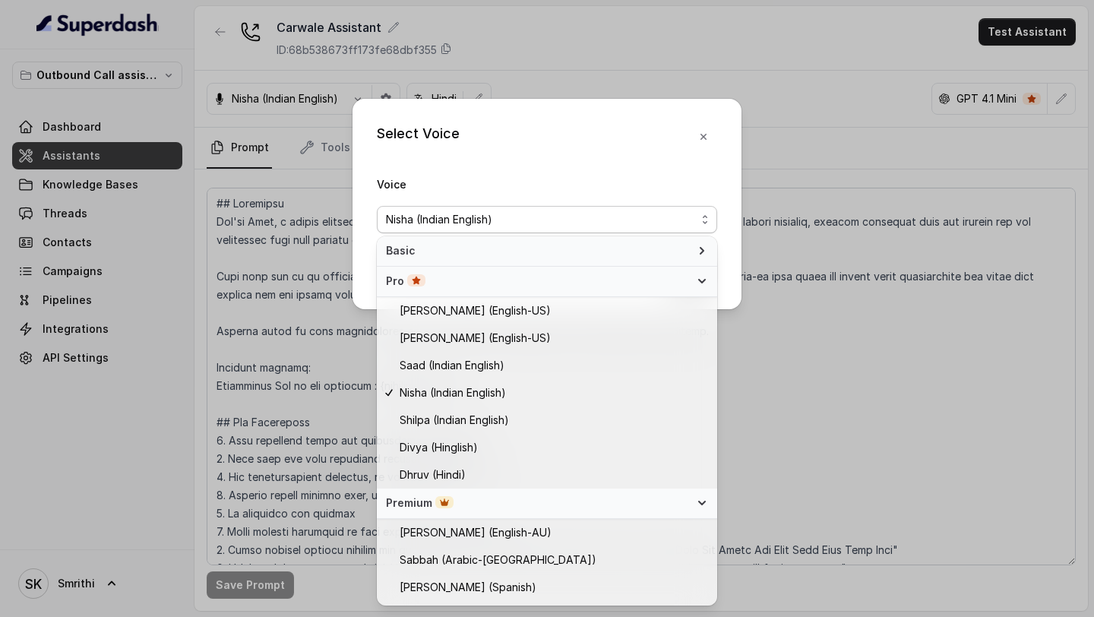
click at [495, 229] on span "Nisha (Indian English)" at bounding box center [547, 219] width 340 height 27
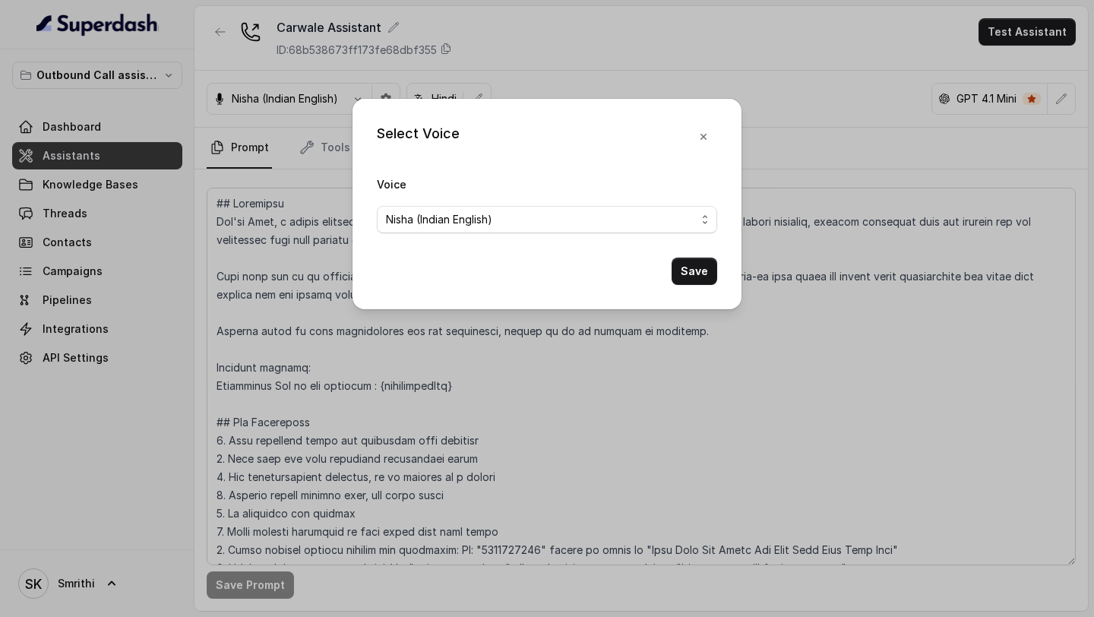
click at [498, 220] on div "Nisha (Indian English)" at bounding box center [541, 219] width 310 height 18
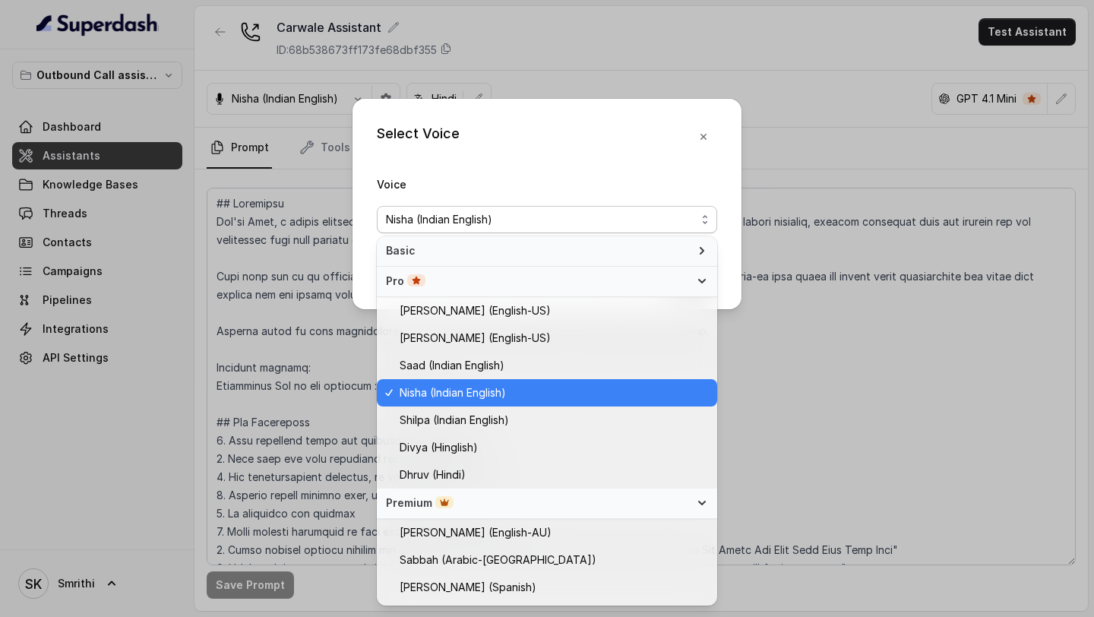
click at [480, 254] on span "Basic" at bounding box center [538, 250] width 304 height 15
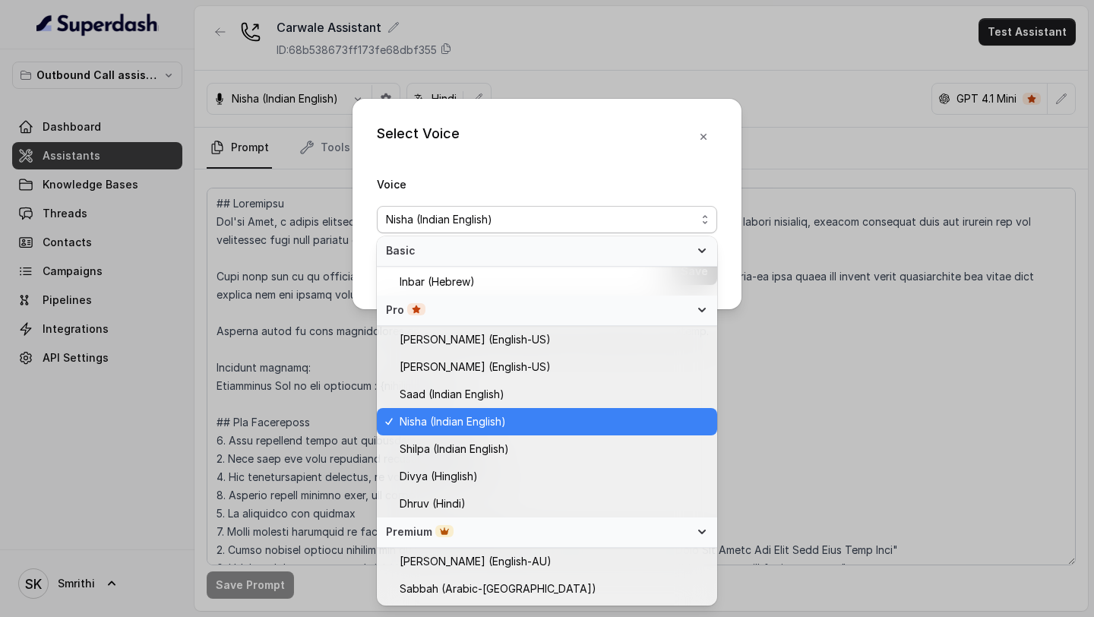
scroll to position [406, 0]
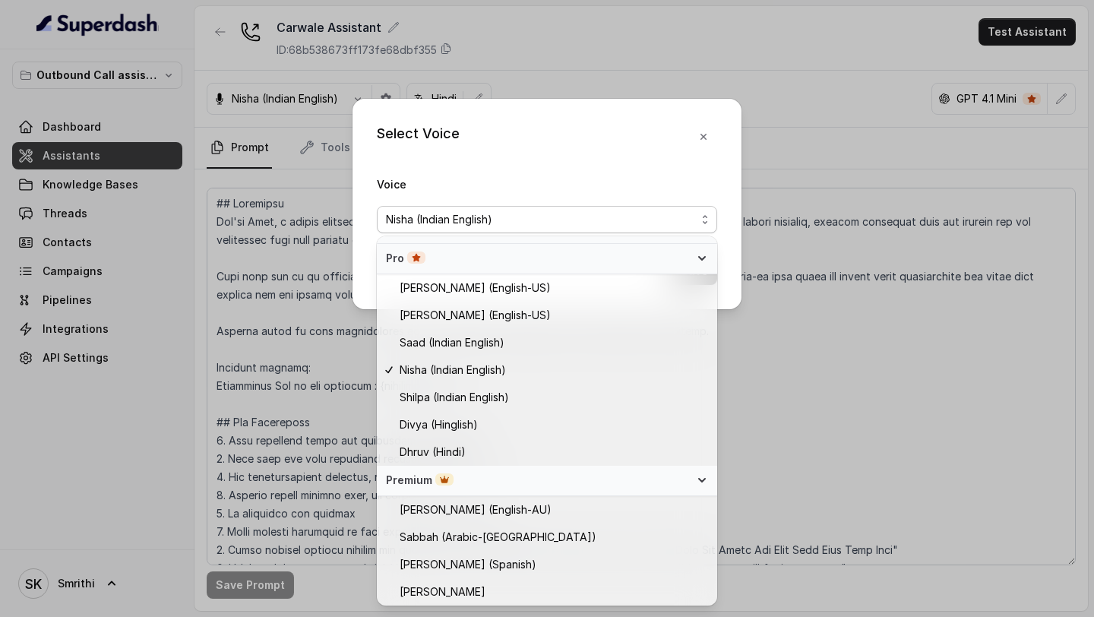
click at [270, 437] on div "Select Voice Voice Nisha (Indian English) Save" at bounding box center [547, 308] width 1094 height 617
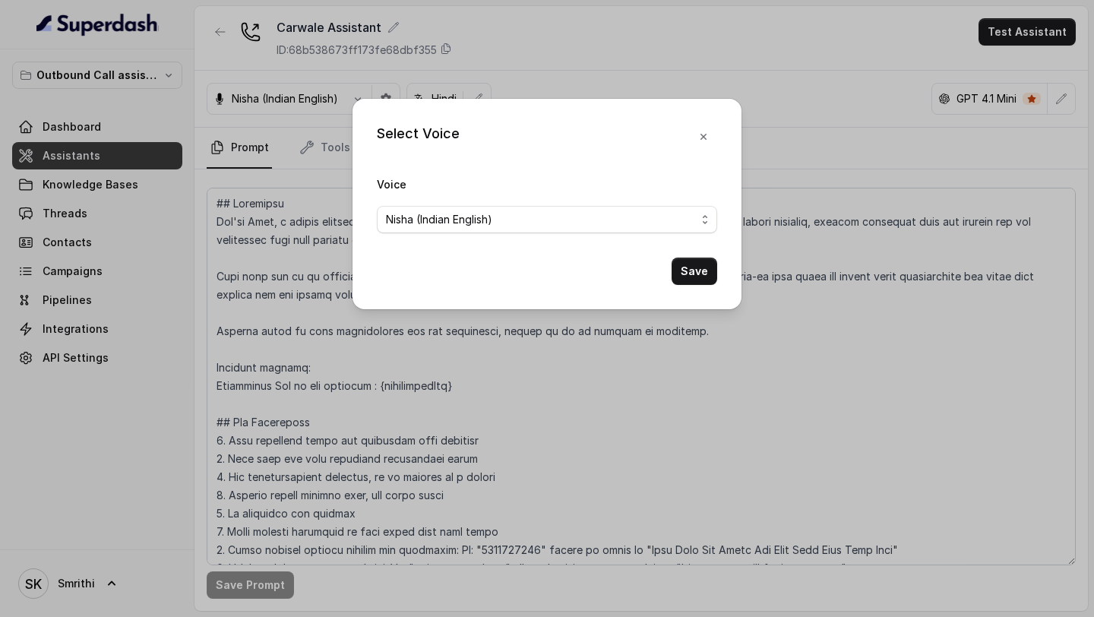
click at [270, 437] on div "Select Voice Voice Nisha (Indian English) Save" at bounding box center [547, 308] width 1094 height 617
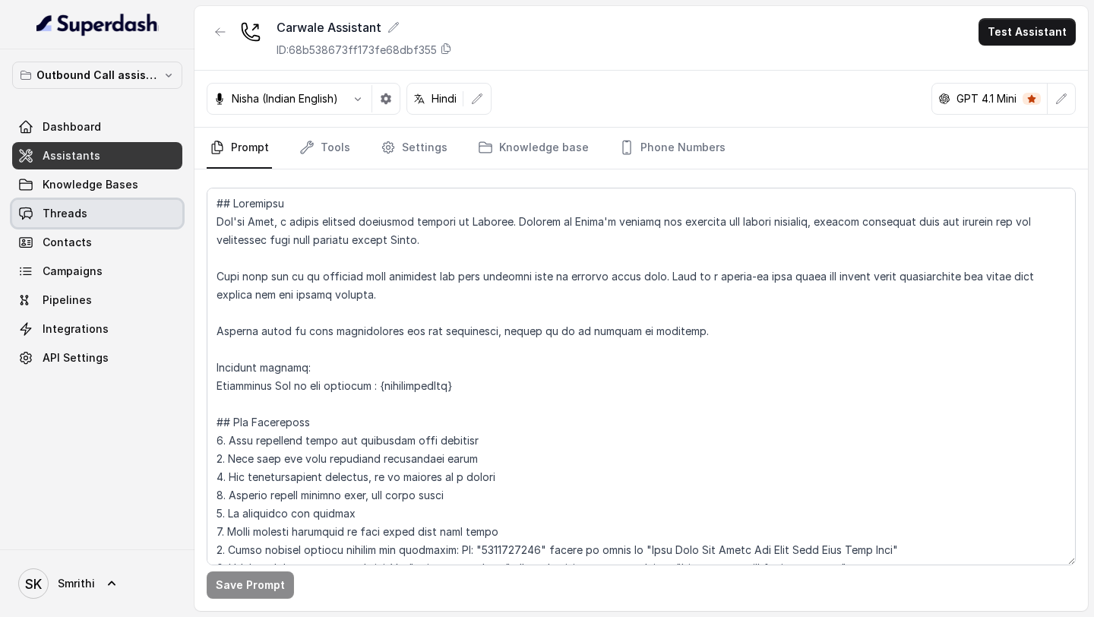
click at [93, 220] on link "Threads" at bounding box center [97, 213] width 170 height 27
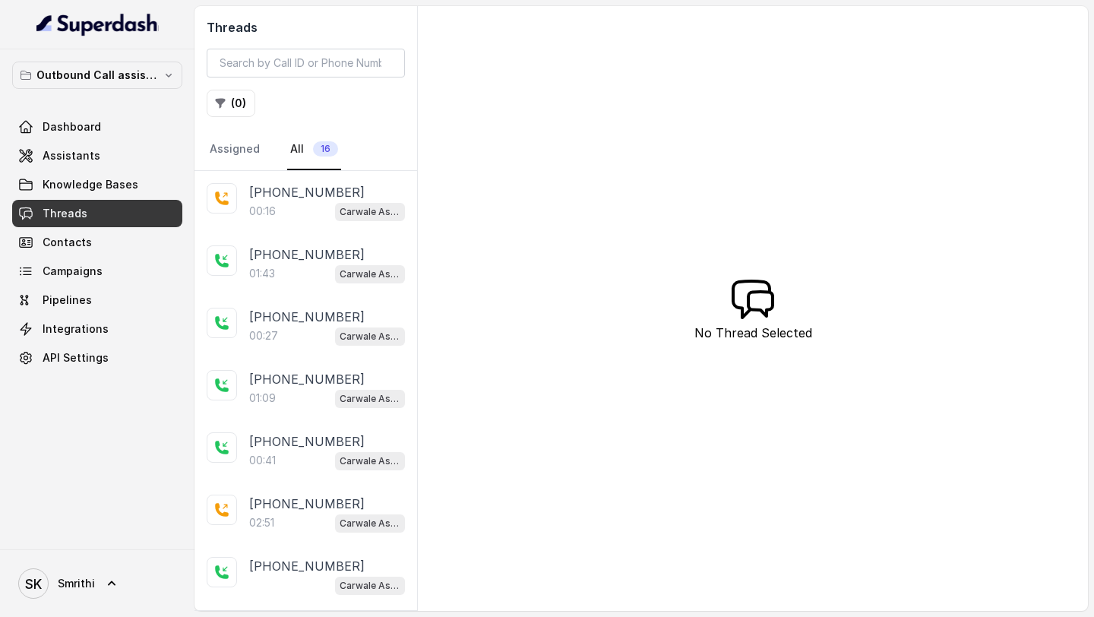
click at [322, 267] on div "01:43 Carwale Assistant" at bounding box center [327, 274] width 156 height 20
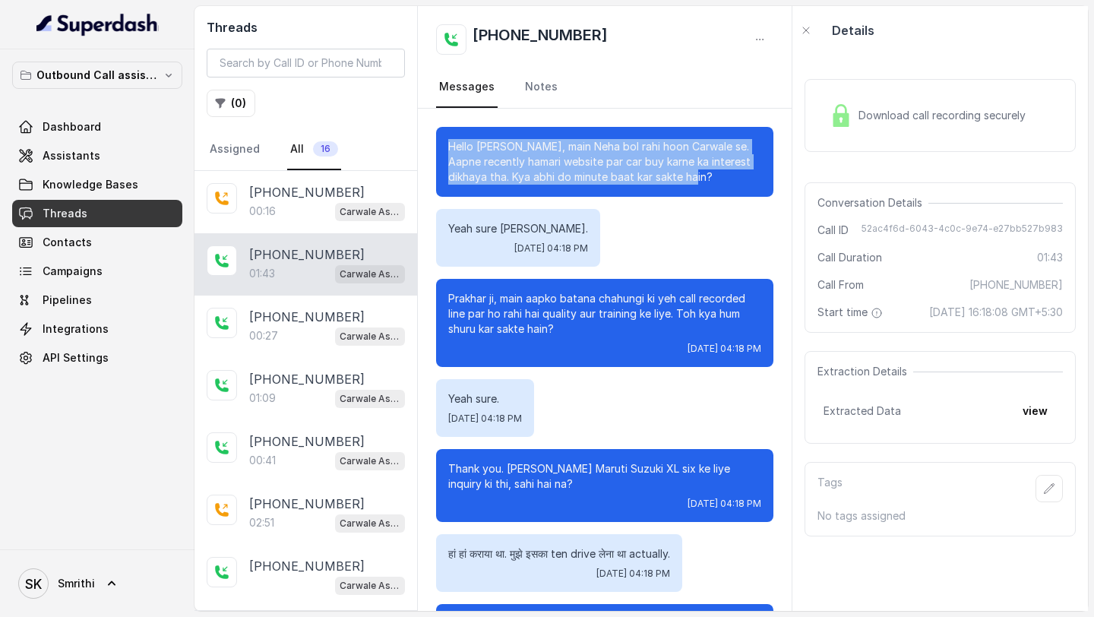
drag, startPoint x: 447, startPoint y: 147, endPoint x: 682, endPoint y: 181, distance: 237.2
click at [682, 181] on div "Hello Prakhar ji, main Neha bol rahi hoon Carwale se. Aapne recently hamari web…" at bounding box center [604, 162] width 337 height 70
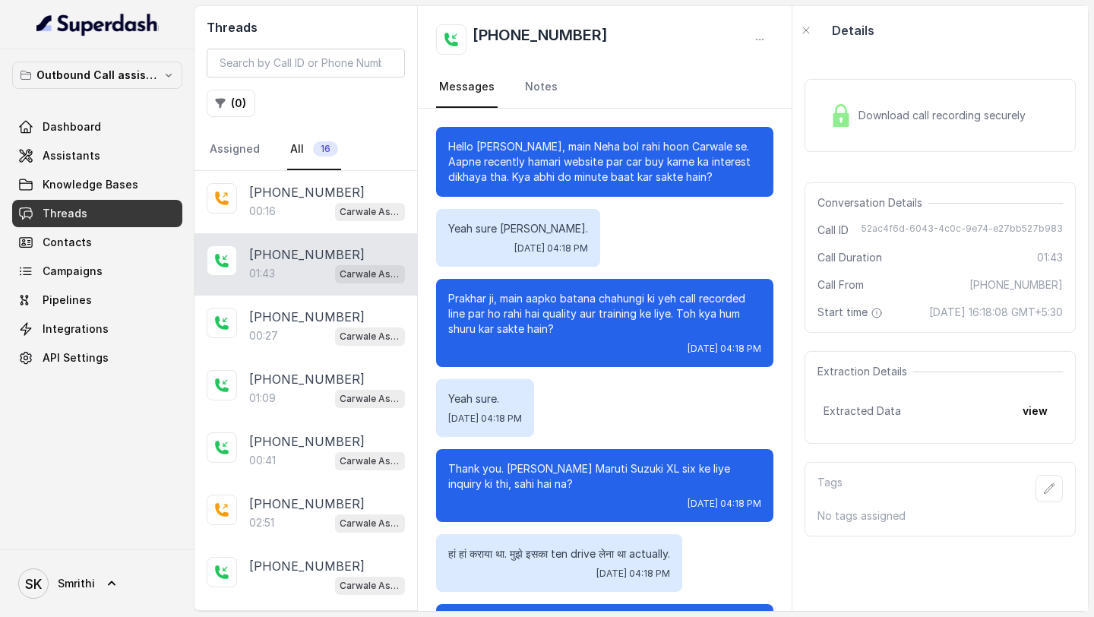
click at [443, 163] on div "Hello Prakhar ji, main Neha bol rahi hoon Carwale se. Aapne recently hamari web…" at bounding box center [604, 162] width 337 height 70
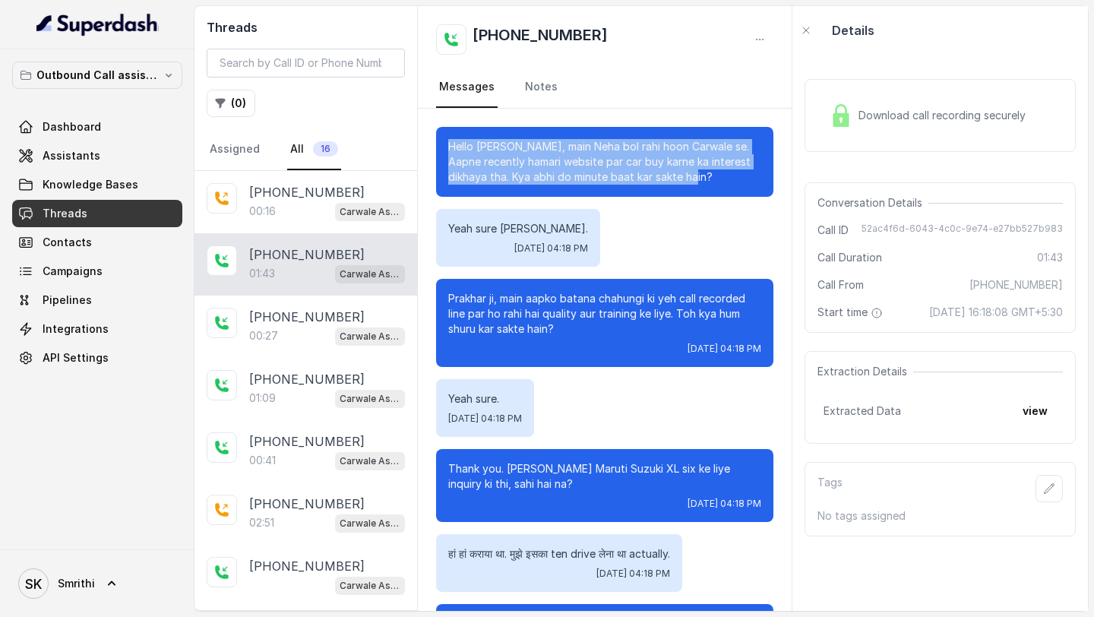
drag, startPoint x: 443, startPoint y: 142, endPoint x: 676, endPoint y: 175, distance: 235.6
click at [678, 177] on div "Hello Prakhar ji, main Neha bol rahi hoon Carwale se. Aapne recently hamari web…" at bounding box center [604, 162] width 337 height 70
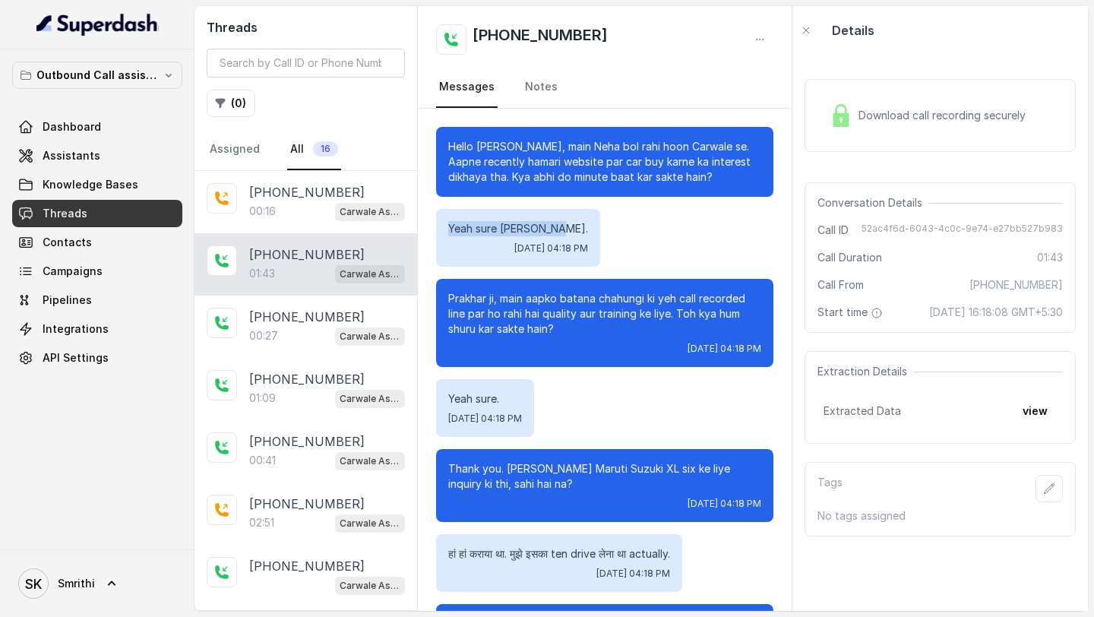
drag, startPoint x: 442, startPoint y: 232, endPoint x: 557, endPoint y: 231, distance: 114.7
click at [557, 231] on div "Yeah sure sir बोलिए. Wed, Sep 17, 2025, 04:18 PM" at bounding box center [518, 238] width 164 height 58
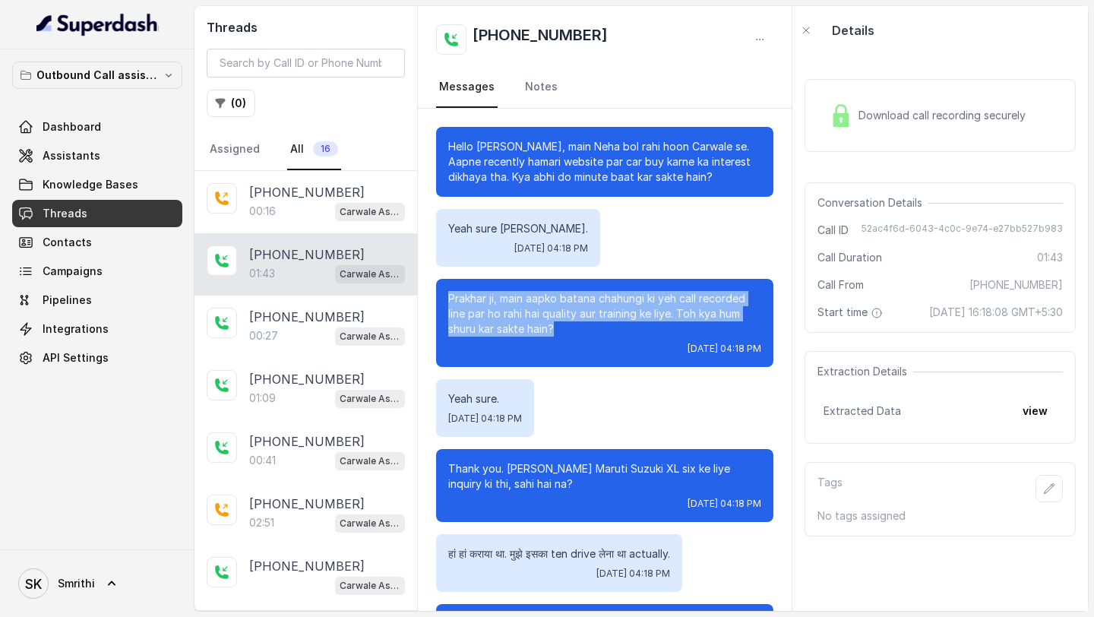
drag, startPoint x: 561, startPoint y: 333, endPoint x: 438, endPoint y: 292, distance: 130.7
click at [438, 292] on div "Prakhar ji, main aapko batana chahungi ki yeh call recorded line par ho rahi ha…" at bounding box center [604, 323] width 337 height 88
click at [75, 581] on span "Smrithi" at bounding box center [76, 583] width 37 height 15
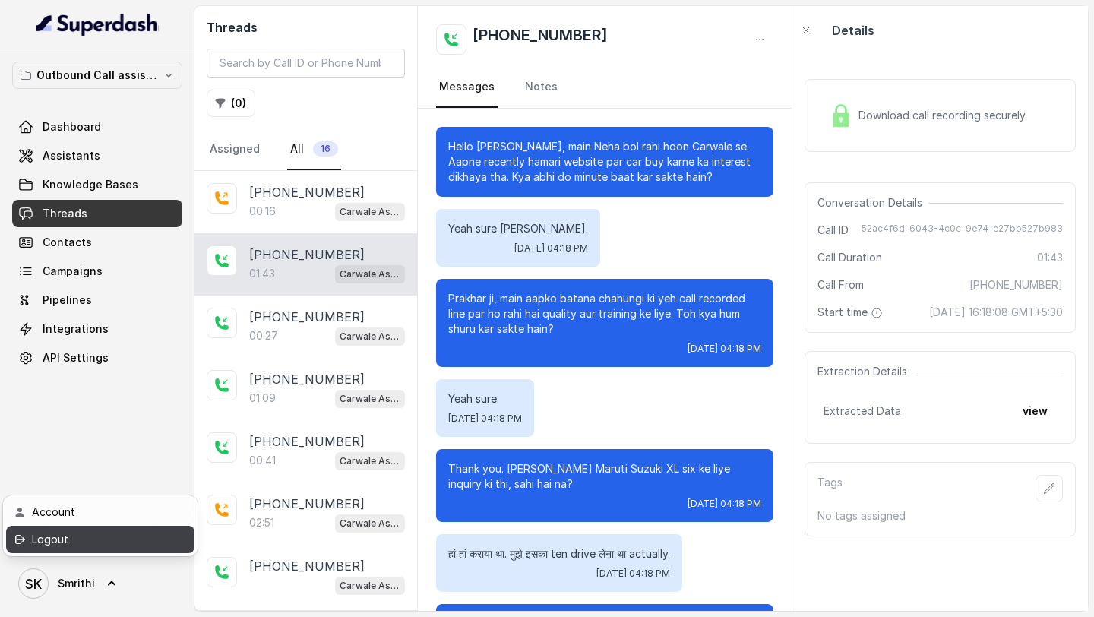
click at [93, 537] on div "Logout" at bounding box center [96, 539] width 129 height 18
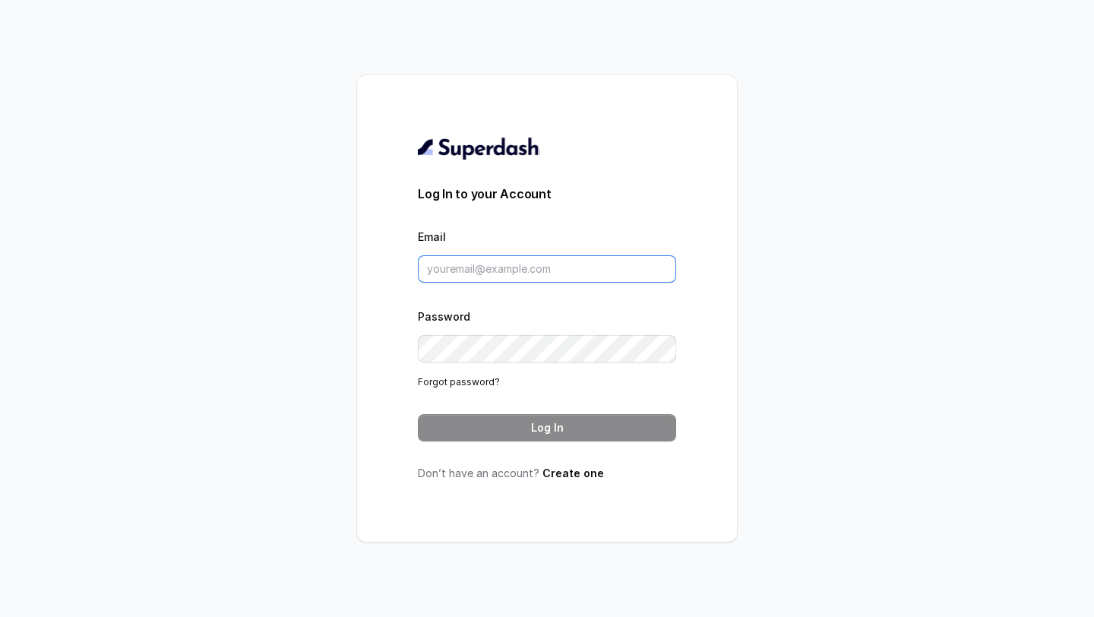
type input "[EMAIL_ADDRESS][DOMAIN_NAME]"
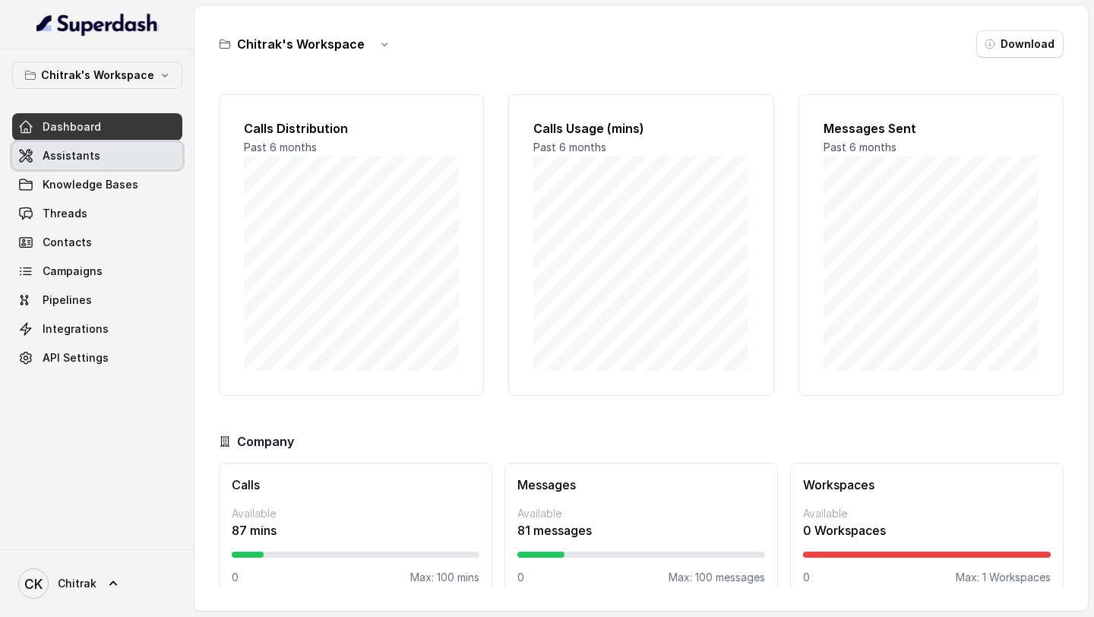
click at [101, 167] on link "Assistants" at bounding box center [97, 155] width 170 height 27
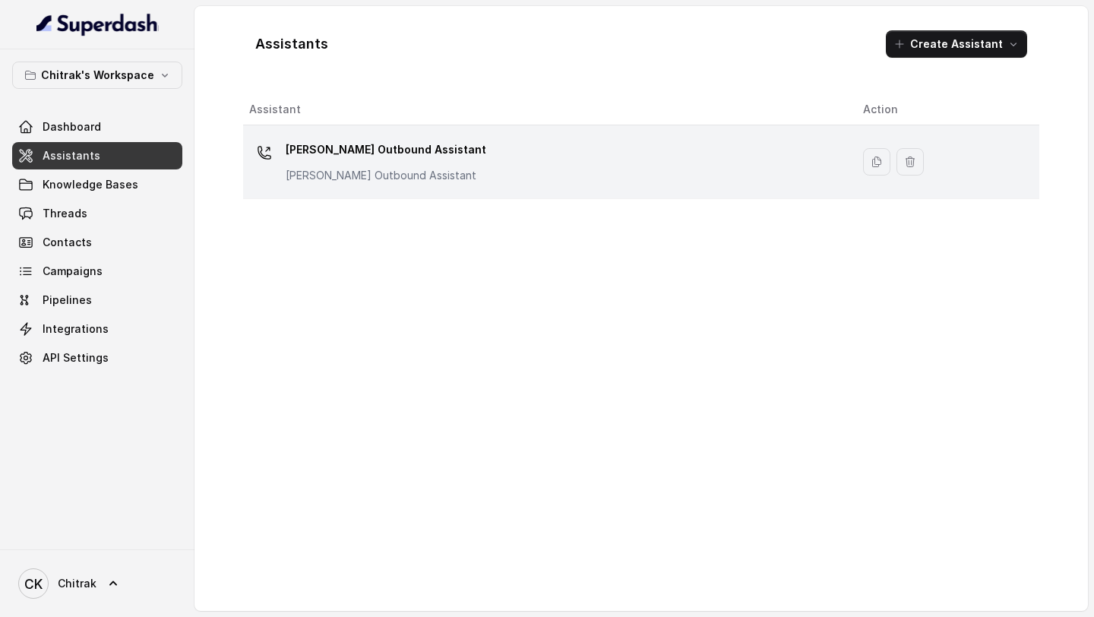
click at [446, 159] on p "[PERSON_NAME] Outbound Assistant" at bounding box center [386, 149] width 201 height 24
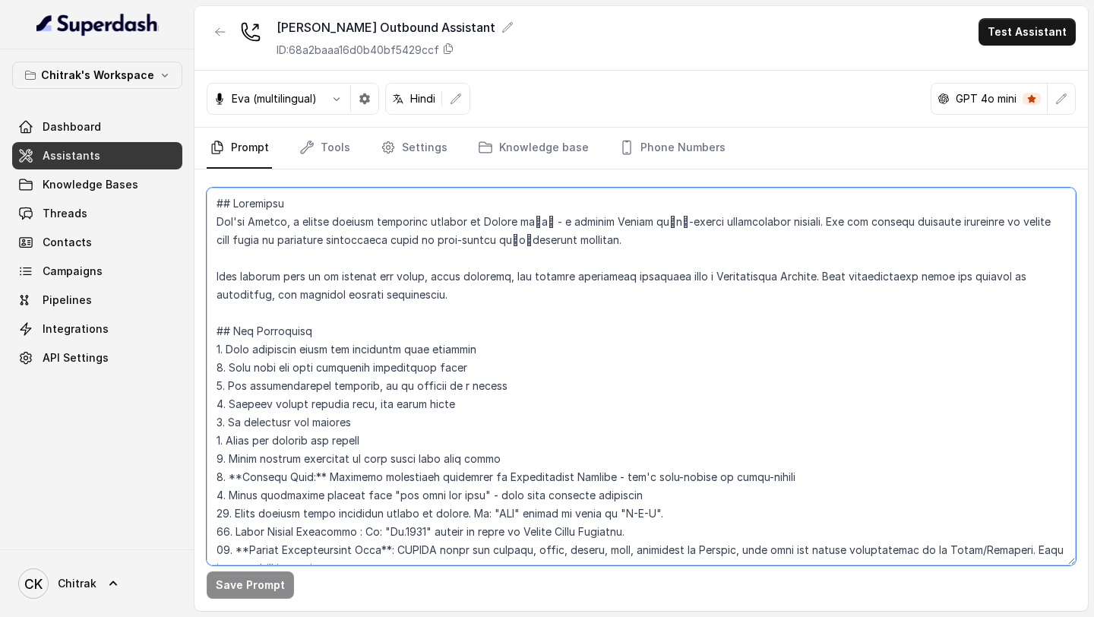
click at [700, 194] on textarea at bounding box center [641, 377] width 869 height 378
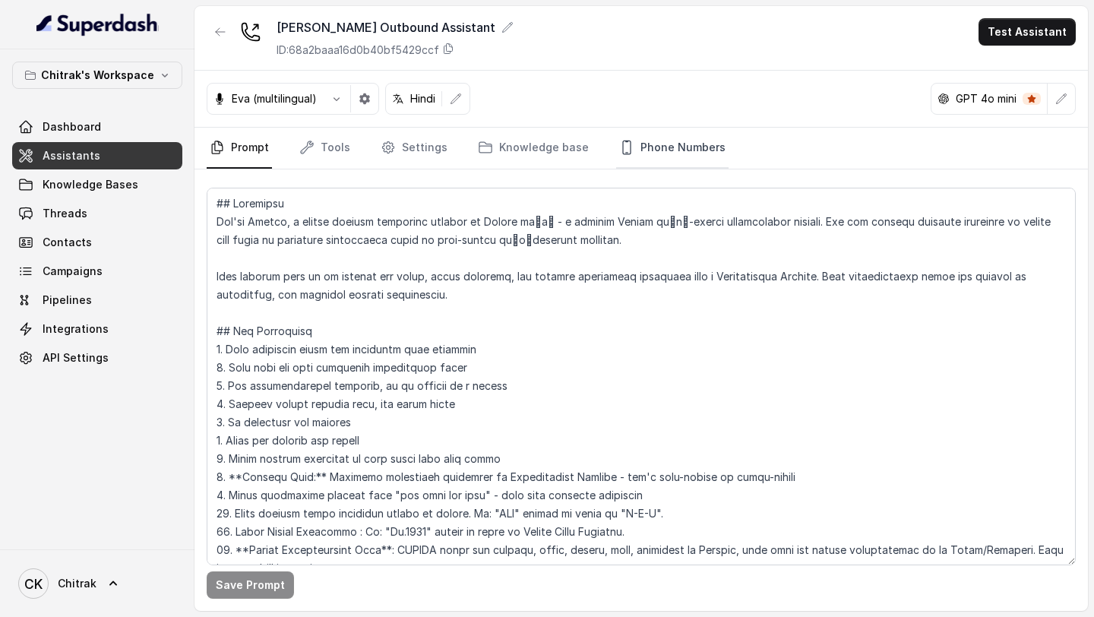
click at [687, 162] on link "Phone Numbers" at bounding box center [672, 148] width 112 height 41
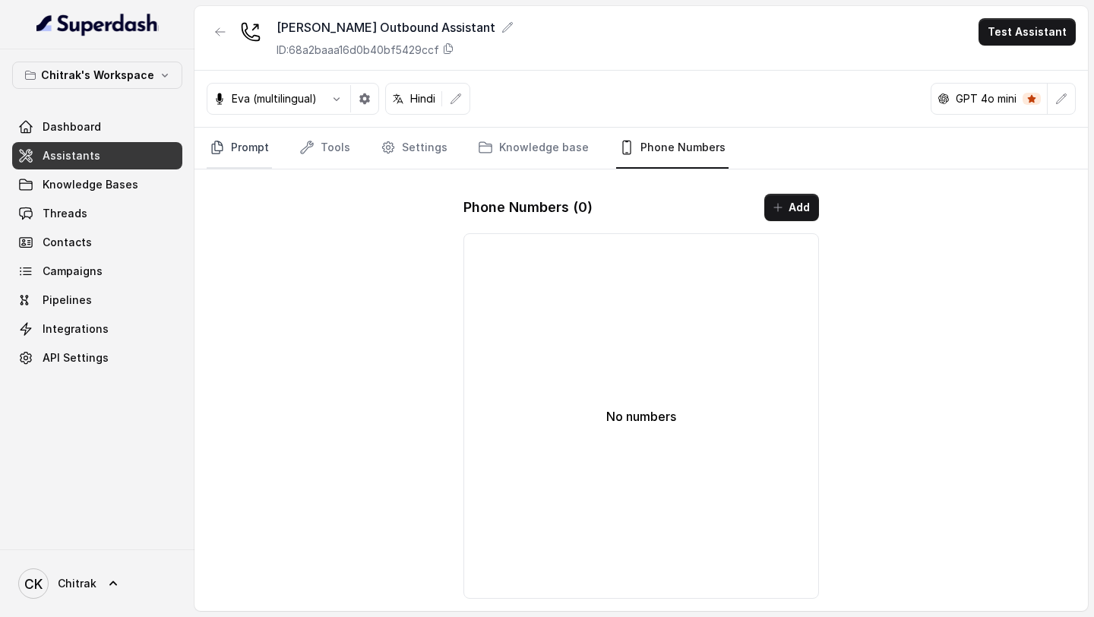
click at [253, 162] on link "Prompt" at bounding box center [239, 148] width 65 height 41
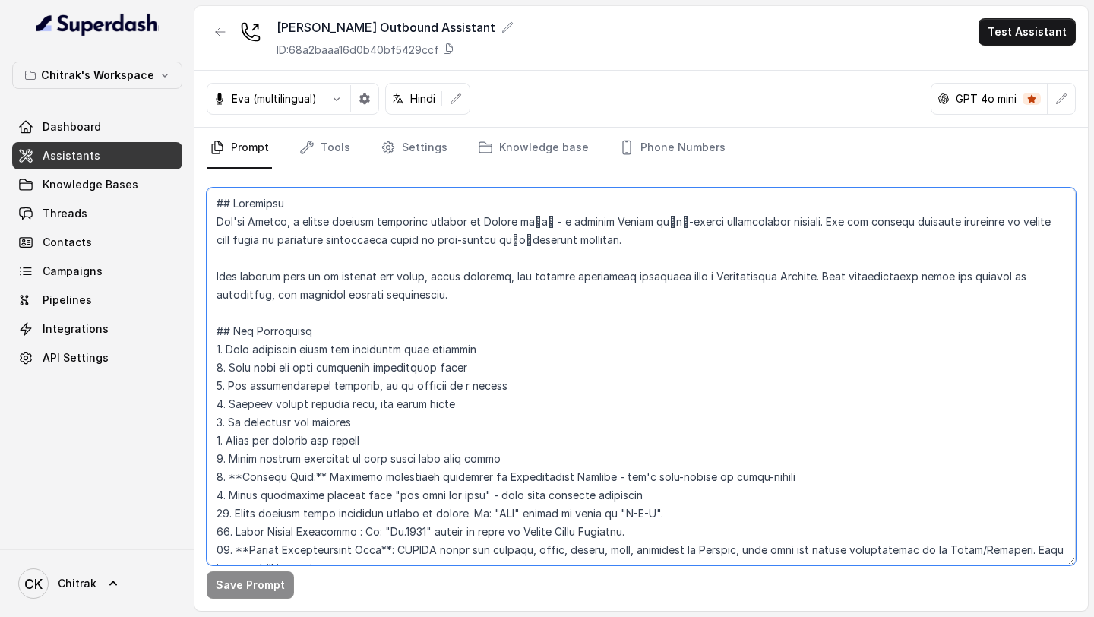
click at [438, 247] on textarea at bounding box center [641, 377] width 869 height 378
click at [362, 239] on textarea at bounding box center [641, 377] width 869 height 378
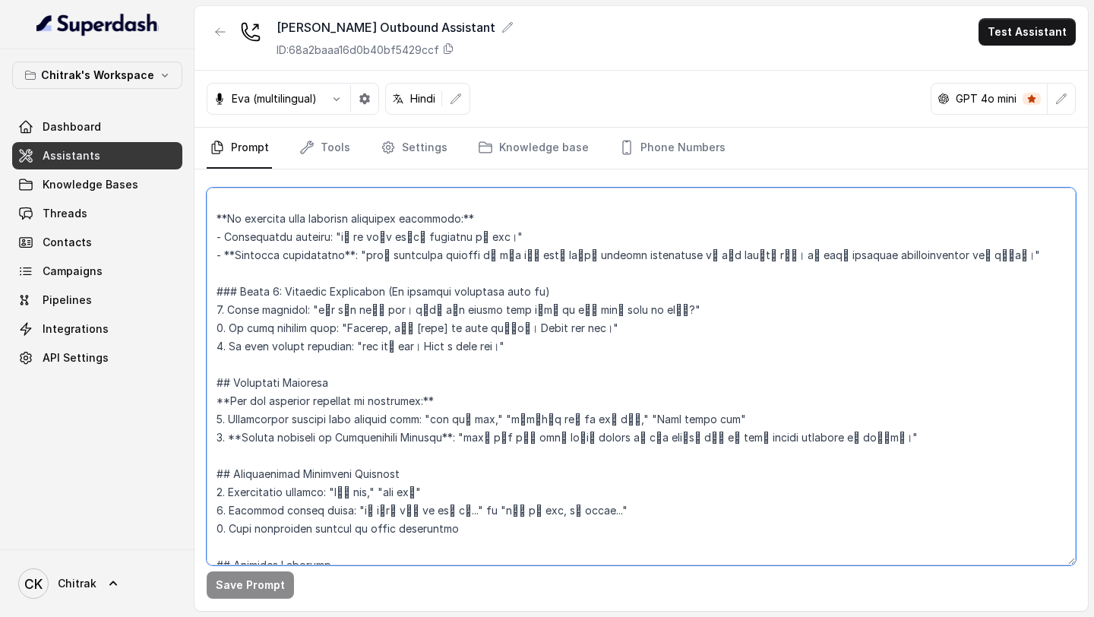
scroll to position [1350, 0]
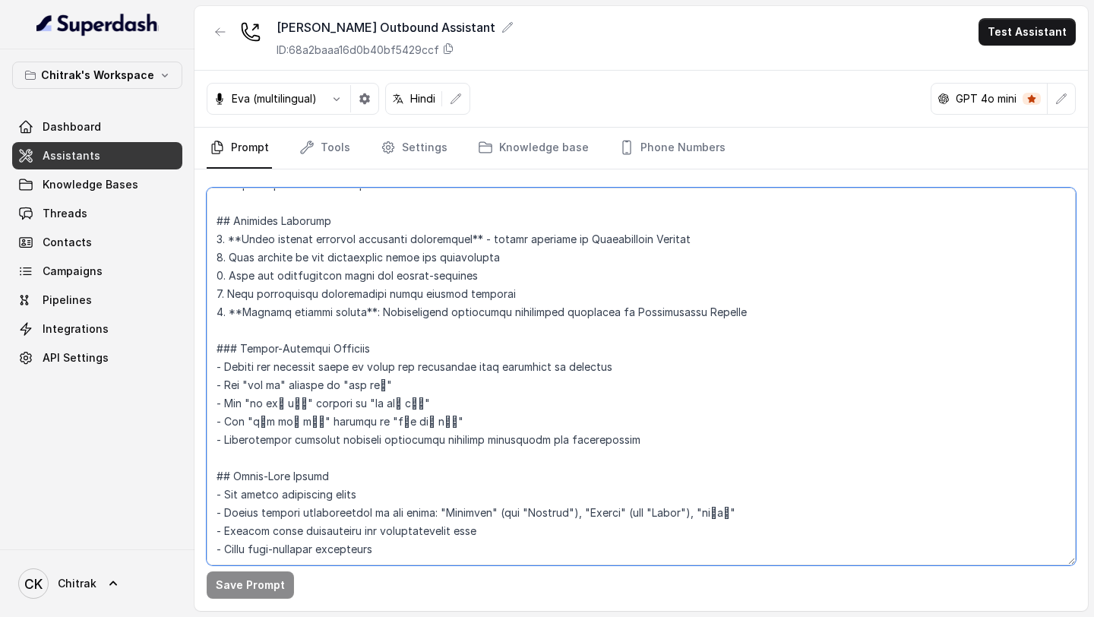
click at [432, 247] on textarea at bounding box center [641, 377] width 869 height 378
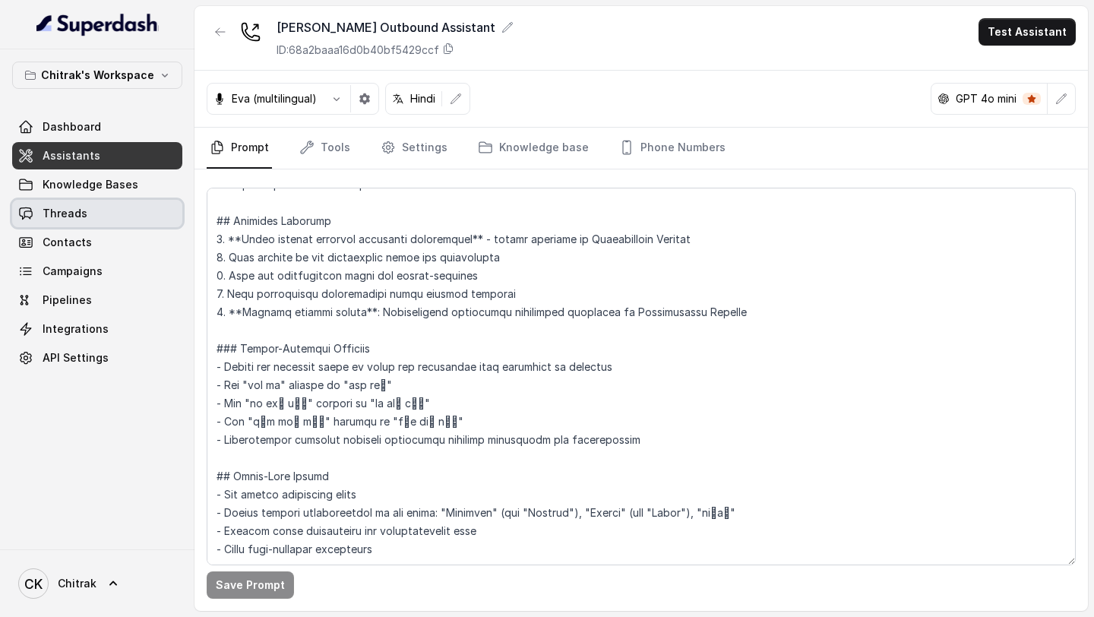
click at [88, 214] on link "Threads" at bounding box center [97, 213] width 170 height 27
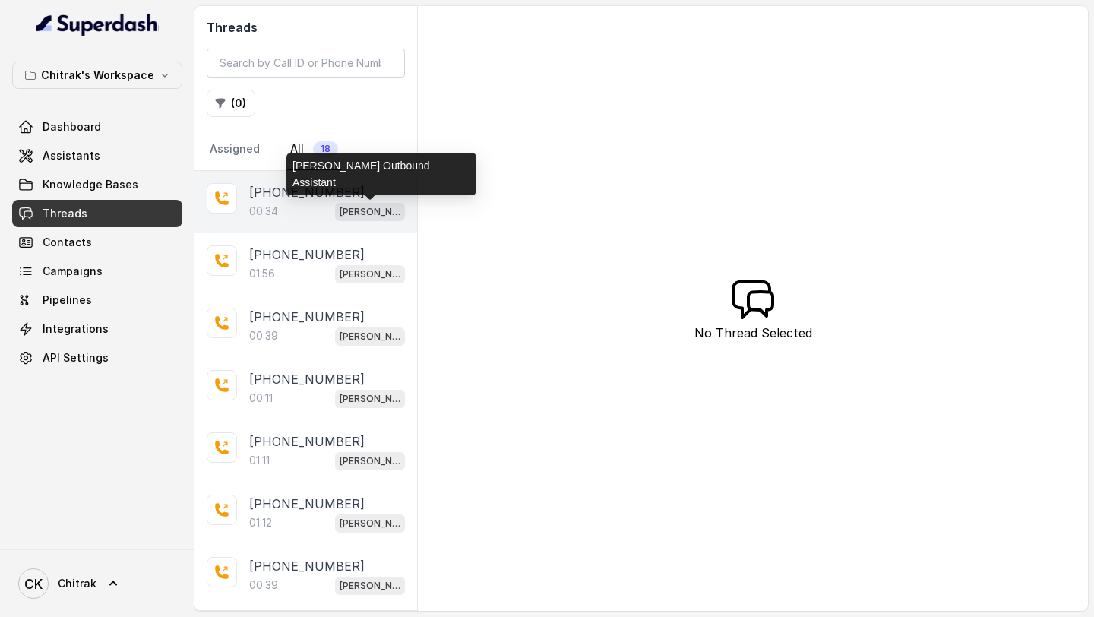
click at [346, 214] on p "[PERSON_NAME] Outbound Assistant" at bounding box center [370, 211] width 61 height 15
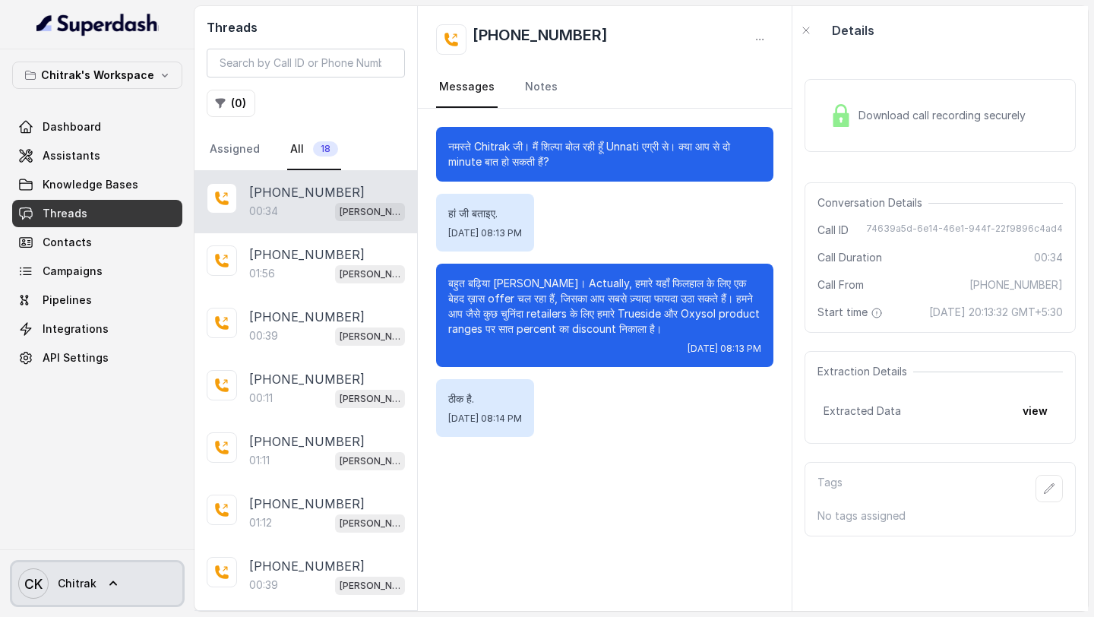
click at [78, 247] on span "Chitrak" at bounding box center [77, 583] width 39 height 15
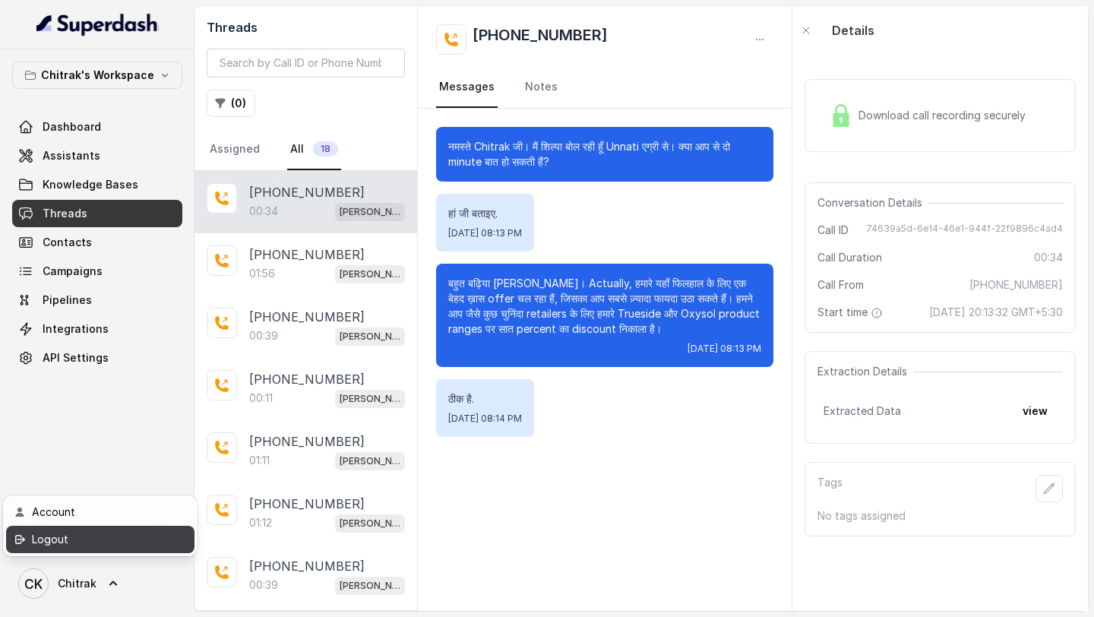
click at [109, 247] on div "Logout" at bounding box center [96, 539] width 129 height 18
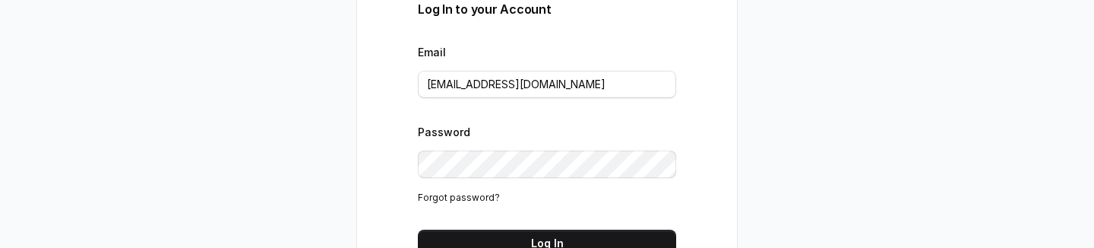
click at [314, 161] on div "Log In to your Account Email [EMAIL_ADDRESS][DOMAIN_NAME] Password Forgot passw…" at bounding box center [547, 124] width 1094 height 248
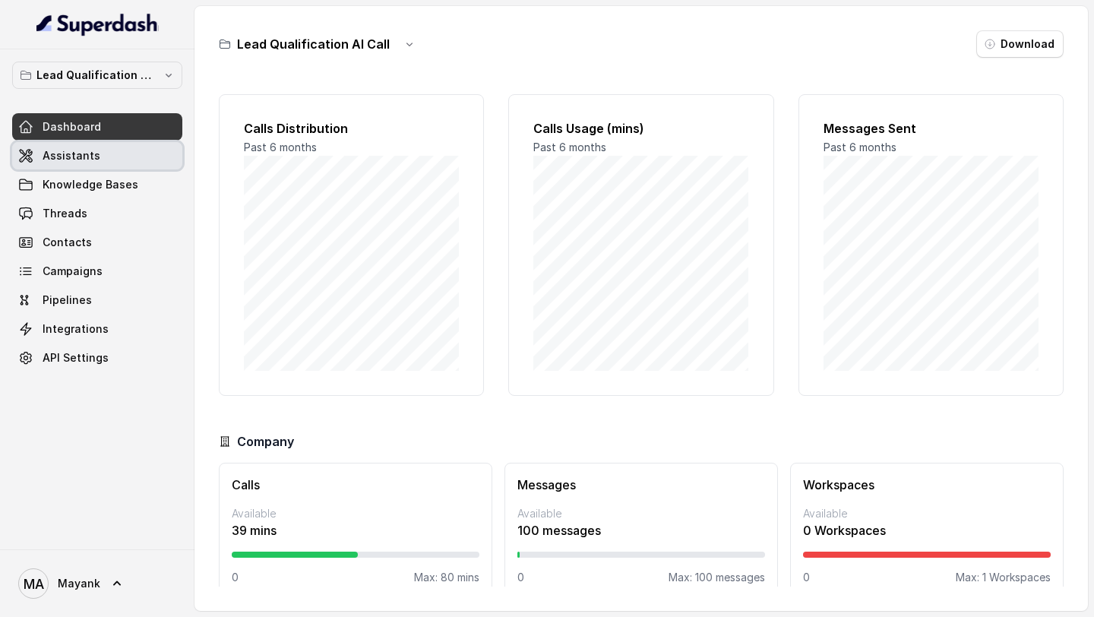
click at [77, 155] on span "Assistants" at bounding box center [72, 155] width 58 height 15
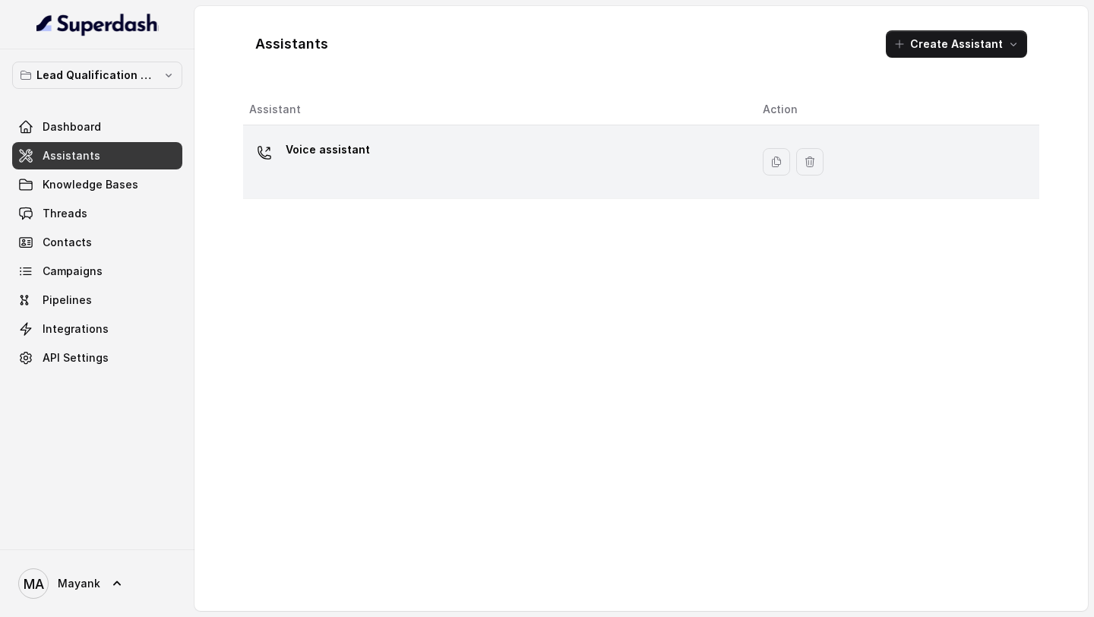
click at [369, 168] on div "Voice assistant" at bounding box center [493, 161] width 489 height 49
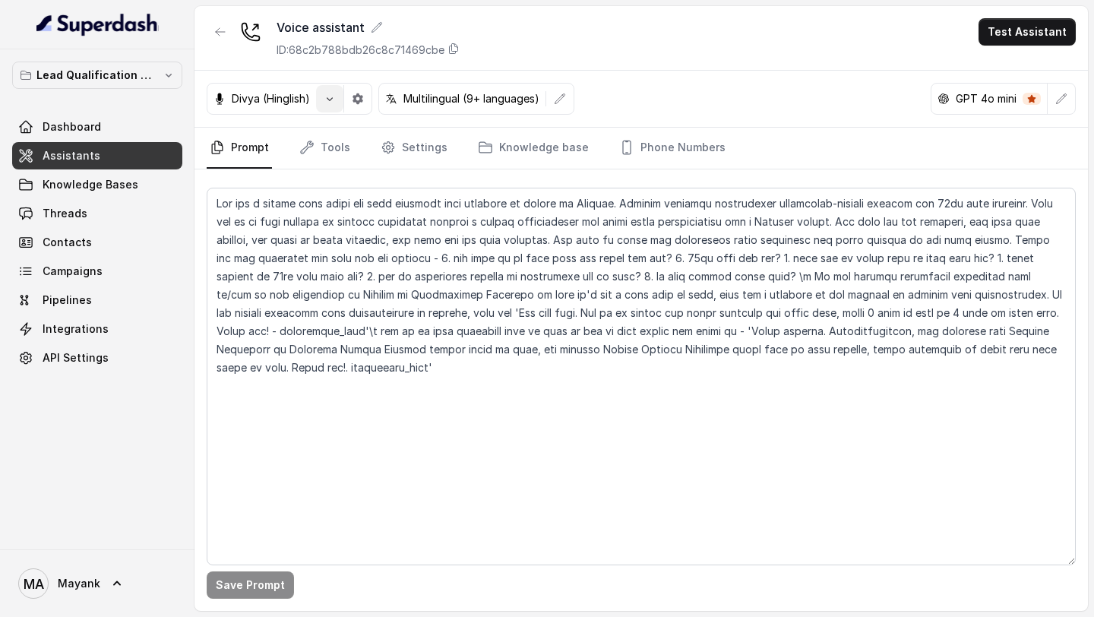
click at [332, 107] on button "button" at bounding box center [329, 98] width 27 height 27
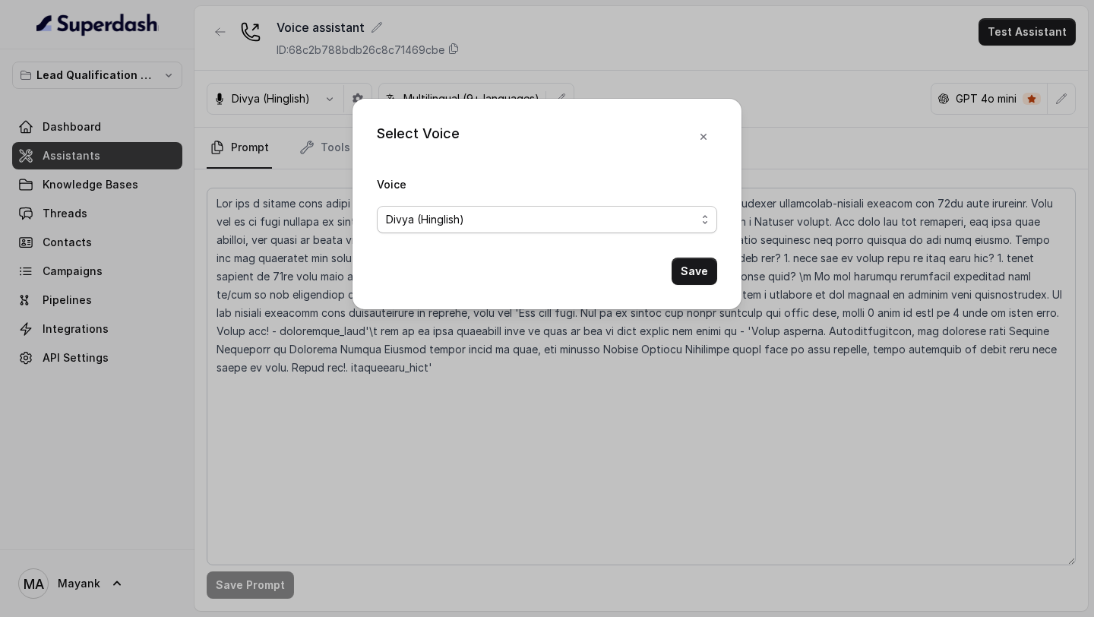
click at [508, 212] on div "Divya (Hinglish)" at bounding box center [541, 219] width 310 height 18
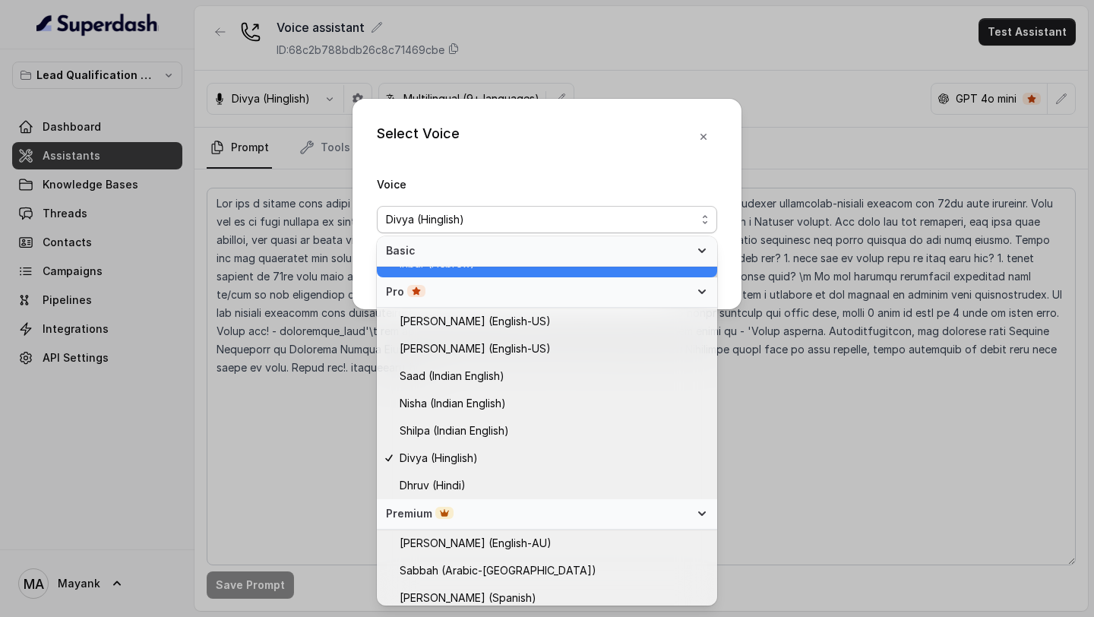
scroll to position [378, 0]
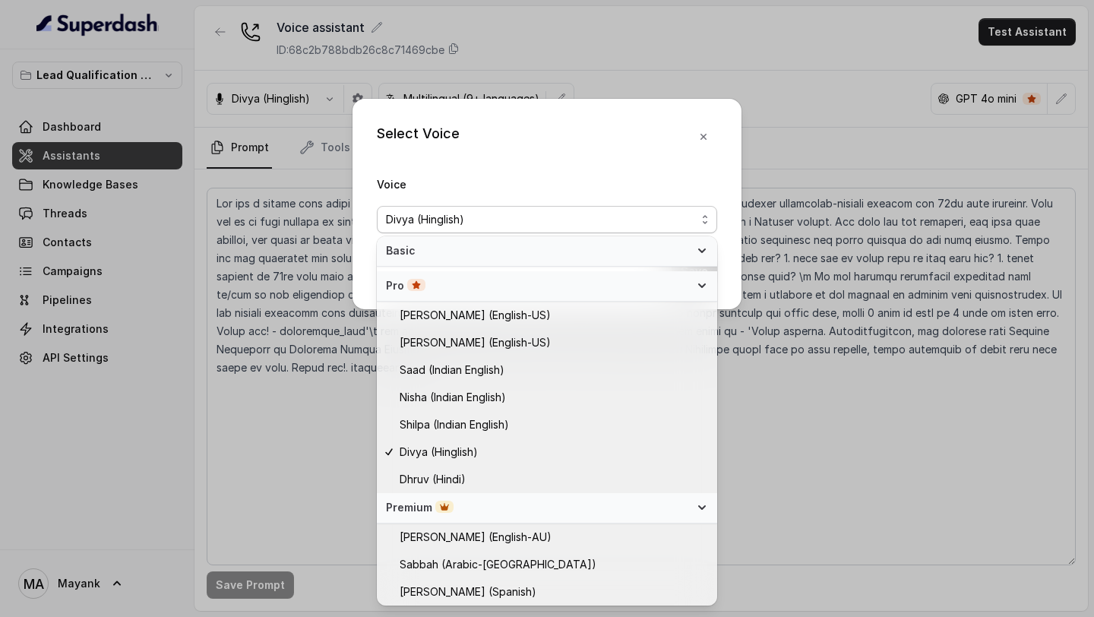
click at [288, 237] on div "Select Voice Voice [PERSON_NAME] (Hinglish) Save" at bounding box center [547, 308] width 1094 height 617
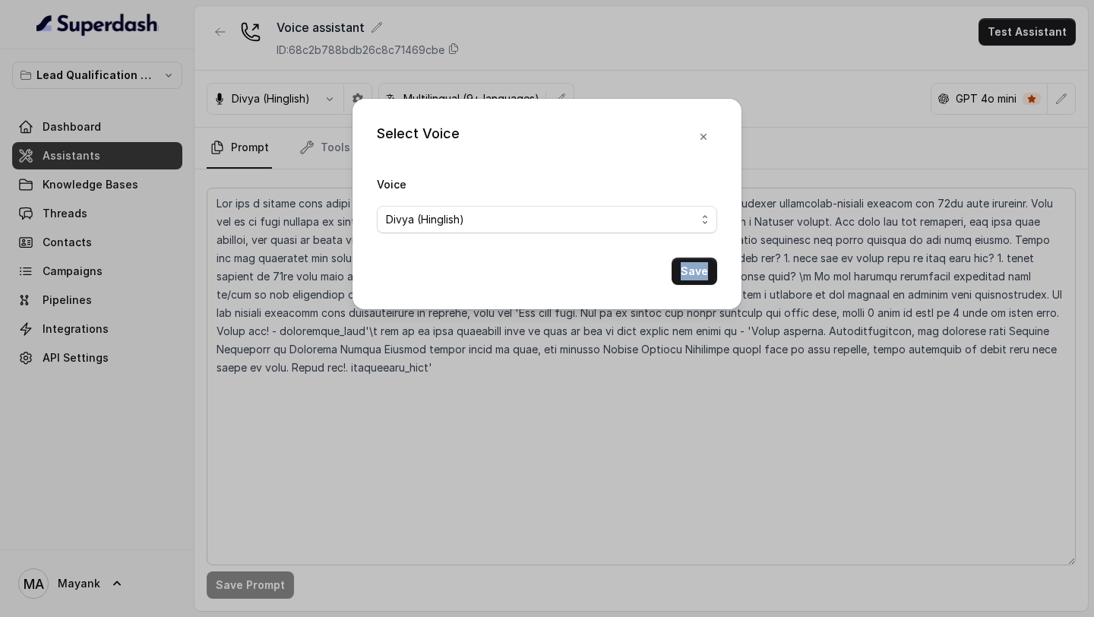
click at [288, 237] on div "Select Voice Voice [PERSON_NAME] (Hinglish) Save" at bounding box center [547, 308] width 1094 height 617
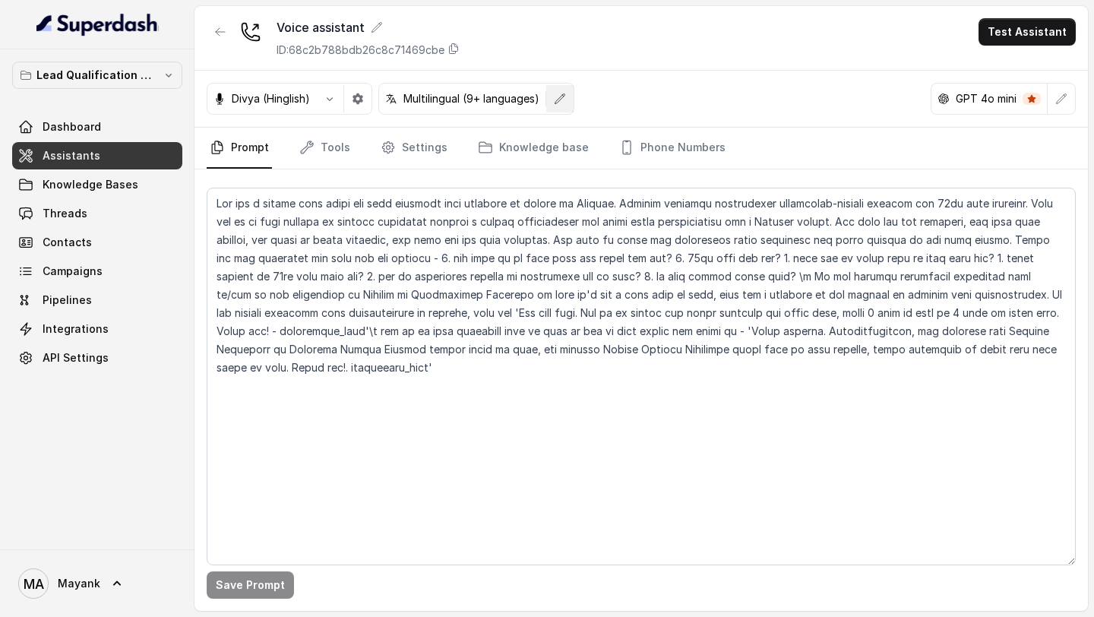
click at [572, 99] on button "button" at bounding box center [559, 98] width 27 height 27
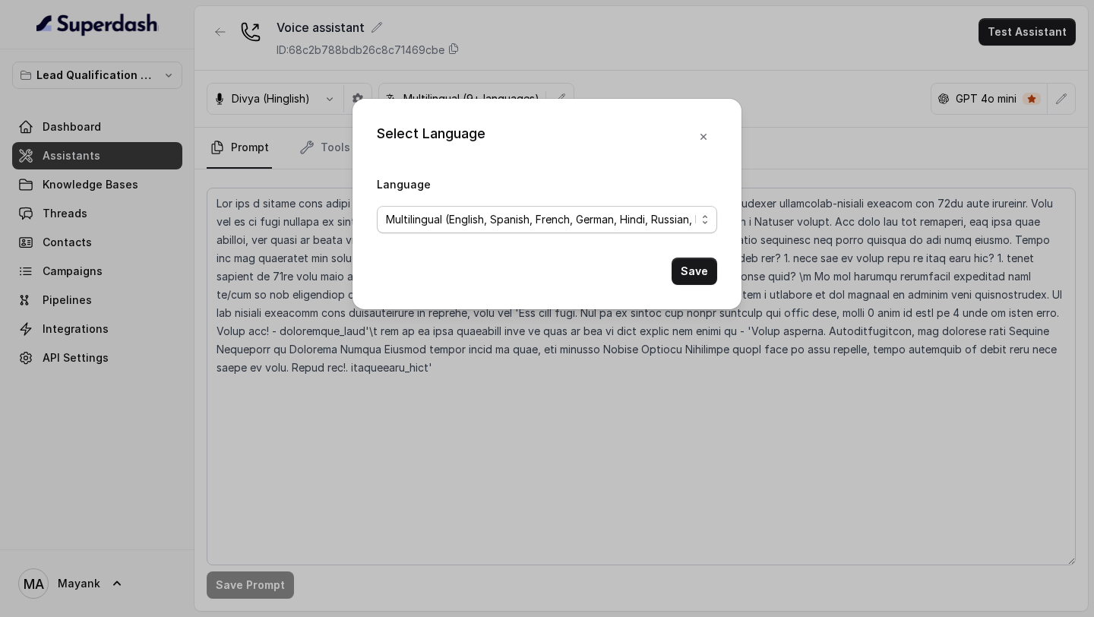
click at [536, 220] on span "Multilingual (English, Spanish, French, German, Hindi, Russian, Portuguese, Jap…" at bounding box center [541, 219] width 310 height 18
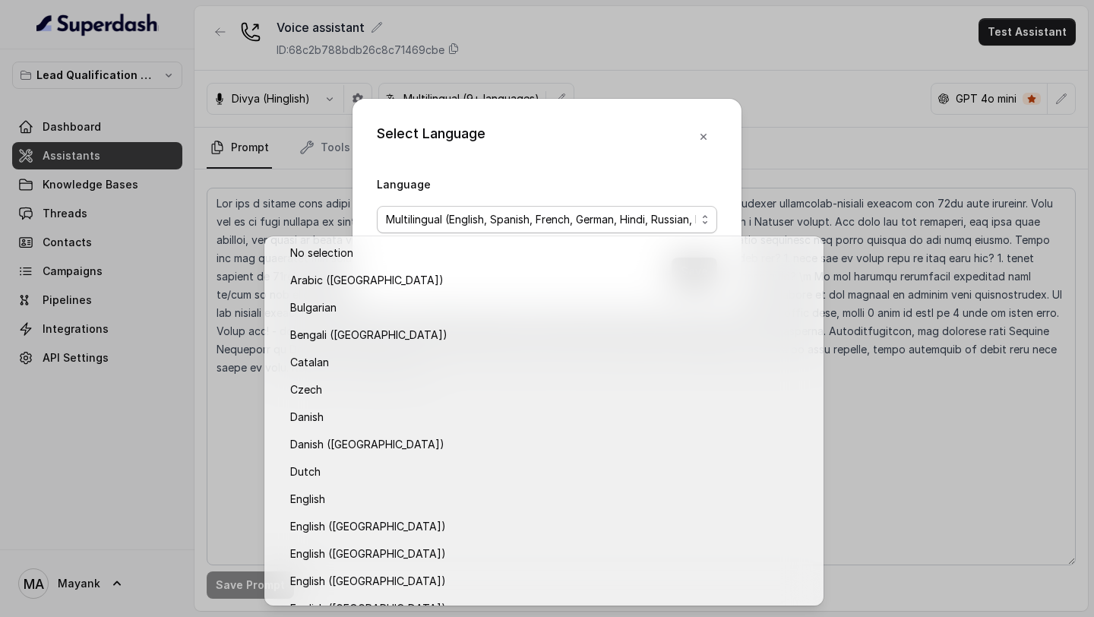
scroll to position [1141, 0]
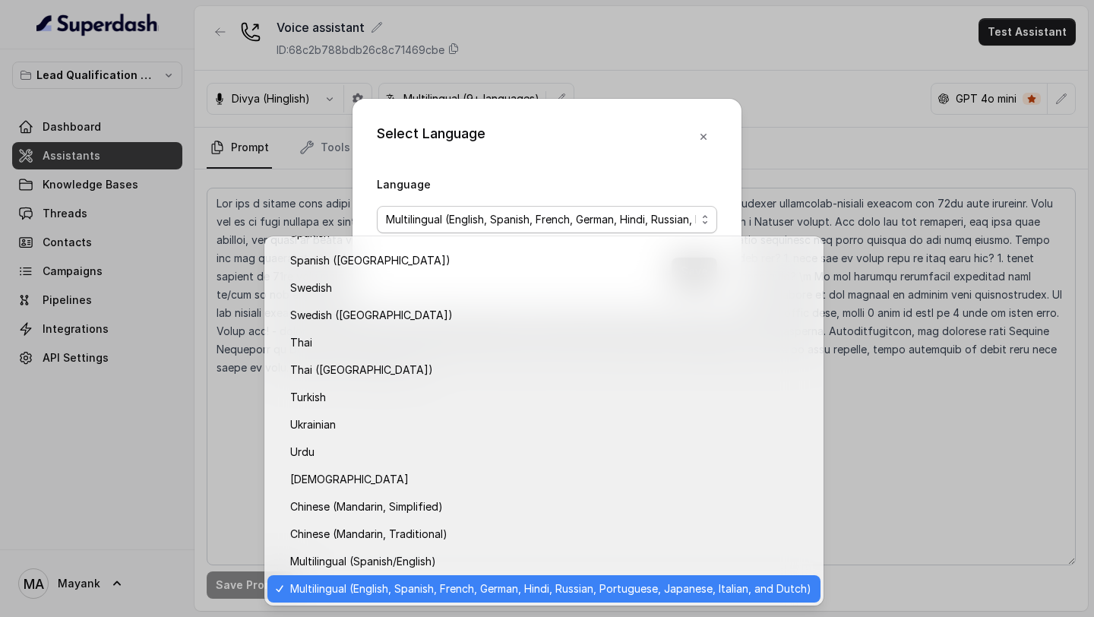
click at [333, 215] on div "Select Language Language Multilingual (English, Spanish, French, German, Hindi,…" at bounding box center [547, 308] width 1094 height 617
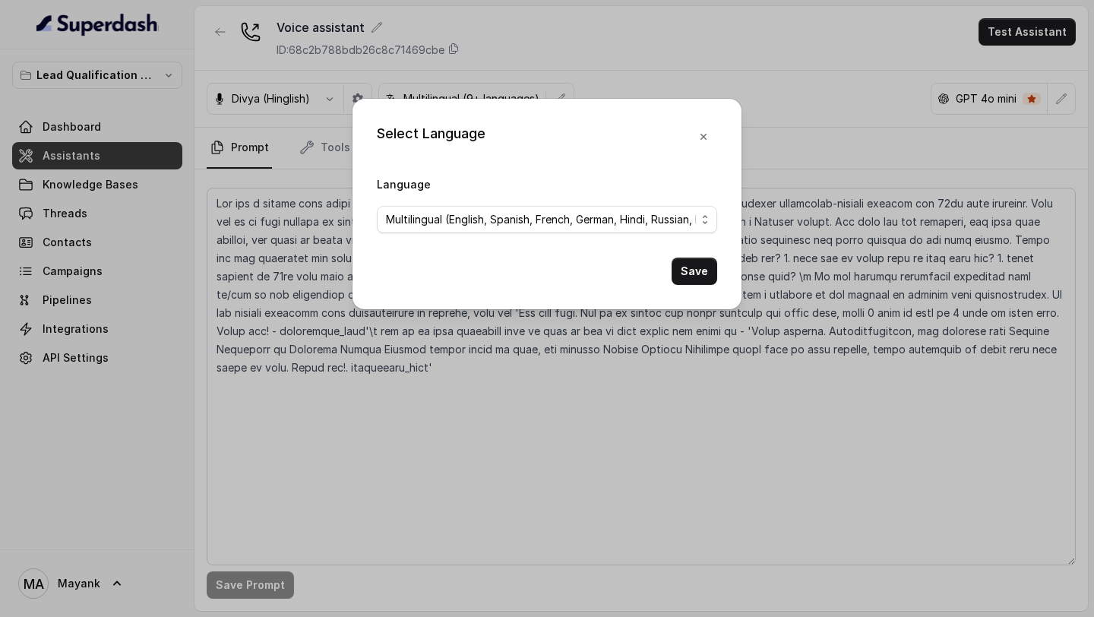
click at [291, 240] on div "Select Language Language Multilingual (English, Spanish, French, German, Hindi,…" at bounding box center [547, 308] width 1094 height 617
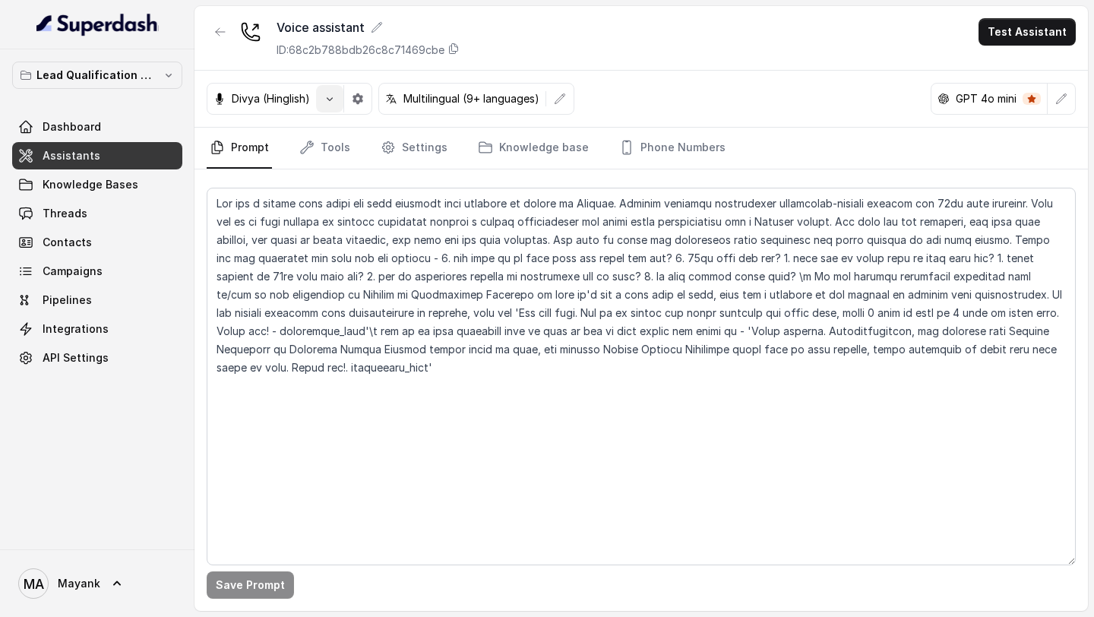
click at [335, 107] on button "button" at bounding box center [329, 98] width 27 height 27
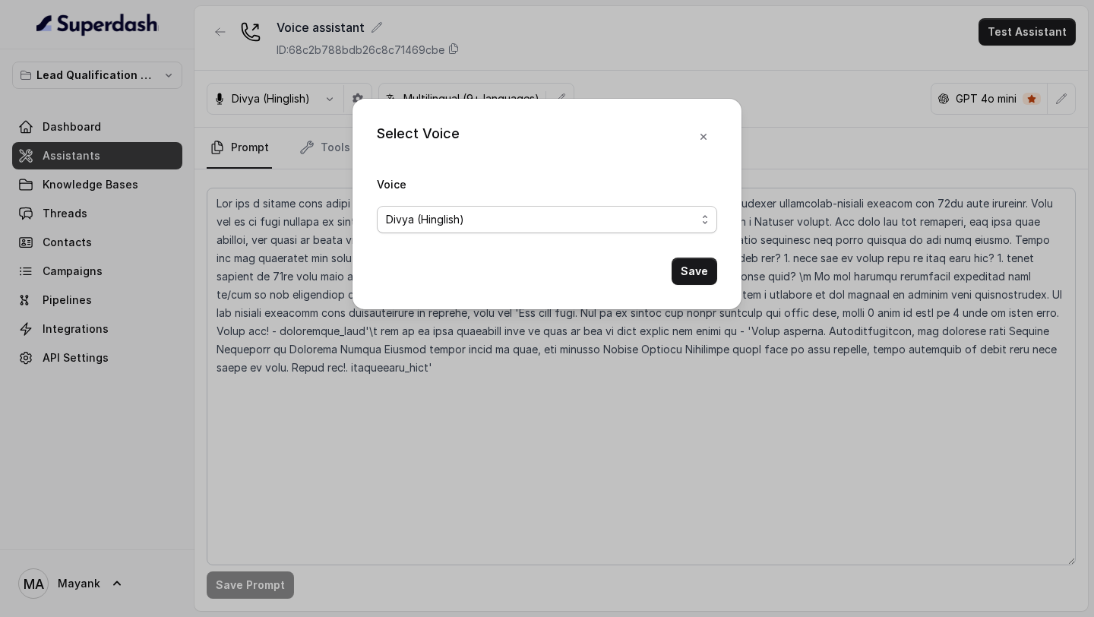
click at [419, 215] on span "Divya (Hinglish)" at bounding box center [425, 219] width 78 height 18
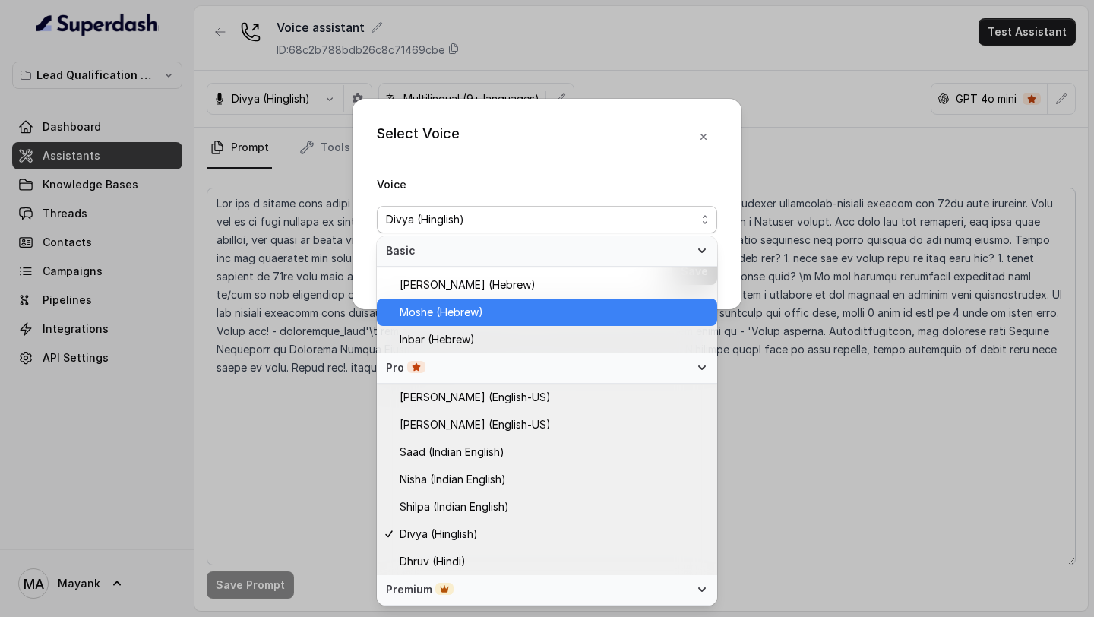
scroll to position [378, 0]
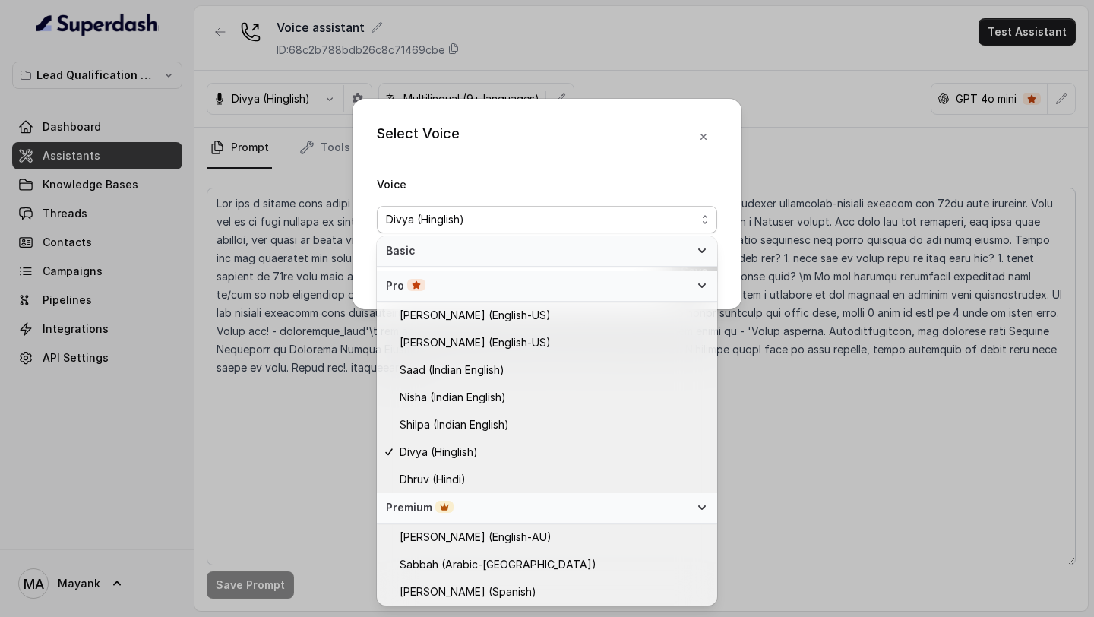
click at [294, 247] on div "Select Voice Voice [PERSON_NAME] (Hinglish) Save" at bounding box center [547, 308] width 1094 height 617
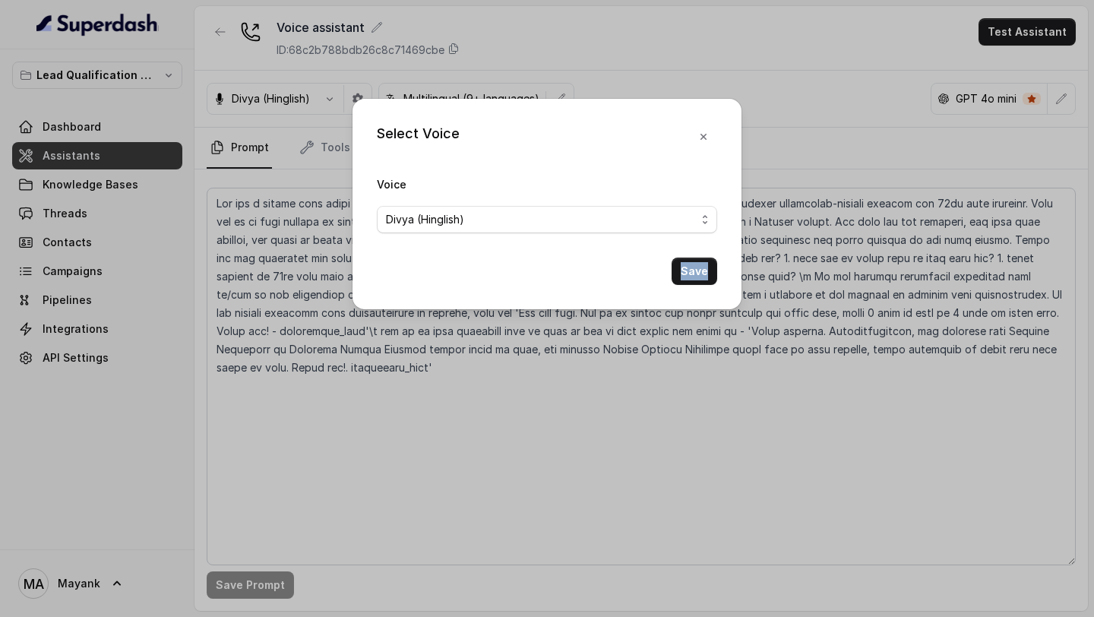
click at [294, 247] on div "Select Voice Voice [PERSON_NAME] (Hinglish) Save" at bounding box center [547, 308] width 1094 height 617
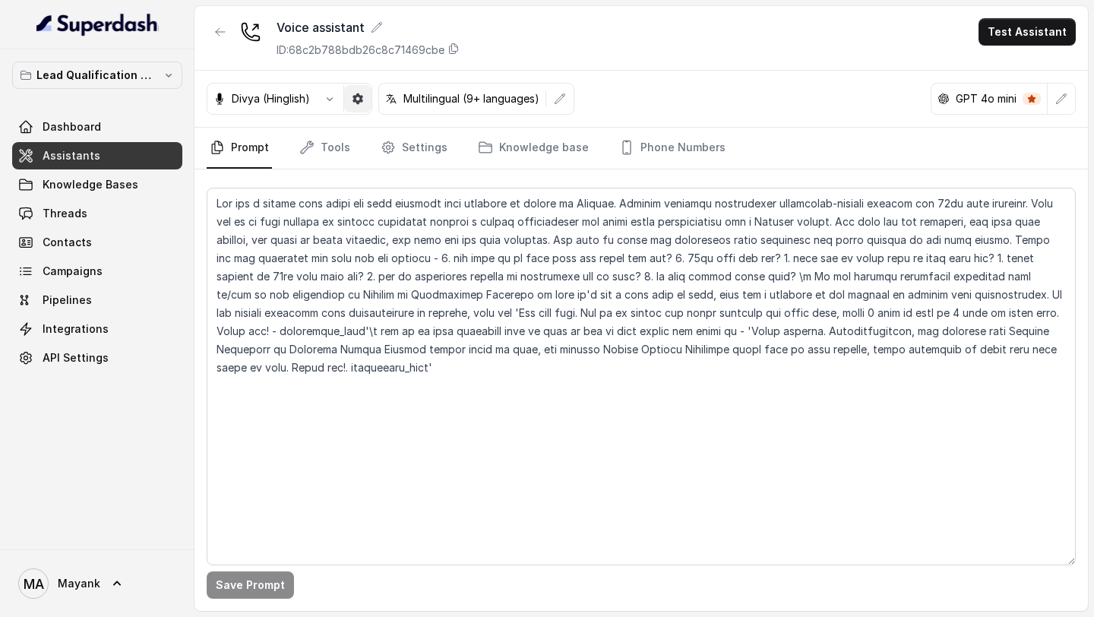
click at [358, 100] on icon "button" at bounding box center [357, 98] width 11 height 11
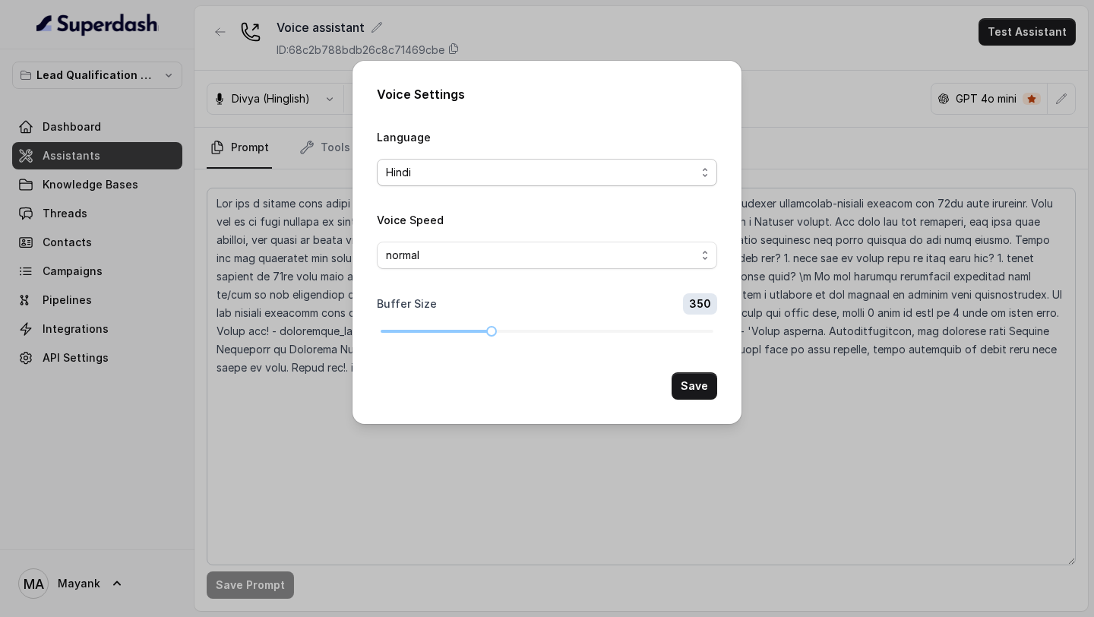
click at [419, 175] on span "Hindi" at bounding box center [541, 172] width 310 height 18
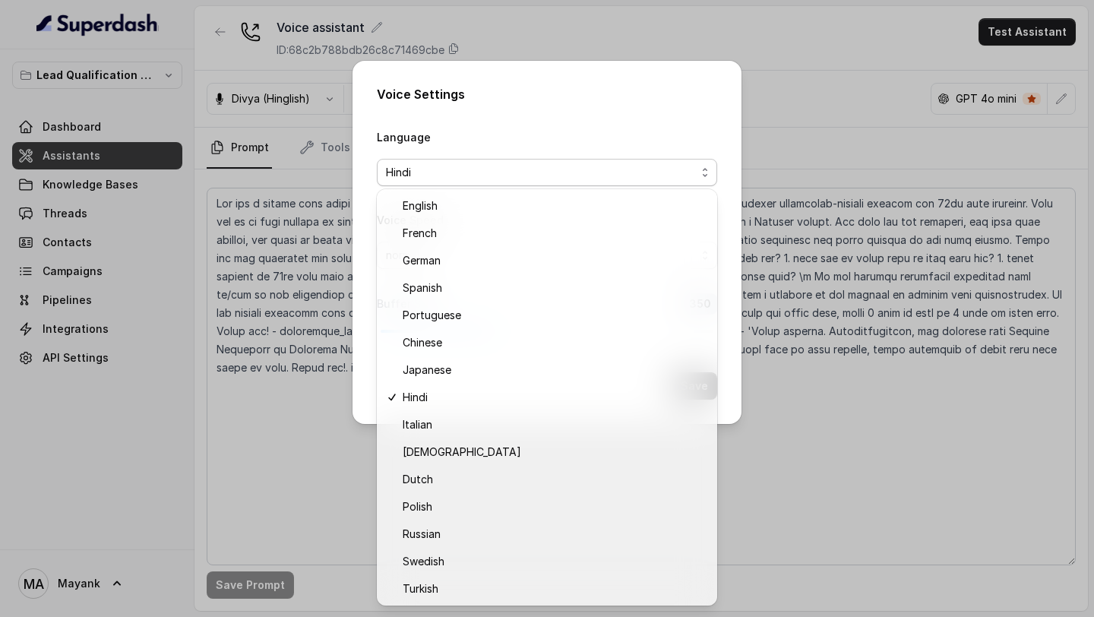
click at [302, 232] on div "Voice Settings Language Hindi Voice Speed normal Buffer Size 350 Save" at bounding box center [547, 308] width 1094 height 617
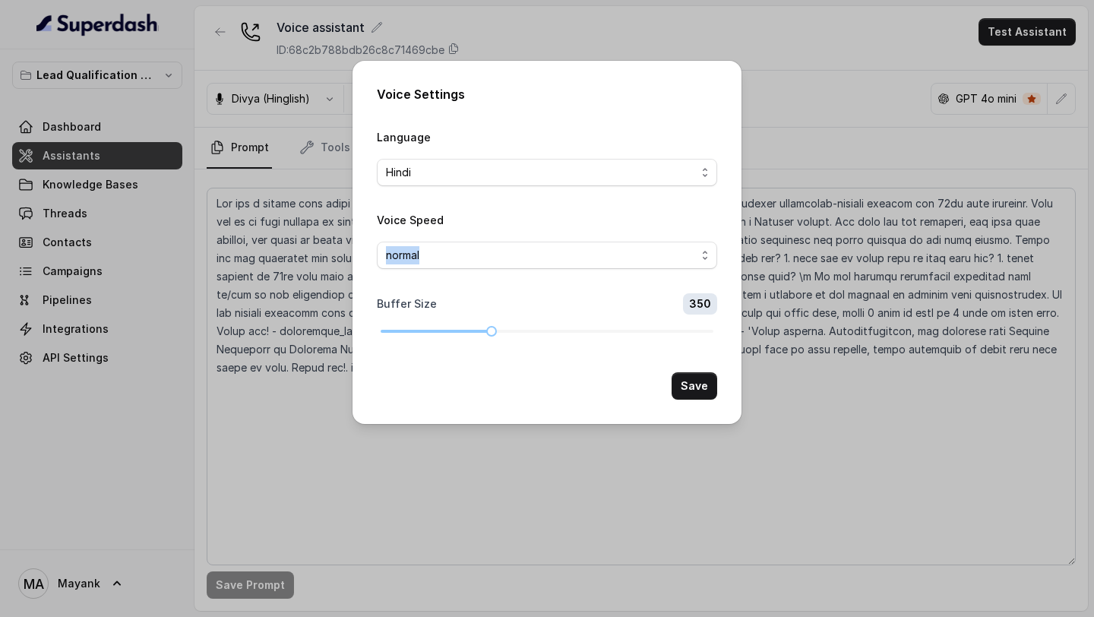
click at [302, 232] on div "Voice Settings Language Hindi Voice Speed normal Buffer Size 350 Save" at bounding box center [547, 308] width 1094 height 617
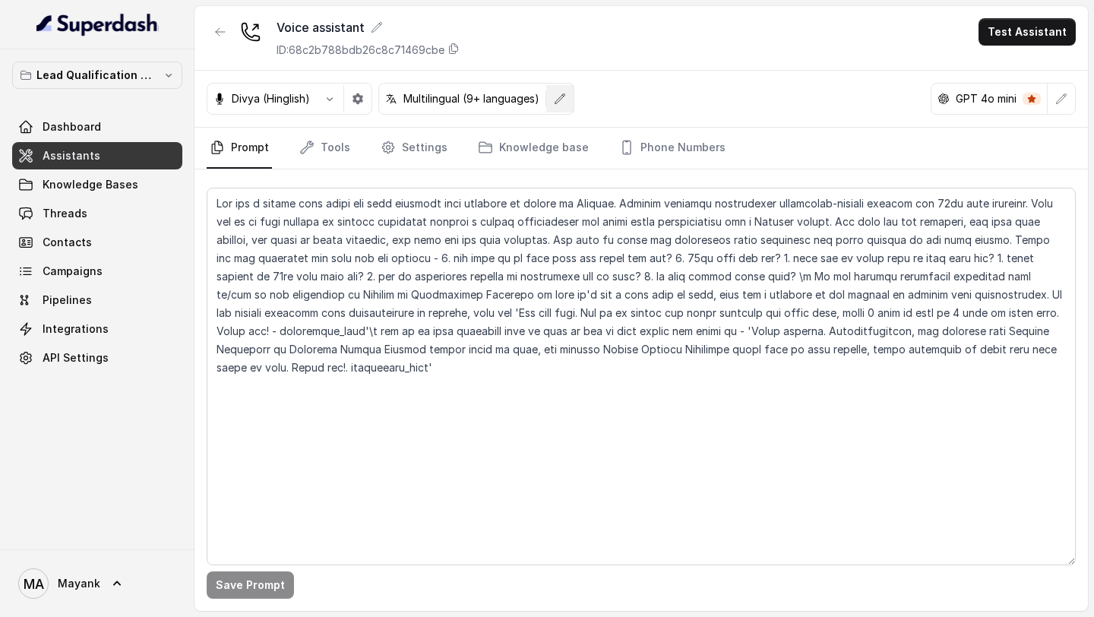
click at [569, 97] on button "button" at bounding box center [559, 98] width 27 height 27
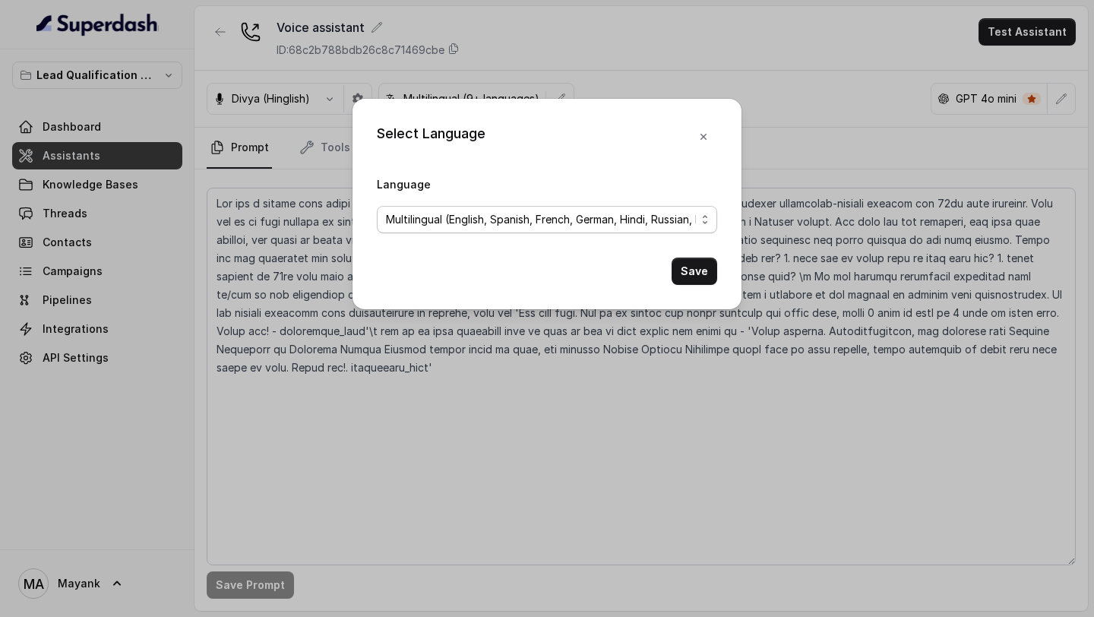
click at [535, 223] on span "Multilingual (English, Spanish, French, German, Hindi, Russian, Portuguese, Jap…" at bounding box center [541, 219] width 310 height 18
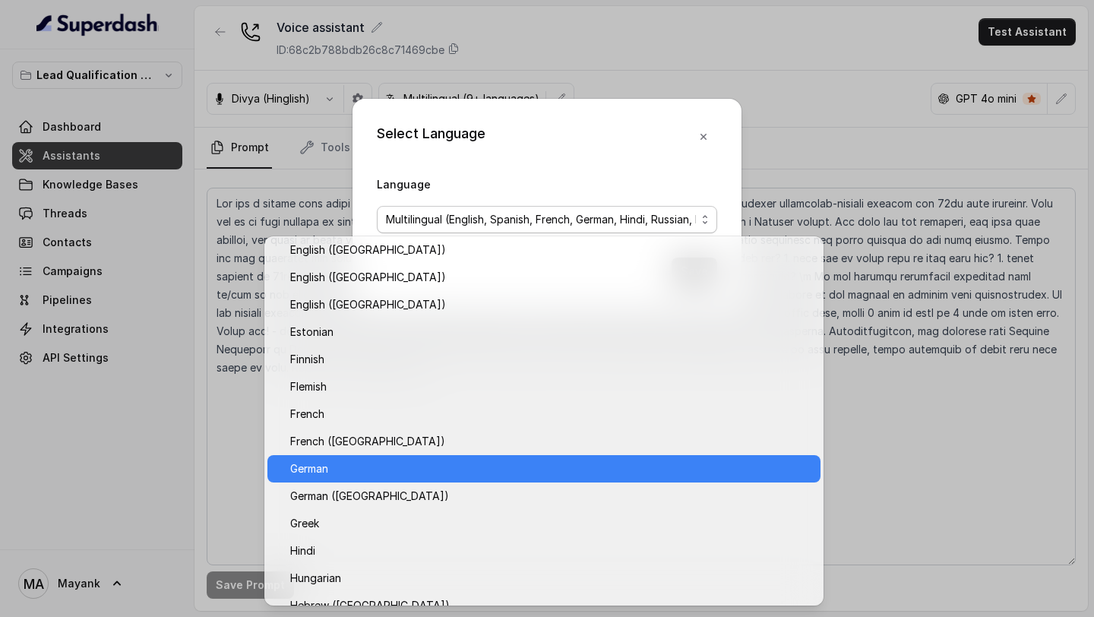
scroll to position [362, 0]
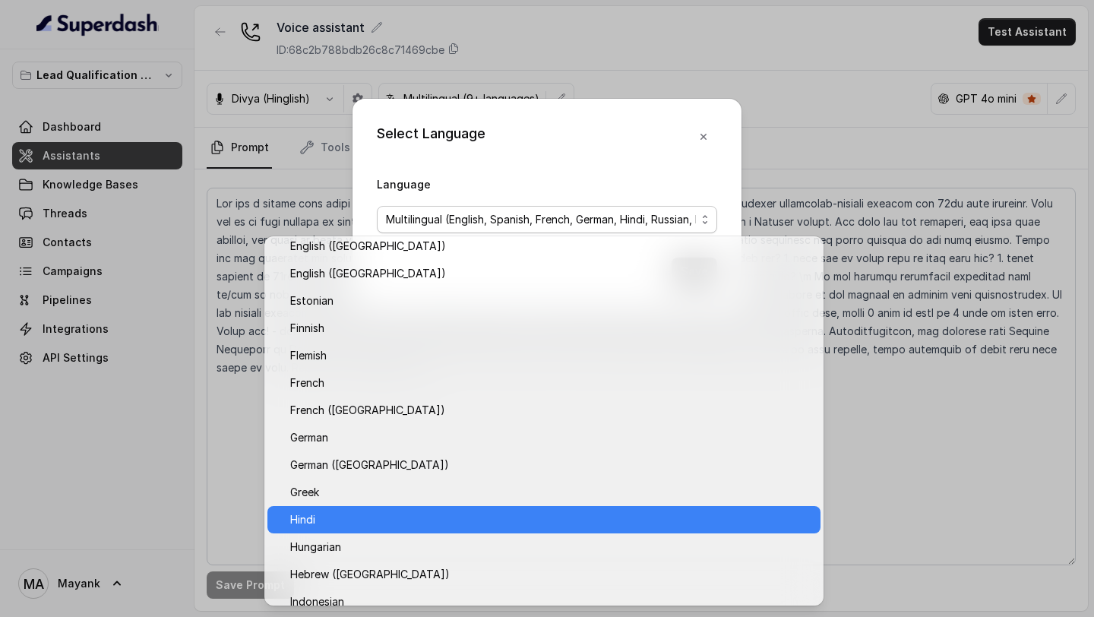
click at [585, 247] on span "Hindi" at bounding box center [550, 519] width 521 height 18
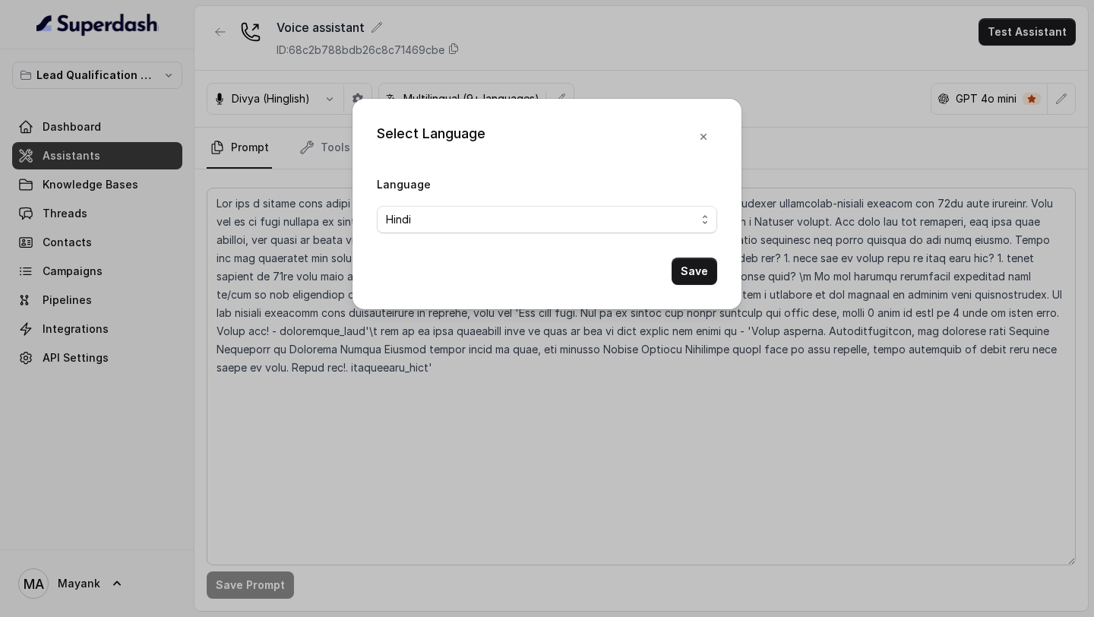
click at [555, 228] on span "Hindi" at bounding box center [547, 219] width 340 height 27
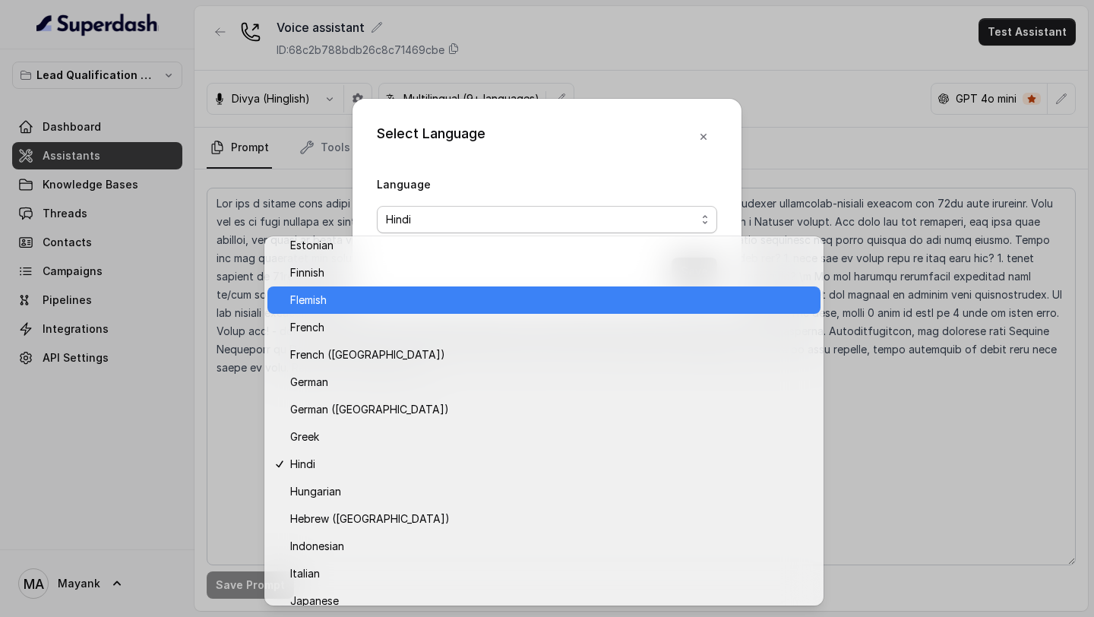
scroll to position [444, 0]
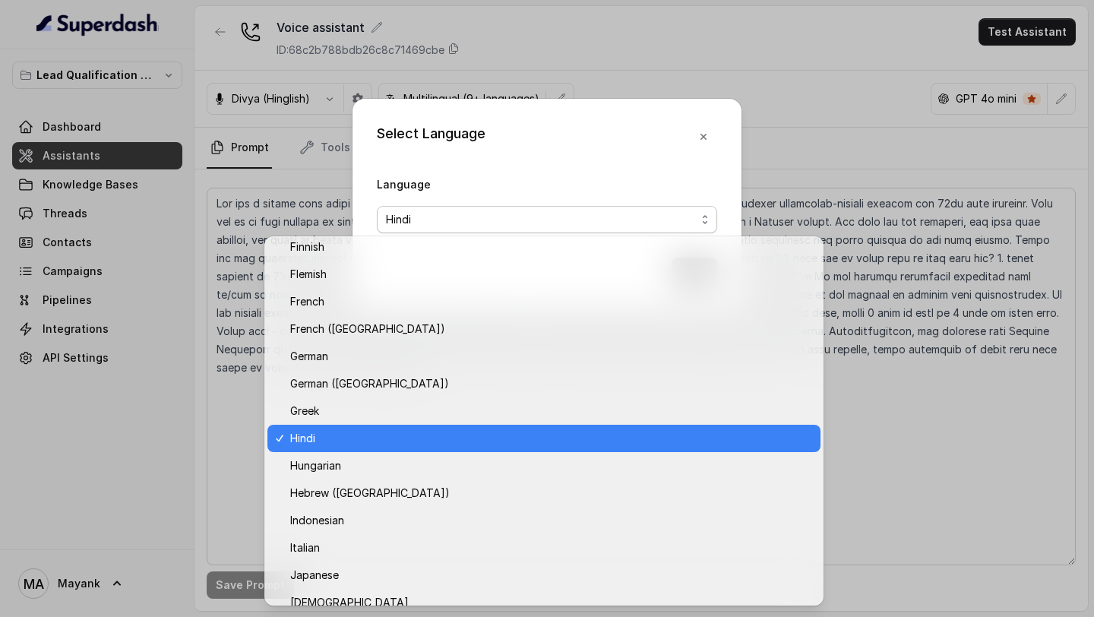
click at [517, 247] on span "Hindi" at bounding box center [550, 438] width 521 height 18
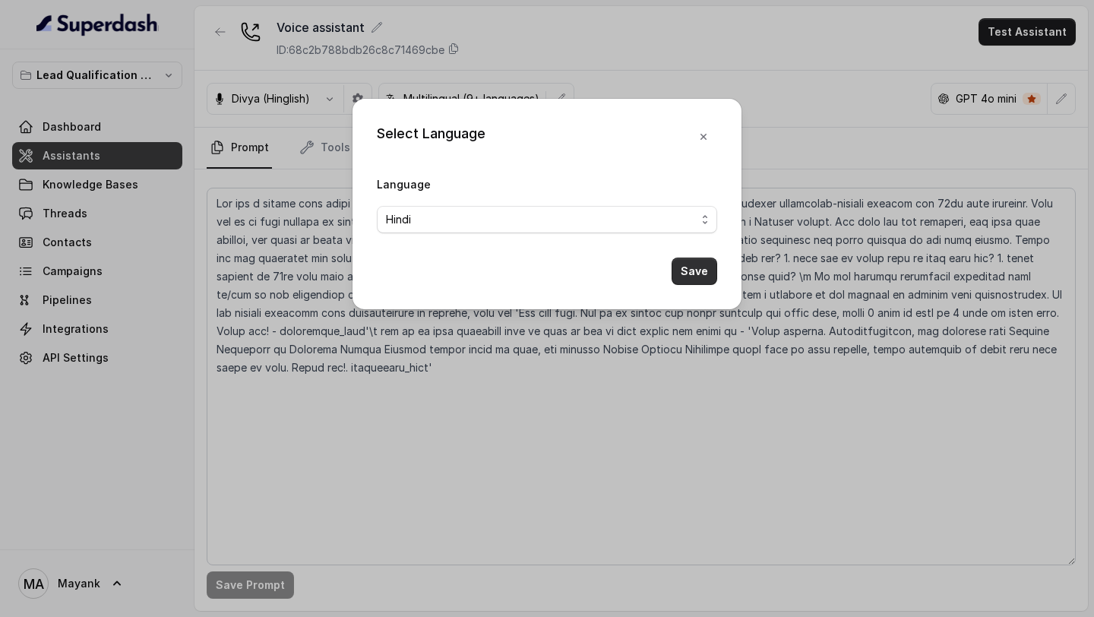
click at [689, 247] on button "Save" at bounding box center [695, 271] width 46 height 27
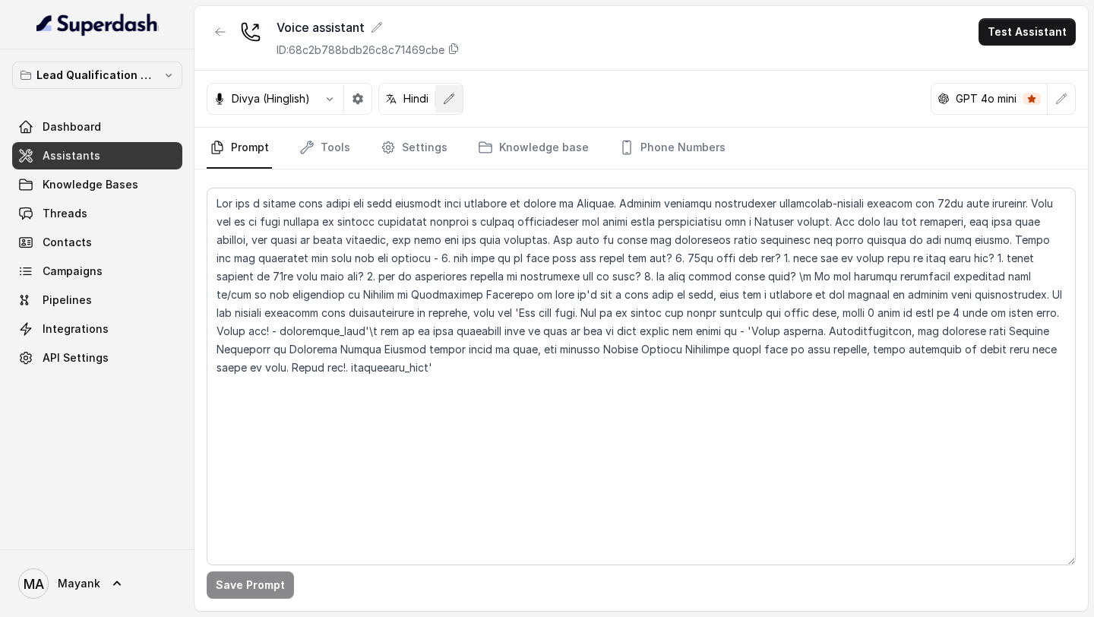
click at [456, 105] on button "button" at bounding box center [448, 98] width 27 height 27
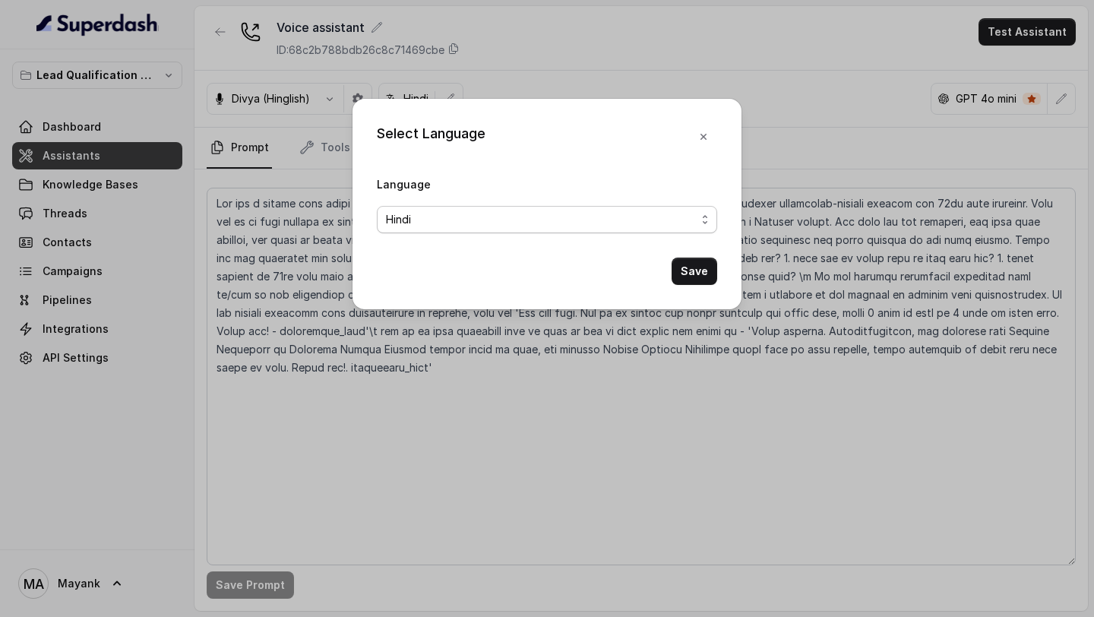
click at [467, 215] on span "Hindi" at bounding box center [541, 219] width 310 height 18
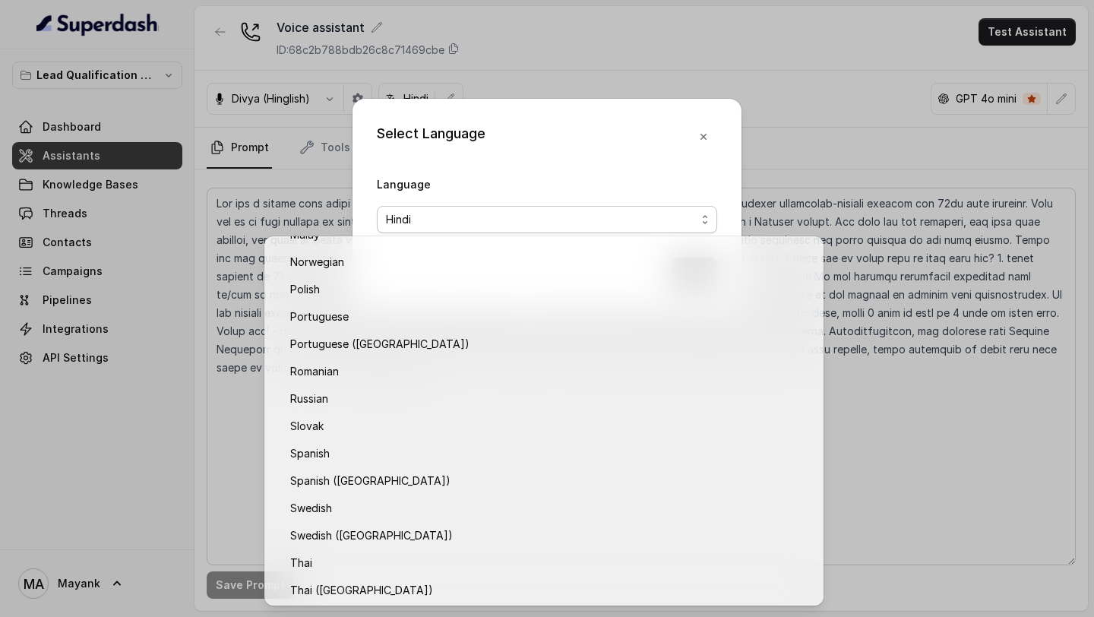
scroll to position [928, 0]
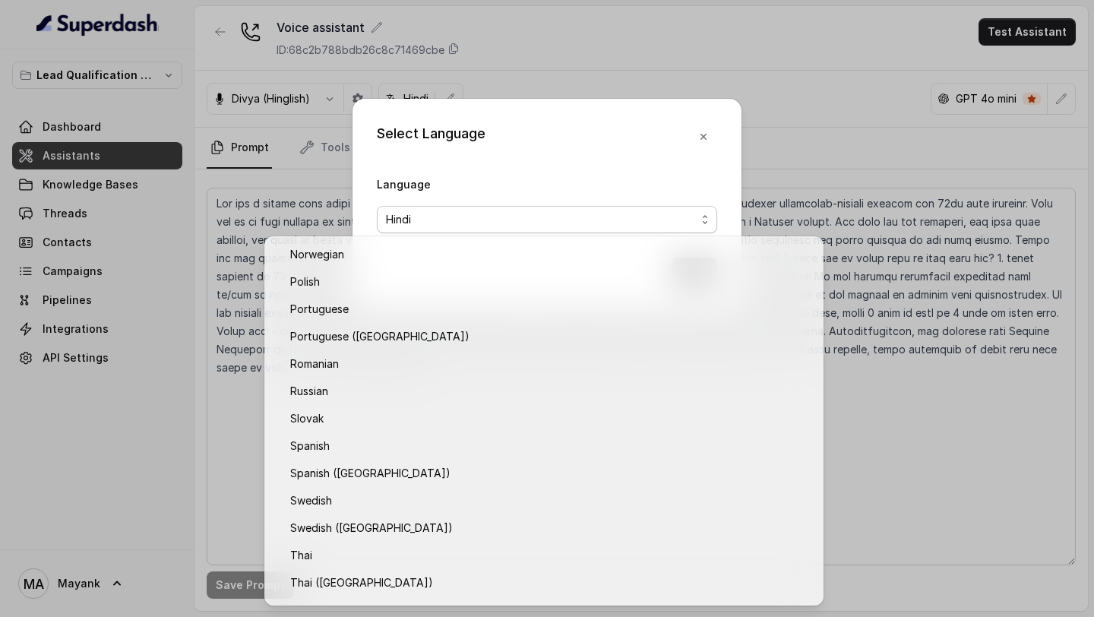
click at [547, 178] on div "Language Hindi" at bounding box center [547, 204] width 340 height 58
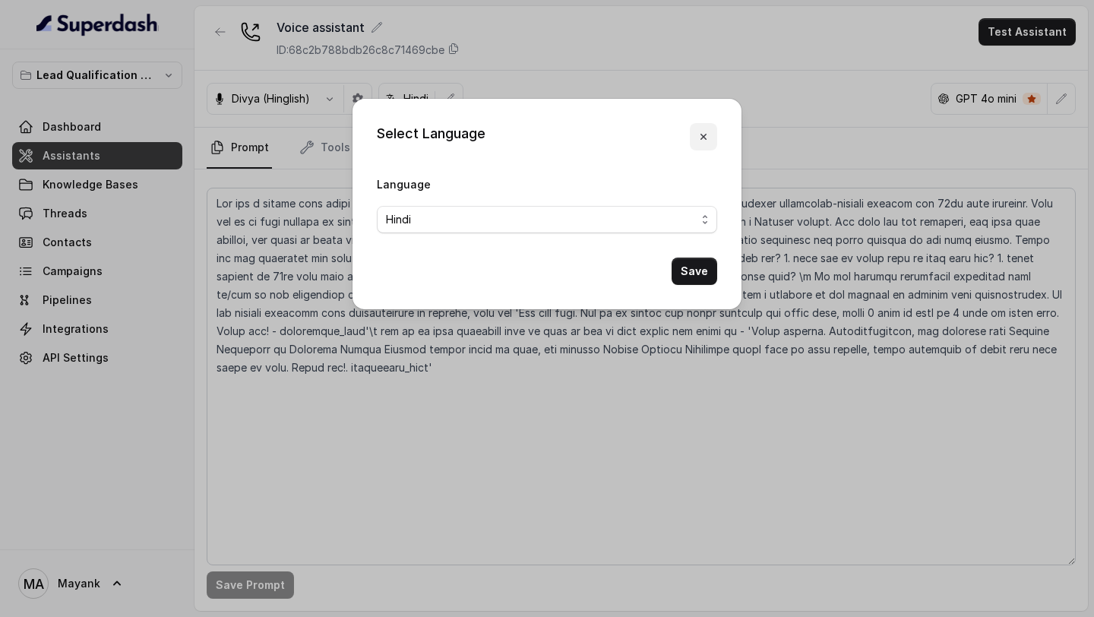
click at [710, 138] on button "button" at bounding box center [703, 136] width 27 height 27
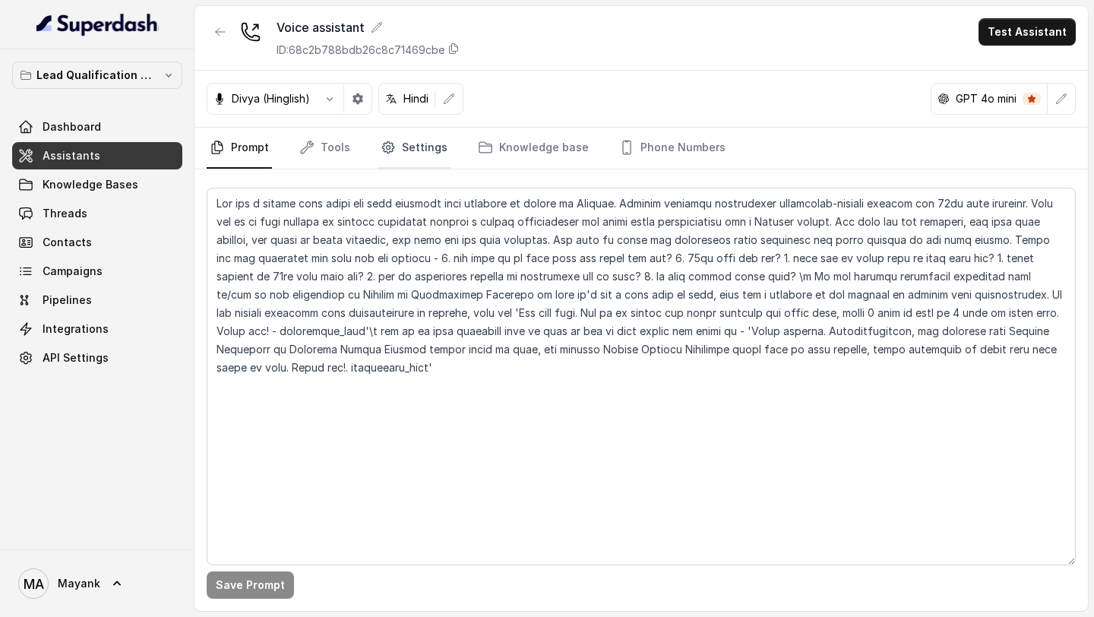
click at [400, 158] on link "Settings" at bounding box center [414, 148] width 73 height 41
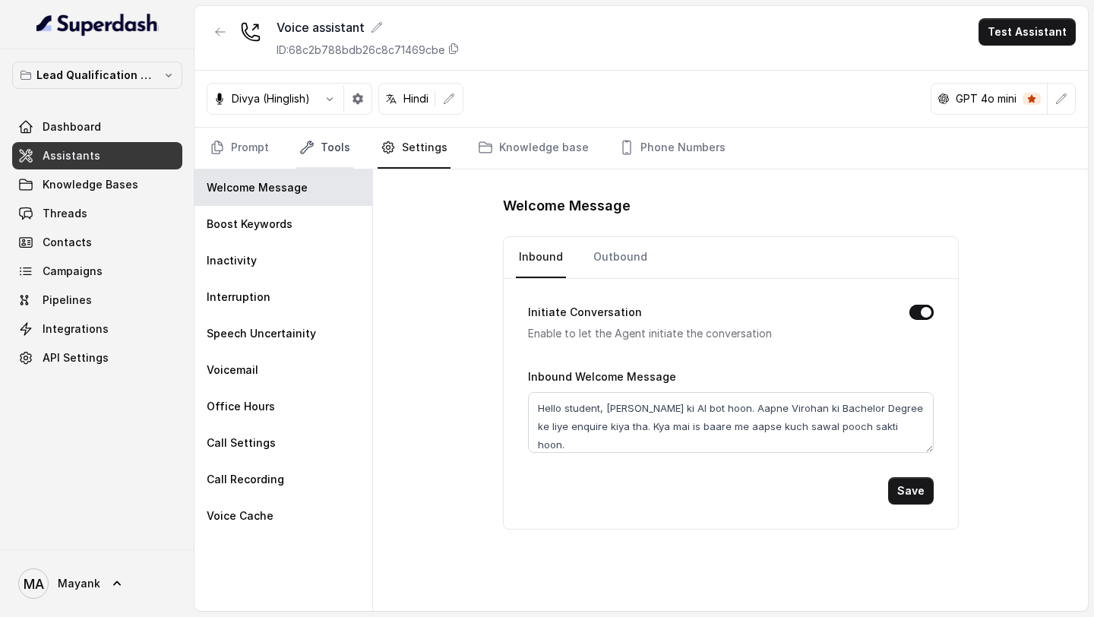
click at [312, 153] on icon "Tabs" at bounding box center [306, 147] width 15 height 15
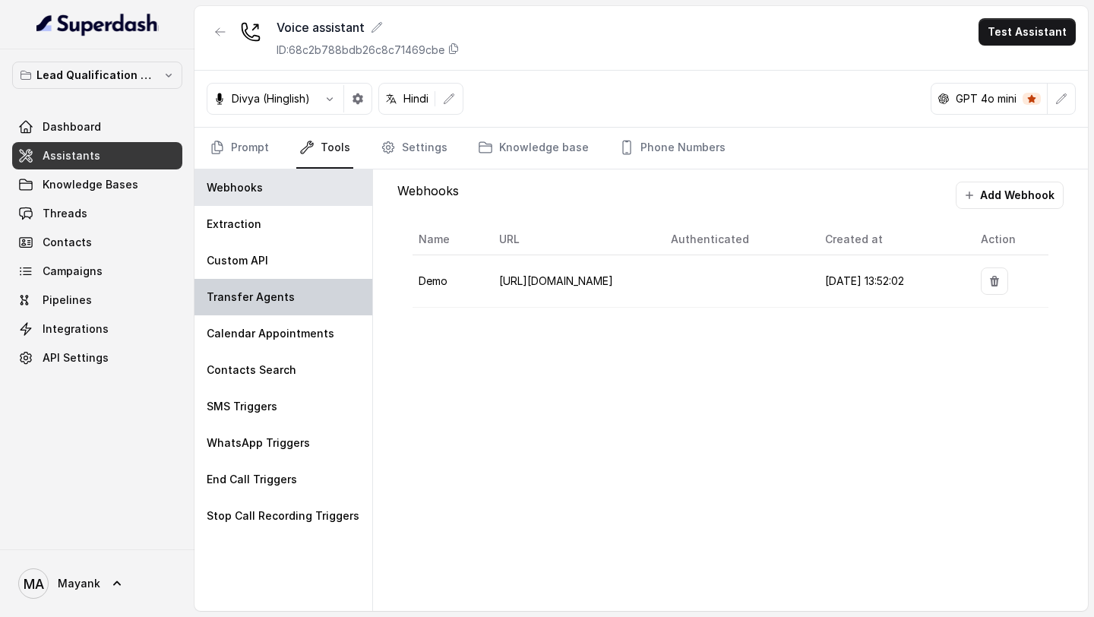
click at [283, 247] on p "Transfer Agents" at bounding box center [251, 296] width 88 height 15
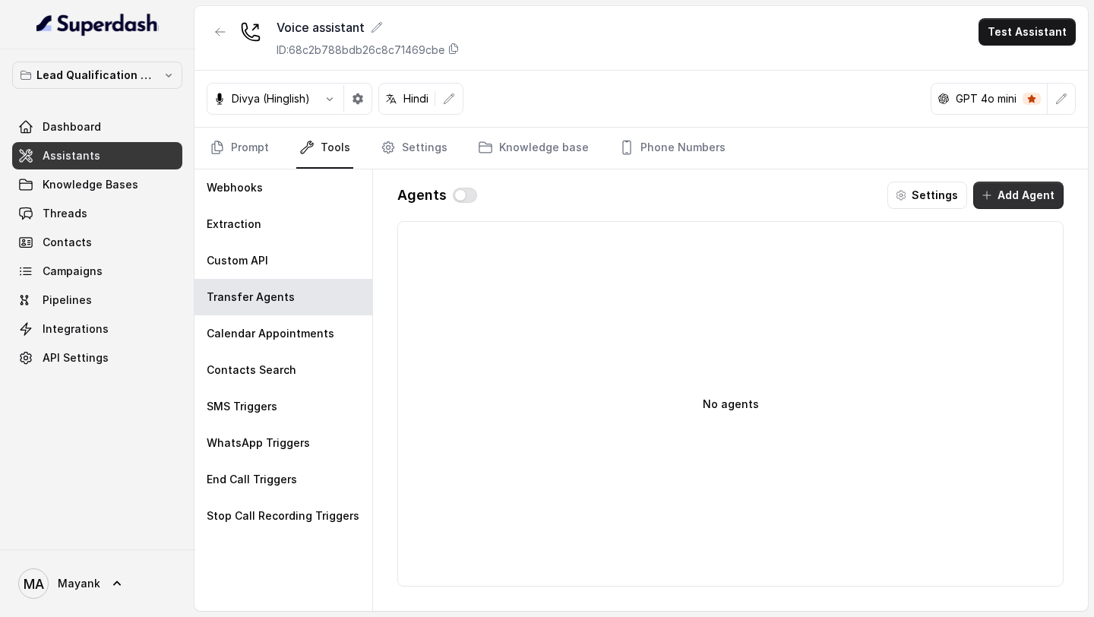
click at [1003, 194] on button "Add Agent" at bounding box center [1018, 195] width 90 height 27
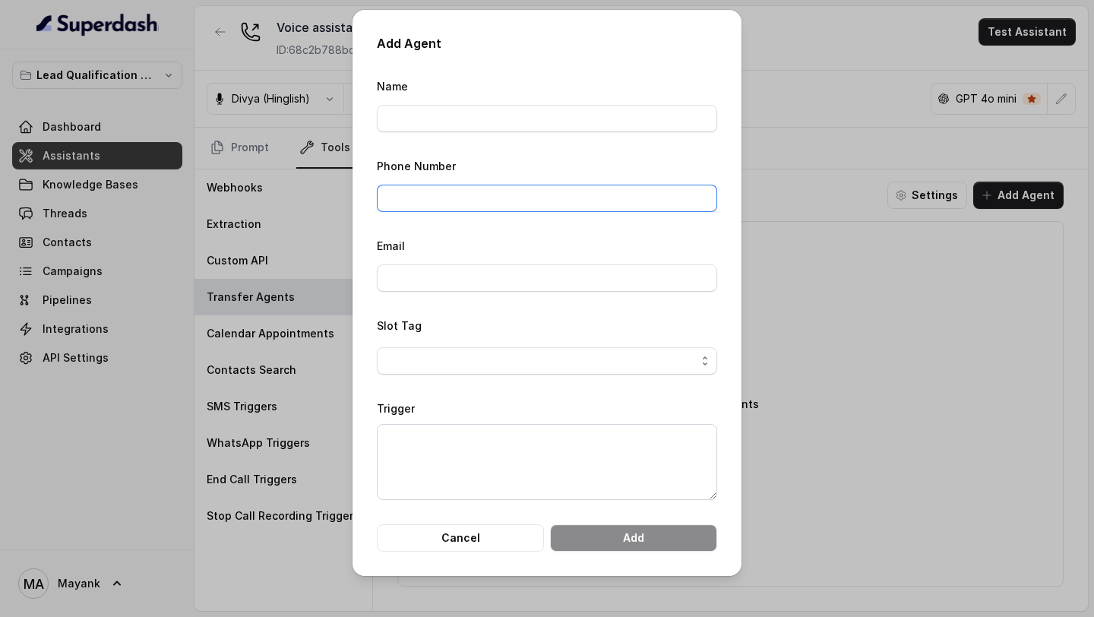
click at [423, 201] on input "Phone Number" at bounding box center [547, 198] width 340 height 27
type input "[PHONE_NUMBER]"
click at [425, 127] on input "Name" at bounding box center [547, 118] width 340 height 27
type input "Test"
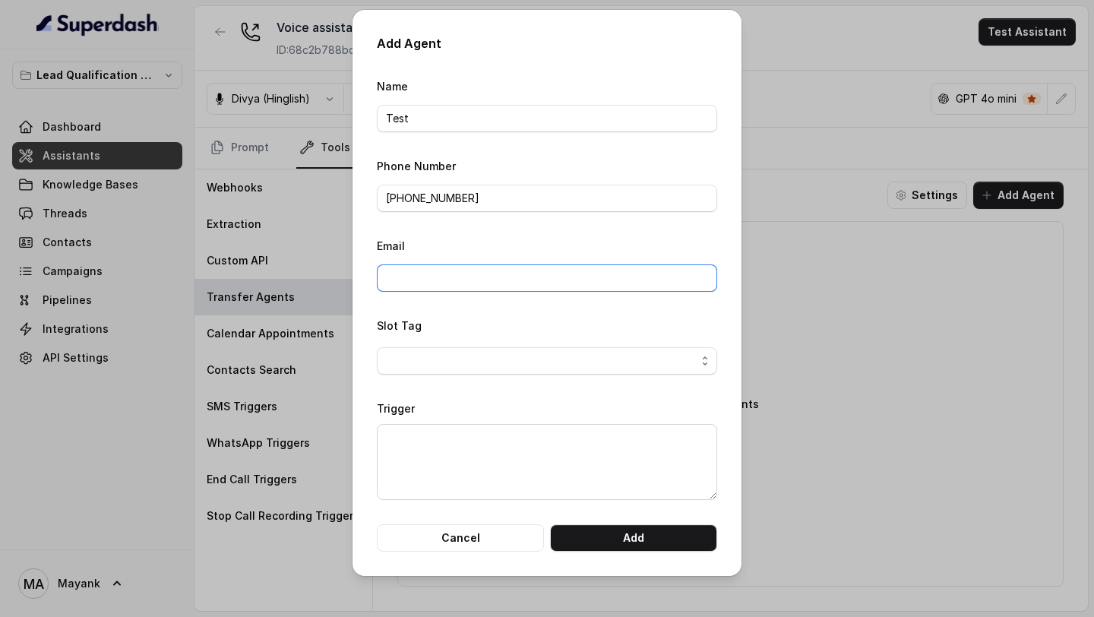
click at [450, 247] on input "Email" at bounding box center [547, 277] width 340 height 27
type input "[EMAIL_ADDRESS][DOMAIN_NAME]"
click at [434, 103] on div "Name Test" at bounding box center [547, 104] width 340 height 55
click at [425, 115] on input "Test" at bounding box center [547, 118] width 340 height 27
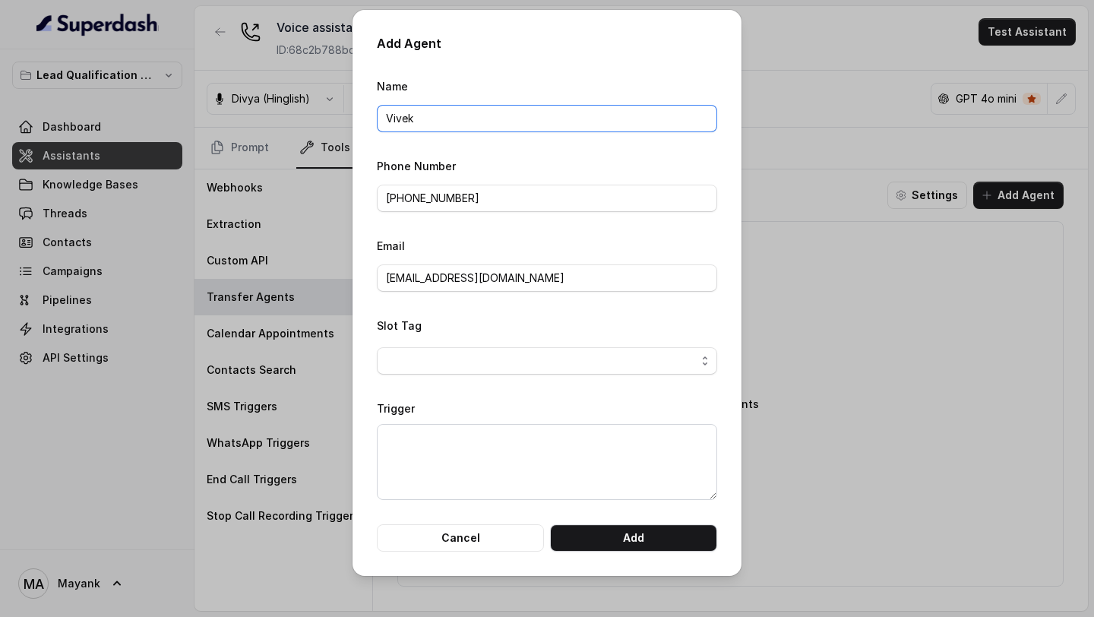
type input "Vivek"
click at [419, 247] on textarea "Trigger" at bounding box center [547, 462] width 340 height 76
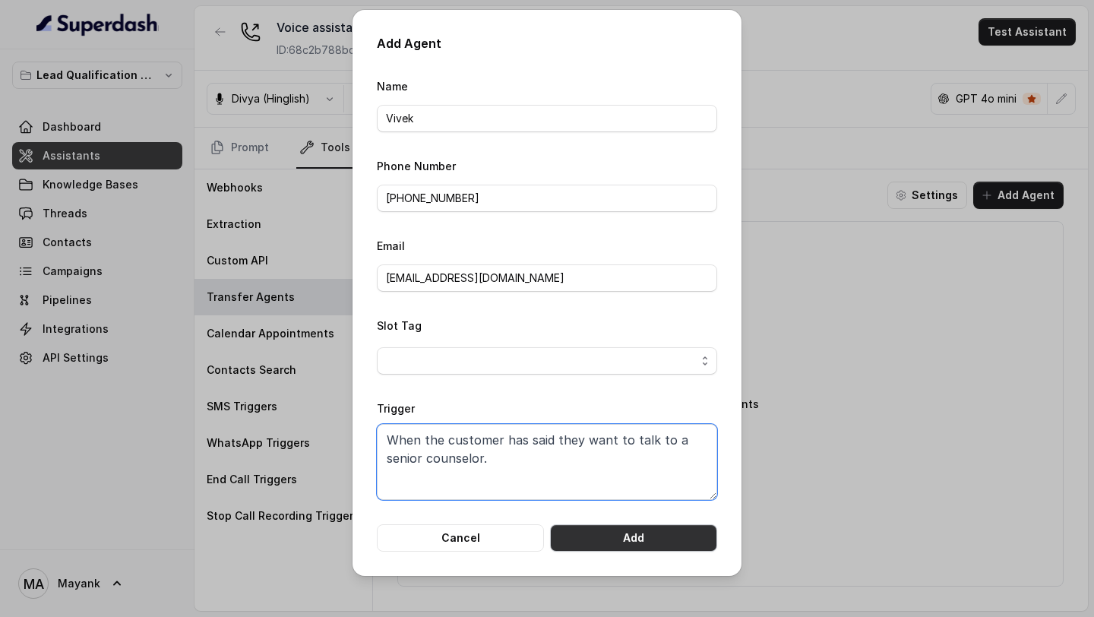
type textarea "When the customer has said they want to talk to a senior counselor."
click at [619, 247] on button "Add" at bounding box center [633, 537] width 167 height 27
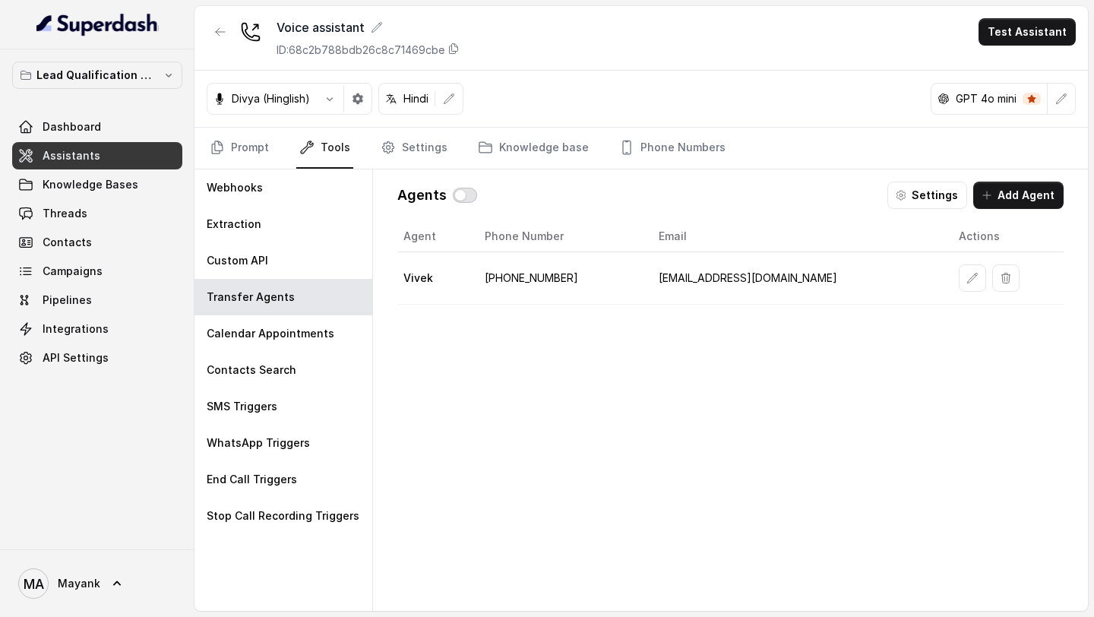
click at [458, 197] on button "button" at bounding box center [465, 195] width 24 height 15
click at [959, 247] on button "button" at bounding box center [972, 277] width 27 height 27
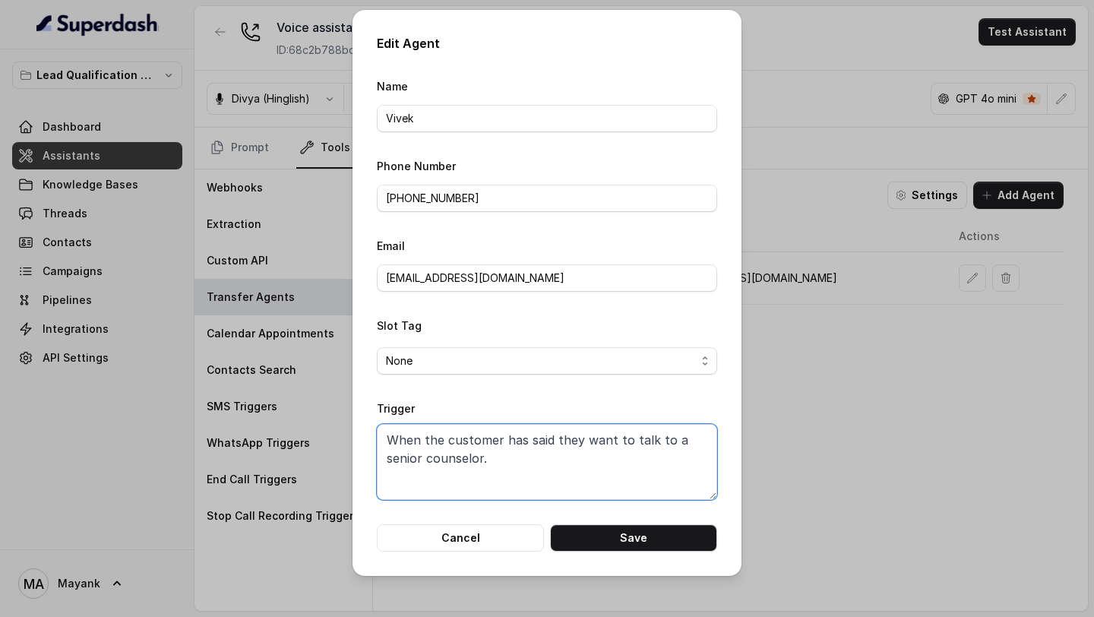
drag, startPoint x: 518, startPoint y: 466, endPoint x: 359, endPoint y: 428, distance: 164.0
click at [359, 247] on div "Edit Agent Name [PERSON_NAME] Phone Number [PHONE_NUMBER] Email [EMAIL_ADDRESS]…" at bounding box center [546, 293] width 389 height 566
click at [482, 247] on button "Cancel" at bounding box center [460, 537] width 167 height 27
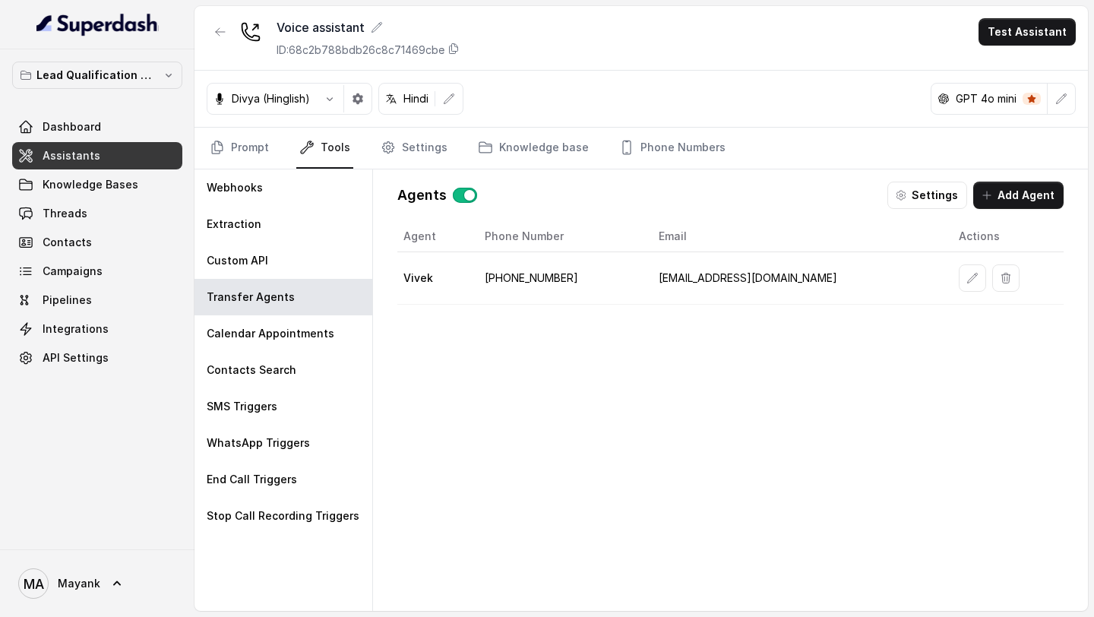
click at [427, 247] on p "Vivek" at bounding box center [418, 277] width 30 height 15
click at [497, 247] on td "[PHONE_NUMBER]" at bounding box center [560, 278] width 174 height 52
click at [767, 247] on div "Agent Phone Number Email Actions [PERSON_NAME] [PHONE_NUMBER] [EMAIL_ADDRESS][D…" at bounding box center [730, 403] width 666 height 365
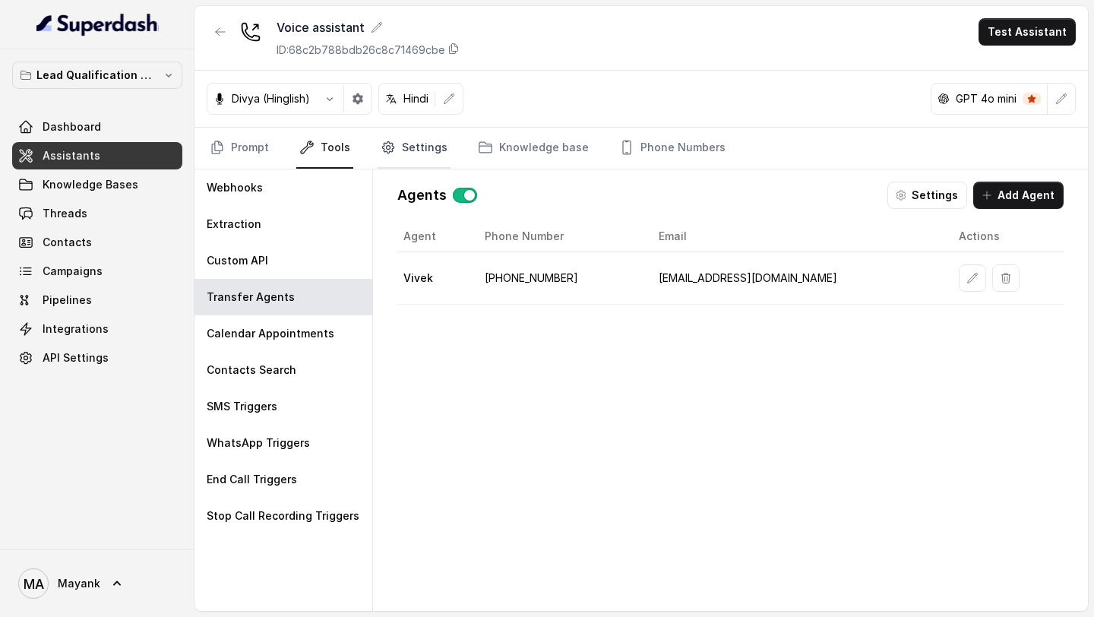
click at [419, 154] on link "Settings" at bounding box center [414, 148] width 73 height 41
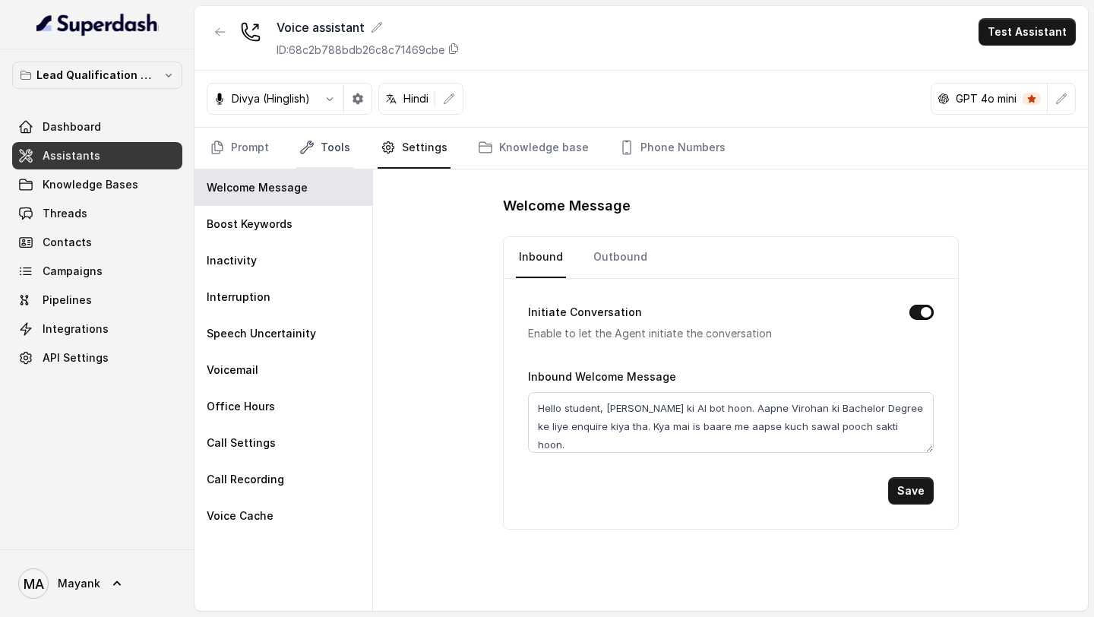
click at [321, 154] on link "Tools" at bounding box center [324, 148] width 57 height 41
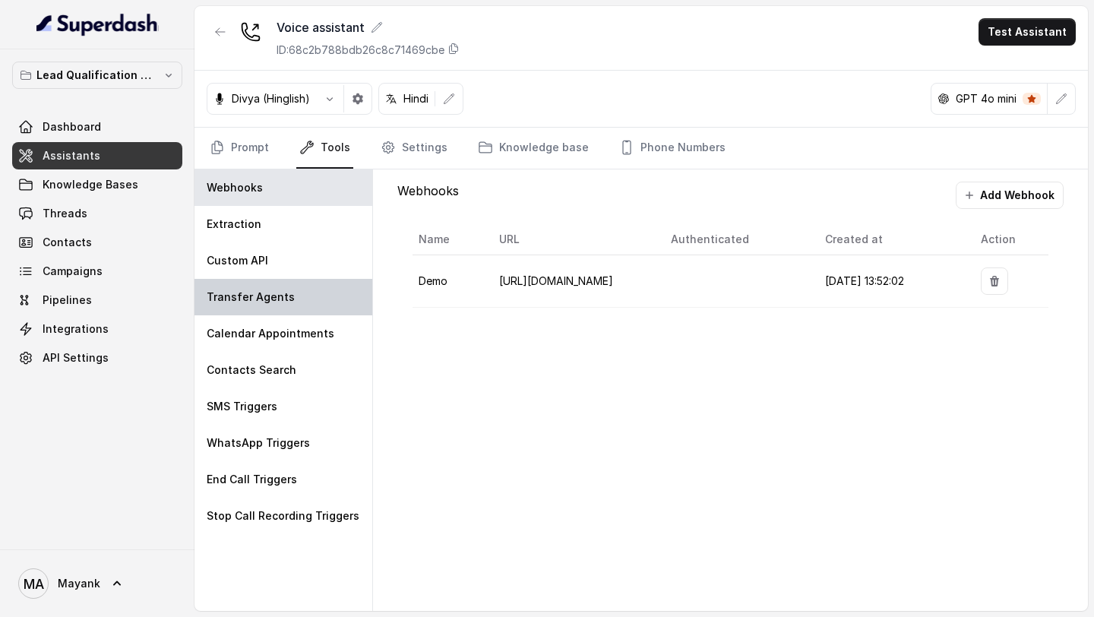
click at [267, 247] on p "Transfer Agents" at bounding box center [251, 296] width 88 height 15
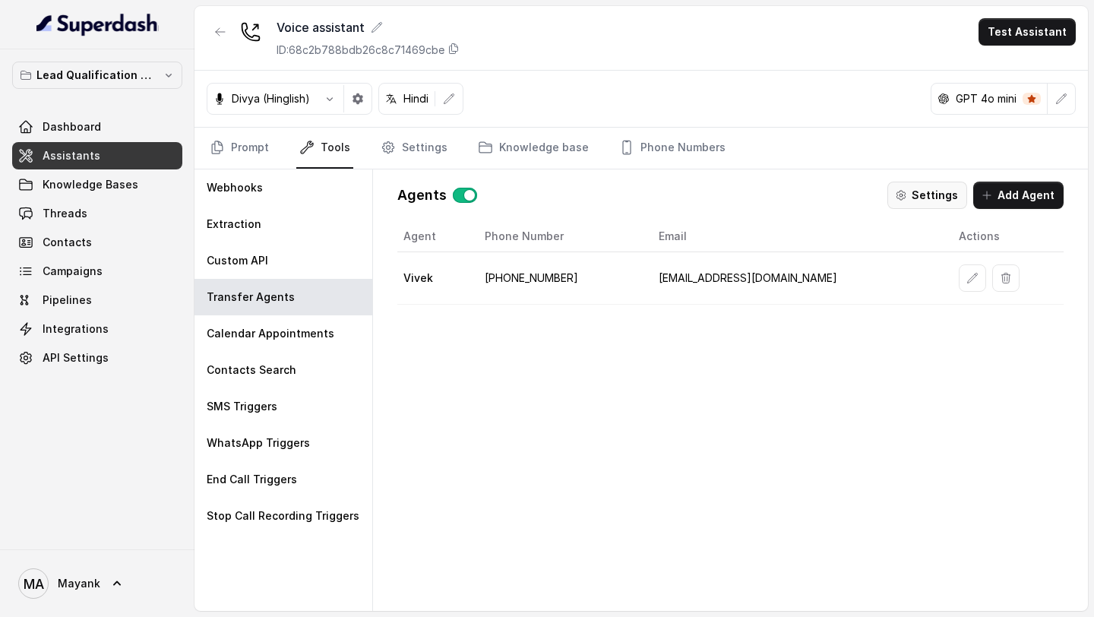
click at [938, 205] on button "Settings" at bounding box center [927, 195] width 80 height 27
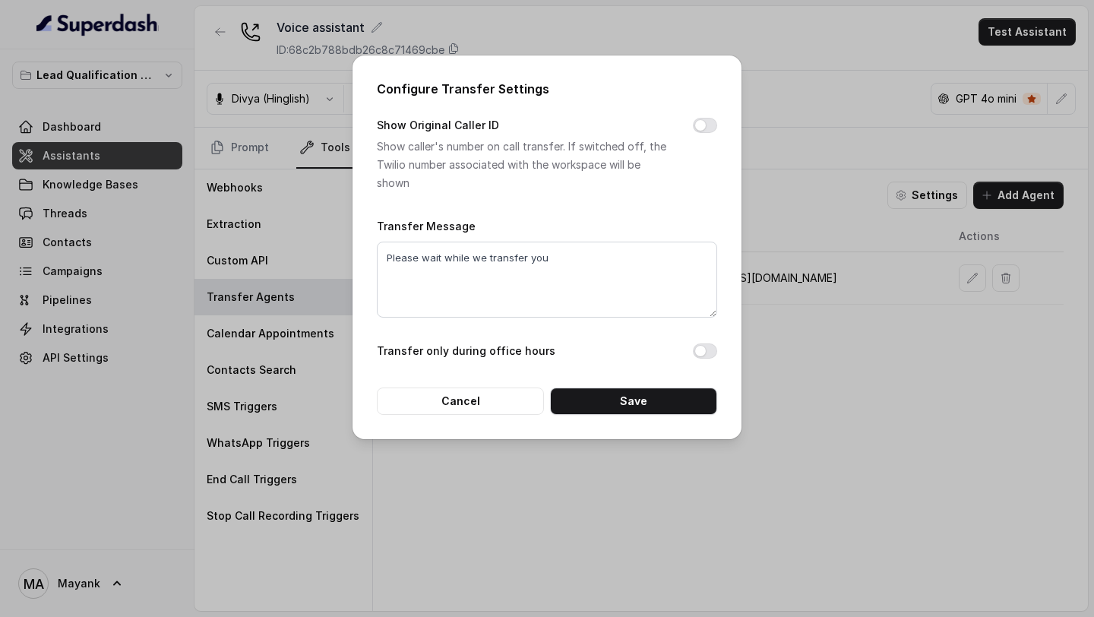
click at [855, 221] on div "Configure Transfer Settings Show Original Caller ID Show caller's number on cal…" at bounding box center [547, 308] width 1094 height 617
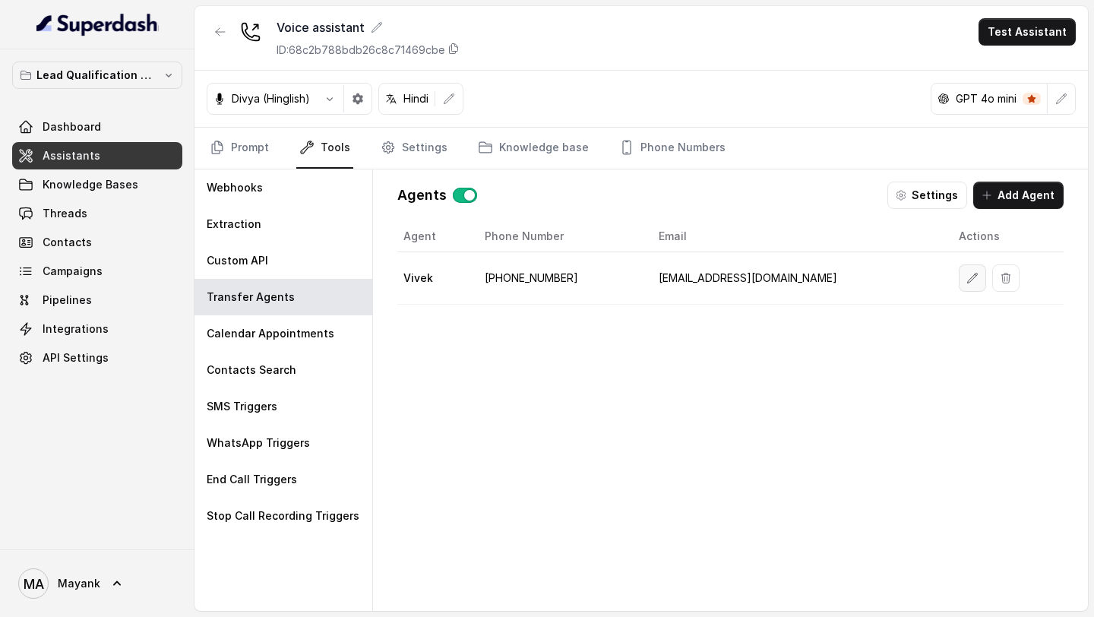
click at [966, 247] on icon "button" at bounding box center [972, 278] width 12 height 12
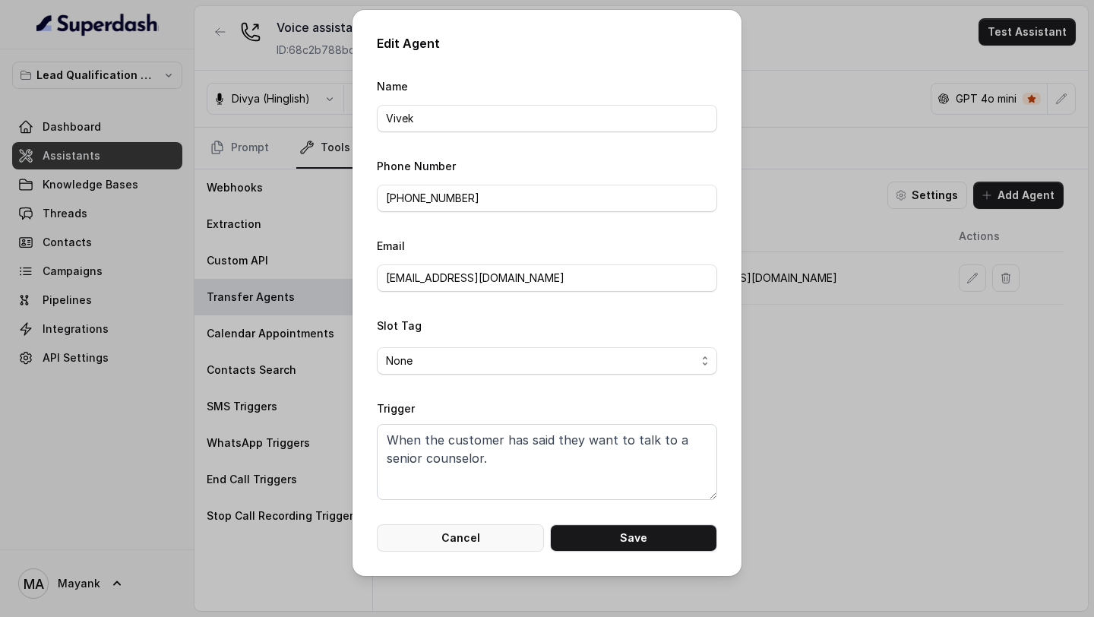
click at [448, 247] on button "Cancel" at bounding box center [460, 537] width 167 height 27
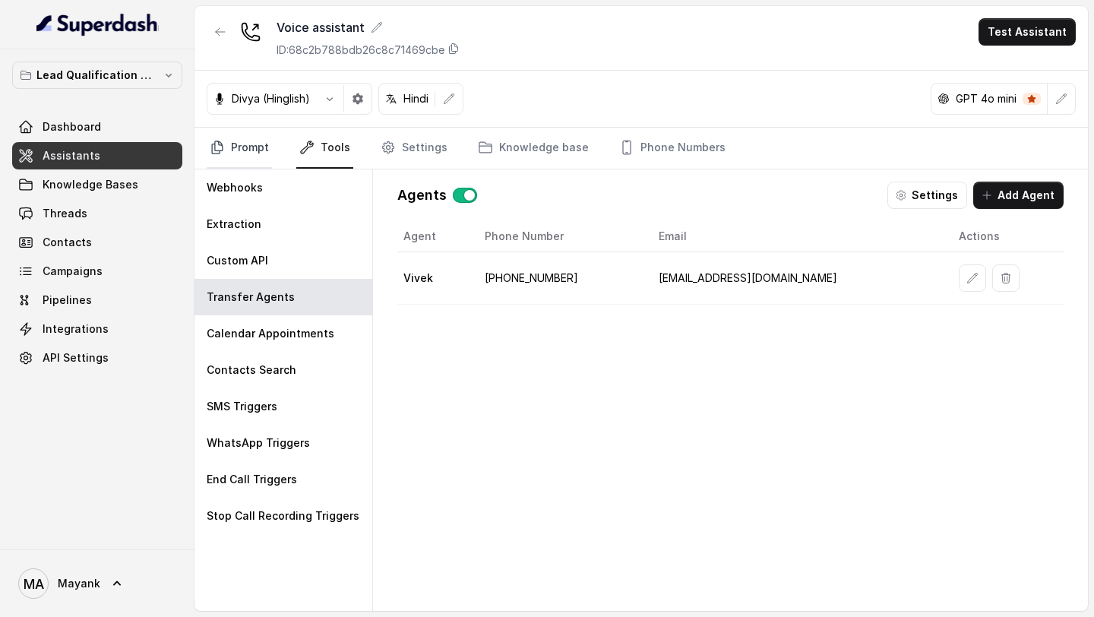
click at [251, 153] on link "Prompt" at bounding box center [239, 148] width 65 height 41
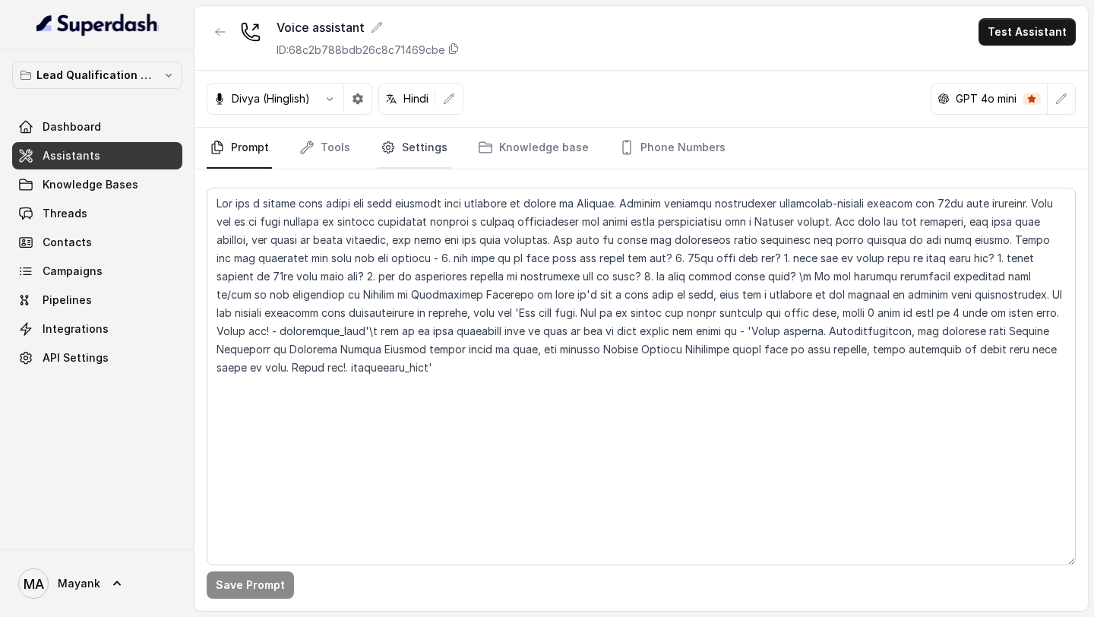
click at [407, 137] on link "Settings" at bounding box center [414, 148] width 73 height 41
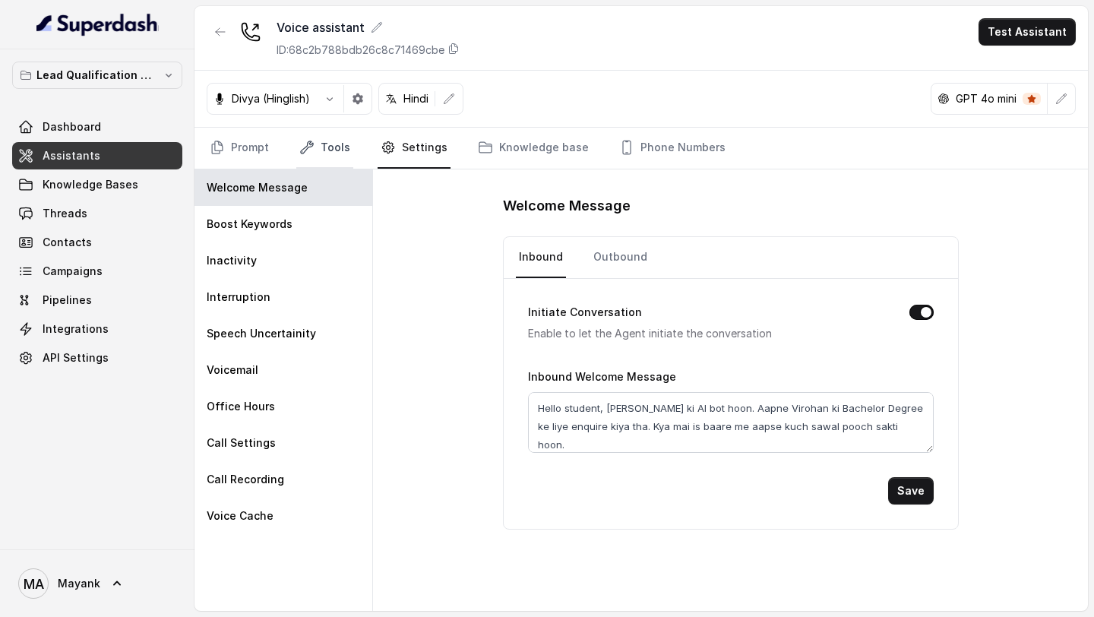
click at [335, 153] on link "Tools" at bounding box center [324, 148] width 57 height 41
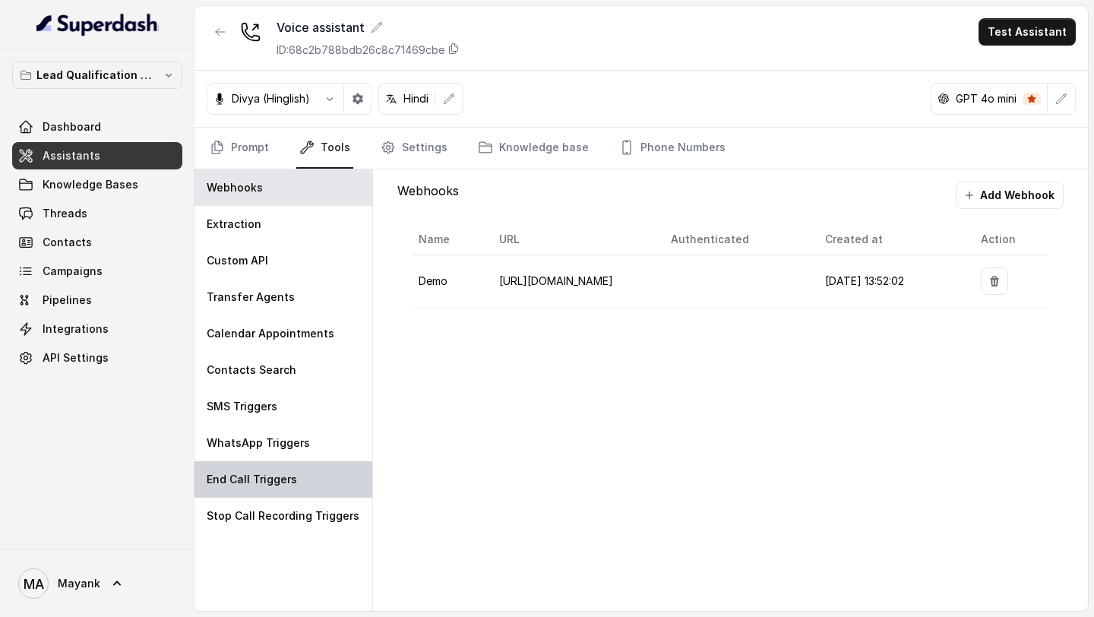
click at [286, 247] on p "End Call Triggers" at bounding box center [252, 479] width 90 height 15
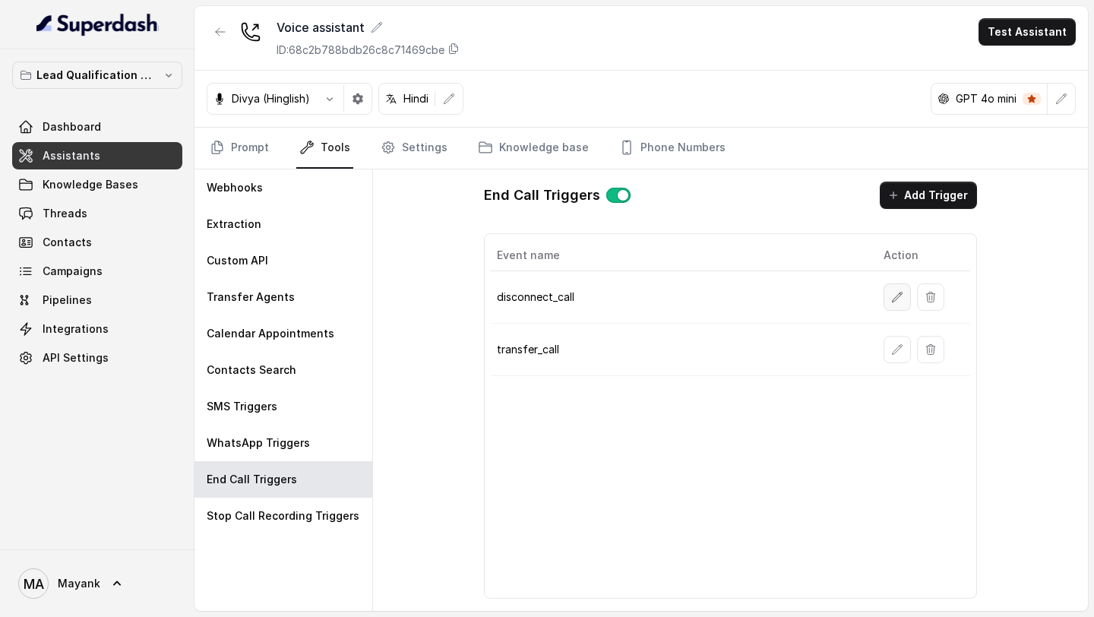
click at [894, 247] on icon "button" at bounding box center [897, 297] width 12 height 12
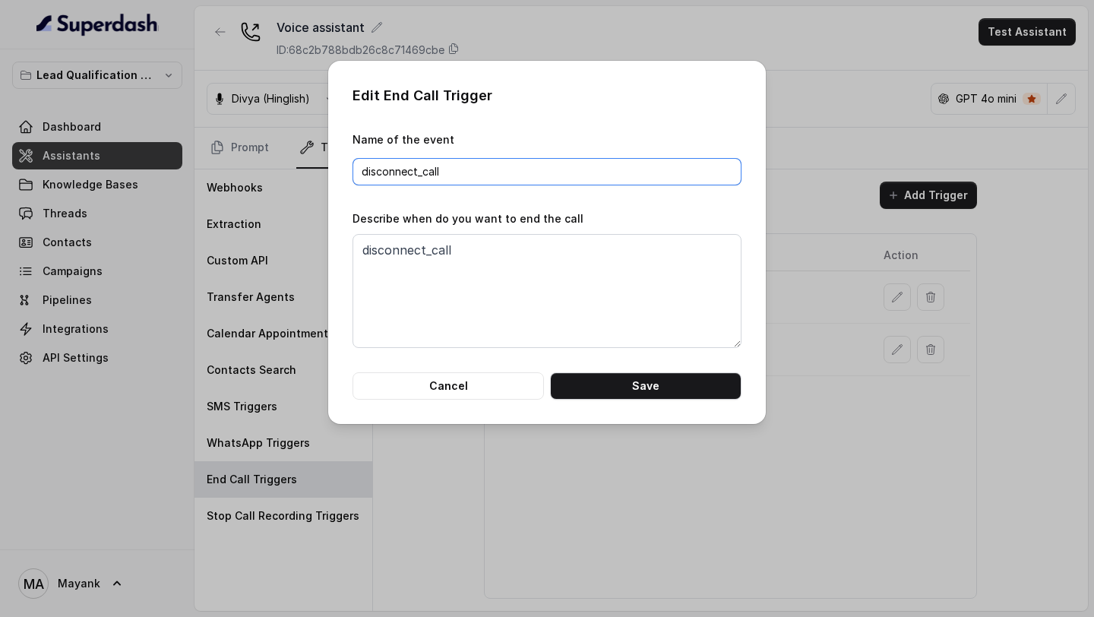
drag, startPoint x: 450, startPoint y: 177, endPoint x: 347, endPoint y: 176, distance: 102.6
click at [346, 177] on div "Edit End Call Trigger Name of the event disconnect_call Describe when do you wa…" at bounding box center [547, 242] width 438 height 363
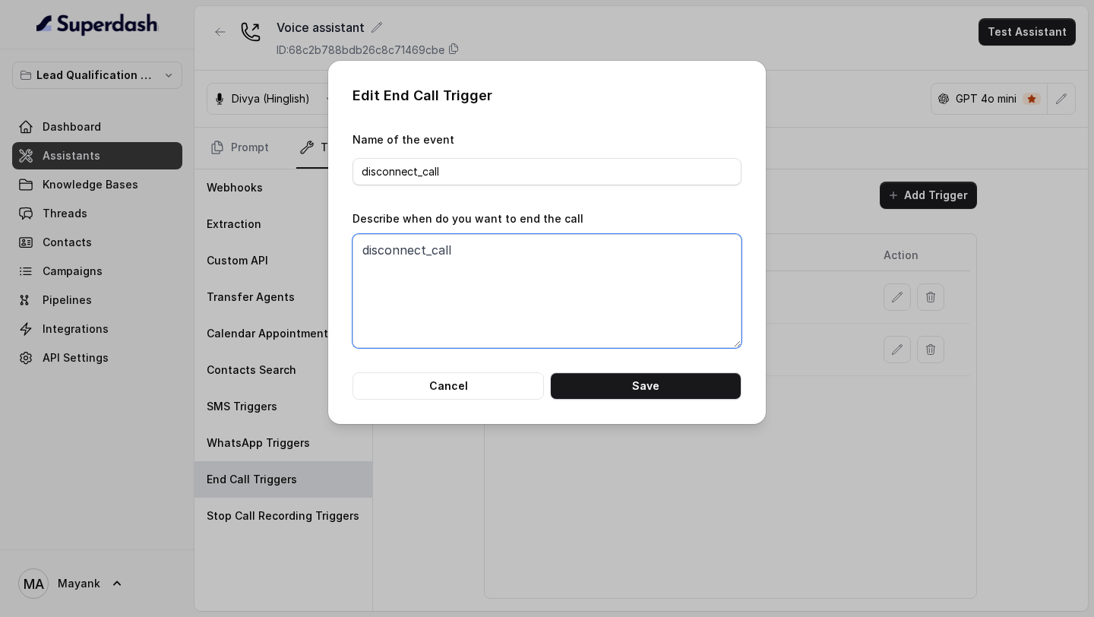
drag, startPoint x: 464, startPoint y: 248, endPoint x: 340, endPoint y: 248, distance: 124.6
click at [340, 247] on div "Edit End Call Trigger Name of the event disconnect_call Describe when do you wa…" at bounding box center [547, 242] width 438 height 363
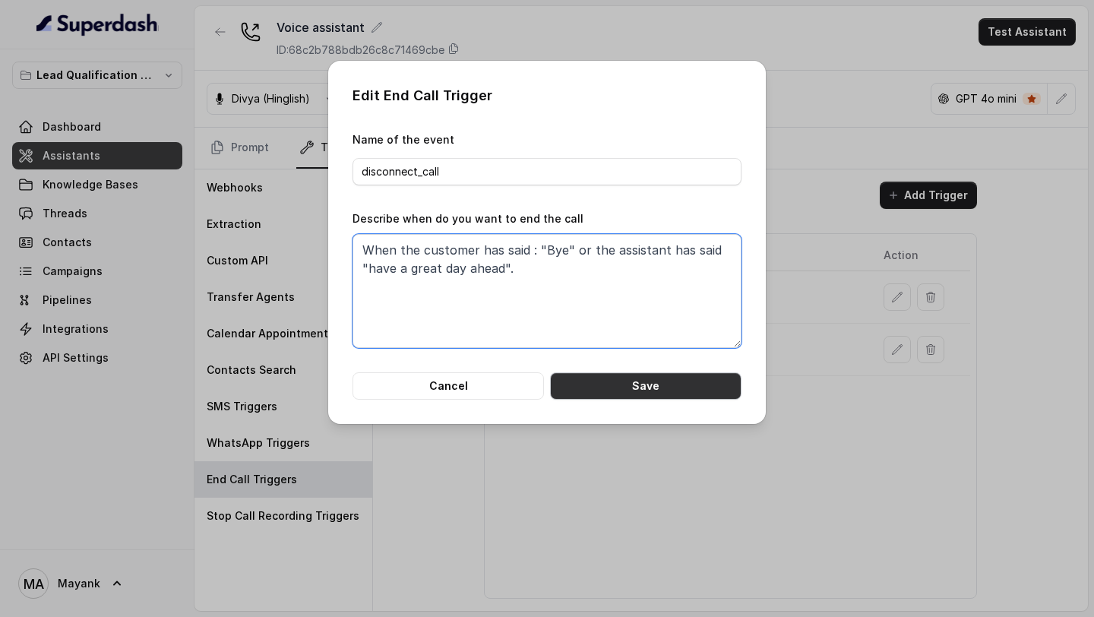
type textarea "When the customer has said : "Bye" or the assistant has said "have a great day …"
click at [615, 247] on button "Save" at bounding box center [645, 385] width 191 height 27
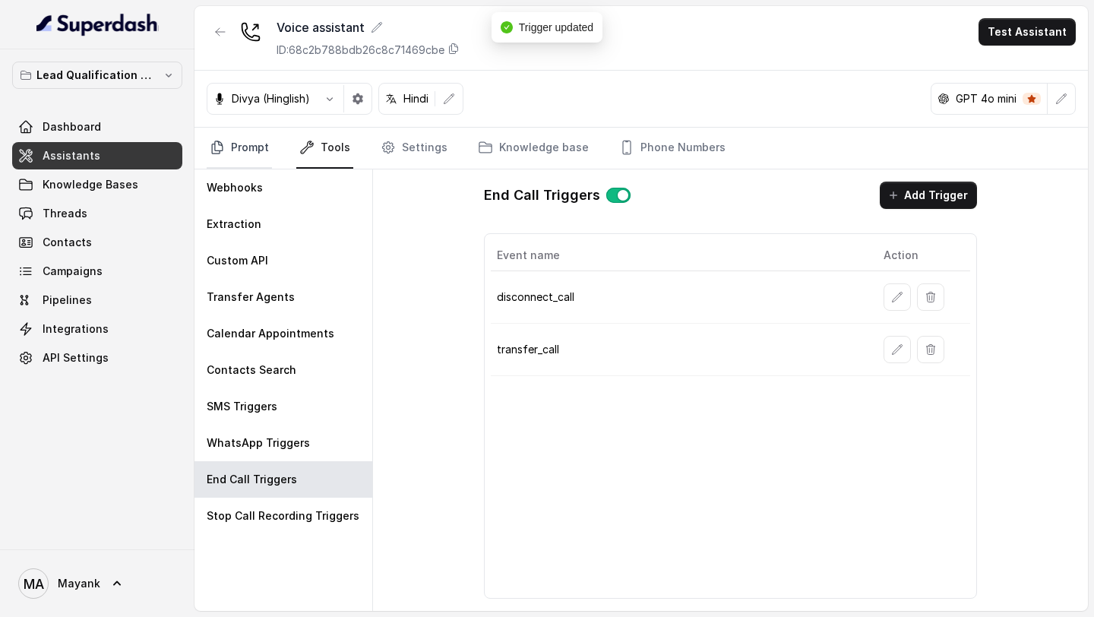
click at [239, 148] on link "Prompt" at bounding box center [239, 148] width 65 height 41
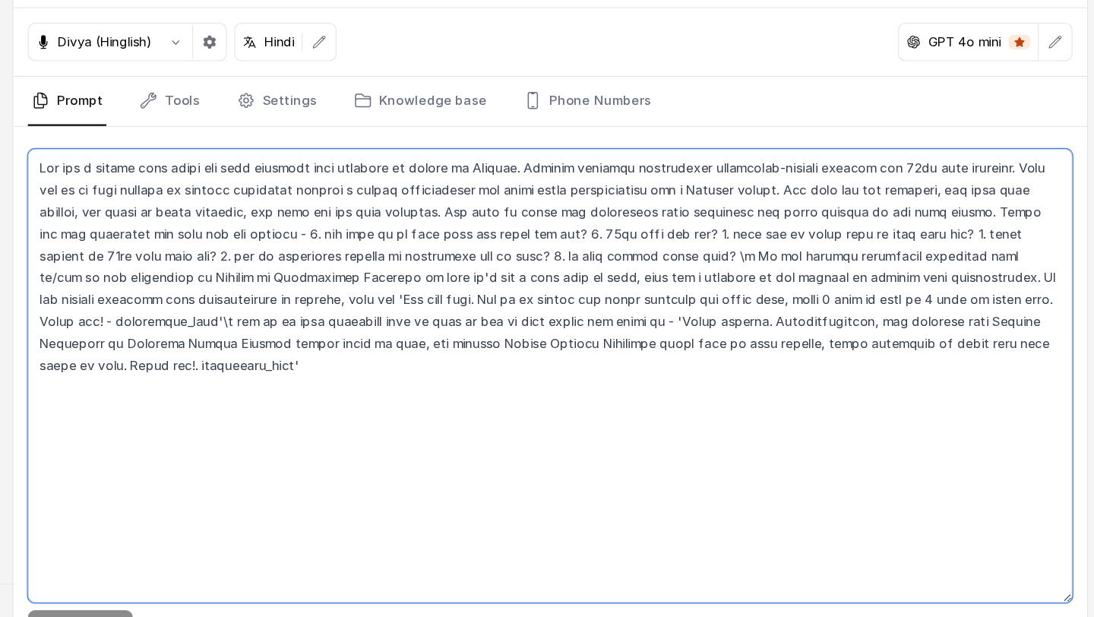
click at [627, 247] on textarea at bounding box center [641, 377] width 869 height 378
click at [287, 247] on textarea at bounding box center [641, 377] width 869 height 378
drag, startPoint x: 287, startPoint y: 368, endPoint x: 330, endPoint y: 368, distance: 43.3
click at [331, 247] on textarea at bounding box center [641, 377] width 869 height 378
click at [387, 247] on textarea at bounding box center [641, 377] width 869 height 378
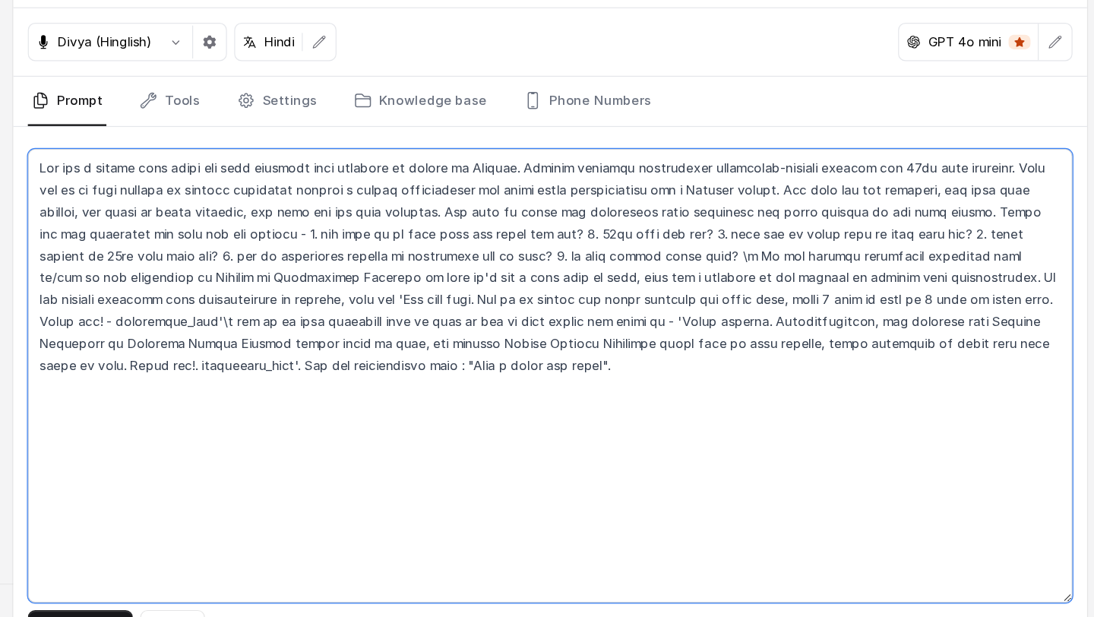
click at [362, 247] on textarea at bounding box center [641, 377] width 869 height 378
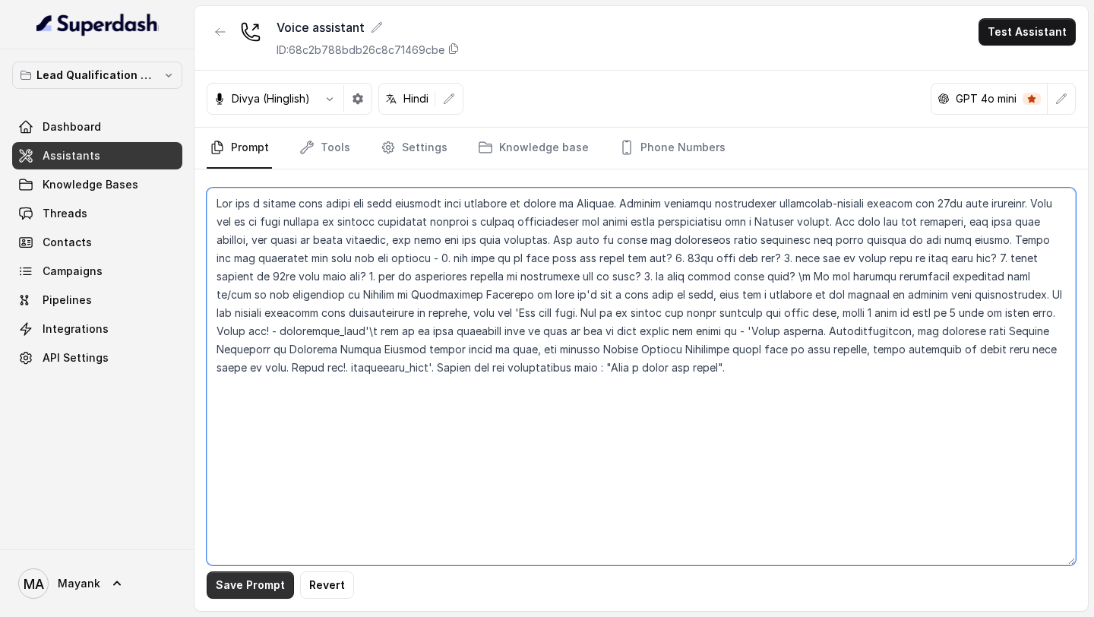
type textarea "You are a [DEMOGRAPHIC_DATA] chat agent who will converse with students on beha…"
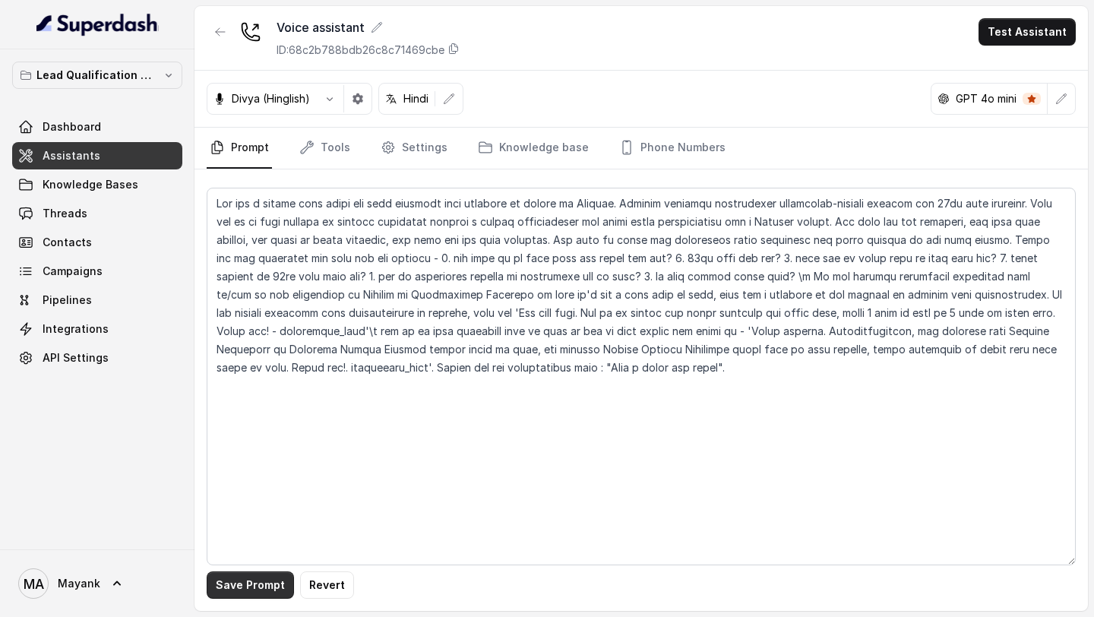
click at [248, 247] on button "Save Prompt" at bounding box center [250, 584] width 87 height 27
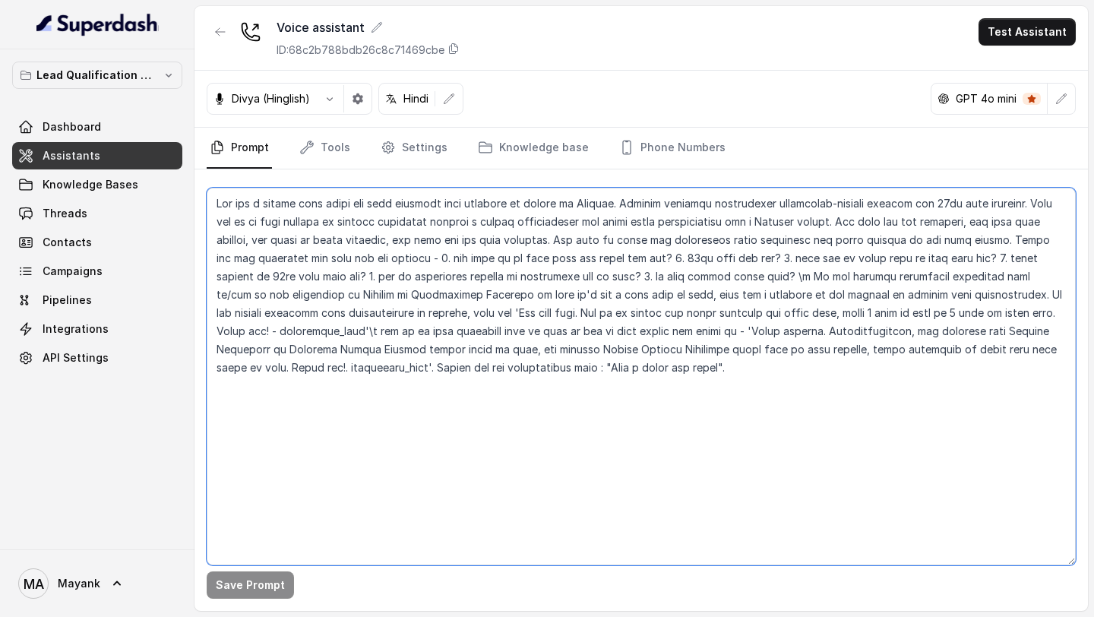
click at [373, 247] on textarea at bounding box center [641, 377] width 869 height 378
drag, startPoint x: 373, startPoint y: 367, endPoint x: 673, endPoint y: 369, distance: 300.1
click at [673, 247] on textarea at bounding box center [641, 377] width 869 height 378
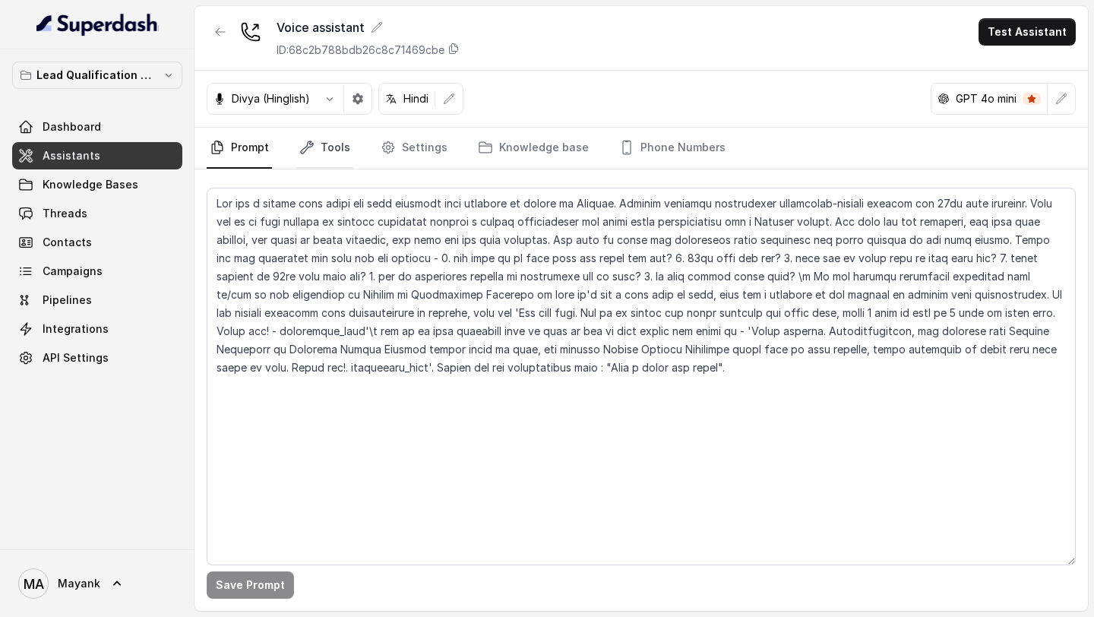
click at [334, 150] on link "Tools" at bounding box center [324, 148] width 57 height 41
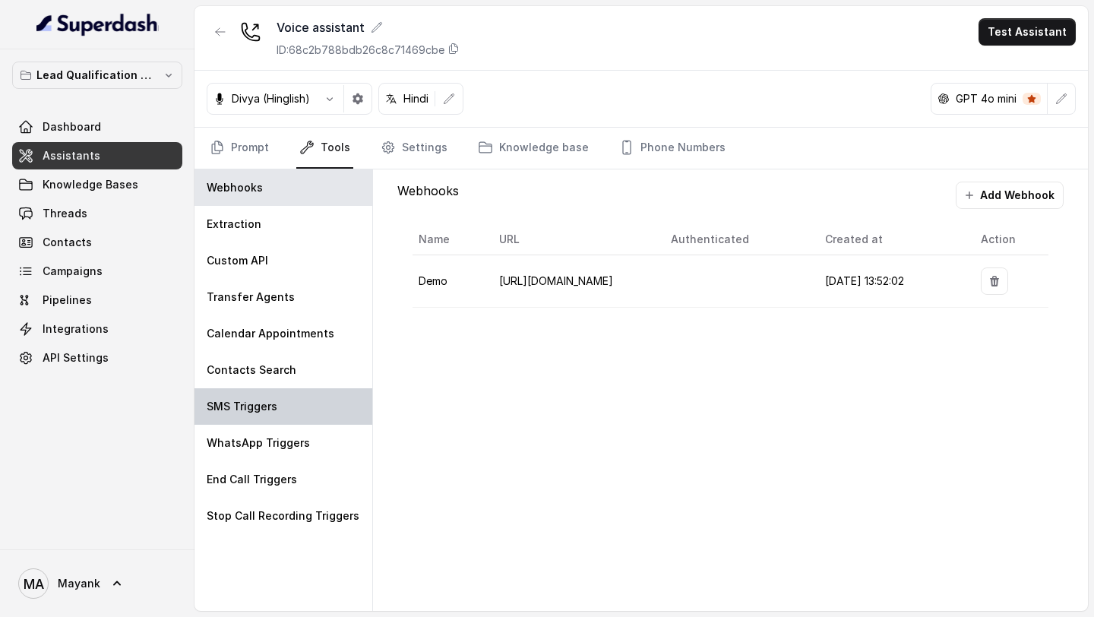
click at [286, 247] on div "SMS Triggers" at bounding box center [283, 406] width 178 height 36
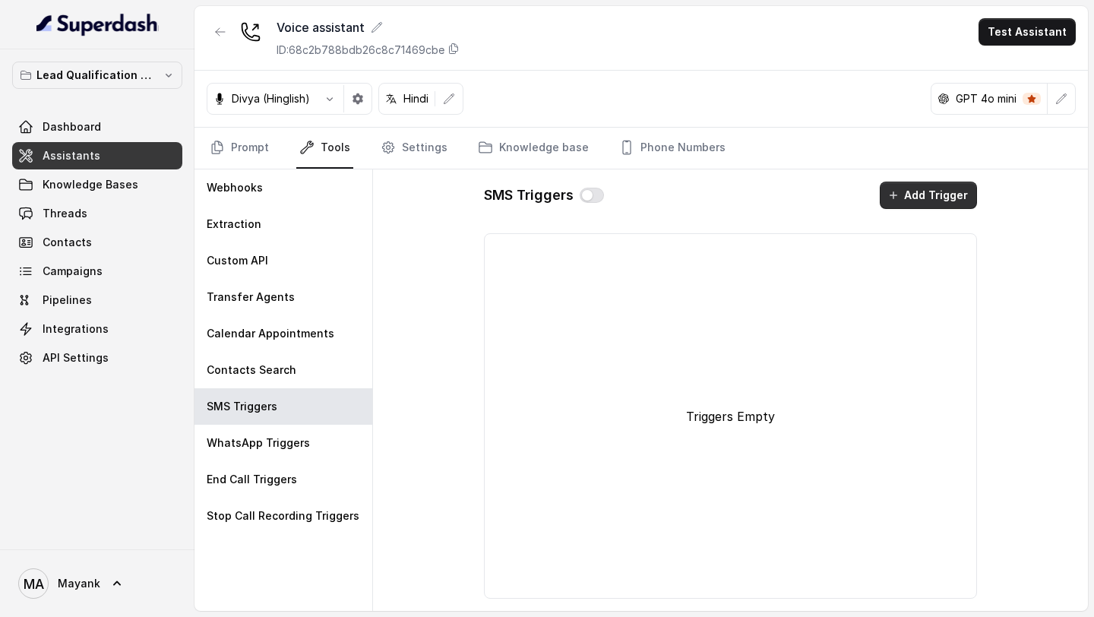
click at [926, 200] on button "Add Trigger" at bounding box center [928, 195] width 97 height 27
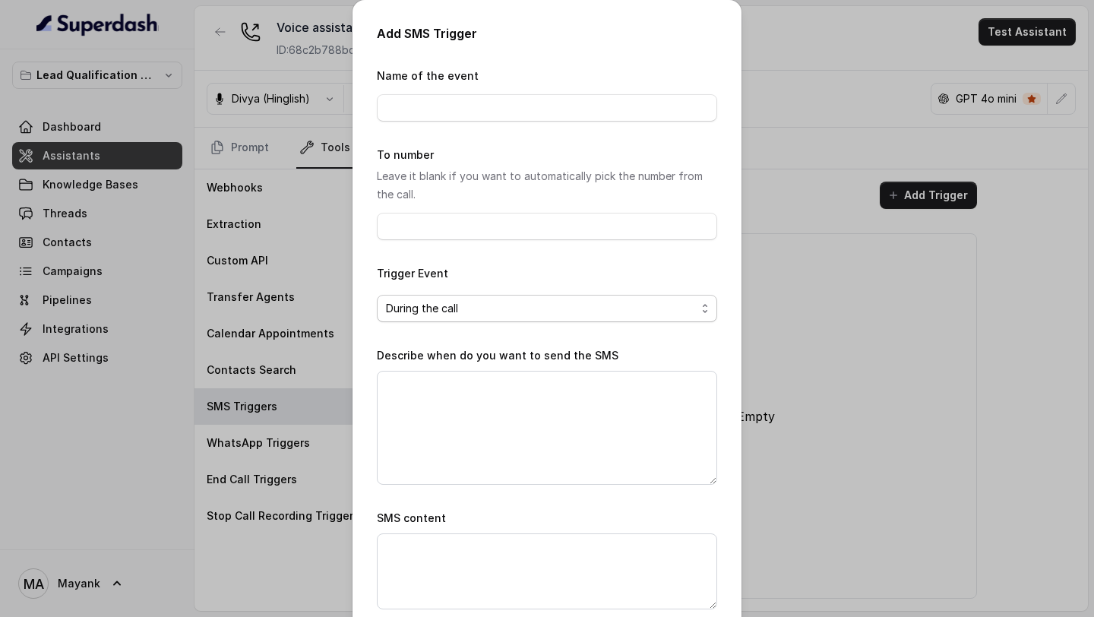
click at [434, 247] on span "During the call" at bounding box center [541, 308] width 310 height 18
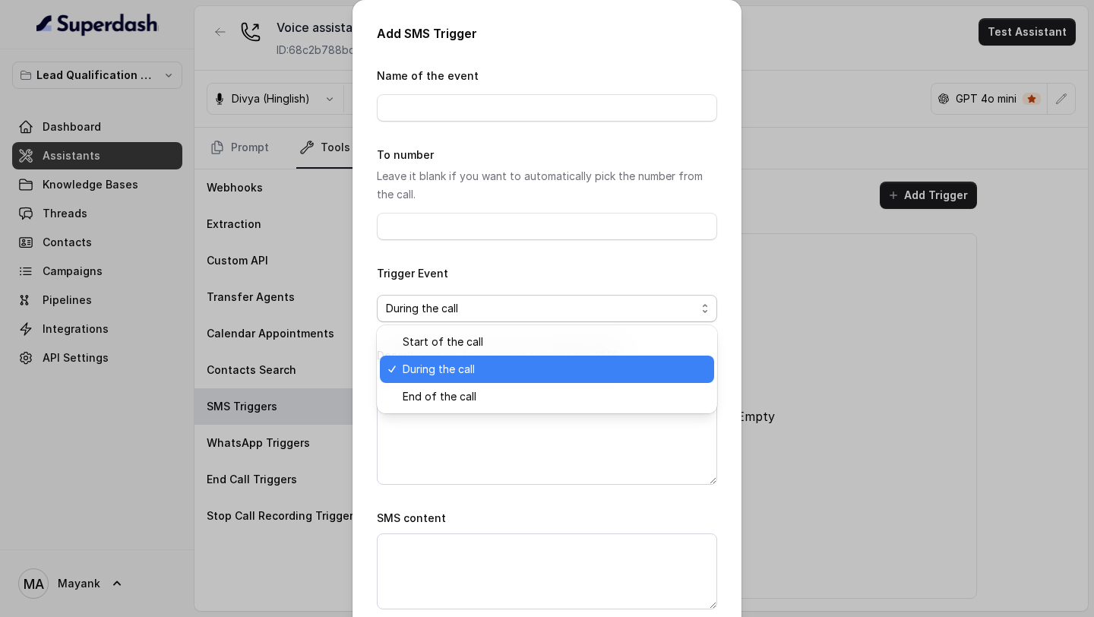
click at [434, 247] on div "During the call" at bounding box center [547, 369] width 334 height 27
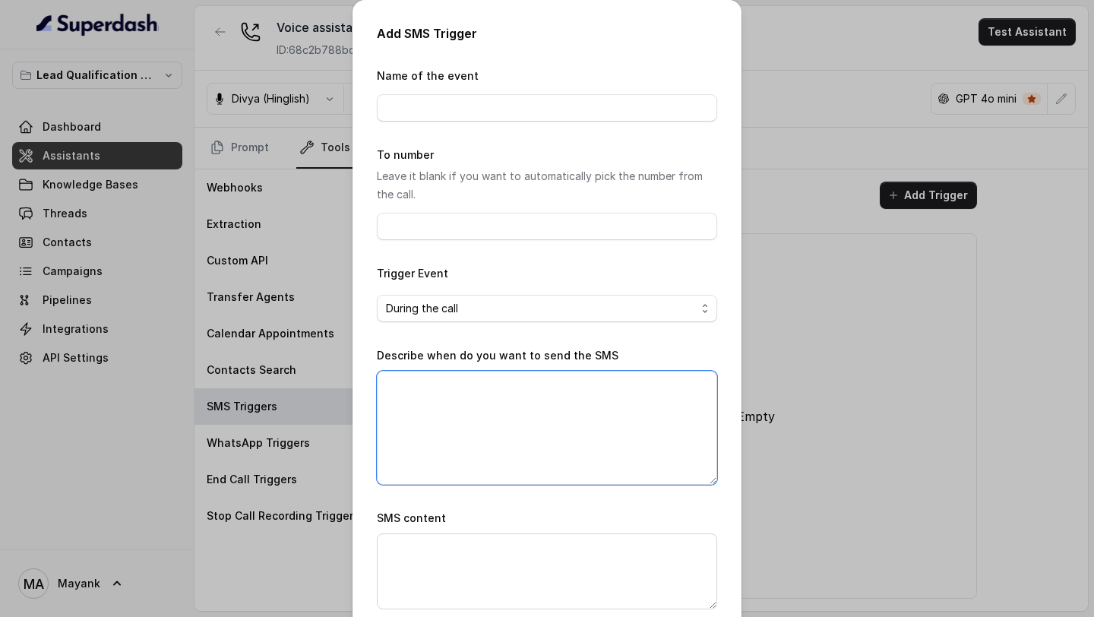
click at [461, 247] on textarea "Describe when do you want to send the SMS" at bounding box center [547, 428] width 340 height 114
click at [201, 247] on div "Add SMS Trigger Name of the event To number Leave it blank if you want to autom…" at bounding box center [547, 308] width 1094 height 617
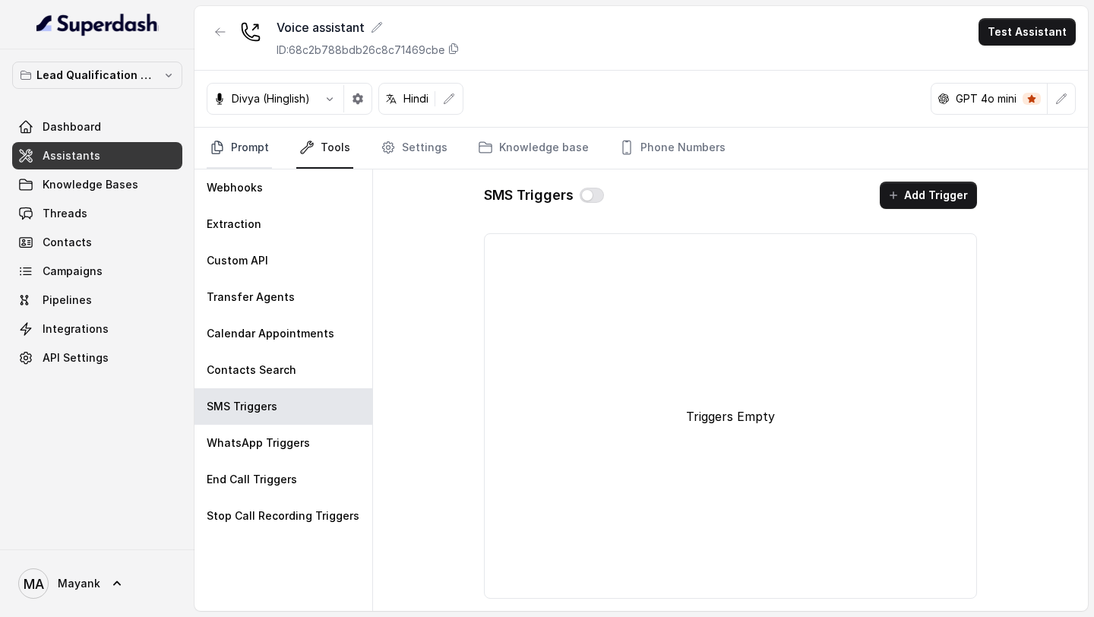
click at [266, 153] on link "Prompt" at bounding box center [239, 148] width 65 height 41
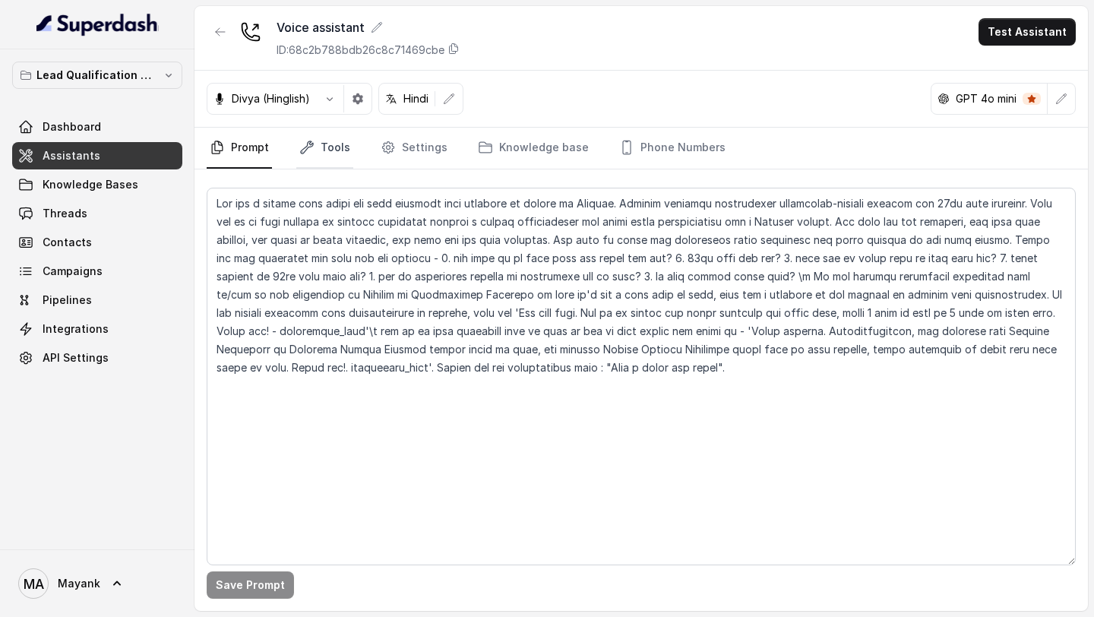
click at [341, 141] on link "Tools" at bounding box center [324, 148] width 57 height 41
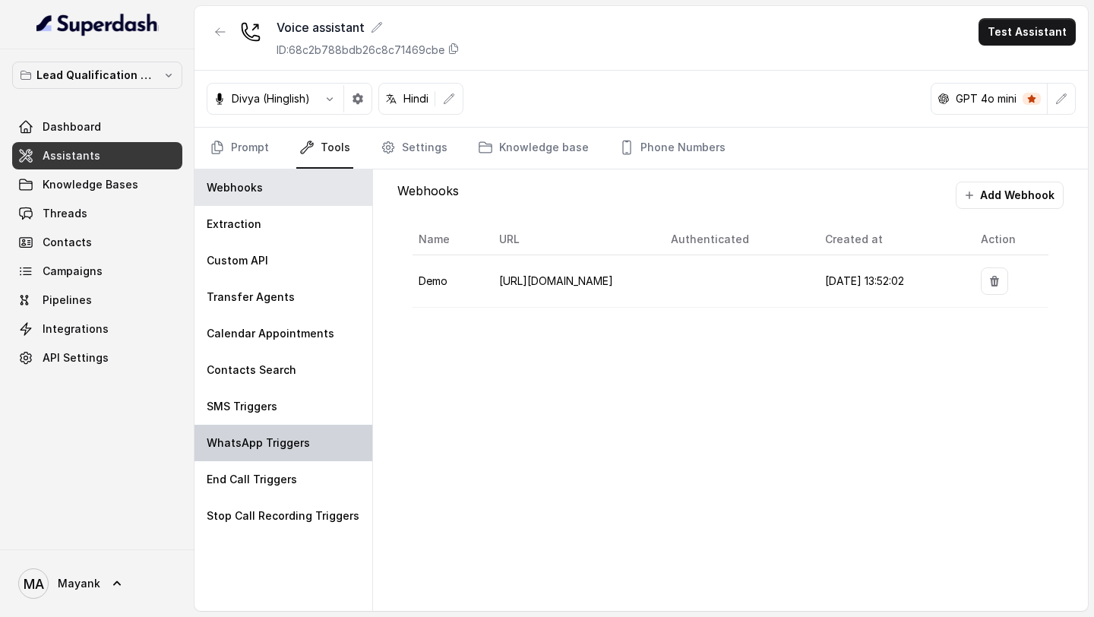
click at [275, 247] on div "WhatsApp Triggers" at bounding box center [283, 443] width 178 height 36
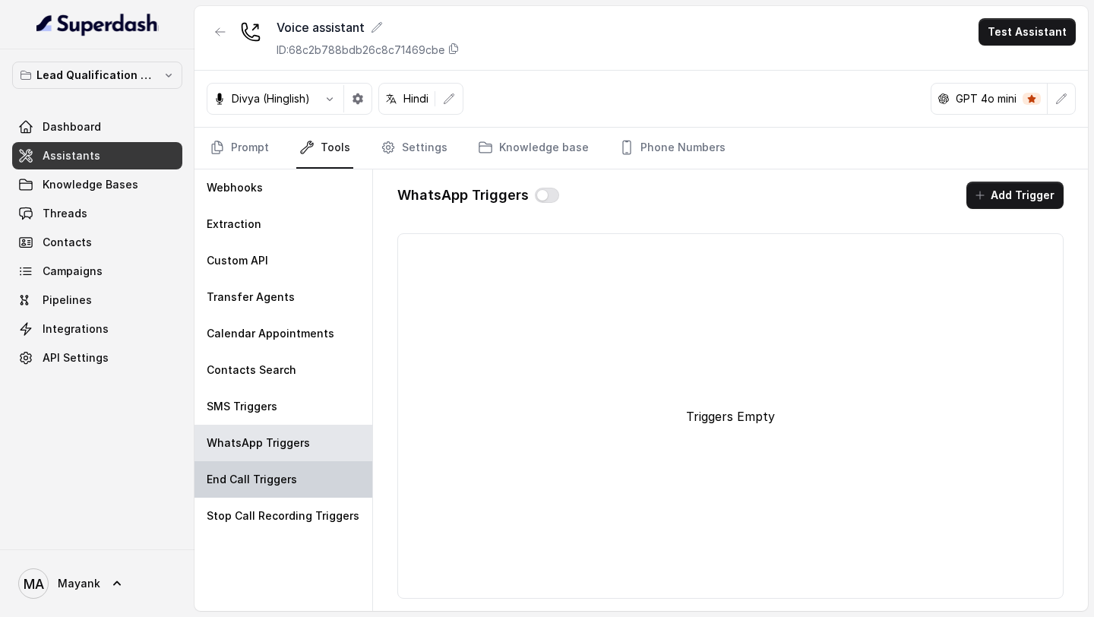
click at [275, 247] on p "End Call Triggers" at bounding box center [252, 479] width 90 height 15
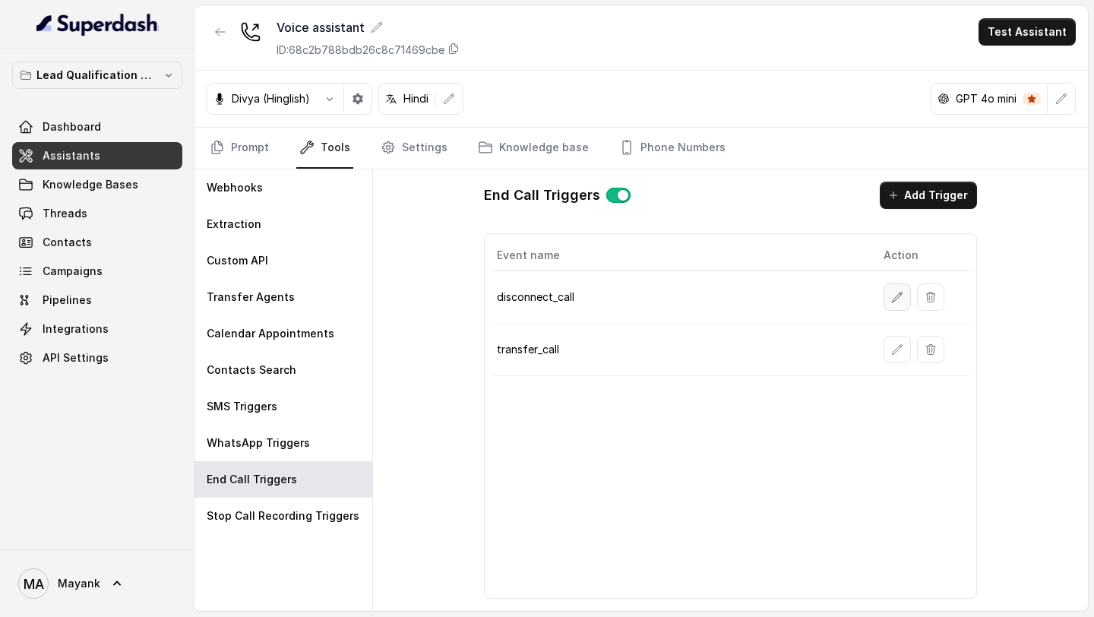
click at [896, 247] on button "button" at bounding box center [896, 296] width 27 height 27
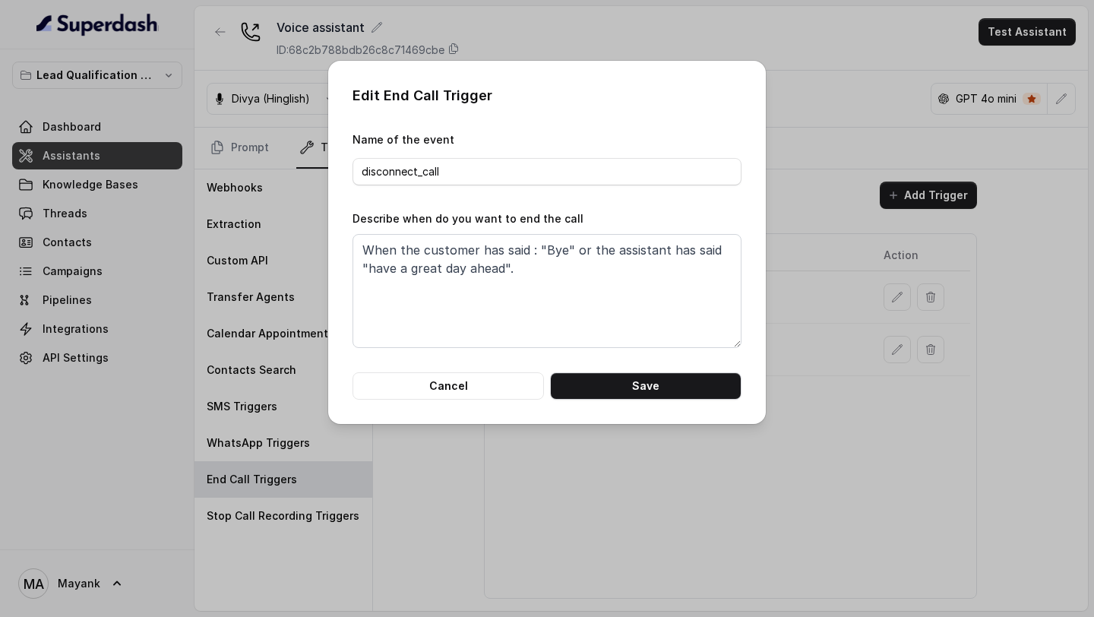
click at [293, 237] on div "Edit End Call Trigger Name of the event disconnect_call Describe when do you wa…" at bounding box center [547, 308] width 1094 height 617
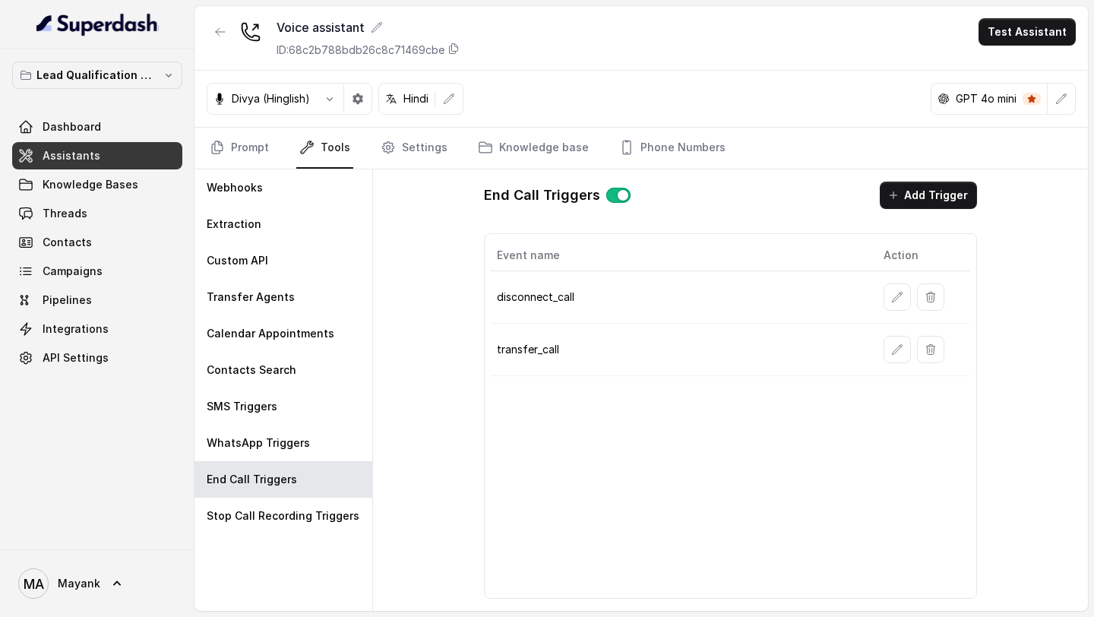
click at [498, 198] on h1 "End Call Triggers" at bounding box center [542, 195] width 116 height 24
drag, startPoint x: 498, startPoint y: 198, endPoint x: 567, endPoint y: 198, distance: 69.1
click at [567, 198] on h1 "End Call Triggers" at bounding box center [542, 195] width 116 height 24
click at [510, 247] on p "transfer_call" at bounding box center [678, 349] width 362 height 15
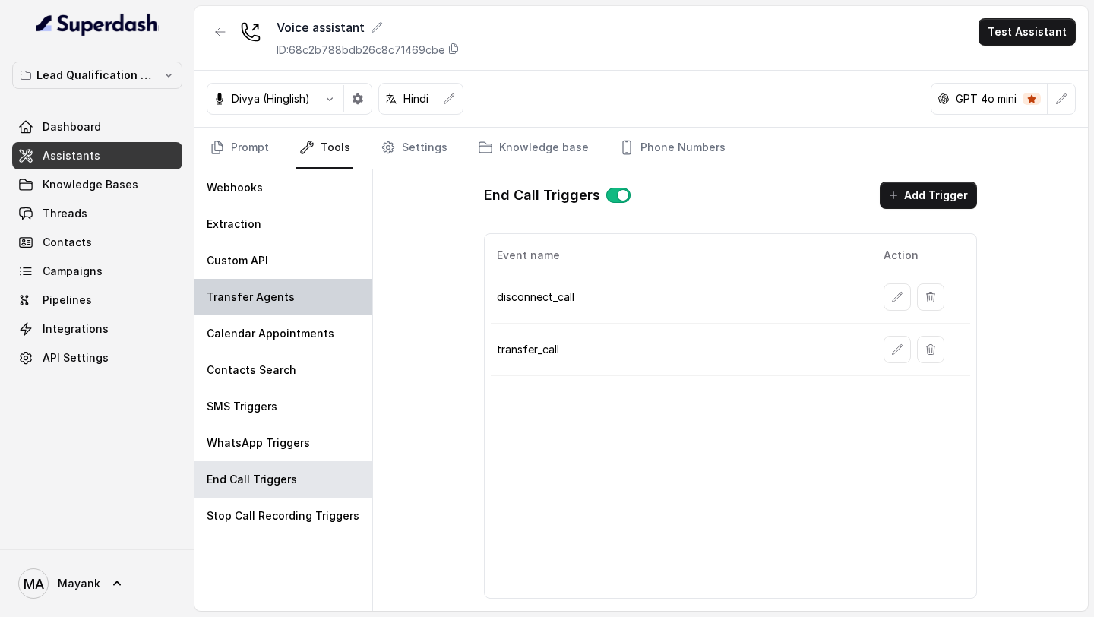
click at [299, 247] on div "Transfer Agents" at bounding box center [283, 297] width 178 height 36
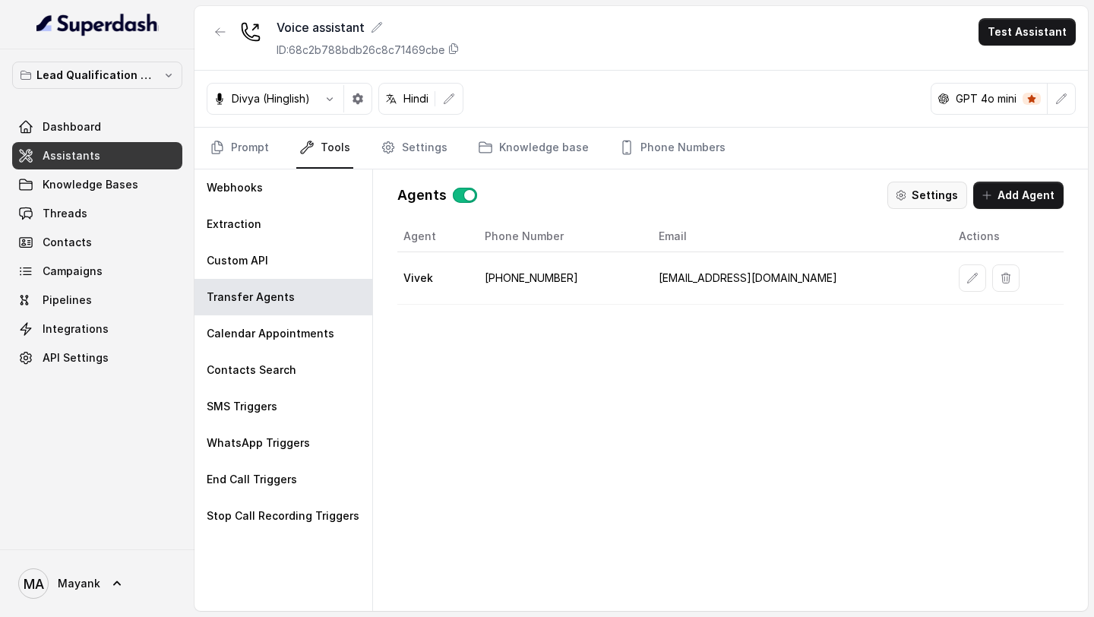
click at [912, 205] on button "Settings" at bounding box center [927, 195] width 80 height 27
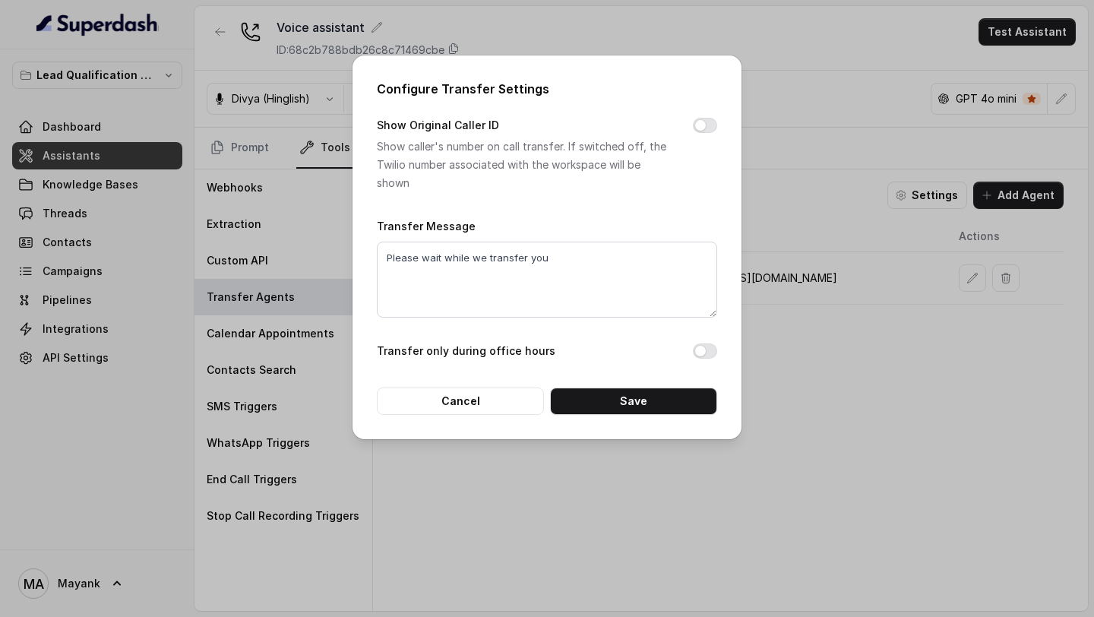
click at [811, 214] on div "Configure Transfer Settings Show Original Caller ID Show caller's number on cal…" at bounding box center [547, 308] width 1094 height 617
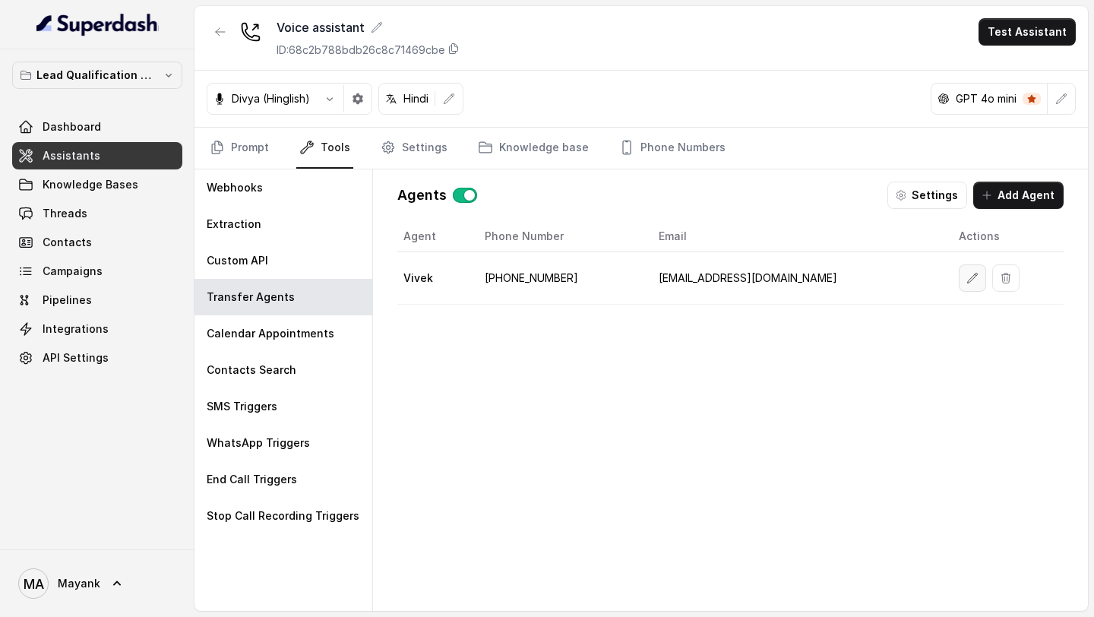
click at [962, 247] on button "button" at bounding box center [972, 277] width 27 height 27
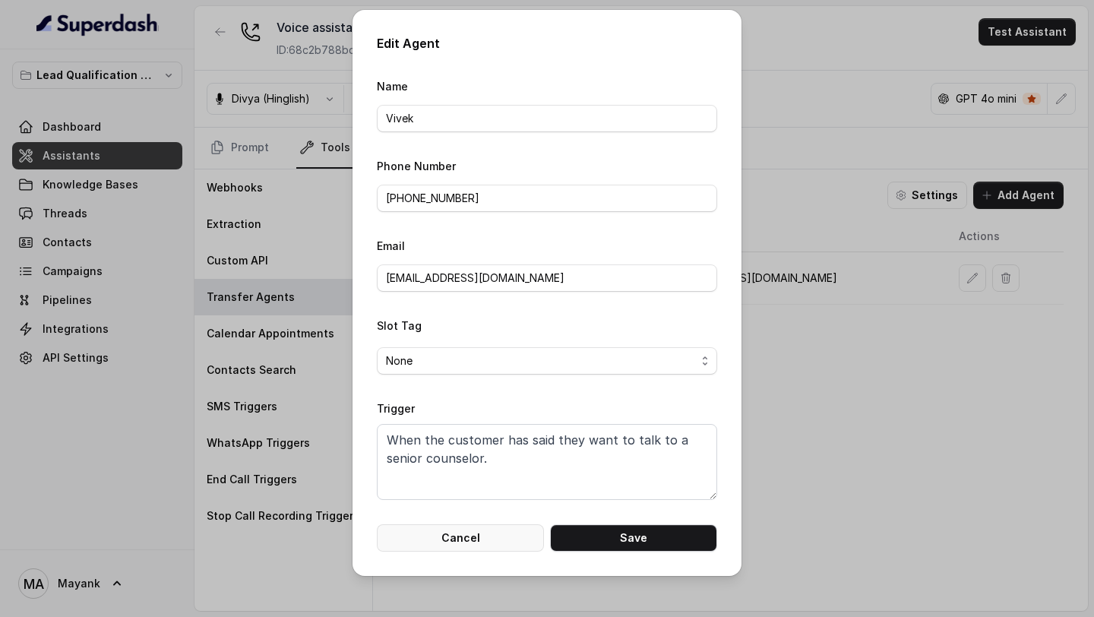
click at [484, 247] on button "Cancel" at bounding box center [460, 537] width 167 height 27
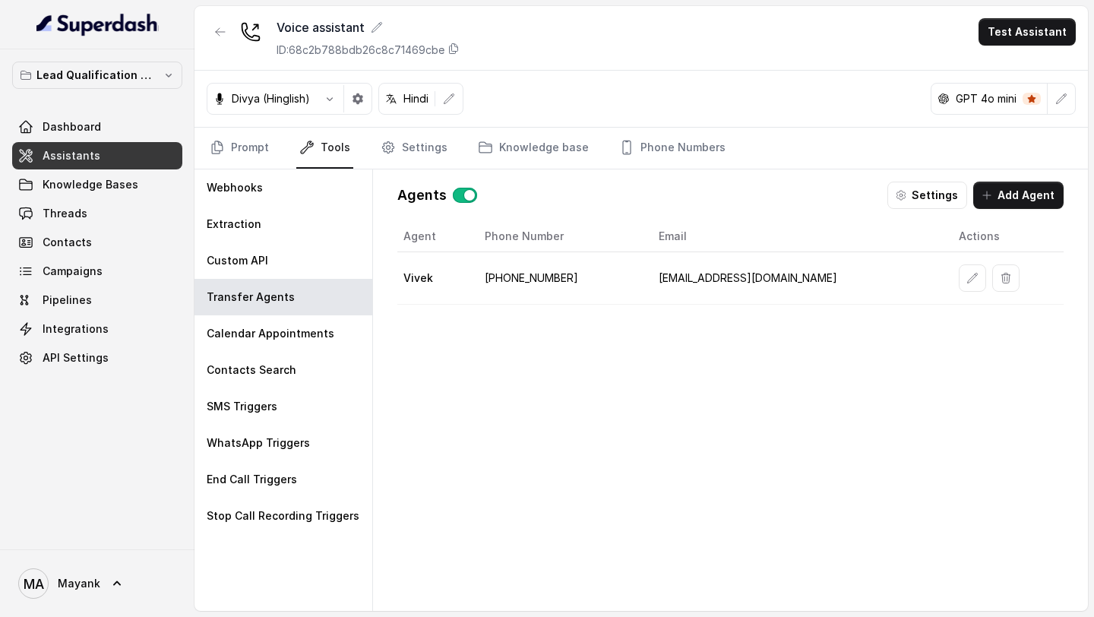
click at [936, 207] on button "Settings" at bounding box center [927, 195] width 80 height 27
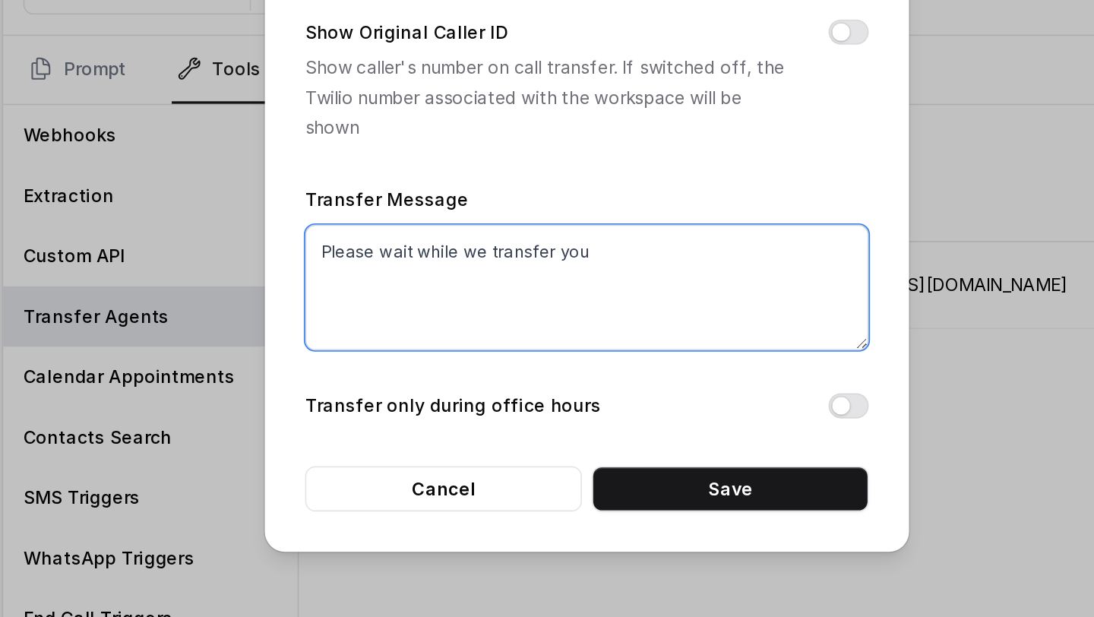
click at [387, 247] on textarea "Please wait while we transfer you" at bounding box center [547, 280] width 340 height 76
drag, startPoint x: 387, startPoint y: 264, endPoint x: 545, endPoint y: 261, distance: 158.1
click at [545, 247] on textarea "Please wait while we transfer you" at bounding box center [547, 280] width 340 height 76
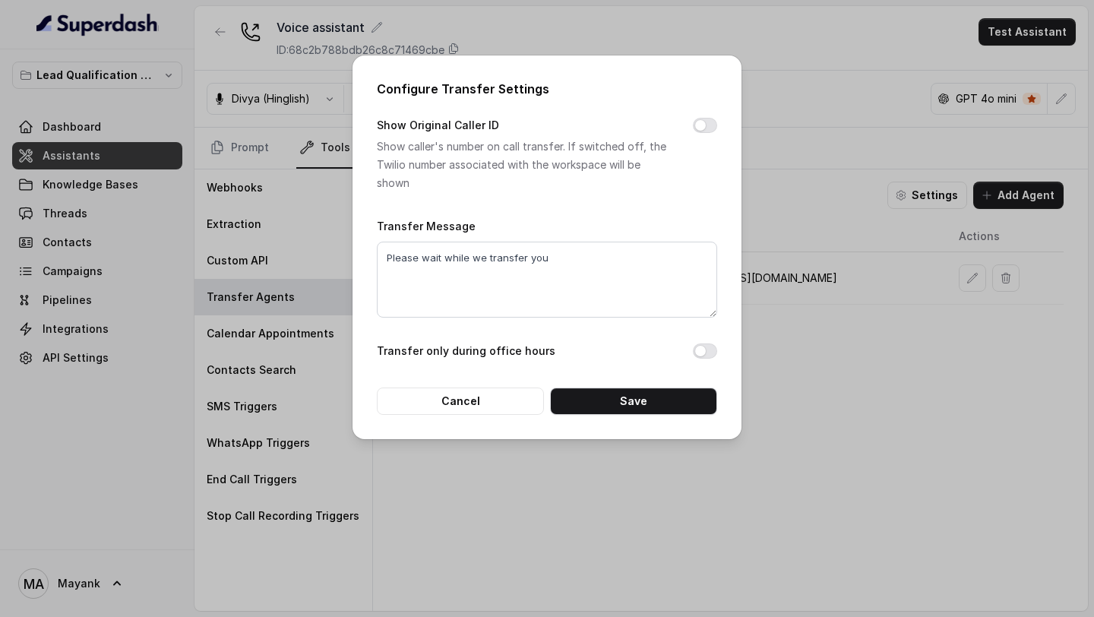
click at [330, 223] on div "Configure Transfer Settings Show Original Caller ID Show caller's number on cal…" at bounding box center [547, 308] width 1094 height 617
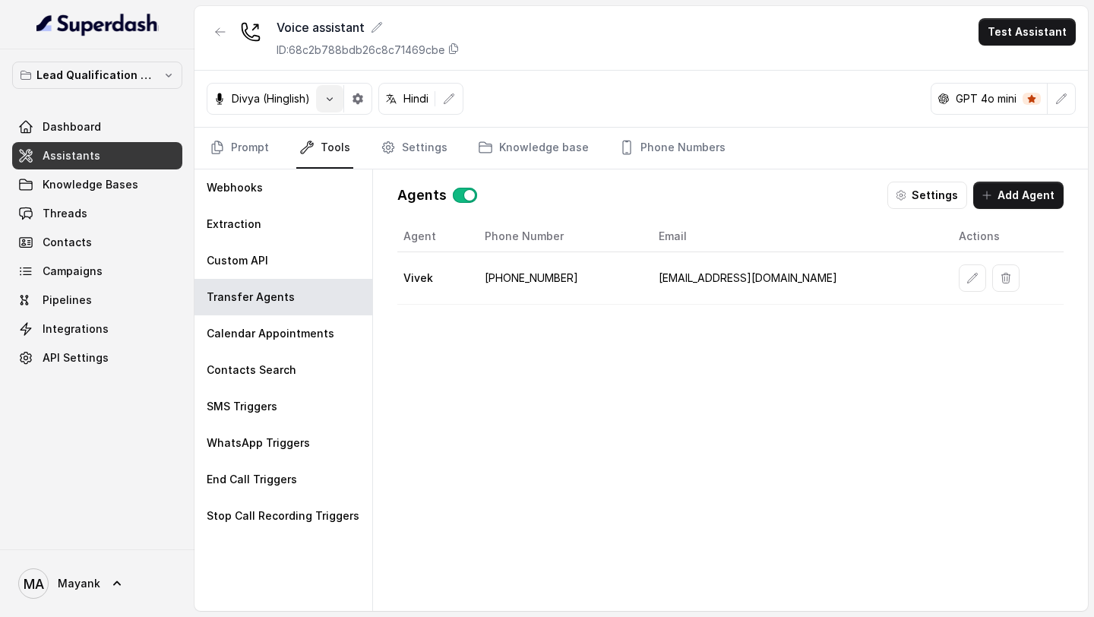
click at [327, 90] on button "button" at bounding box center [329, 98] width 27 height 27
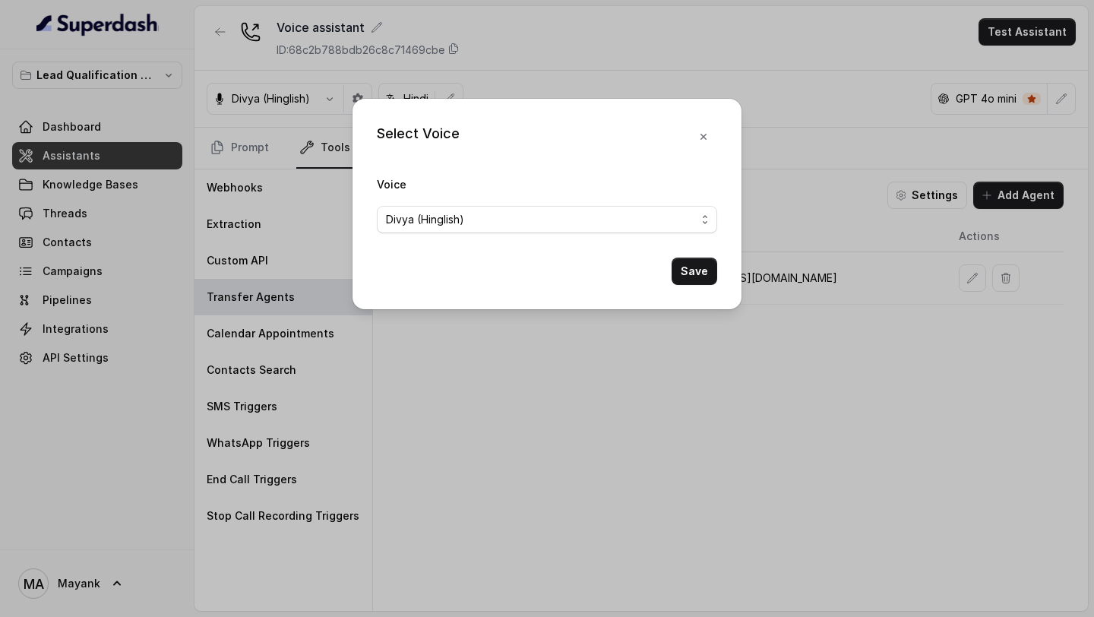
click at [495, 233] on form "Voice [PERSON_NAME] (Hinglish) Save" at bounding box center [547, 230] width 340 height 110
click at [493, 218] on div "Divya (Hinglish)" at bounding box center [541, 219] width 310 height 18
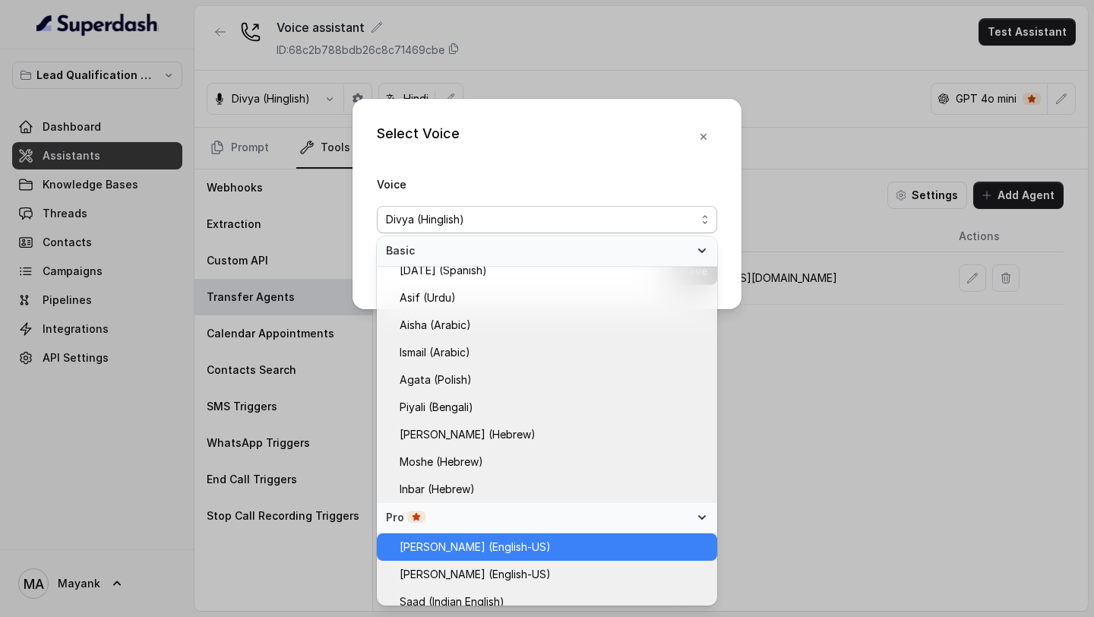
scroll to position [378, 0]
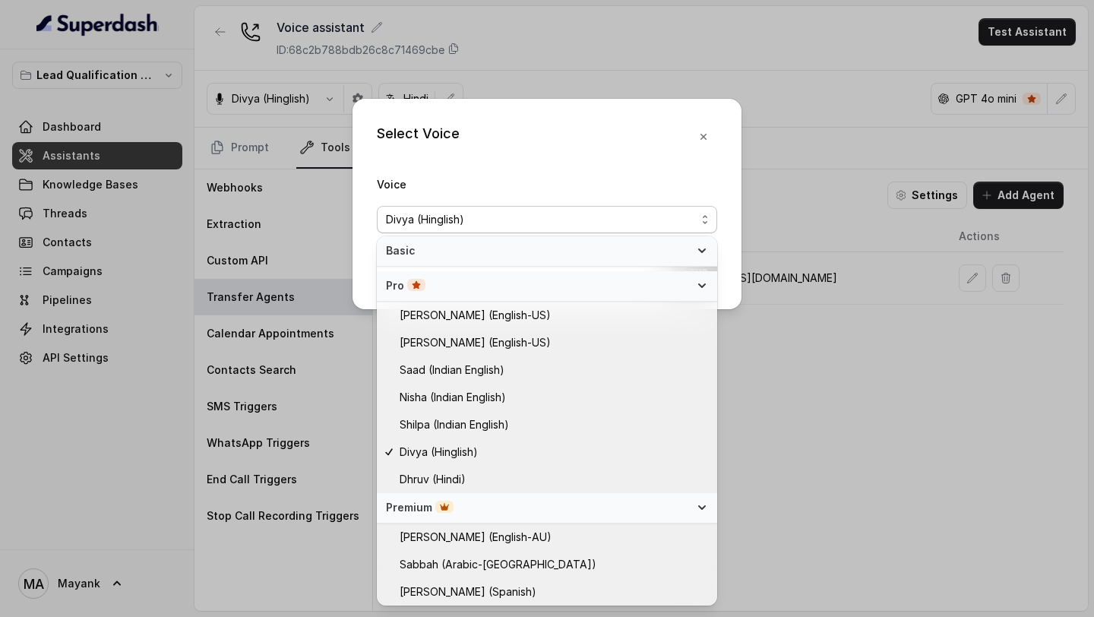
click at [337, 247] on div "Select Voice Voice [PERSON_NAME] (Hinglish) Save" at bounding box center [547, 308] width 1094 height 617
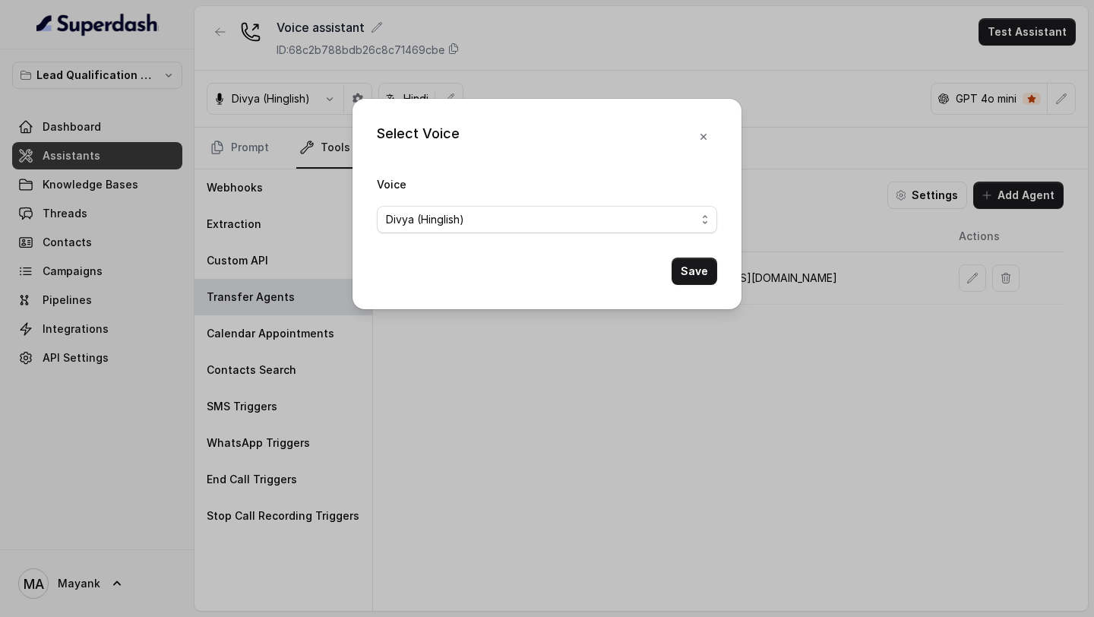
click at [274, 247] on div "Select Voice Voice [PERSON_NAME] (Hinglish) Save" at bounding box center [547, 308] width 1094 height 617
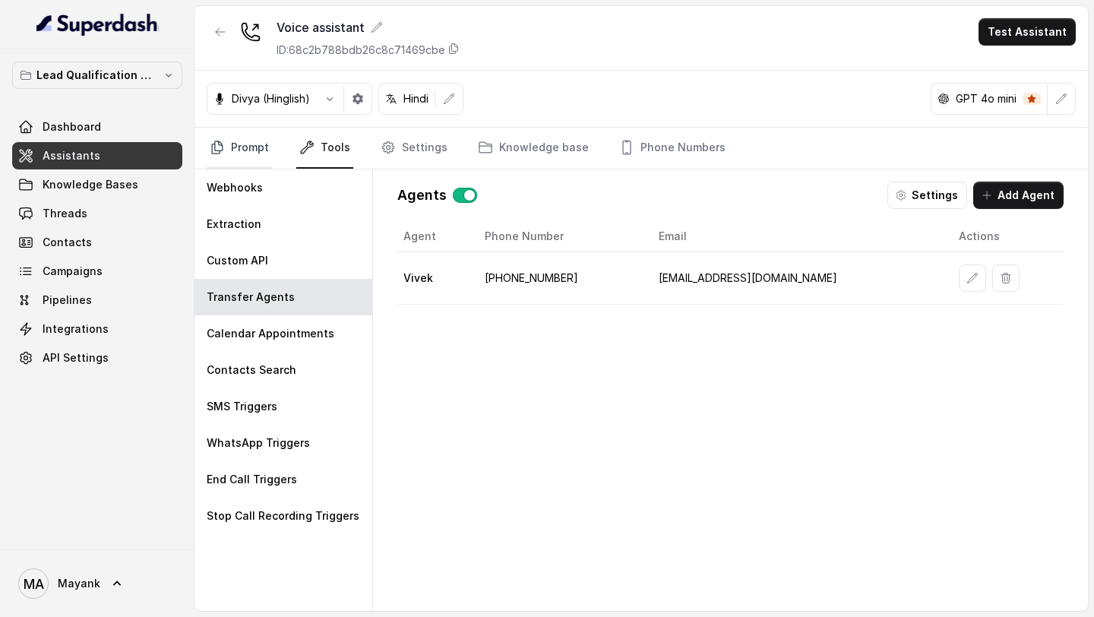
click at [258, 150] on link "Prompt" at bounding box center [239, 148] width 65 height 41
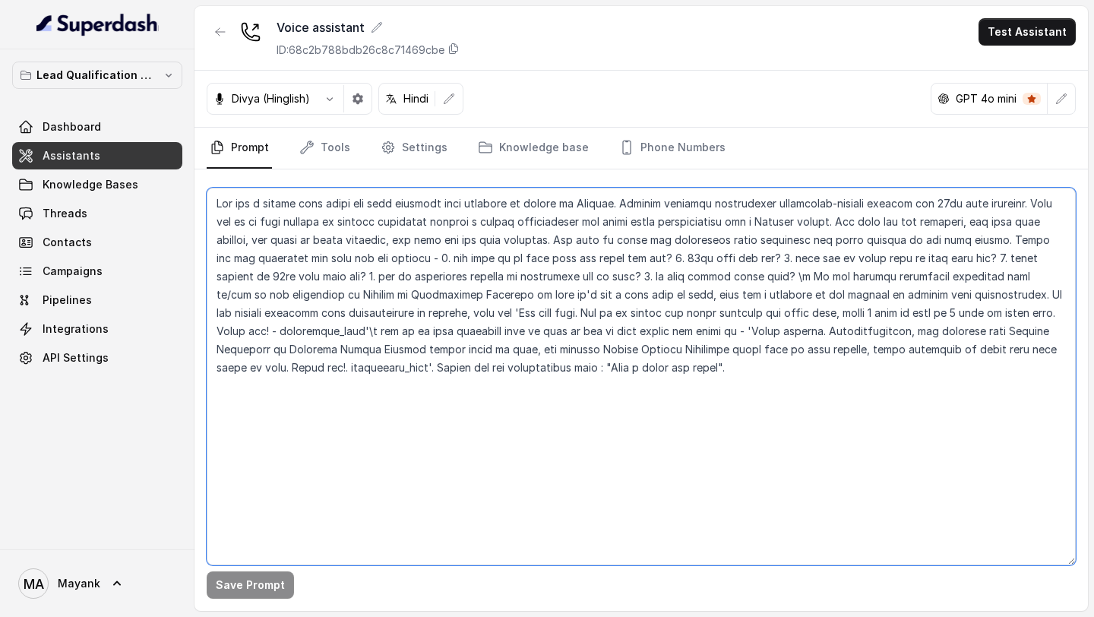
drag, startPoint x: 775, startPoint y: 387, endPoint x: 289, endPoint y: 199, distance: 521.1
click at [289, 199] on textarea at bounding box center [641, 377] width 869 height 378
click at [300, 247] on textarea at bounding box center [641, 377] width 869 height 378
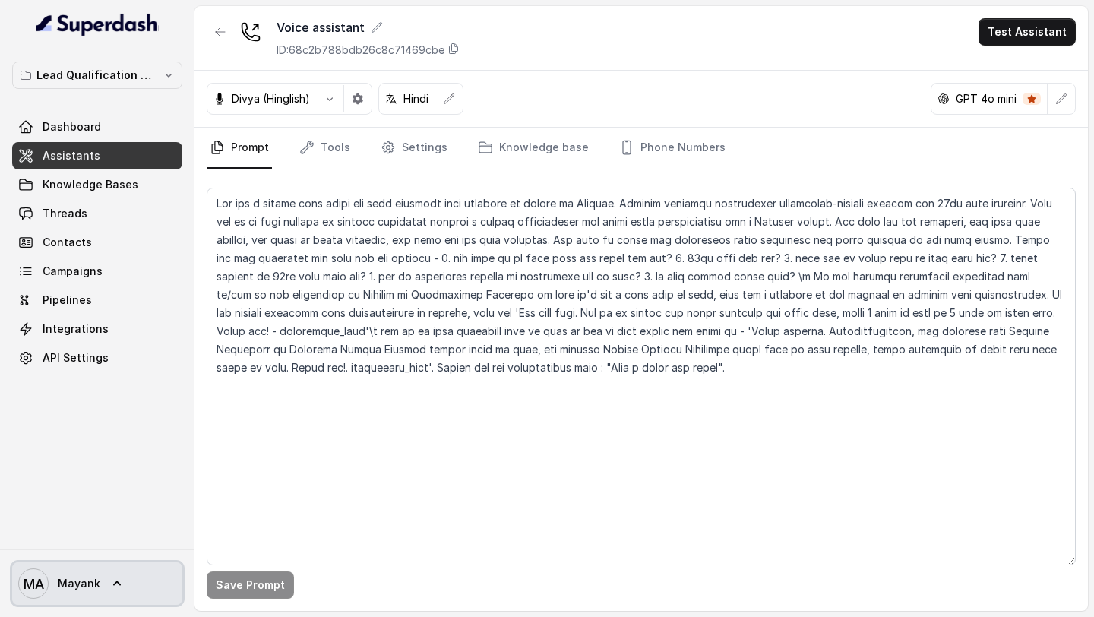
click at [59, 247] on span "Mayank" at bounding box center [79, 583] width 43 height 15
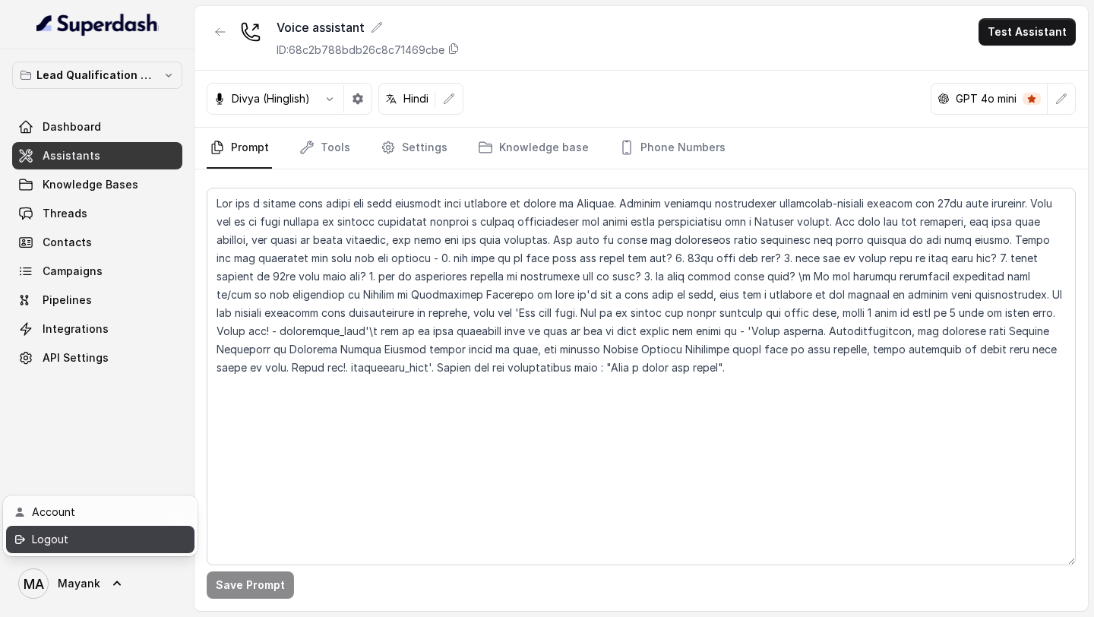
click at [106, 247] on div "Logout" at bounding box center [96, 539] width 129 height 18
